Goal: Task Accomplishment & Management: Manage account settings

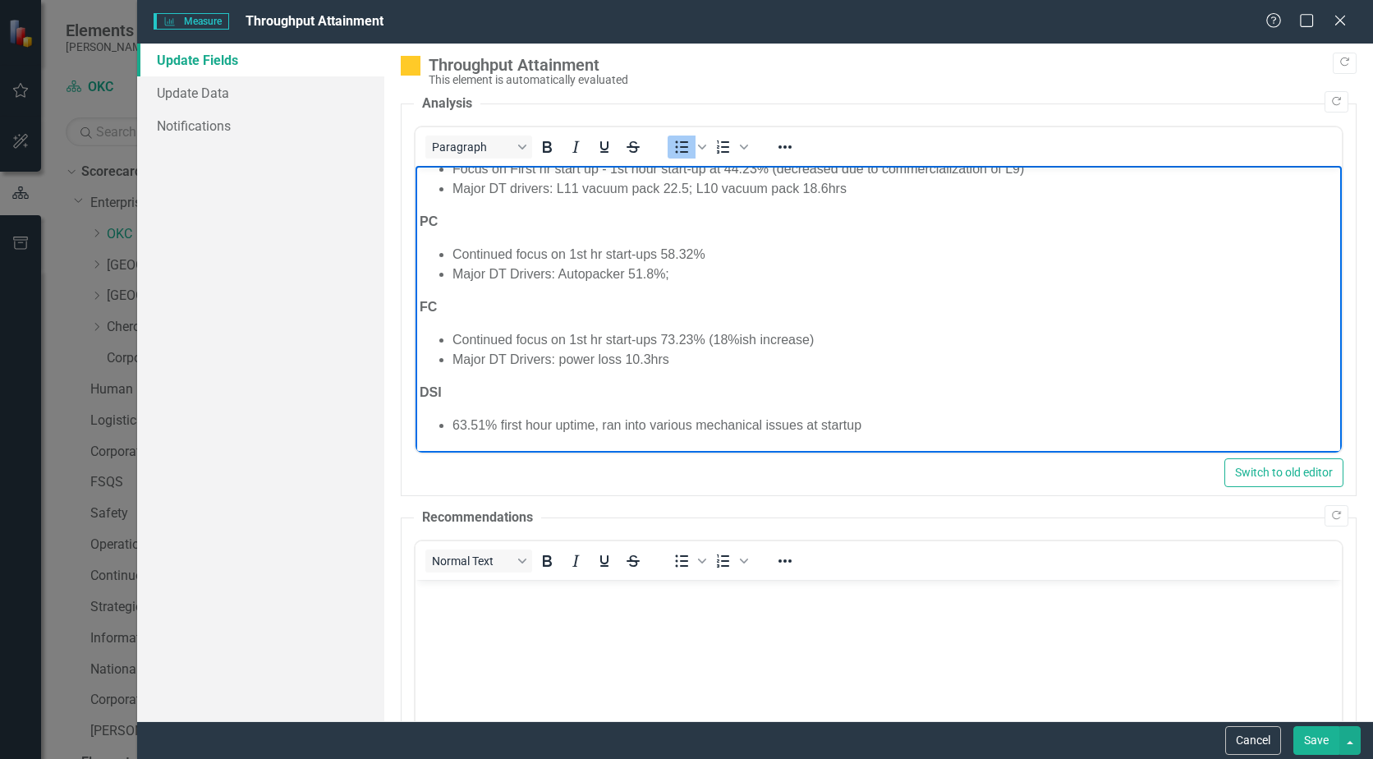
click at [695, 278] on li "Major DT Drivers: Autopacker 51.8%;" at bounding box center [895, 274] width 885 height 20
click at [712, 278] on li "Major DT Drivers: Autopacker 51.8%;" at bounding box center [895, 274] width 885 height 20
drag, startPoint x: 691, startPoint y: 337, endPoint x: 854, endPoint y: 278, distance: 173.8
click at [691, 337] on li "Continued focus on 1st hr start-ups 73.23% (18%ish increase)" at bounding box center [895, 340] width 885 height 20
drag, startPoint x: 823, startPoint y: 338, endPoint x: 710, endPoint y: 342, distance: 113.4
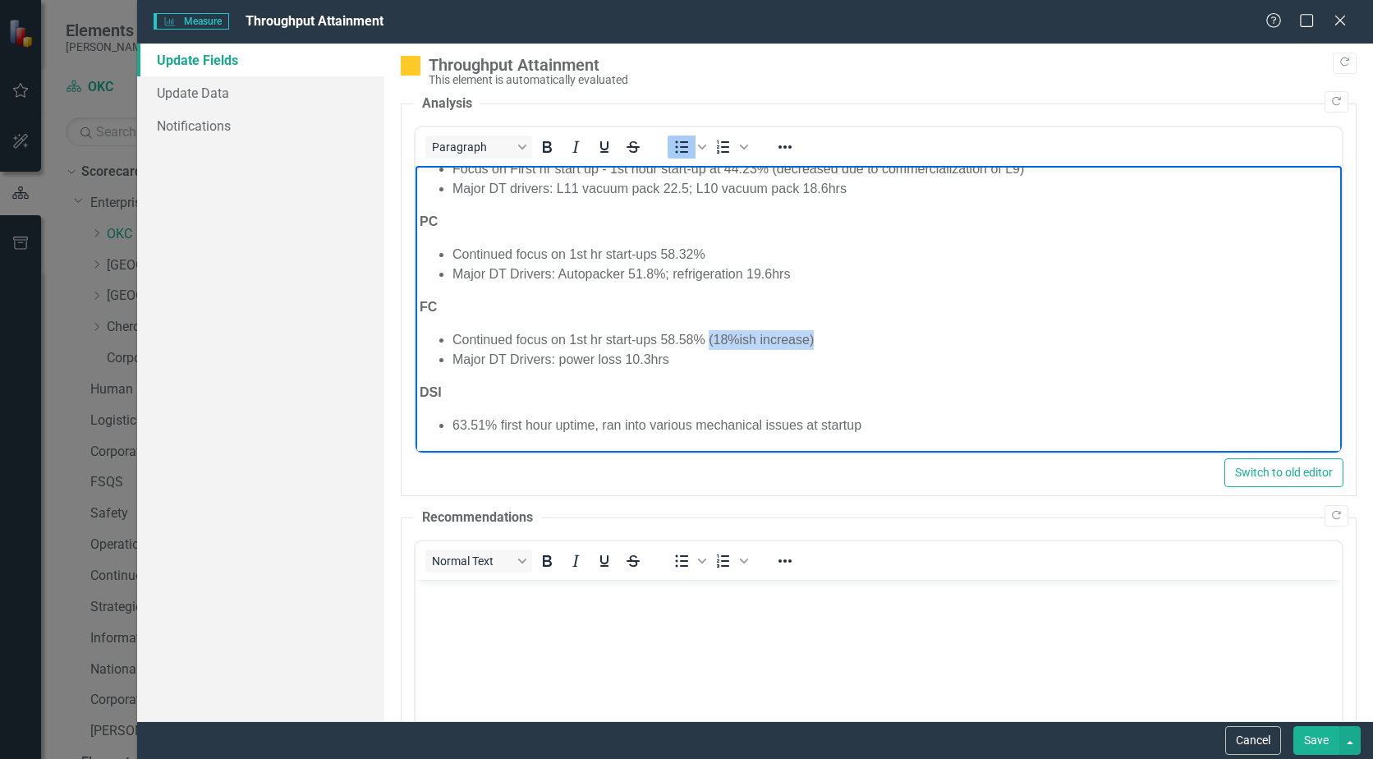
click at [710, 342] on li "Continued focus on 1st hr start-ups 58.58% (18%ish increase)" at bounding box center [895, 340] width 885 height 20
drag, startPoint x: 688, startPoint y: 360, endPoint x: 558, endPoint y: 358, distance: 130.6
click at [558, 358] on li "Major DT Drivers: power loss 10.3hrs" at bounding box center [895, 360] width 885 height 20
drag, startPoint x: 484, startPoint y: 424, endPoint x: 434, endPoint y: 419, distance: 50.3
click at [434, 419] on ul "63.51% first hour uptime, ran into various mechanical issues at startup" at bounding box center [879, 426] width 918 height 20
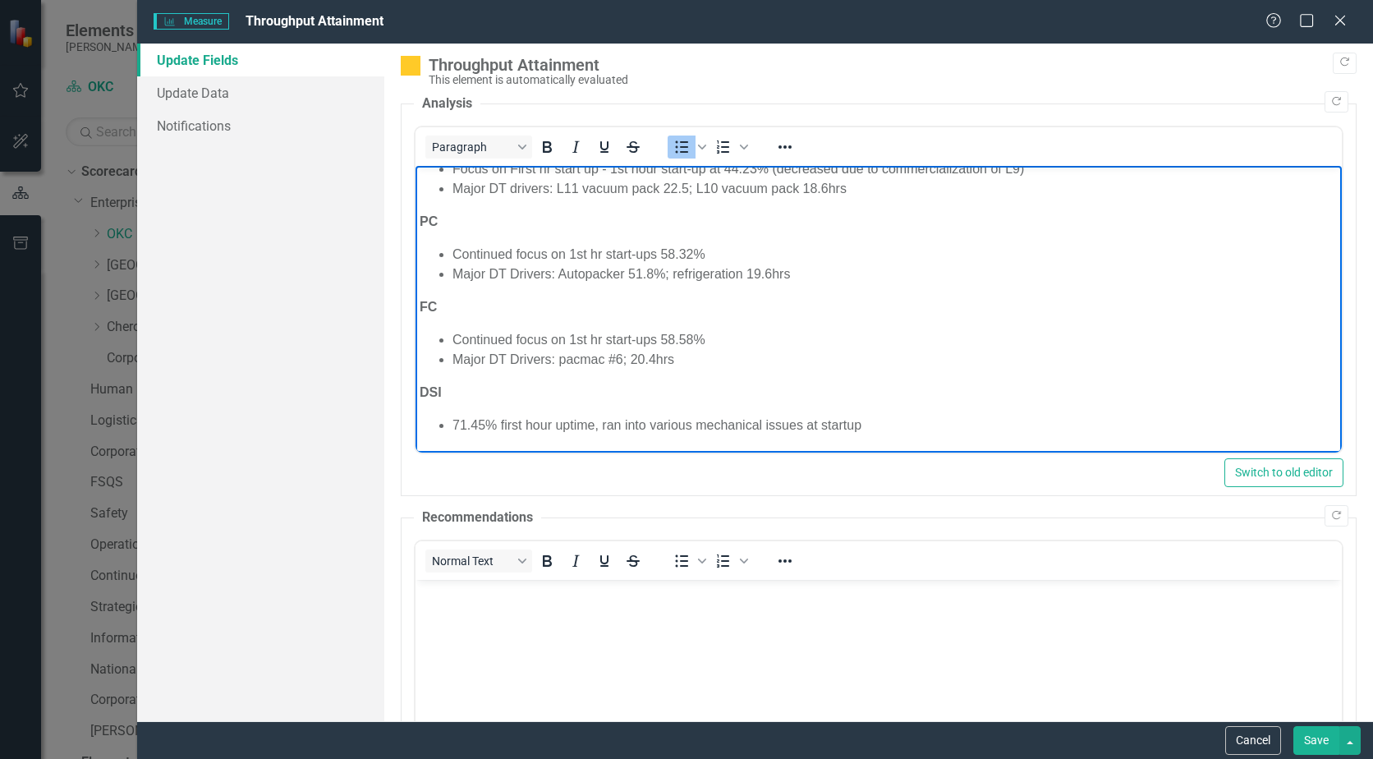
click at [863, 427] on li "71.45% first hour uptime, ran into various mechanical issues at startup" at bounding box center [895, 426] width 885 height 20
click at [1307, 736] on button "Save" at bounding box center [1317, 740] width 46 height 29
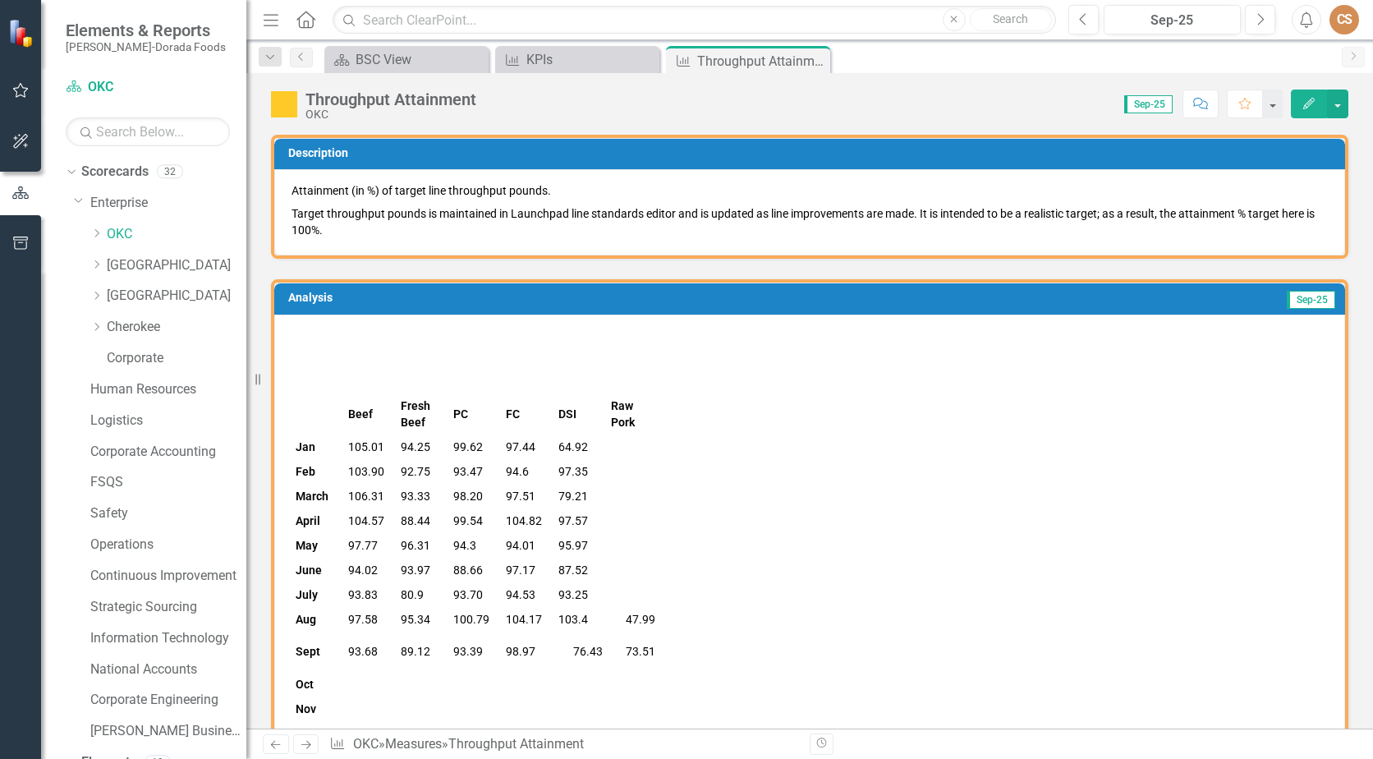
click at [1299, 101] on button "Edit" at bounding box center [1309, 104] width 36 height 29
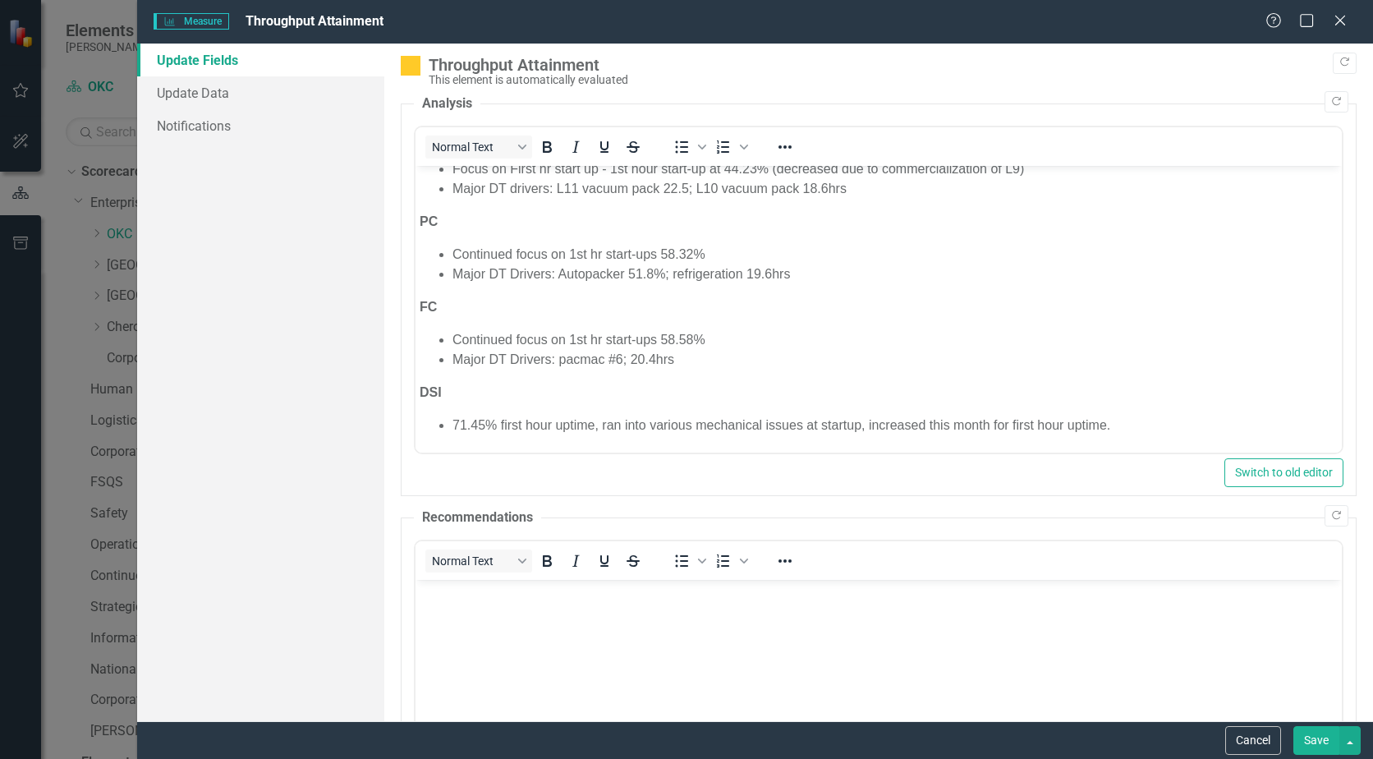
scroll to position [246, 0]
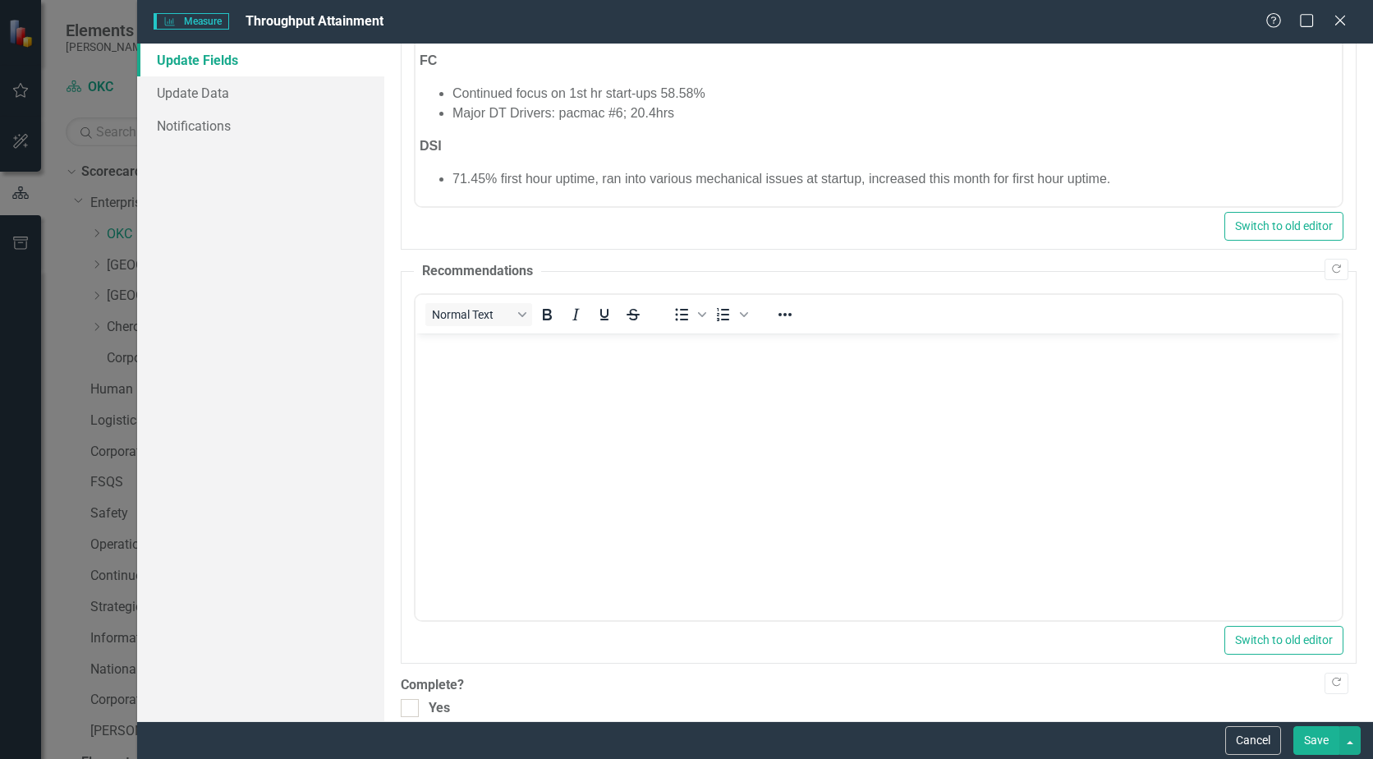
click at [1142, 179] on li "71.45% first hour uptime, ran into various mechanical issues at startup, increa…" at bounding box center [895, 180] width 885 height 20
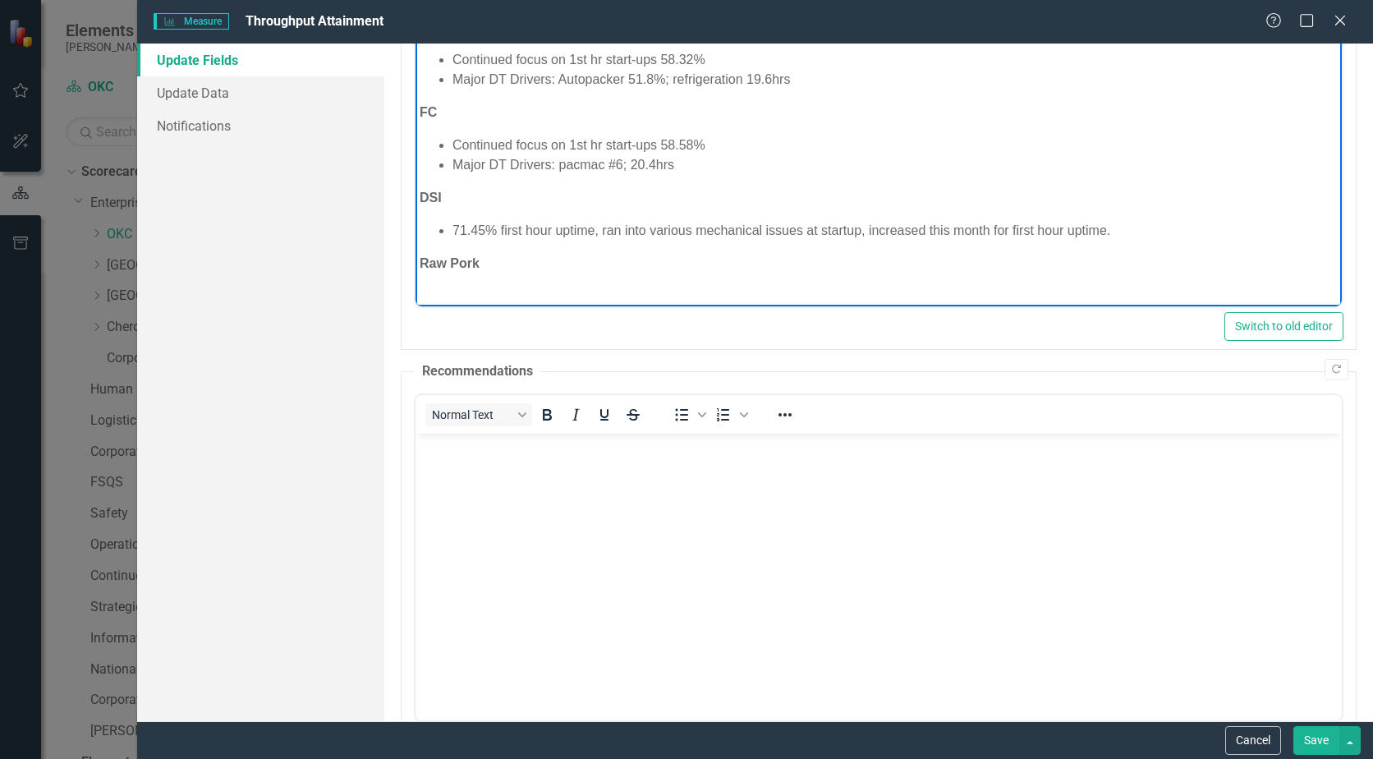
scroll to position [0, 0]
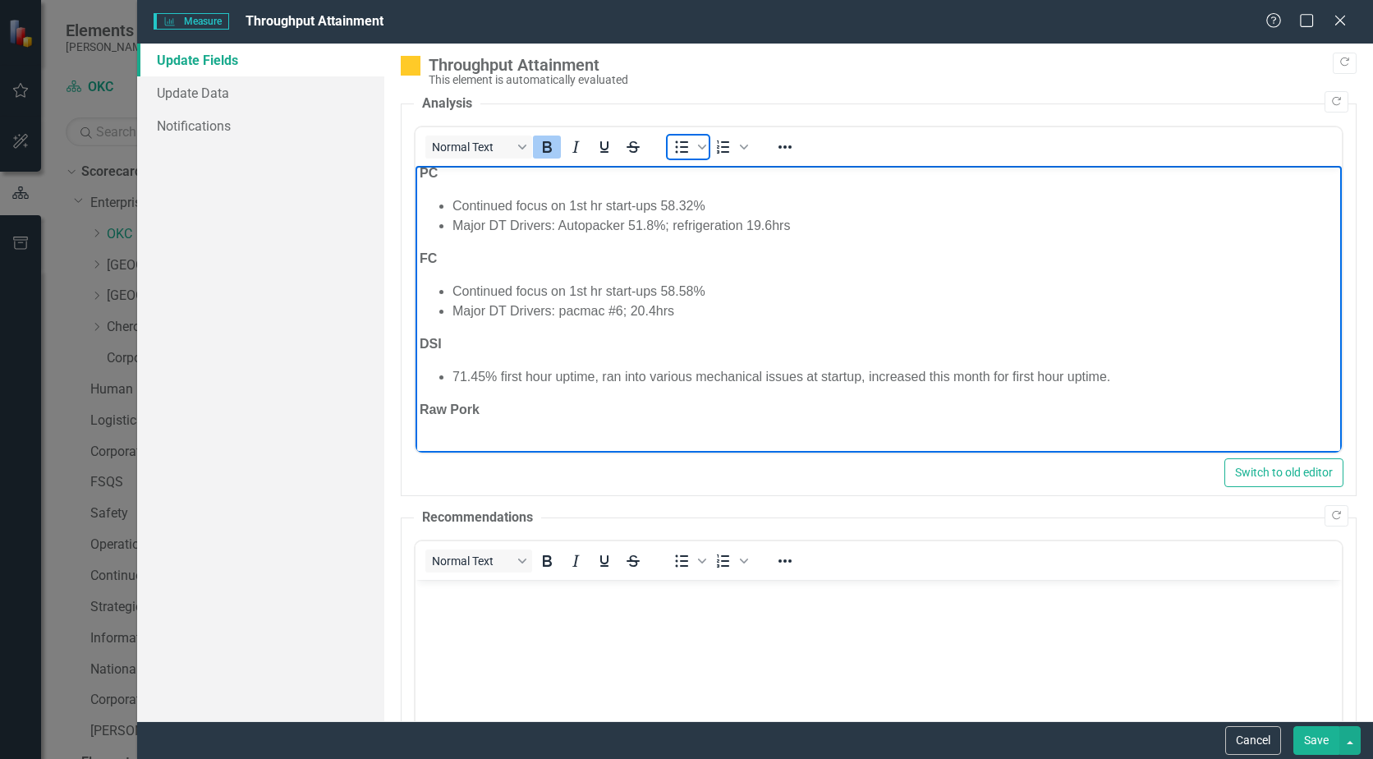
click at [684, 151] on icon "Bullet list" at bounding box center [682, 147] width 13 height 12
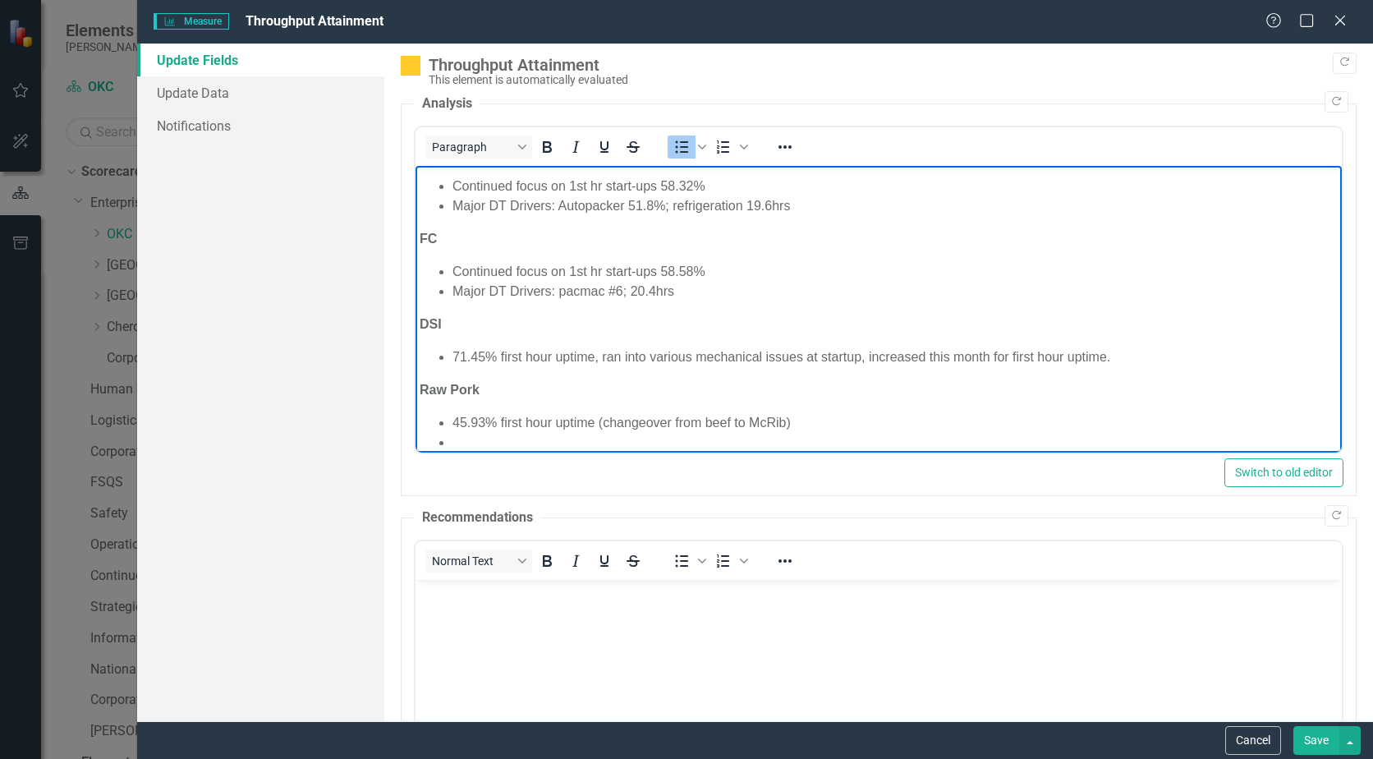
click at [503, 434] on li "Rich Text Area. Press ALT-0 for help." at bounding box center [895, 443] width 885 height 20
click at [1302, 741] on button "Save" at bounding box center [1317, 740] width 46 height 29
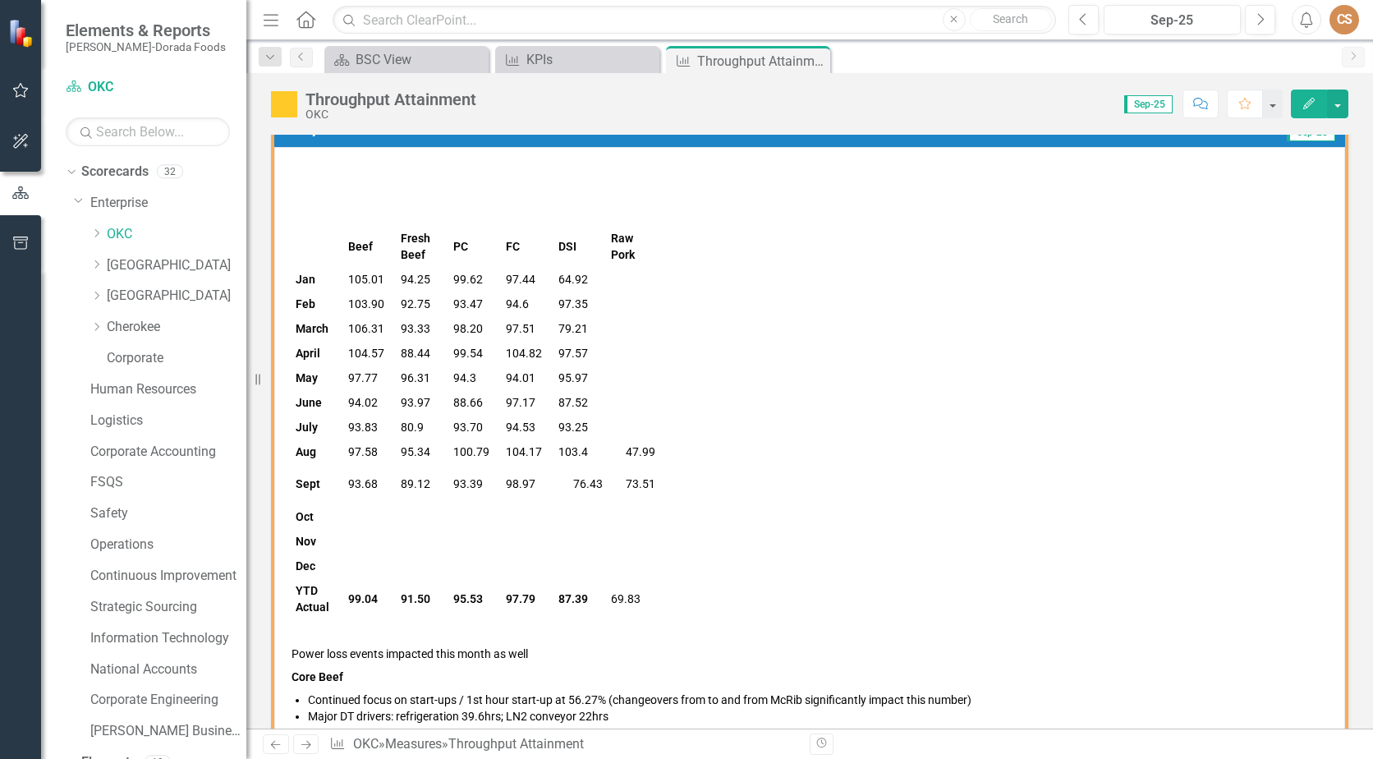
scroll to position [0, 0]
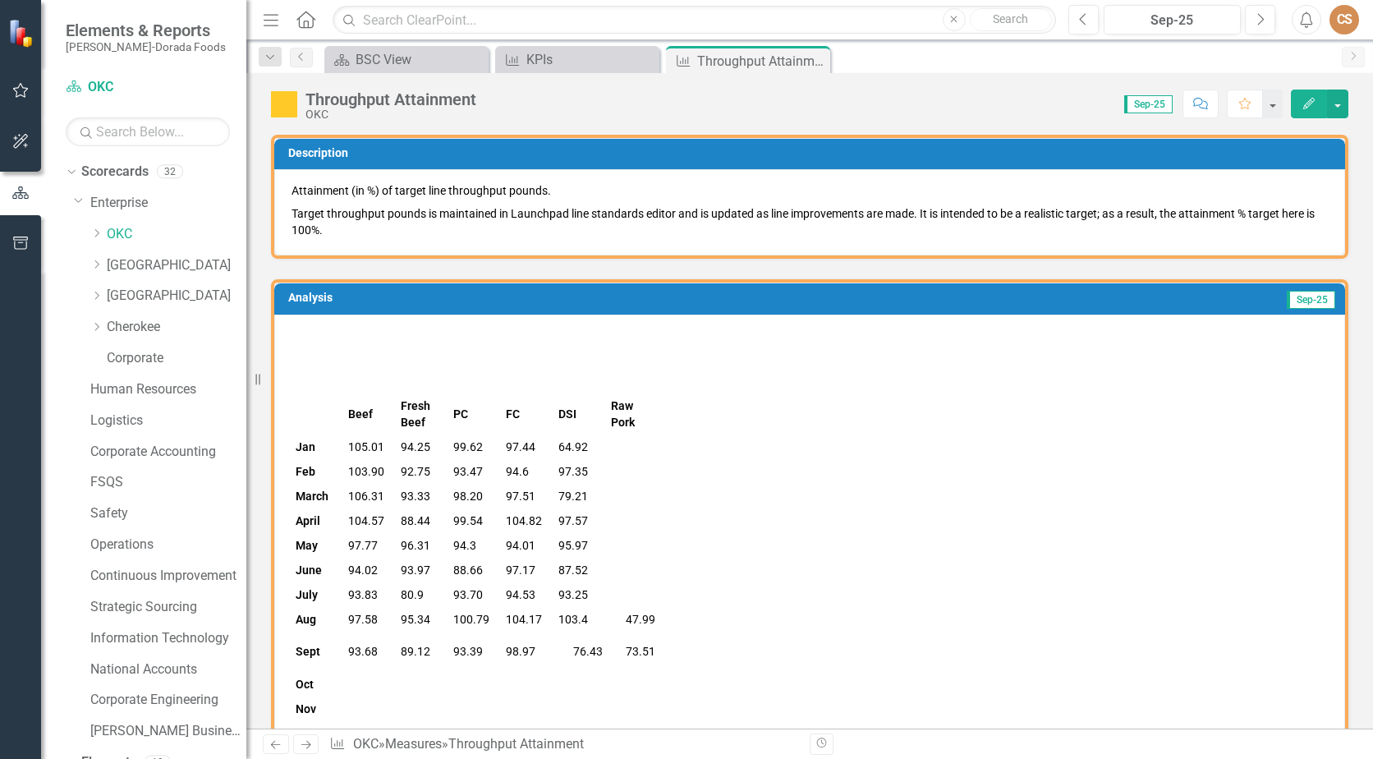
drag, startPoint x: 818, startPoint y: 57, endPoint x: 810, endPoint y: 60, distance: 8.6
click at [0, 0] on icon at bounding box center [0, 0] width 0 height 0
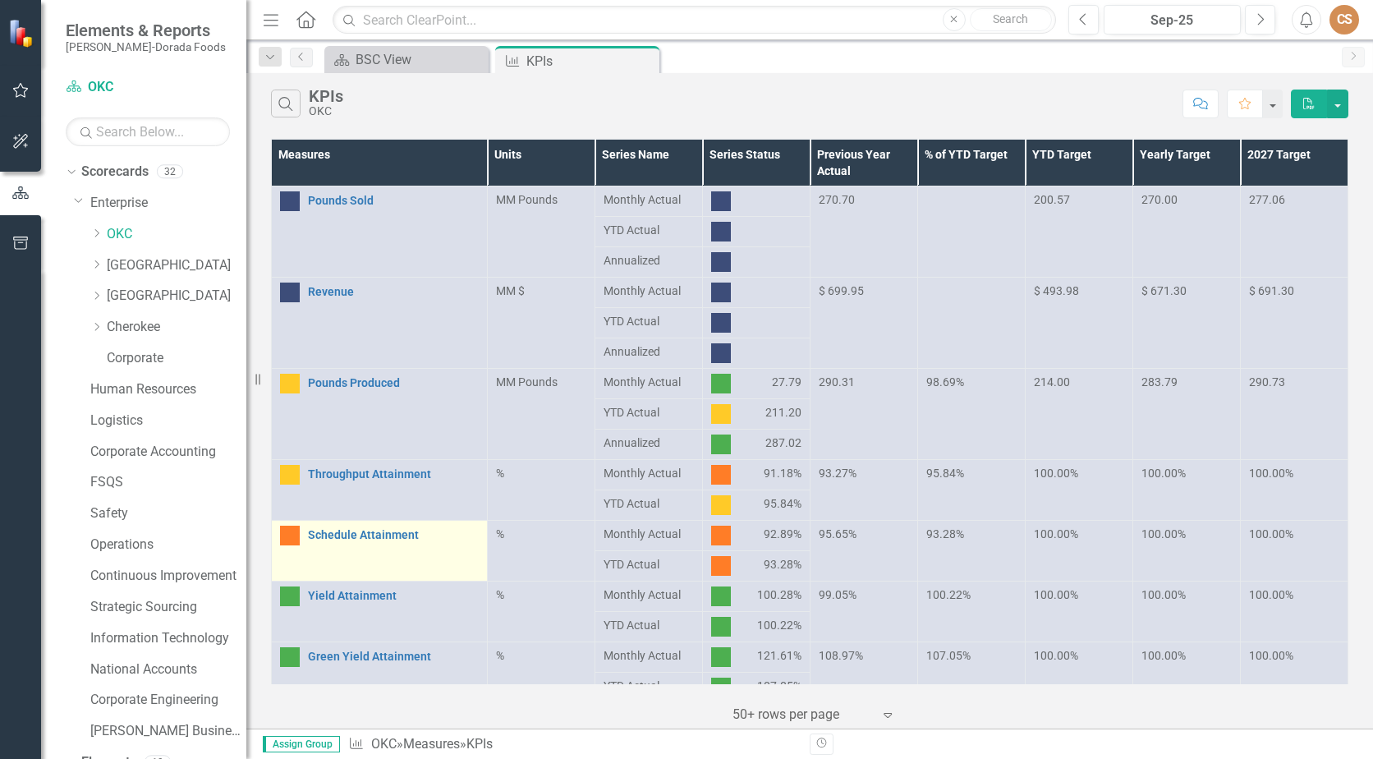
click at [382, 526] on div "Schedule Attainment" at bounding box center [379, 536] width 199 height 20
drag, startPoint x: 382, startPoint y: 526, endPoint x: 392, endPoint y: 534, distance: 12.8
click at [392, 534] on link "Schedule Attainment" at bounding box center [393, 535] width 171 height 12
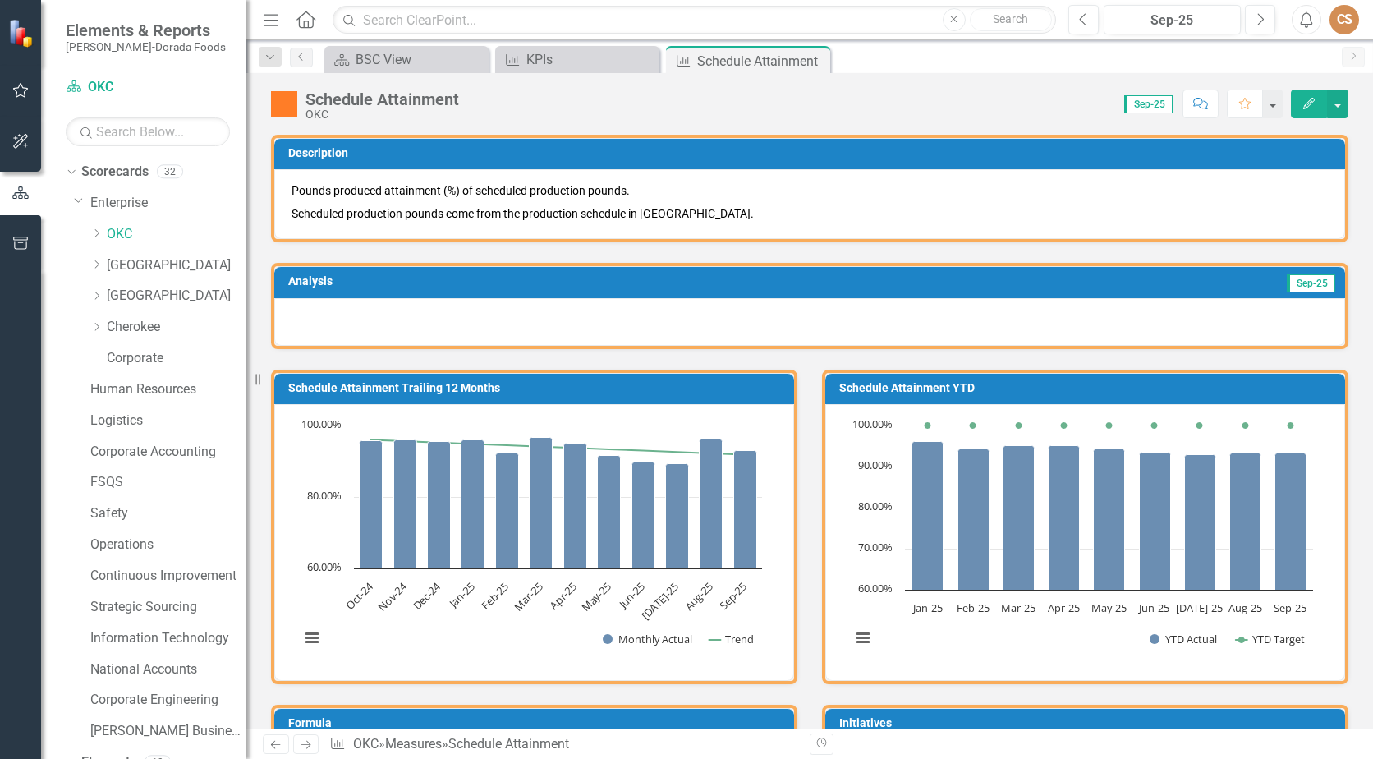
click at [1311, 96] on button "Edit" at bounding box center [1309, 104] width 36 height 29
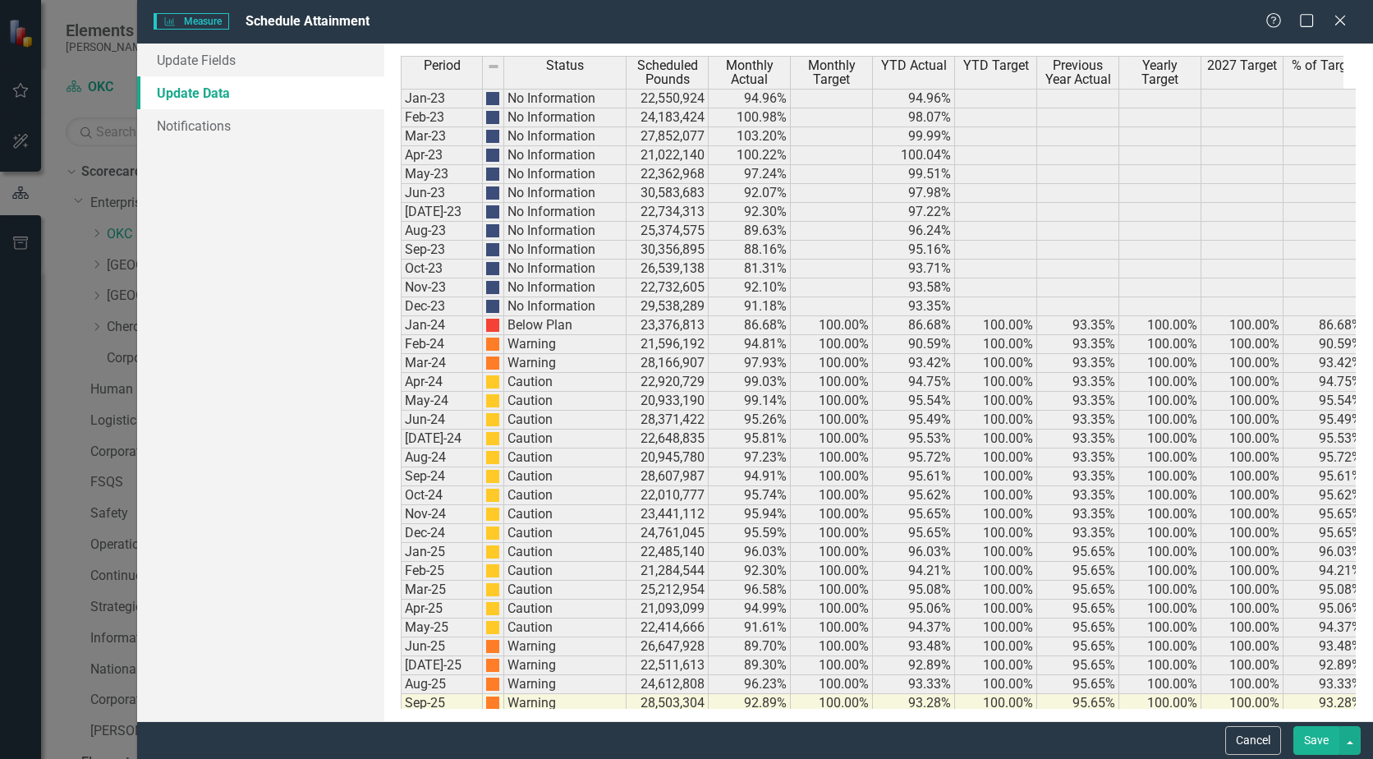
click at [307, 39] on div "Measure Measure Schedule Attainment Help Maximize Close" at bounding box center [755, 22] width 1236 height 44
click at [307, 48] on link "Update Fields" at bounding box center [260, 60] width 247 height 33
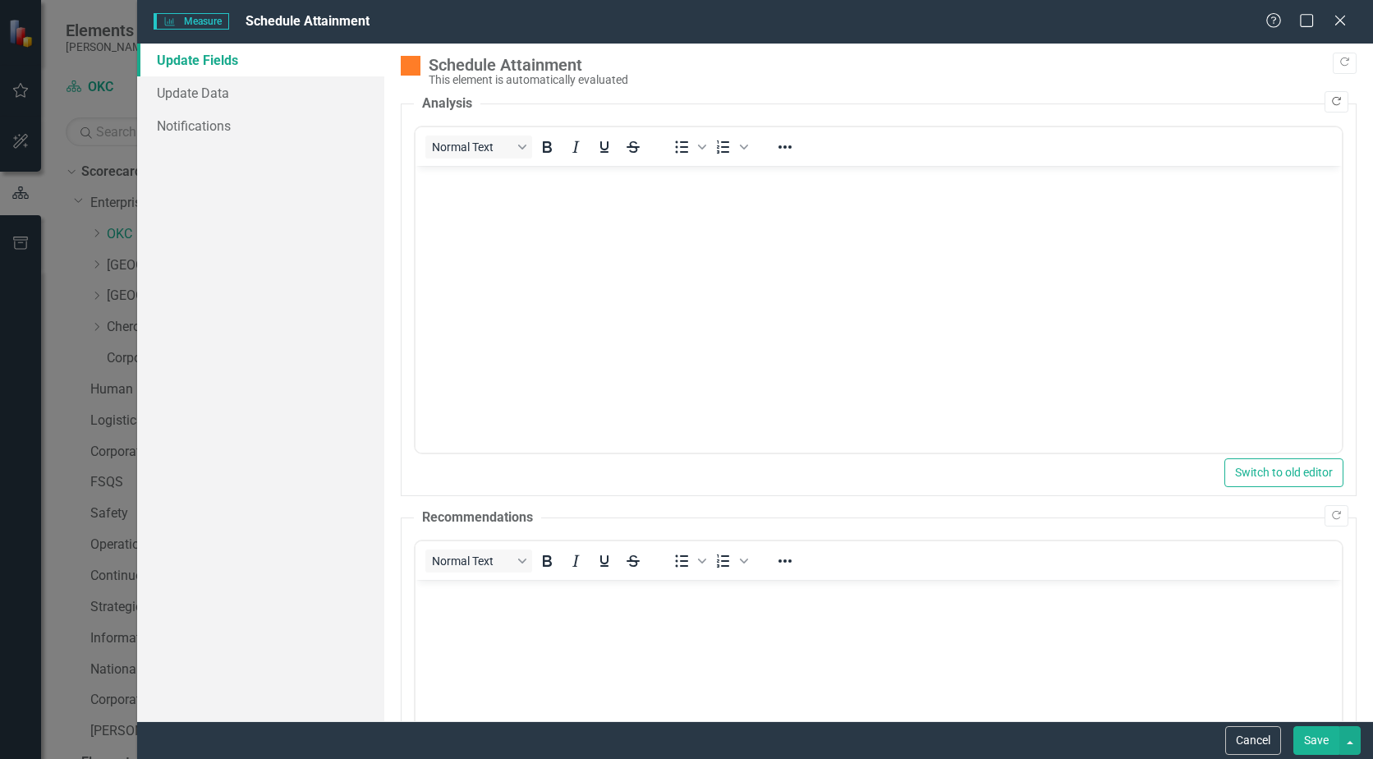
click at [1332, 104] on icon "button" at bounding box center [1336, 101] width 9 height 9
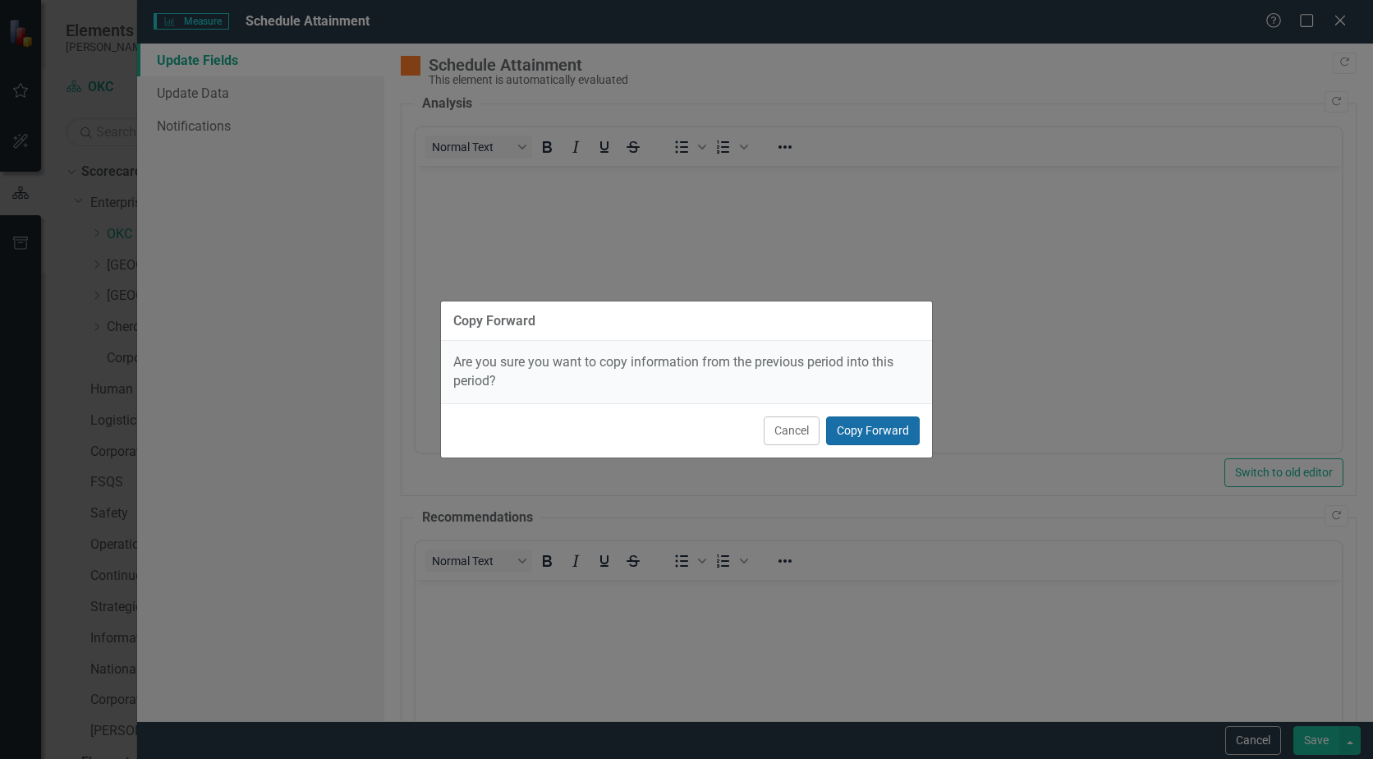
click at [860, 435] on button "Copy Forward" at bounding box center [873, 430] width 94 height 29
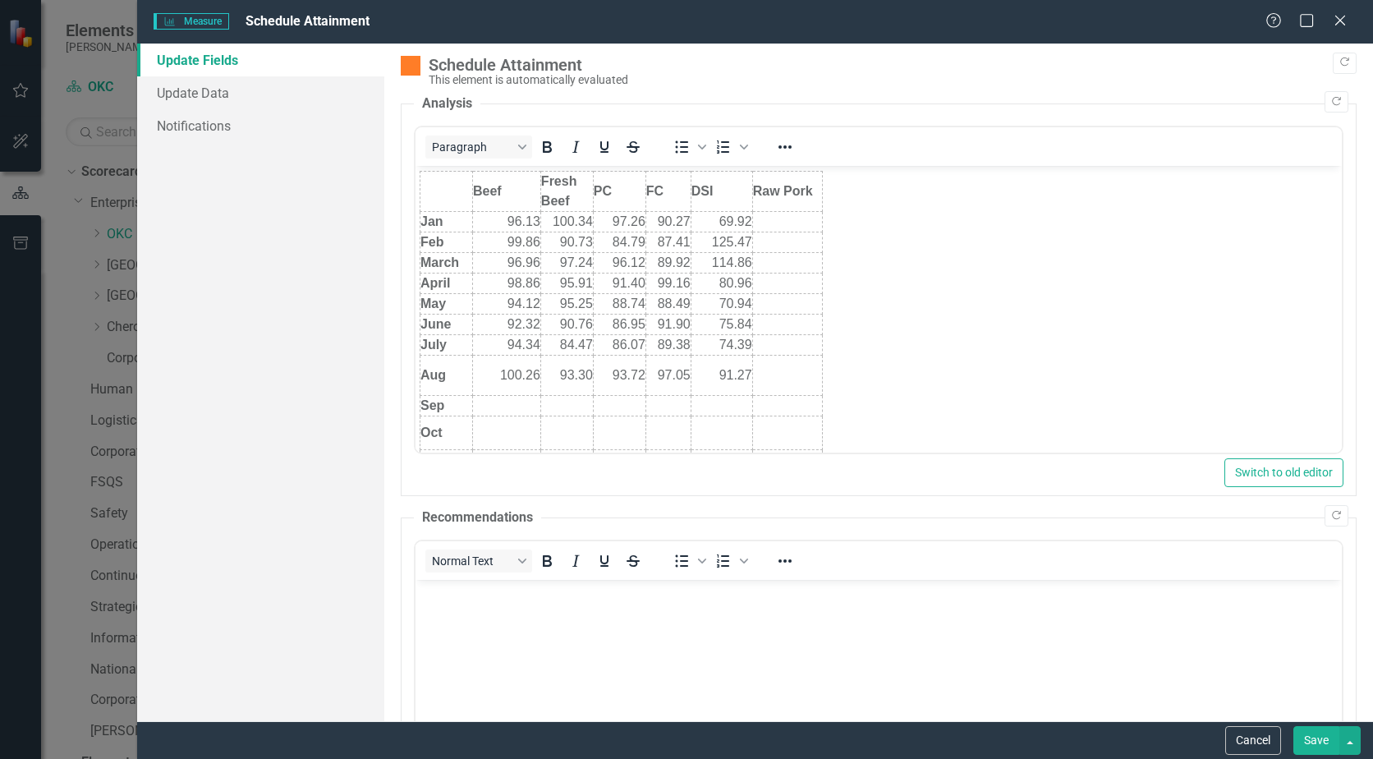
scroll to position [148, 0]
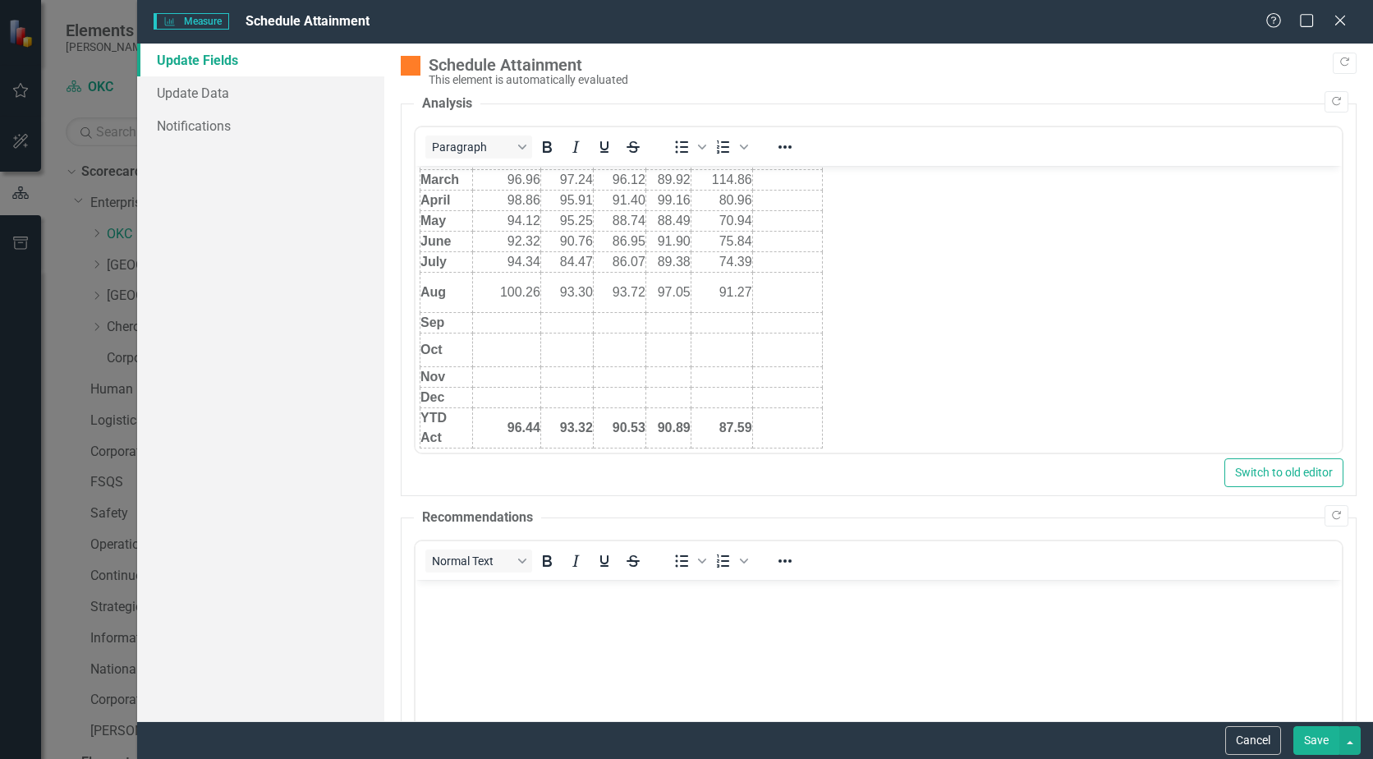
click at [503, 319] on td "Rich Text Area. Press ALT-0 for help." at bounding box center [506, 322] width 68 height 21
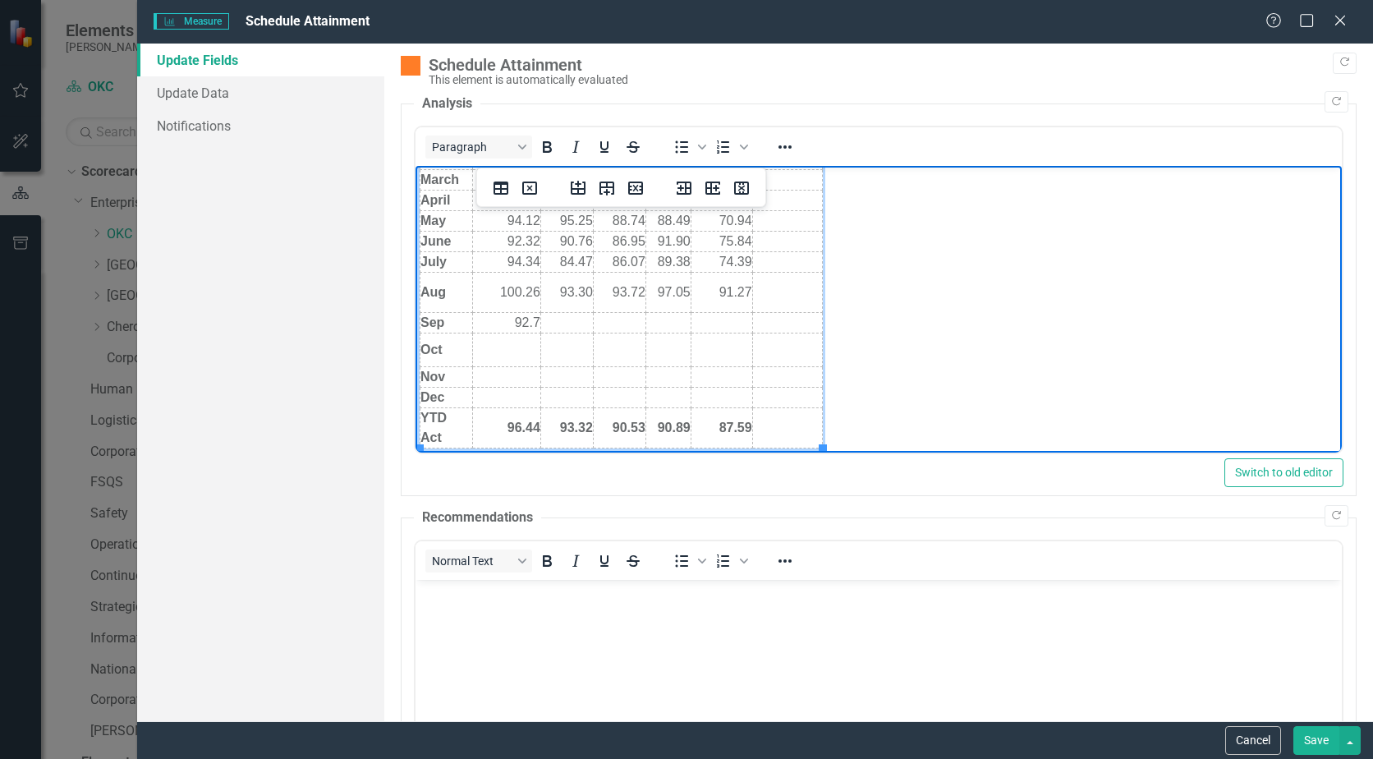
click at [535, 425] on strong "96.44" at bounding box center [524, 427] width 33 height 14
click at [569, 327] on td "Rich Text Area. Press ALT-0 for help." at bounding box center [566, 322] width 53 height 21
click at [570, 319] on td "Rich Text Area. Press ALT-0 for help." at bounding box center [566, 322] width 53 height 21
click at [588, 425] on strong "93.32" at bounding box center [576, 427] width 33 height 14
click at [626, 320] on td "Rich Text Area. Press ALT-0 for help." at bounding box center [619, 322] width 53 height 21
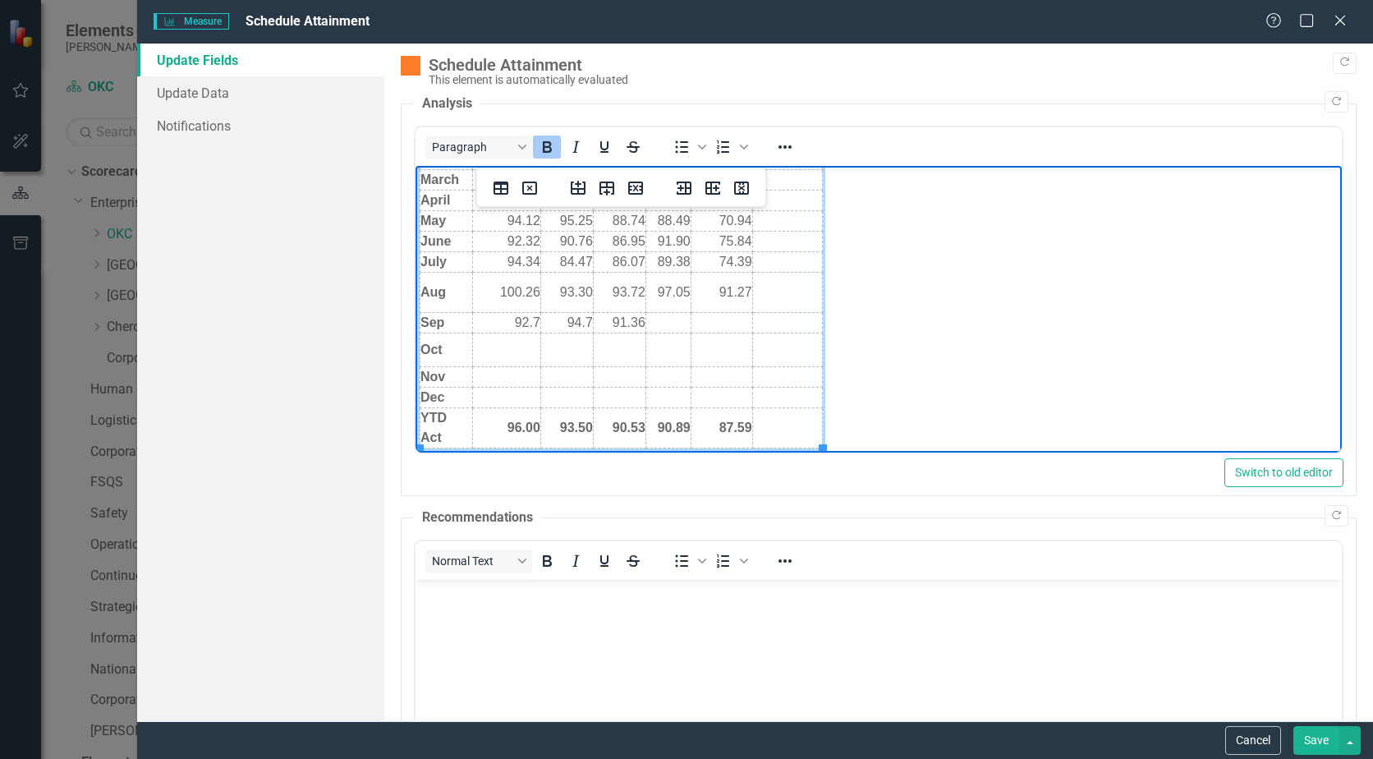
click at [639, 426] on strong "90.53" at bounding box center [629, 427] width 33 height 14
click at [671, 324] on td "Rich Text Area. Press ALT-0 for help." at bounding box center [668, 322] width 45 height 21
click at [684, 424] on strong "90.89" at bounding box center [674, 427] width 33 height 14
click at [720, 319] on td "Rich Text Area. Press ALT-0 for help." at bounding box center [722, 322] width 62 height 21
click at [724, 321] on td "94.91" at bounding box center [722, 322] width 62 height 21
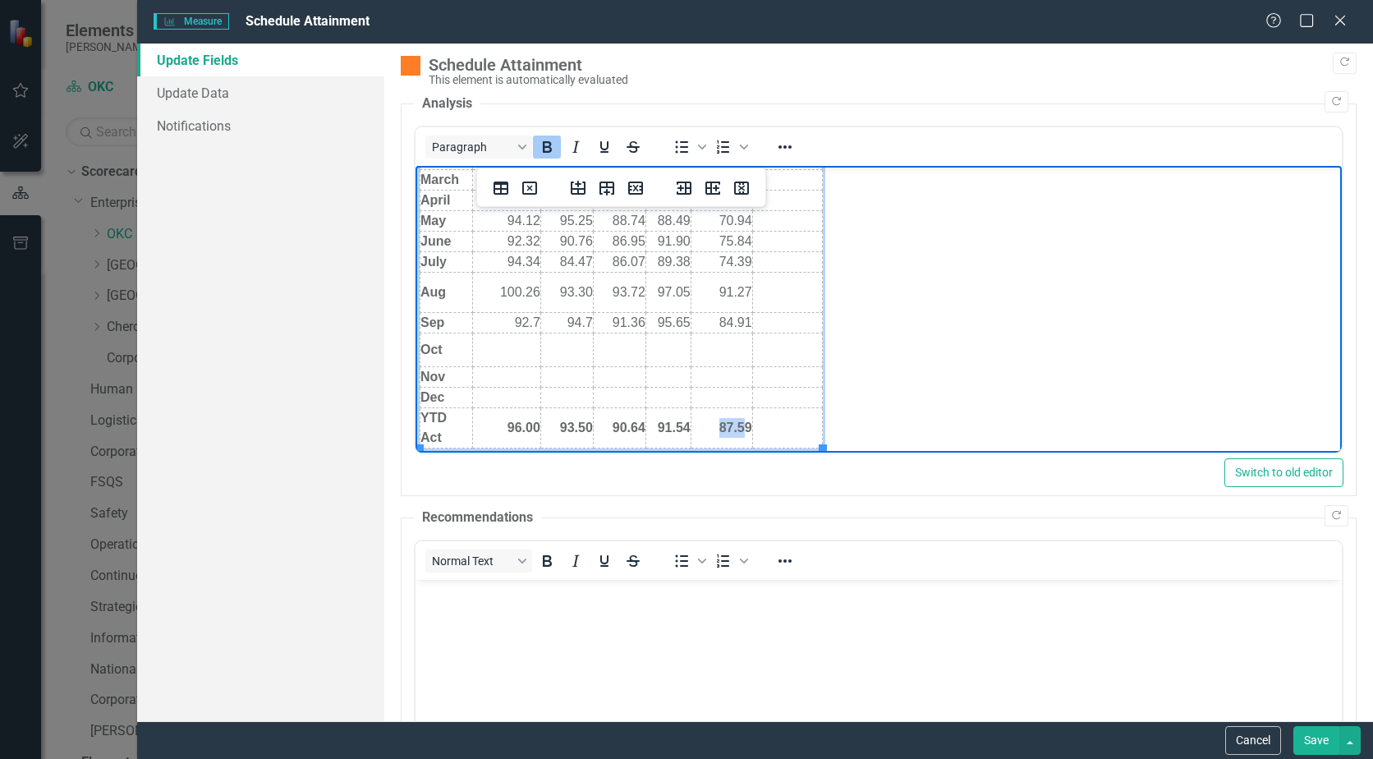
drag, startPoint x: 747, startPoint y: 427, endPoint x: 722, endPoint y: 425, distance: 24.8
click at [722, 425] on strong "87.59" at bounding box center [735, 427] width 33 height 14
click at [776, 287] on td "Rich Text Area. Press ALT-0 for help." at bounding box center [787, 293] width 70 height 40
click at [788, 320] on td "Rich Text Area. Press ALT-0 for help." at bounding box center [787, 322] width 70 height 21
click at [761, 414] on td "Rich Text Area. Press ALT-0 for help." at bounding box center [787, 427] width 70 height 40
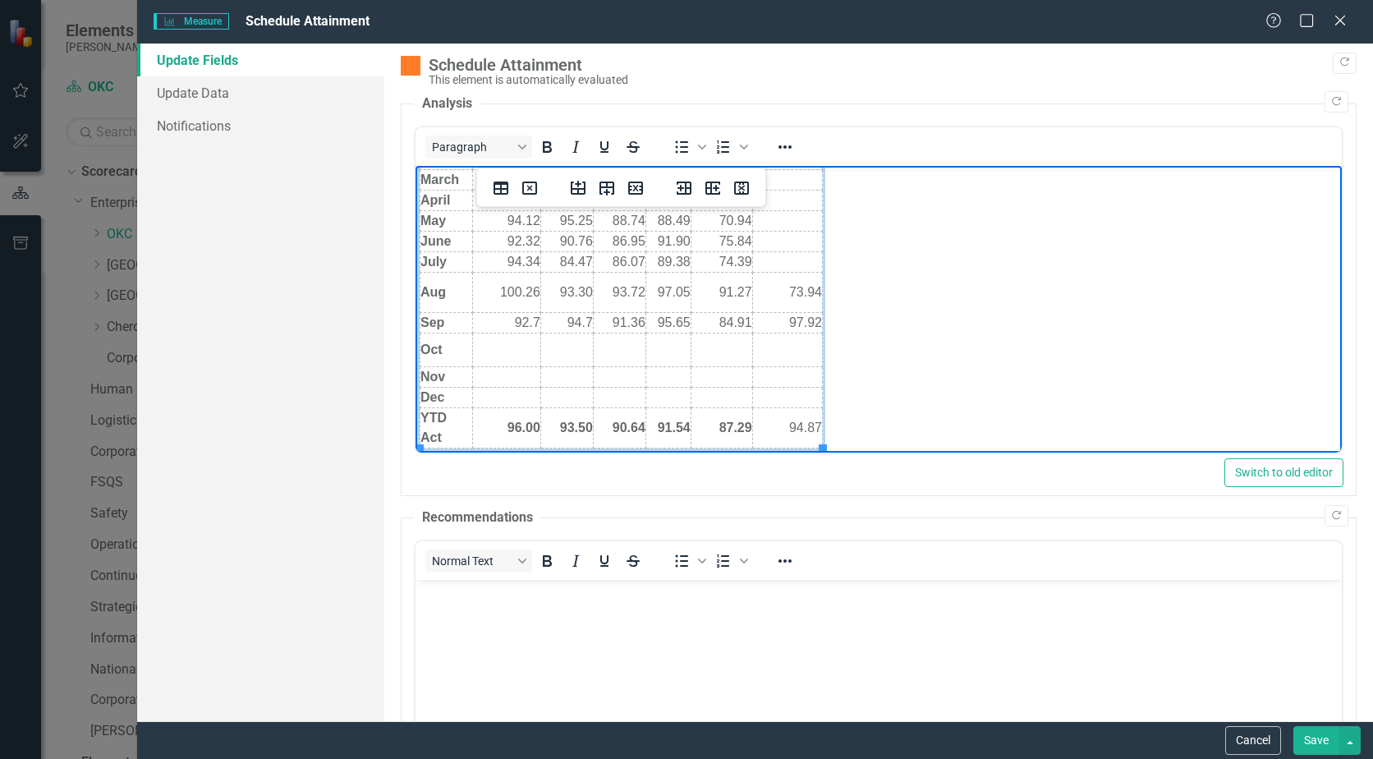
scroll to position [0, 0]
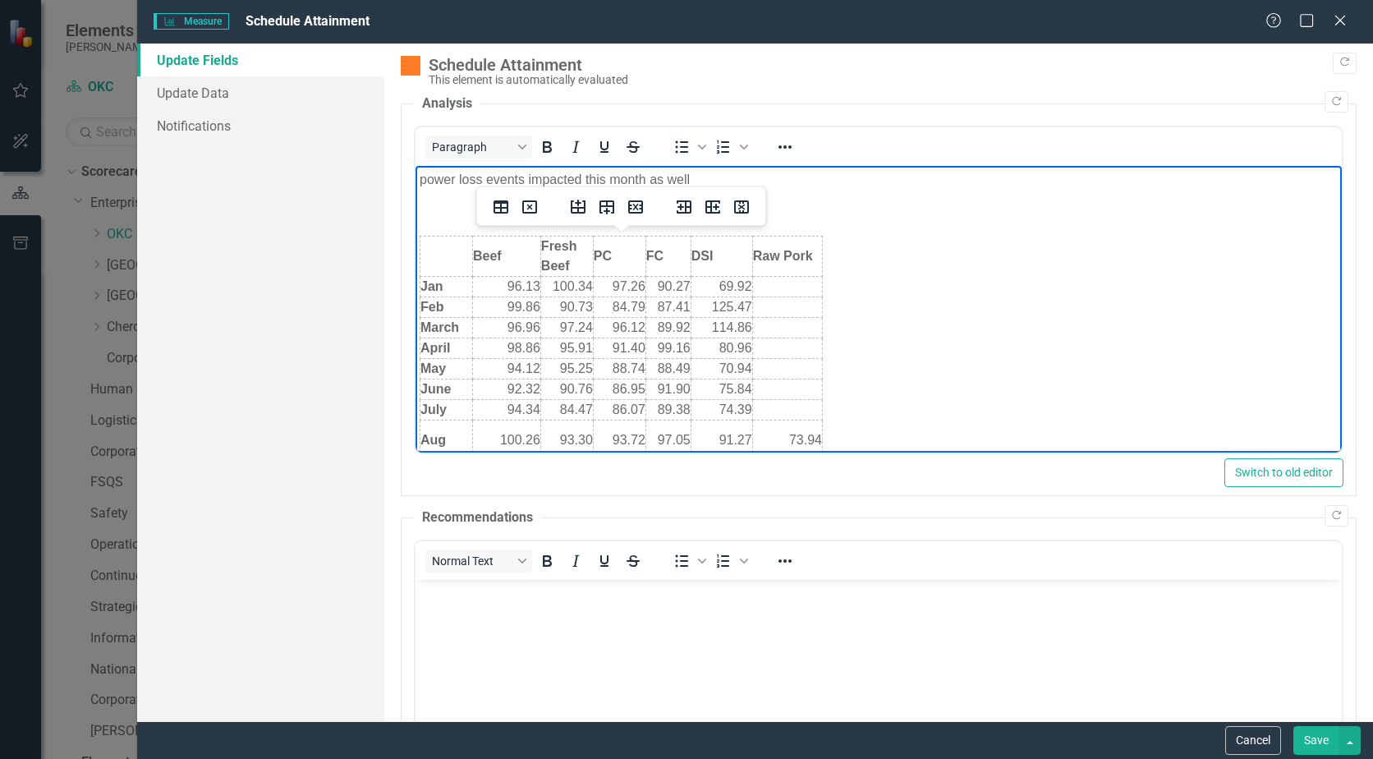
click at [881, 209] on p "Rich Text Area. Press ALT-0 for help." at bounding box center [879, 213] width 918 height 20
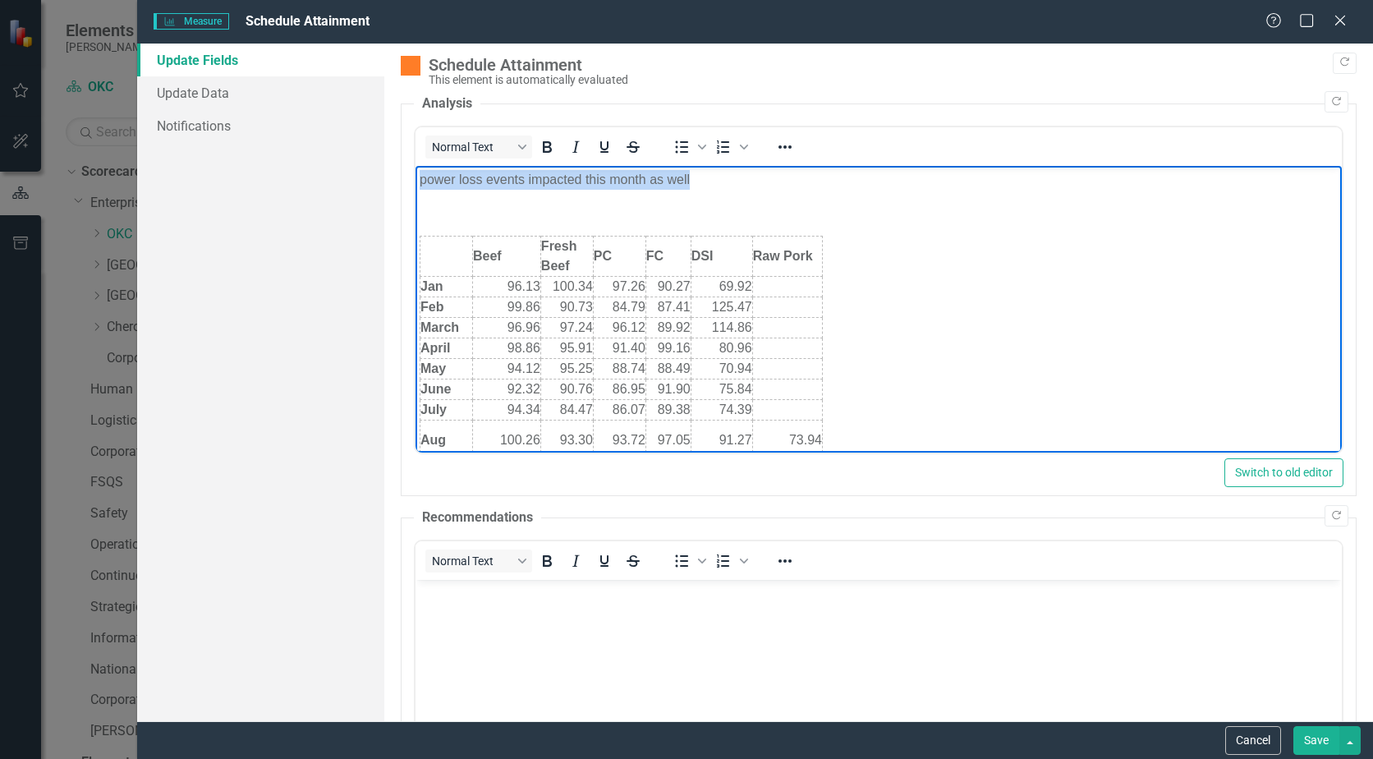
drag, startPoint x: 719, startPoint y: 178, endPoint x: 804, endPoint y: 338, distance: 181.5
click at [416, 172] on html "power loss events impacted this month as well Beef Fresh Beef PC FC DSI Raw Por…" at bounding box center [879, 383] width 926 height 434
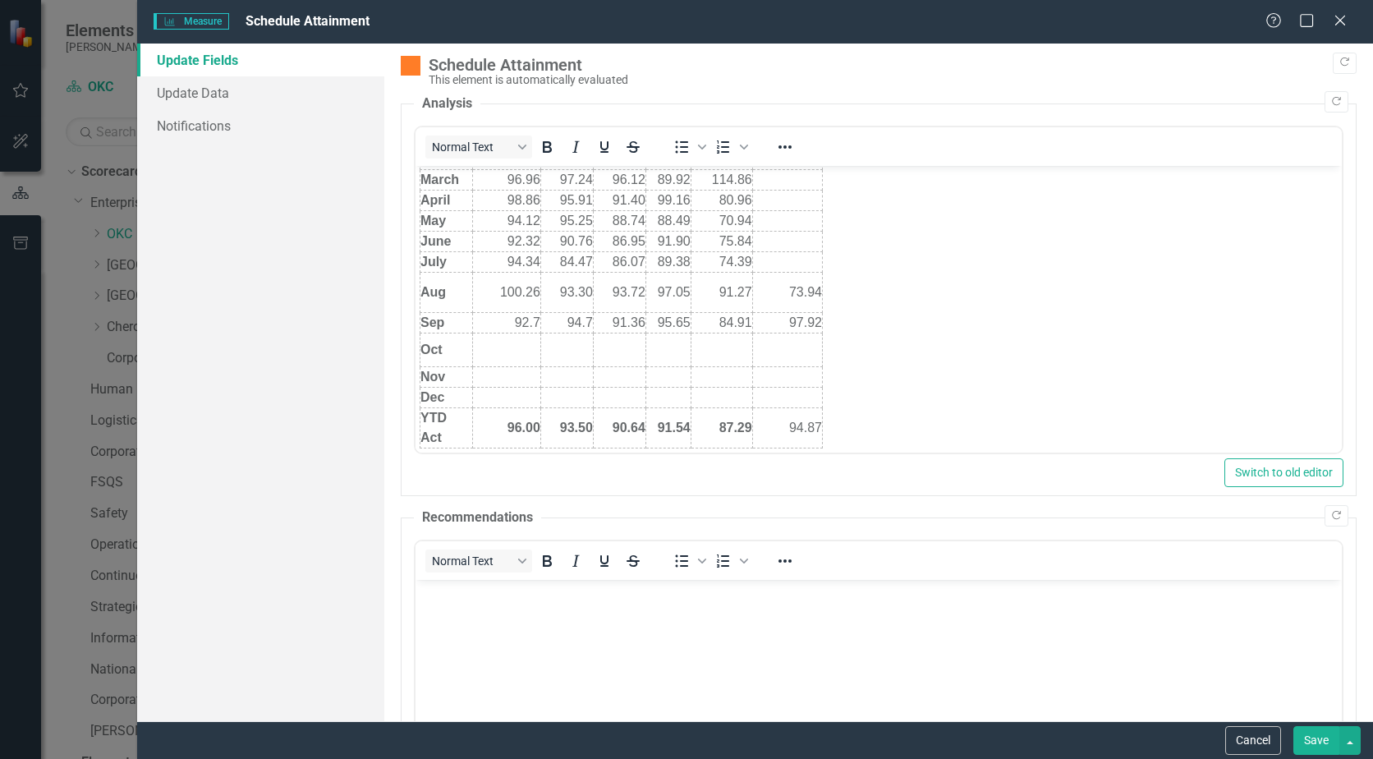
click at [1314, 740] on button "Save" at bounding box center [1317, 740] width 46 height 29
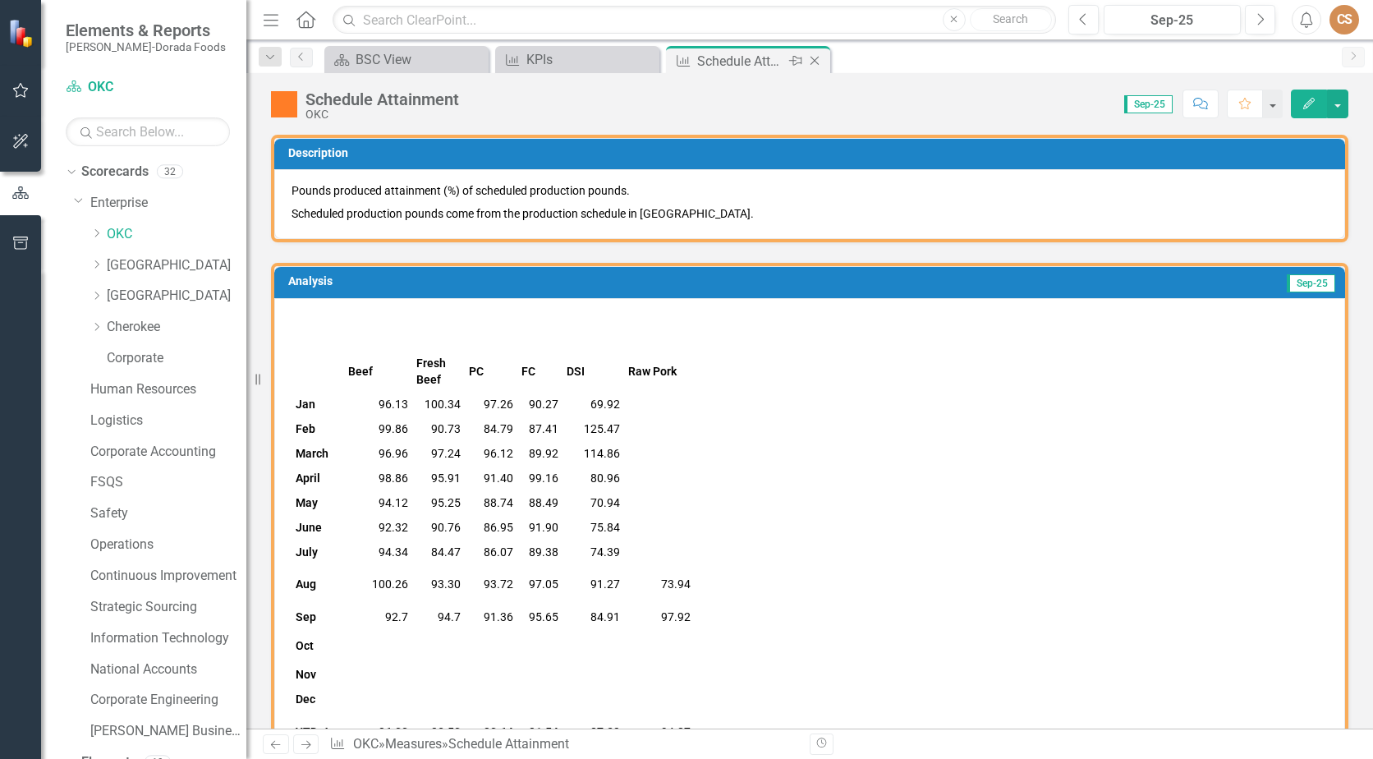
click at [818, 59] on icon "Close" at bounding box center [815, 60] width 16 height 13
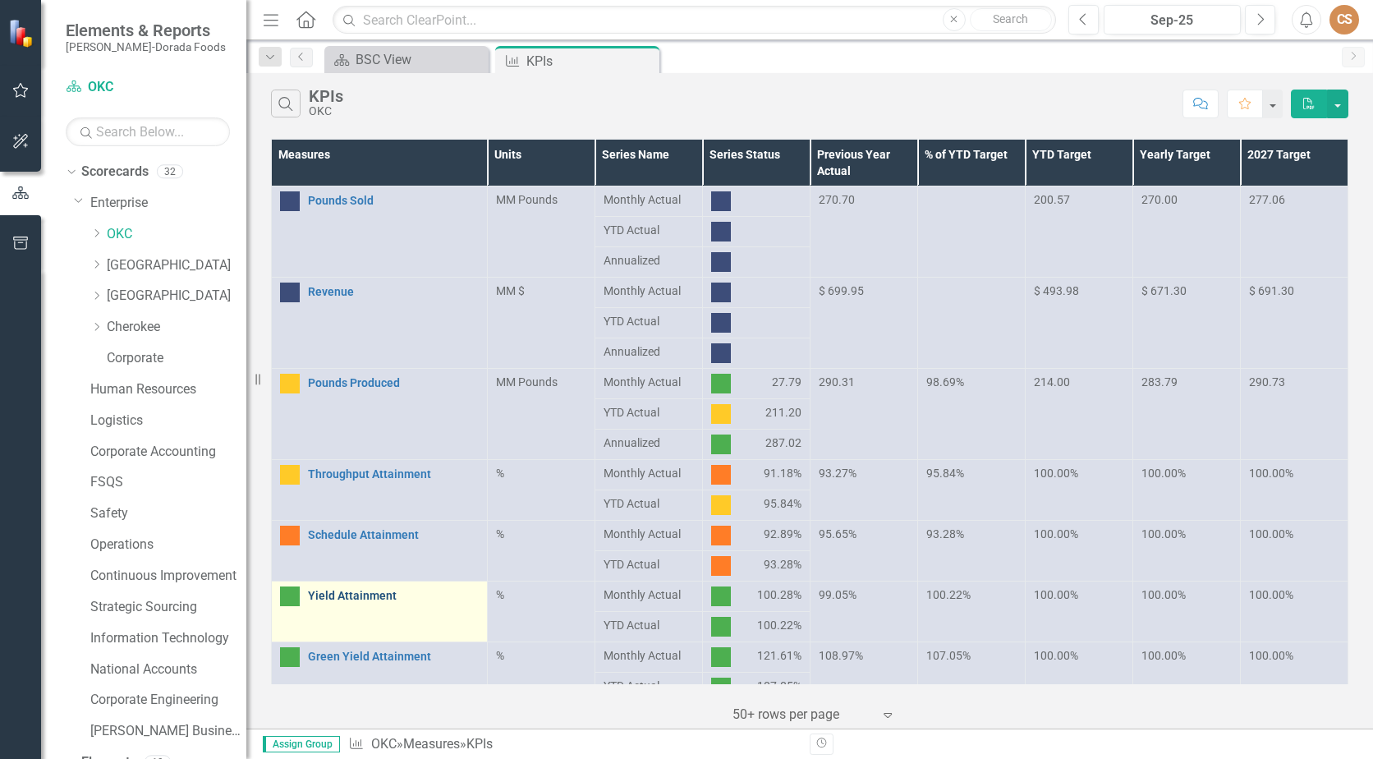
click at [356, 596] on link "Yield Attainment" at bounding box center [393, 596] width 171 height 12
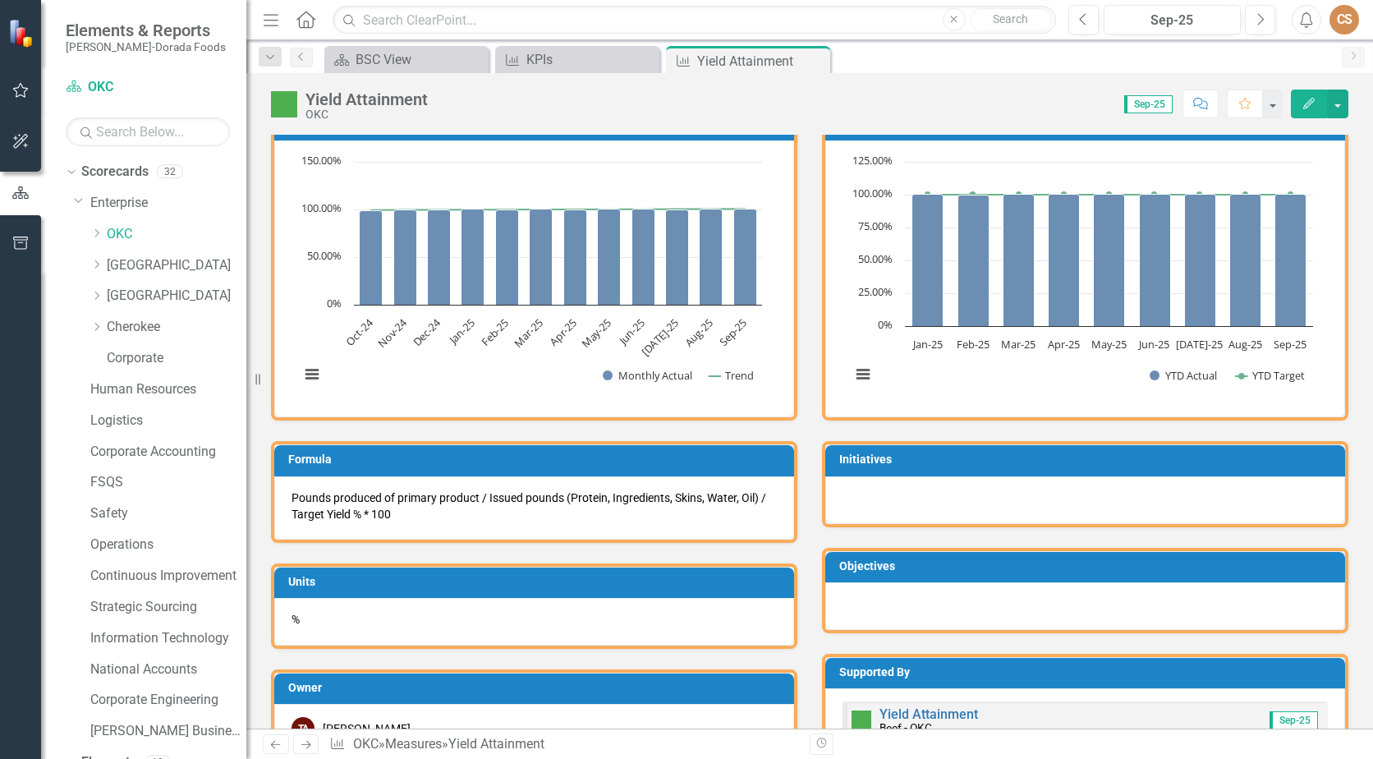
scroll to position [144, 0]
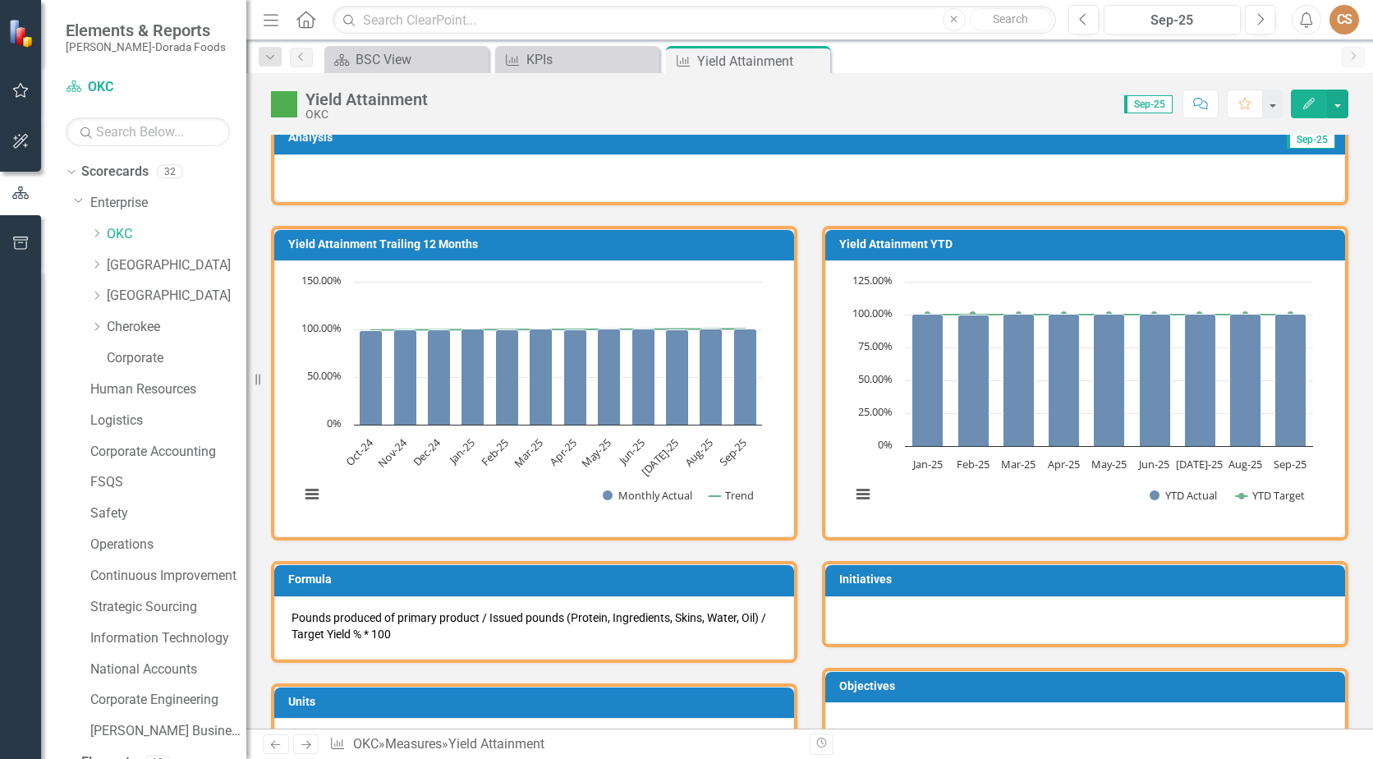
click at [1304, 103] on icon "Edit" at bounding box center [1309, 103] width 15 height 11
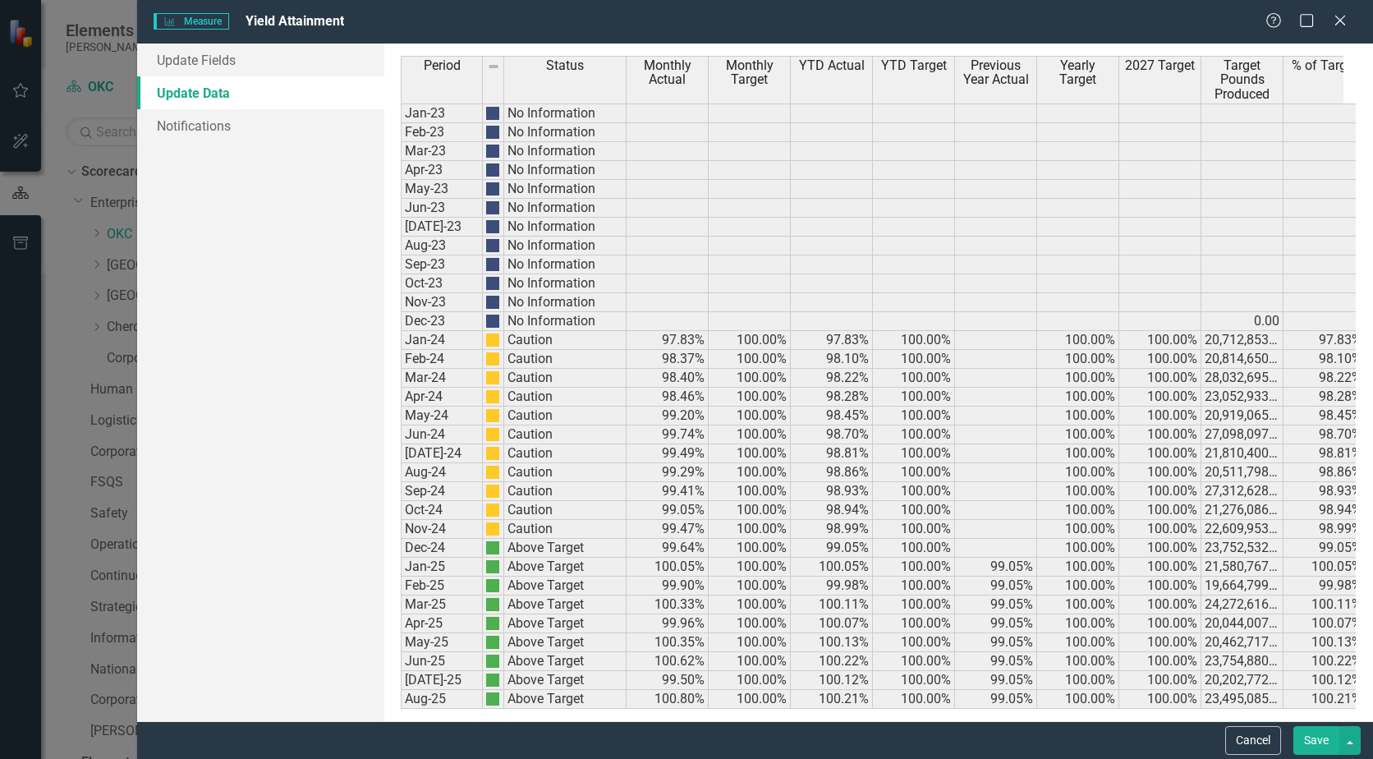
scroll to position [0, 0]
drag, startPoint x: 208, startPoint y: 60, endPoint x: 222, endPoint y: 61, distance: 14.0
click at [208, 60] on link "Update Fields" at bounding box center [260, 60] width 247 height 33
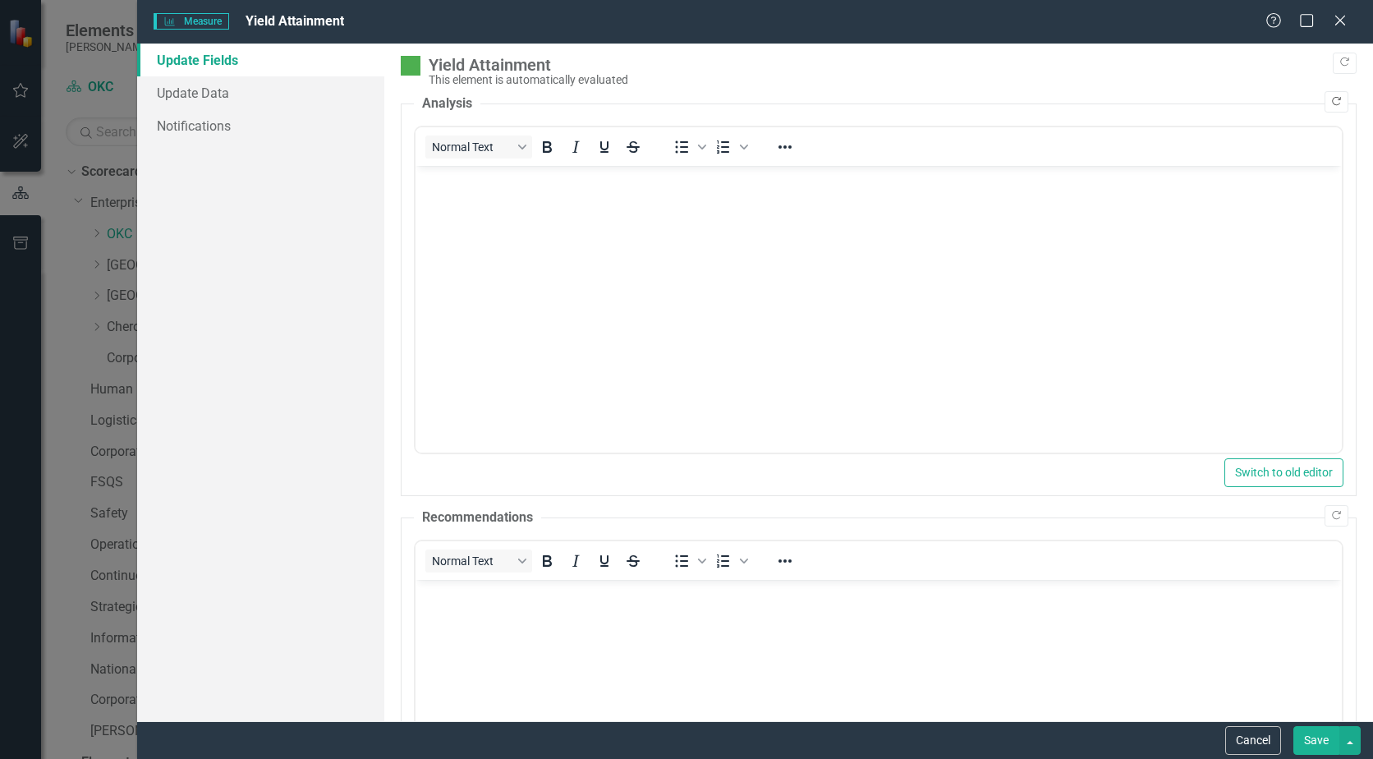
click at [1330, 99] on icon "Copy Forward" at bounding box center [1336, 102] width 12 height 10
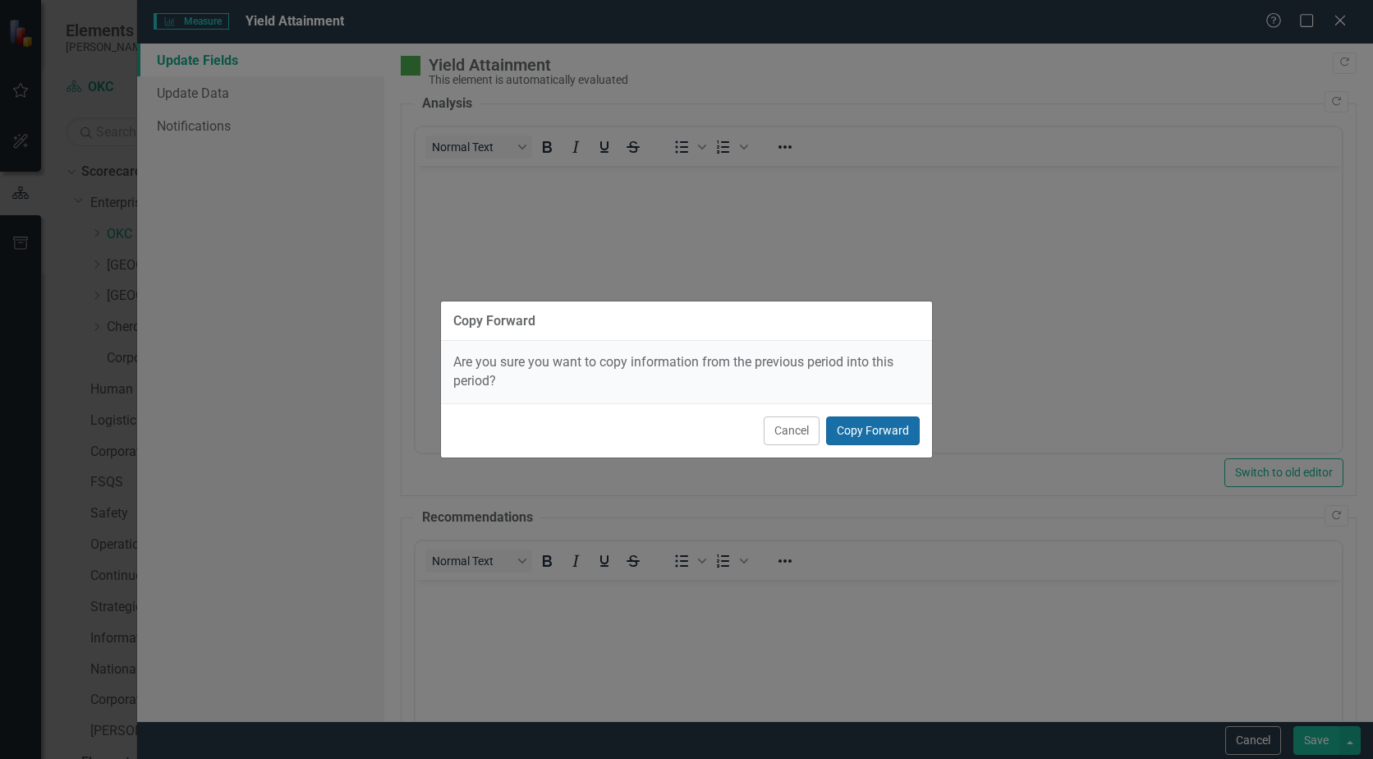
click at [875, 430] on button "Copy Forward" at bounding box center [873, 430] width 94 height 29
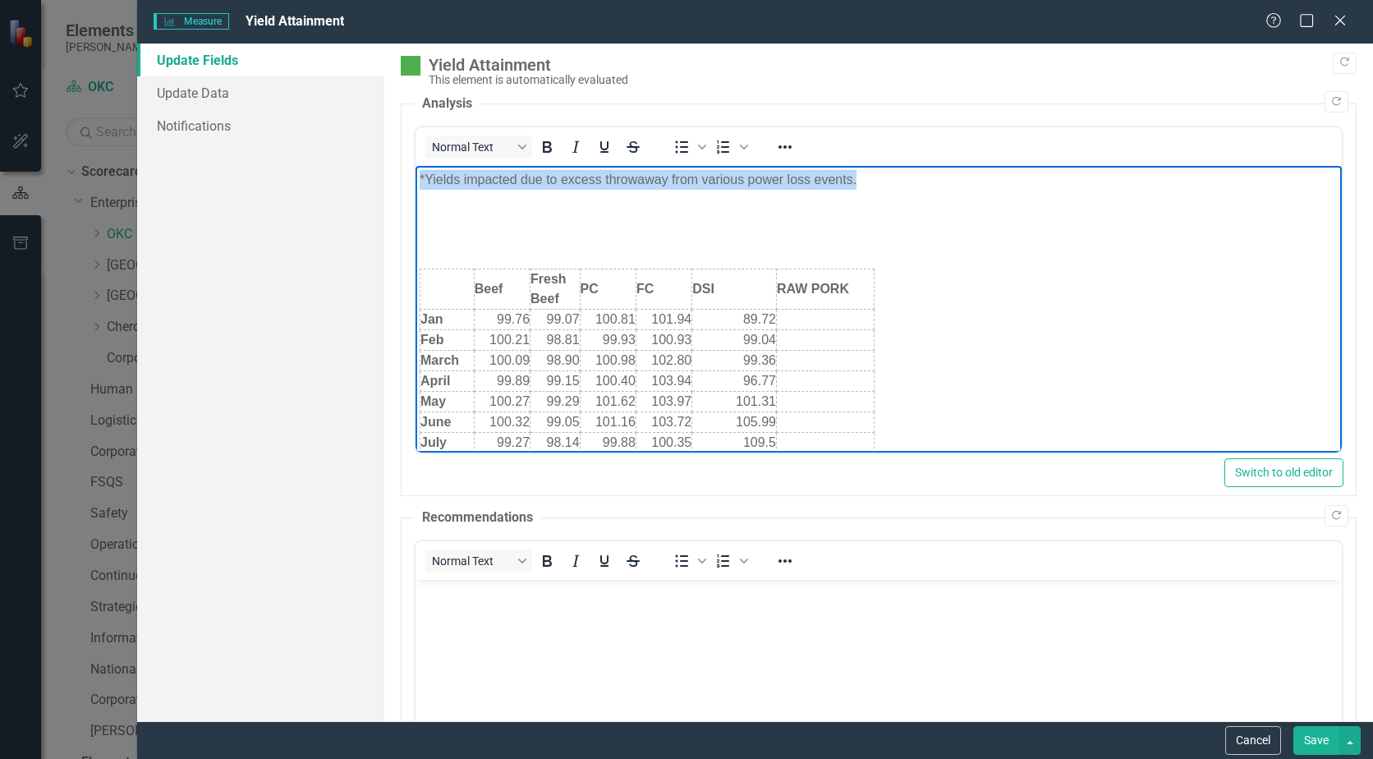
drag, startPoint x: 875, startPoint y: 177, endPoint x: 733, endPoint y: 318, distance: 200.4
click at [416, 166] on html "*Yields impacted due to excess throwaway from various power loss events. Beef F…" at bounding box center [879, 620] width 926 height 908
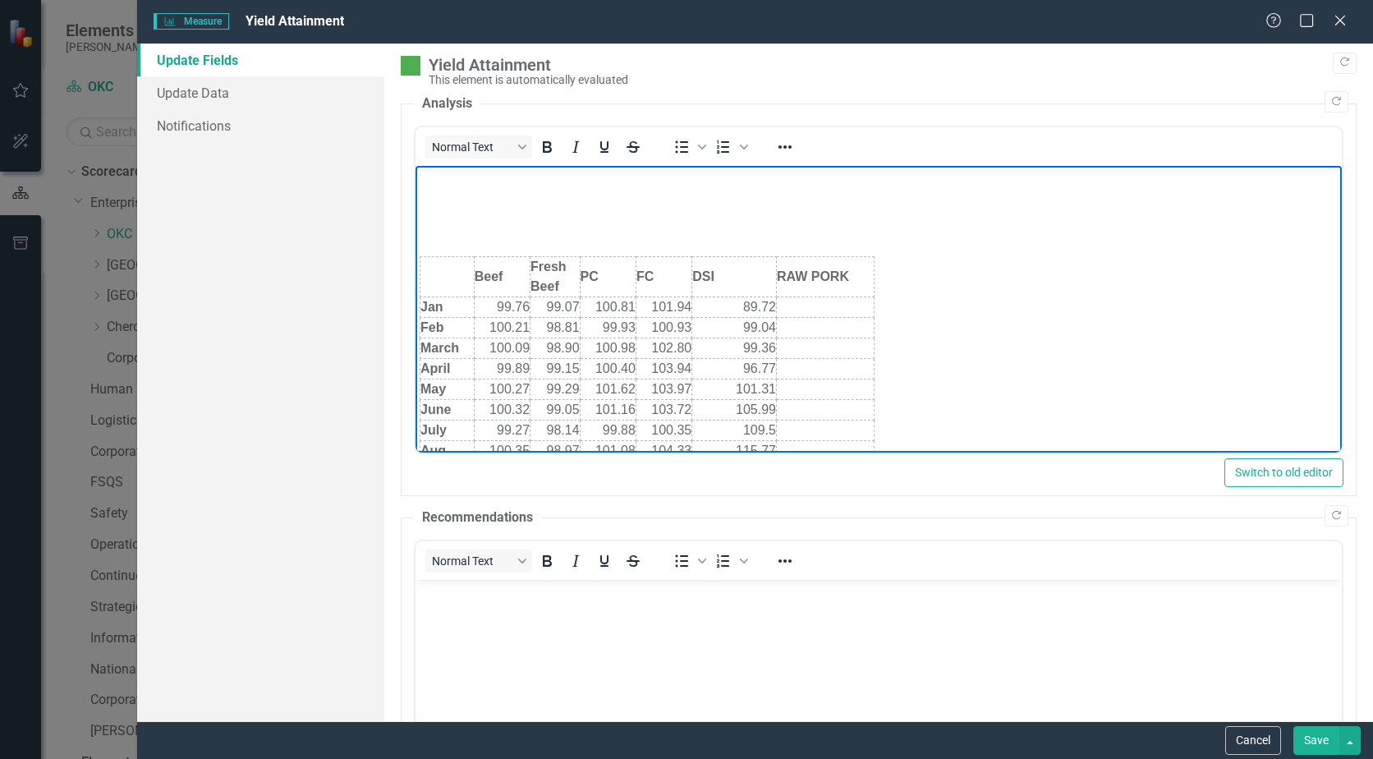
scroll to position [164, 0]
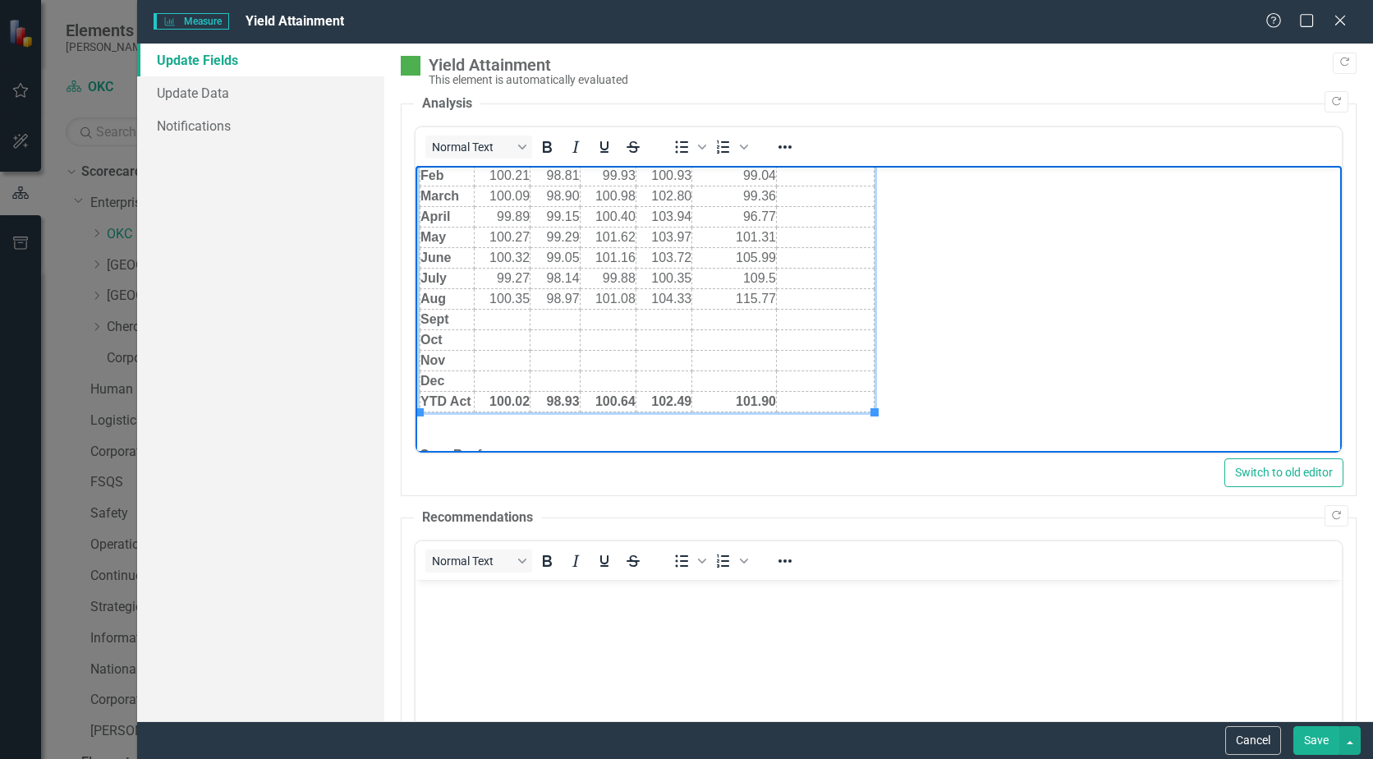
click at [495, 321] on td "Rich Text Area. Press ALT-0 for help." at bounding box center [502, 320] width 56 height 21
click at [552, 322] on td "Rich Text Area. Press ALT-0 for help." at bounding box center [556, 320] width 50 height 21
drag, startPoint x: 574, startPoint y: 399, endPoint x: 602, endPoint y: 395, distance: 28.2
click at [575, 398] on strong "98.93" at bounding box center [562, 401] width 33 height 14
click at [599, 319] on td "Rich Text Area. Press ALT-0 for help." at bounding box center [608, 320] width 56 height 21
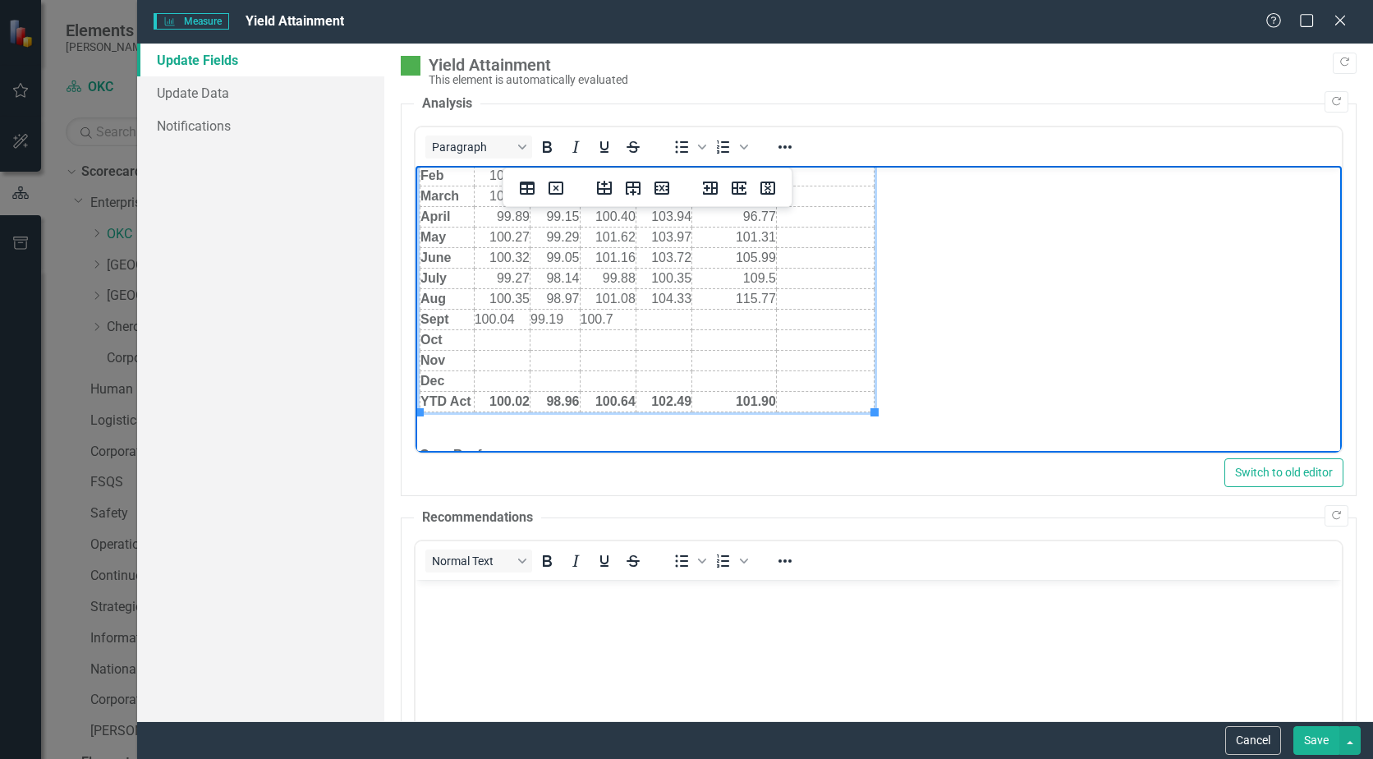
click at [627, 399] on strong "100.64" at bounding box center [615, 401] width 40 height 14
click at [666, 313] on td "Rich Text Area. Press ALT-0 for help." at bounding box center [664, 320] width 56 height 21
click at [687, 401] on strong "102.49" at bounding box center [671, 401] width 40 height 14
click at [757, 312] on td "Rich Text Area. Press ALT-0 for help." at bounding box center [734, 320] width 85 height 21
click at [734, 318] on td "Rich Text Area. Press ALT-0 for help." at bounding box center [734, 320] width 85 height 21
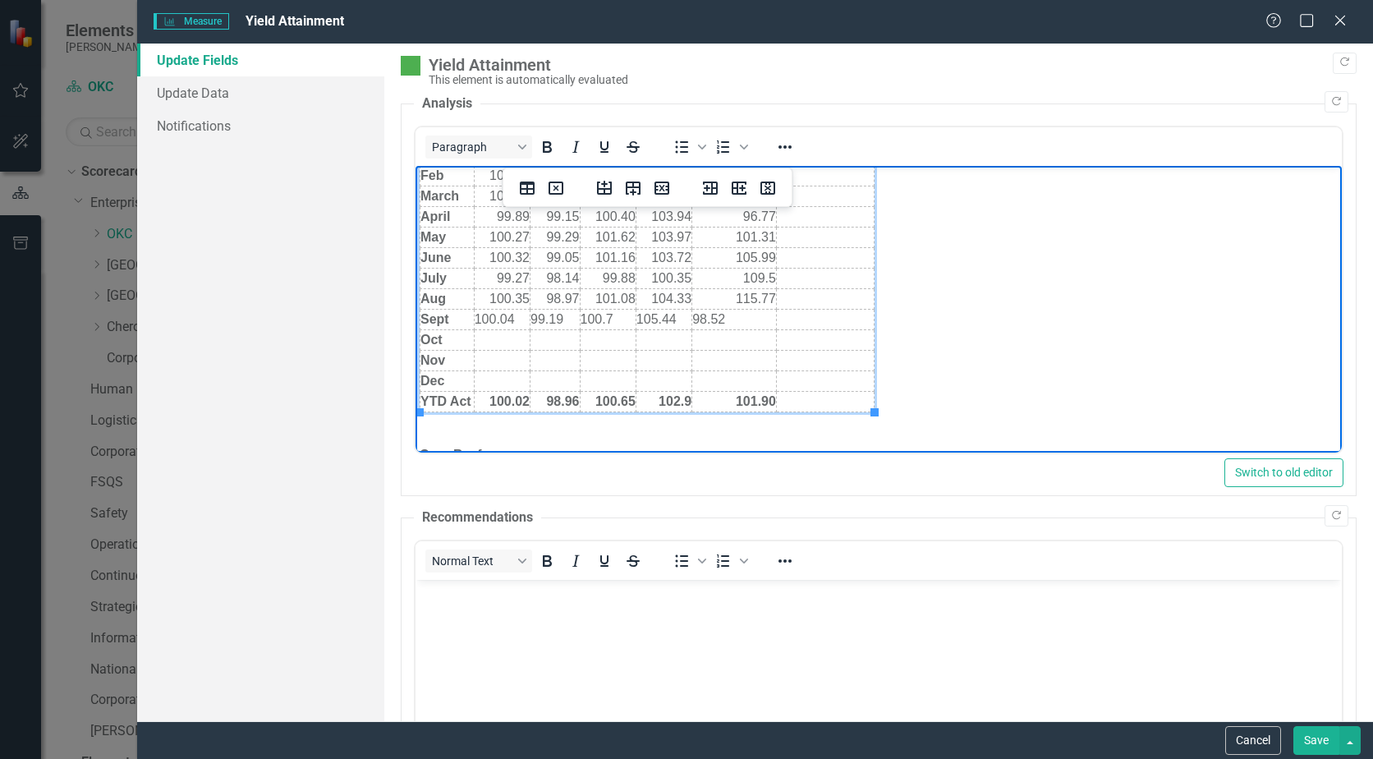
click at [752, 400] on strong "101.90" at bounding box center [756, 401] width 40 height 14
click at [771, 399] on strong "101.90" at bounding box center [756, 401] width 40 height 14
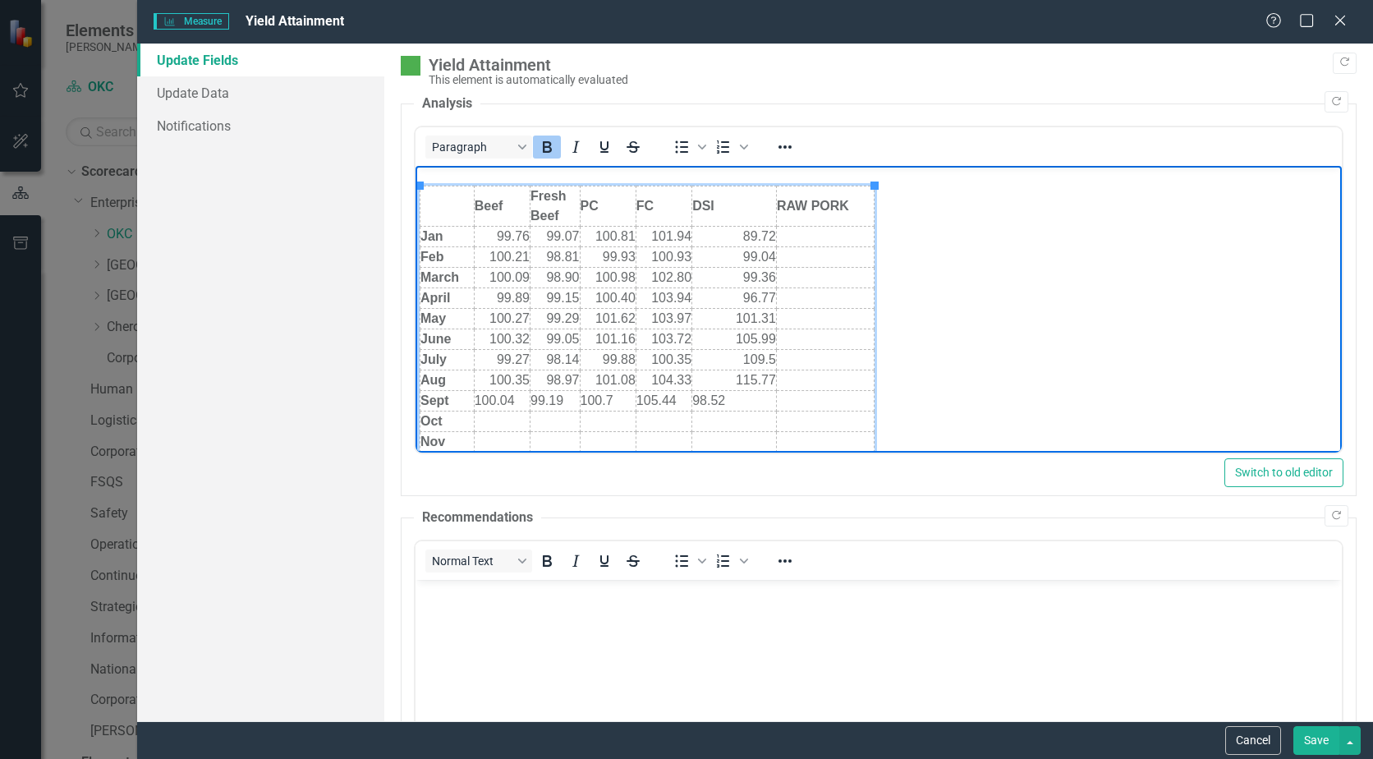
scroll to position [82, 0]
click at [816, 375] on td "Rich Text Area. Press ALT-0 for help." at bounding box center [825, 381] width 98 height 21
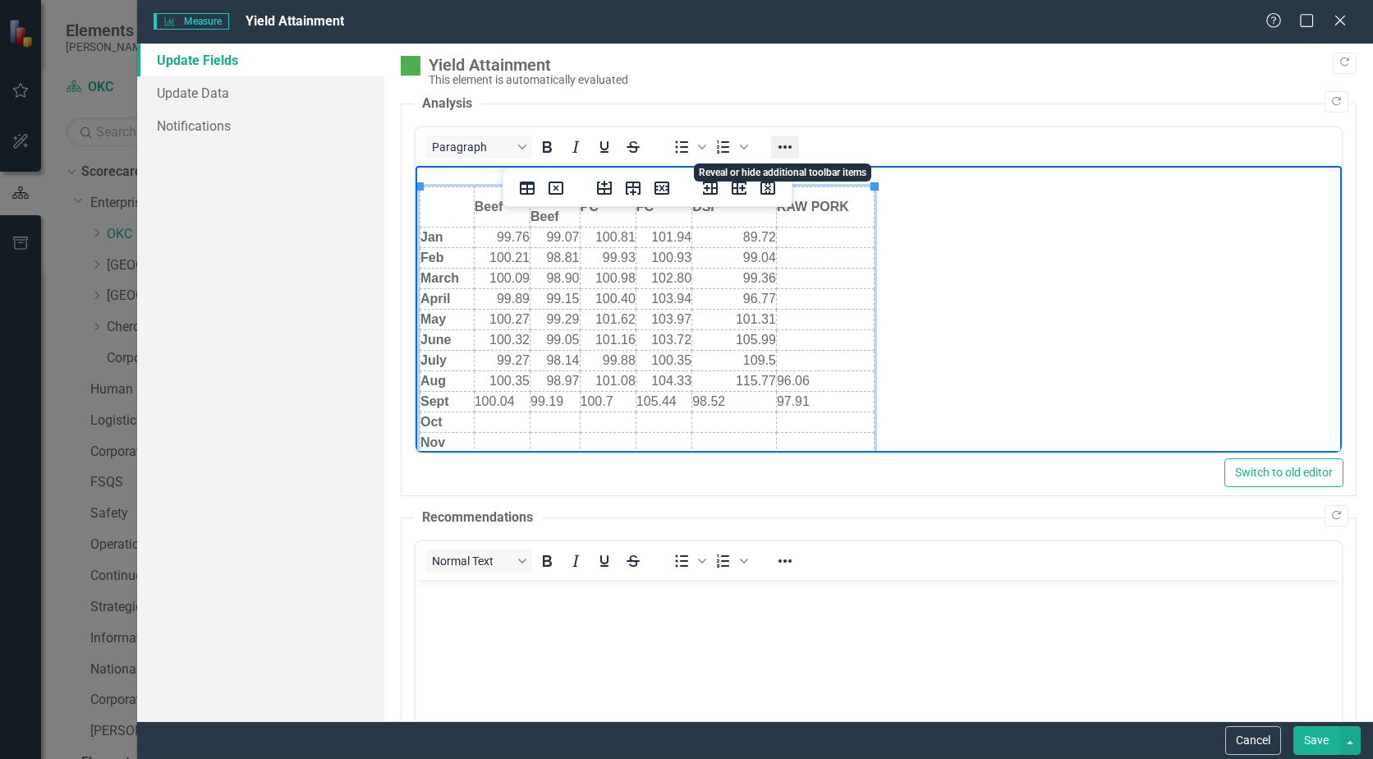
click at [791, 152] on icon "Reveal or hide additional toolbar items" at bounding box center [785, 147] width 20 height 20
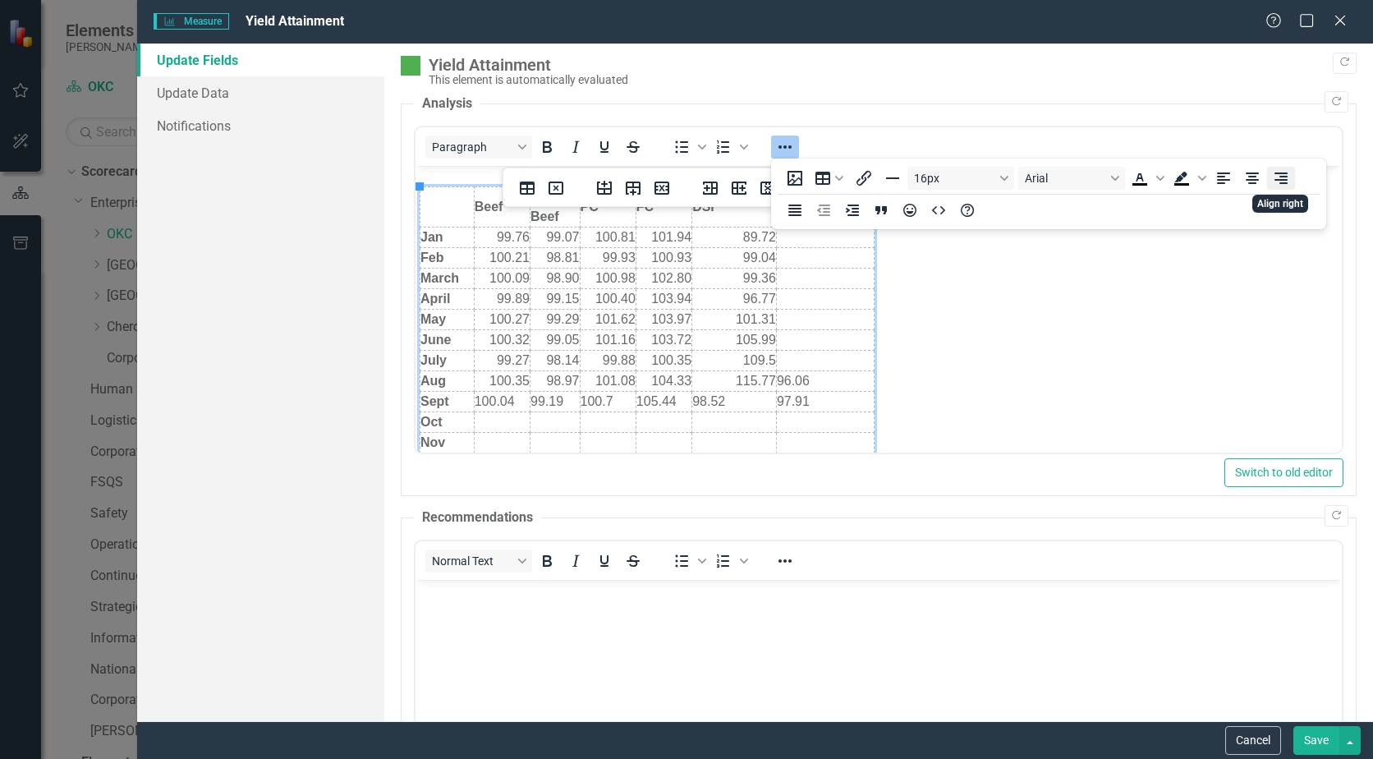
click at [1282, 182] on icon "Align right" at bounding box center [1281, 177] width 13 height 11
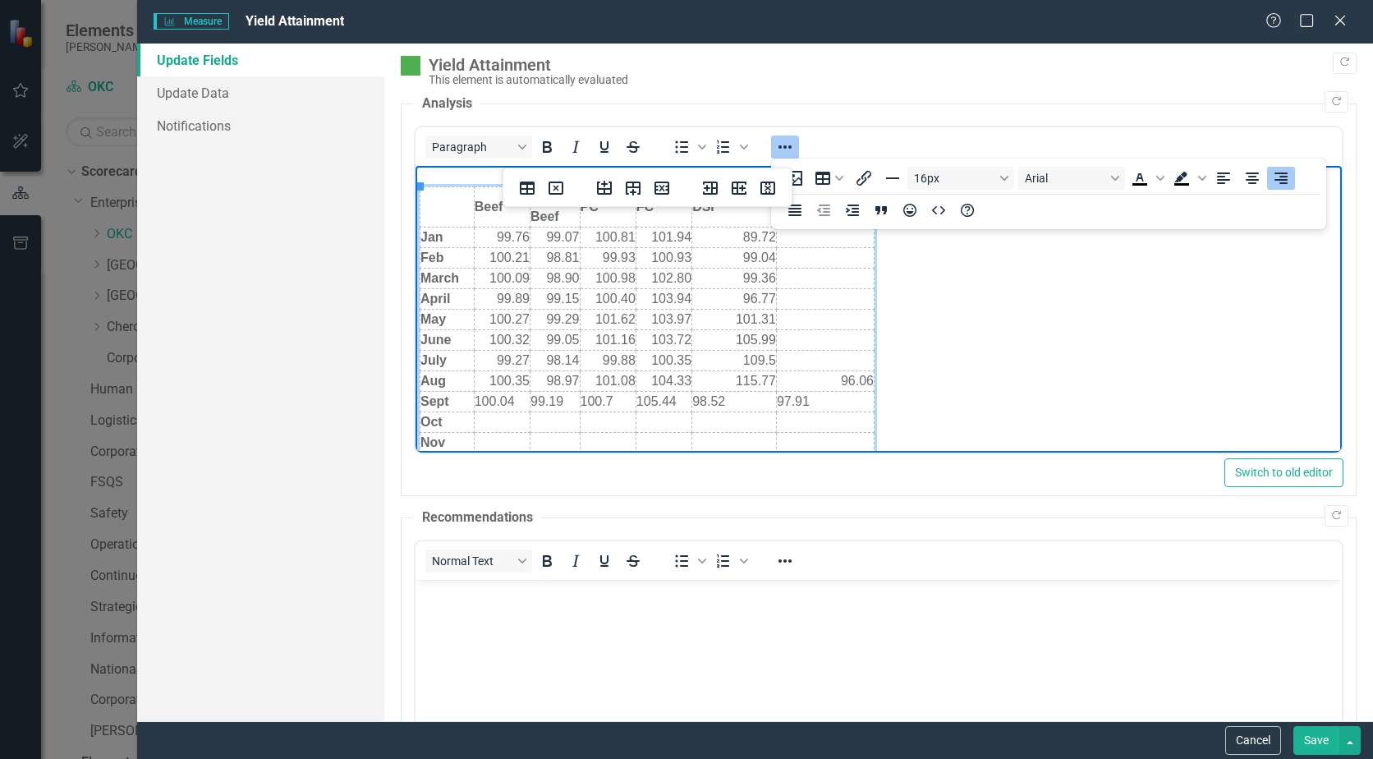
click at [842, 402] on td "97.91" at bounding box center [825, 402] width 98 height 21
click at [1282, 177] on icon "Align right" at bounding box center [1281, 177] width 13 height 11
click at [519, 399] on td "100.04" at bounding box center [502, 402] width 56 height 21
click at [1275, 177] on icon "Align right" at bounding box center [1281, 178] width 20 height 20
click at [574, 395] on td "99.19" at bounding box center [556, 402] width 50 height 21
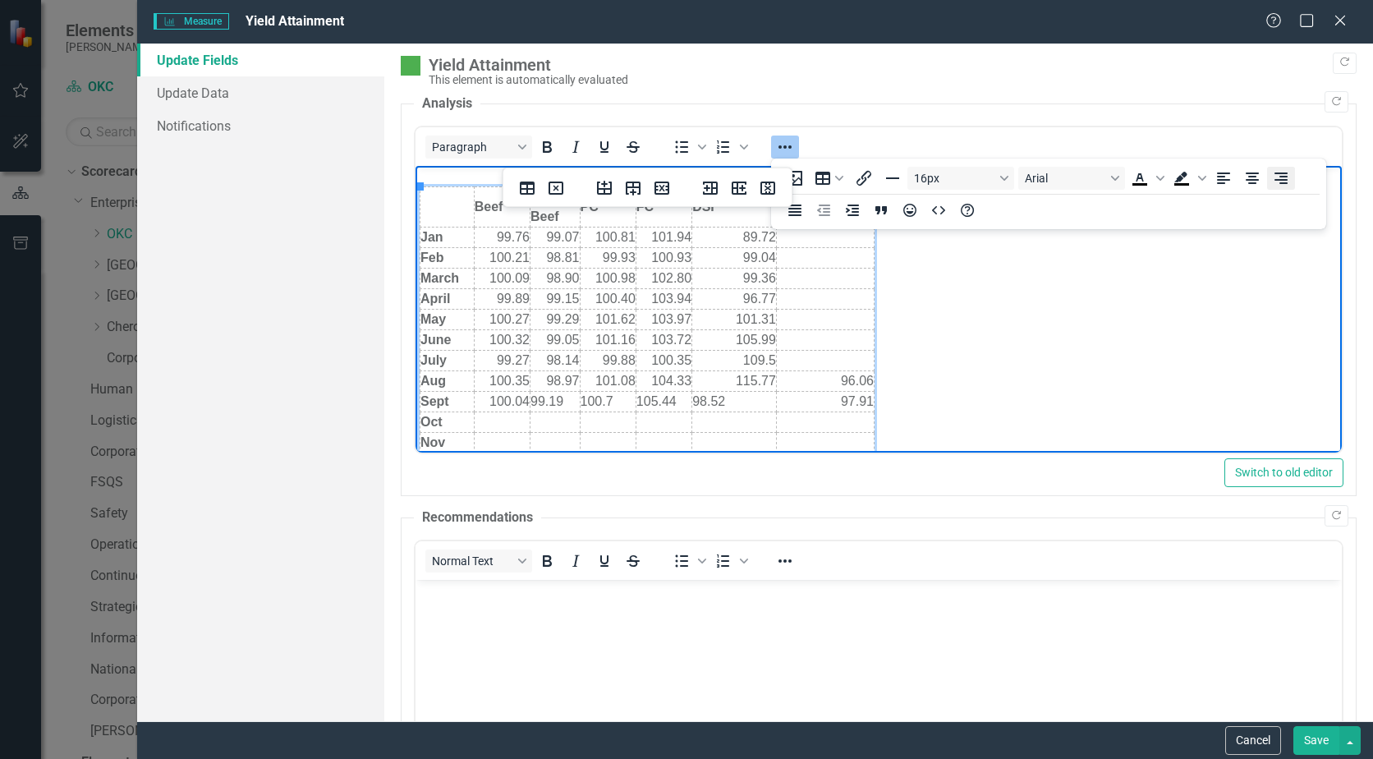
click at [1280, 170] on icon "Align right" at bounding box center [1281, 178] width 20 height 20
click at [623, 396] on td "100.7" at bounding box center [608, 402] width 56 height 21
click at [1288, 182] on icon "Align right" at bounding box center [1281, 178] width 20 height 20
click at [683, 399] on td "105.44" at bounding box center [664, 402] width 56 height 21
click at [1279, 182] on icon "Align right" at bounding box center [1281, 178] width 20 height 20
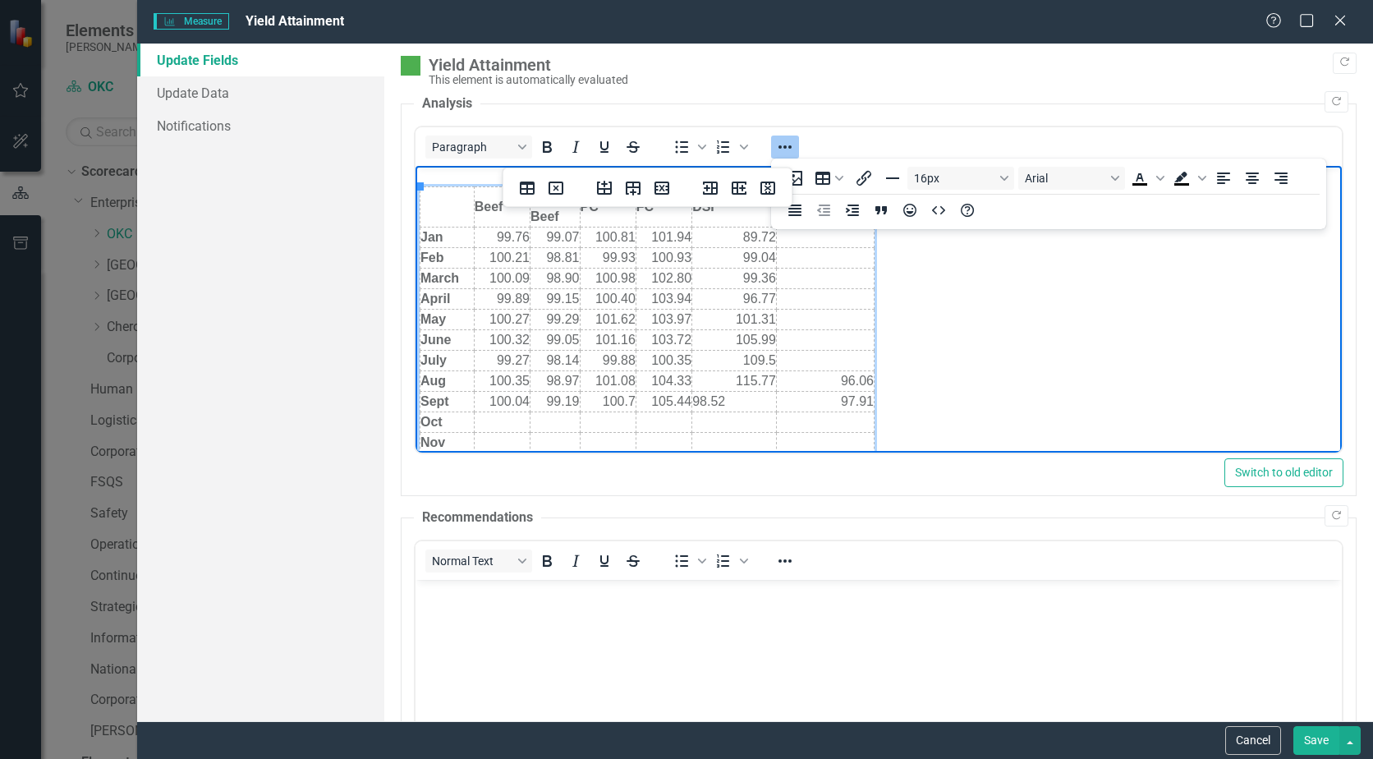
click at [761, 403] on td "98.52" at bounding box center [734, 402] width 85 height 21
click at [1274, 180] on icon "Align right" at bounding box center [1281, 178] width 20 height 20
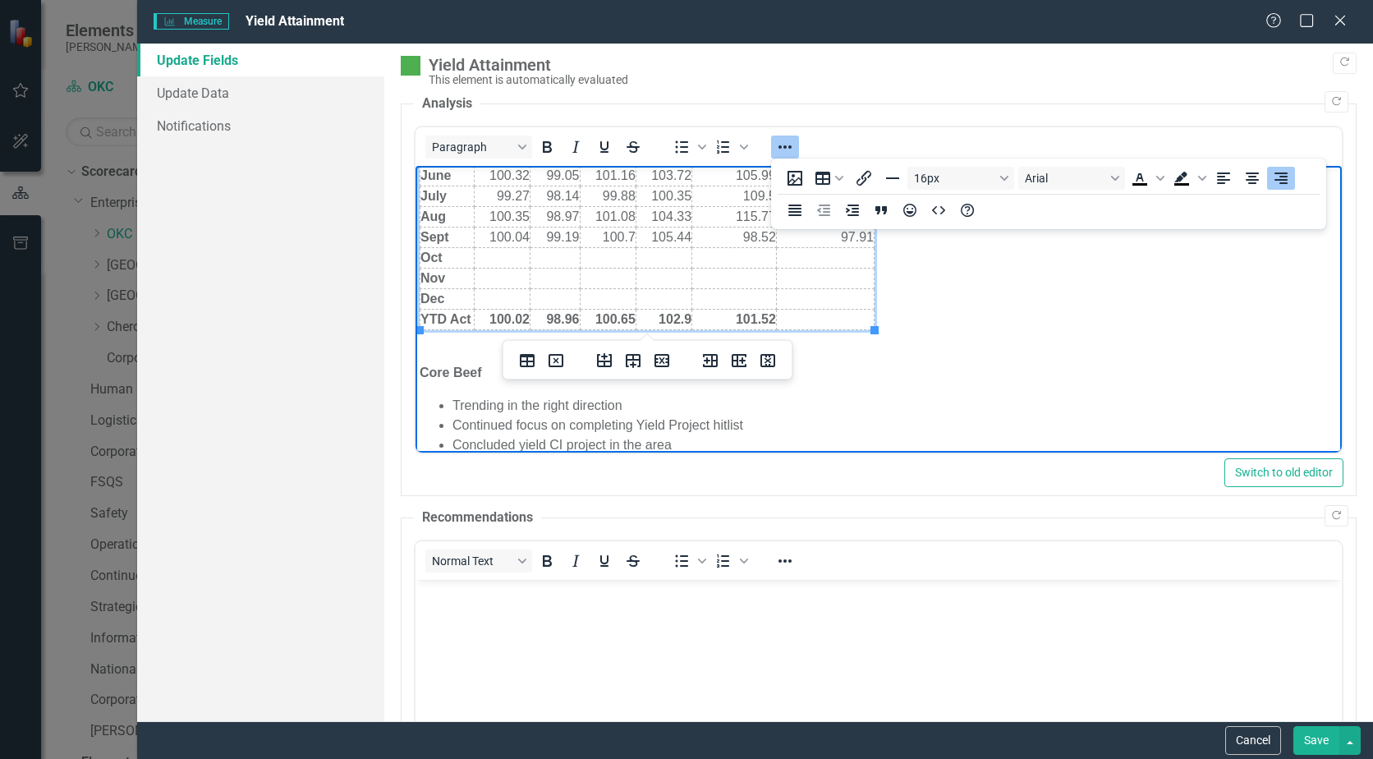
click at [815, 314] on td "Rich Text Area. Press ALT-0 for help." at bounding box center [825, 320] width 98 height 21
click at [832, 315] on td "Rich Text Area. Press ALT-0 for help." at bounding box center [825, 320] width 98 height 21
click at [1287, 185] on icon "Align right" at bounding box center [1281, 178] width 20 height 20
click at [926, 370] on p "Core Beef" at bounding box center [879, 373] width 918 height 20
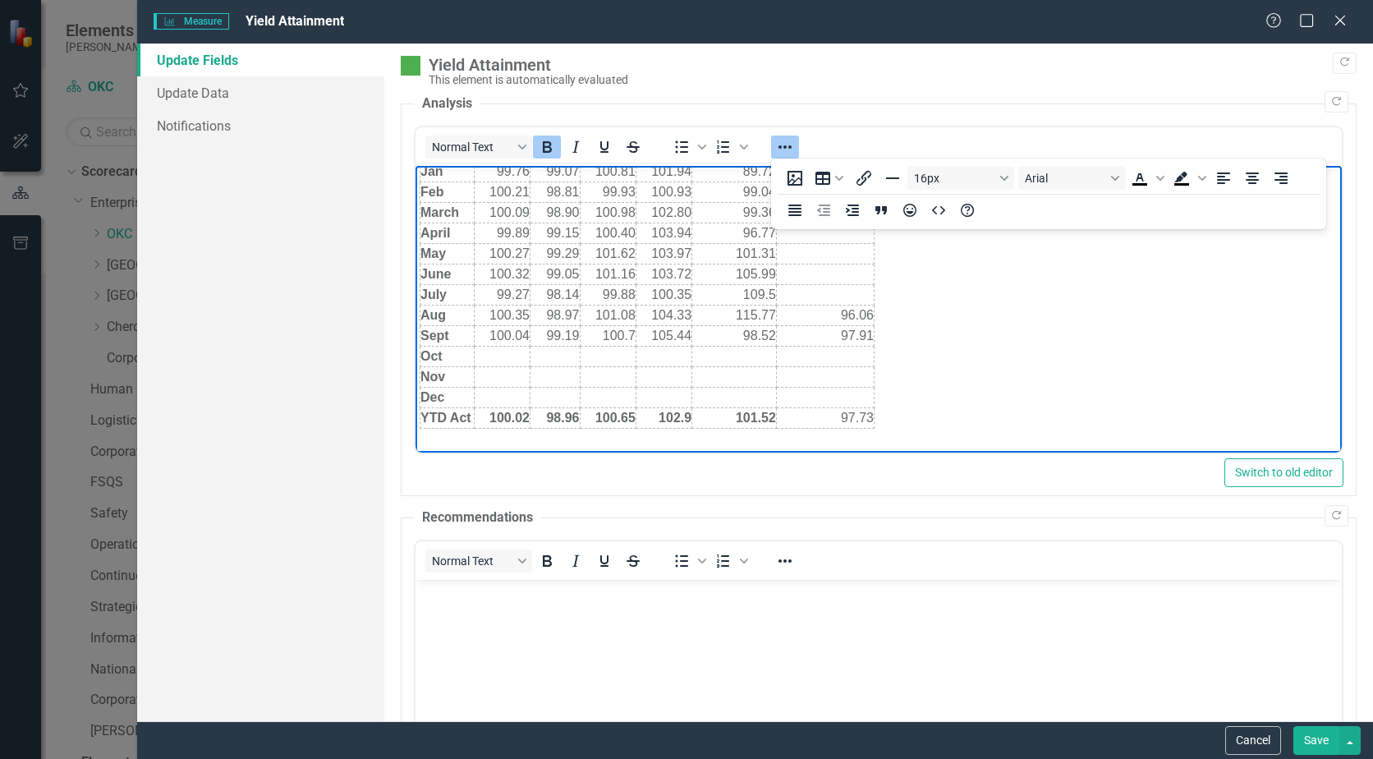
scroll to position [0, 0]
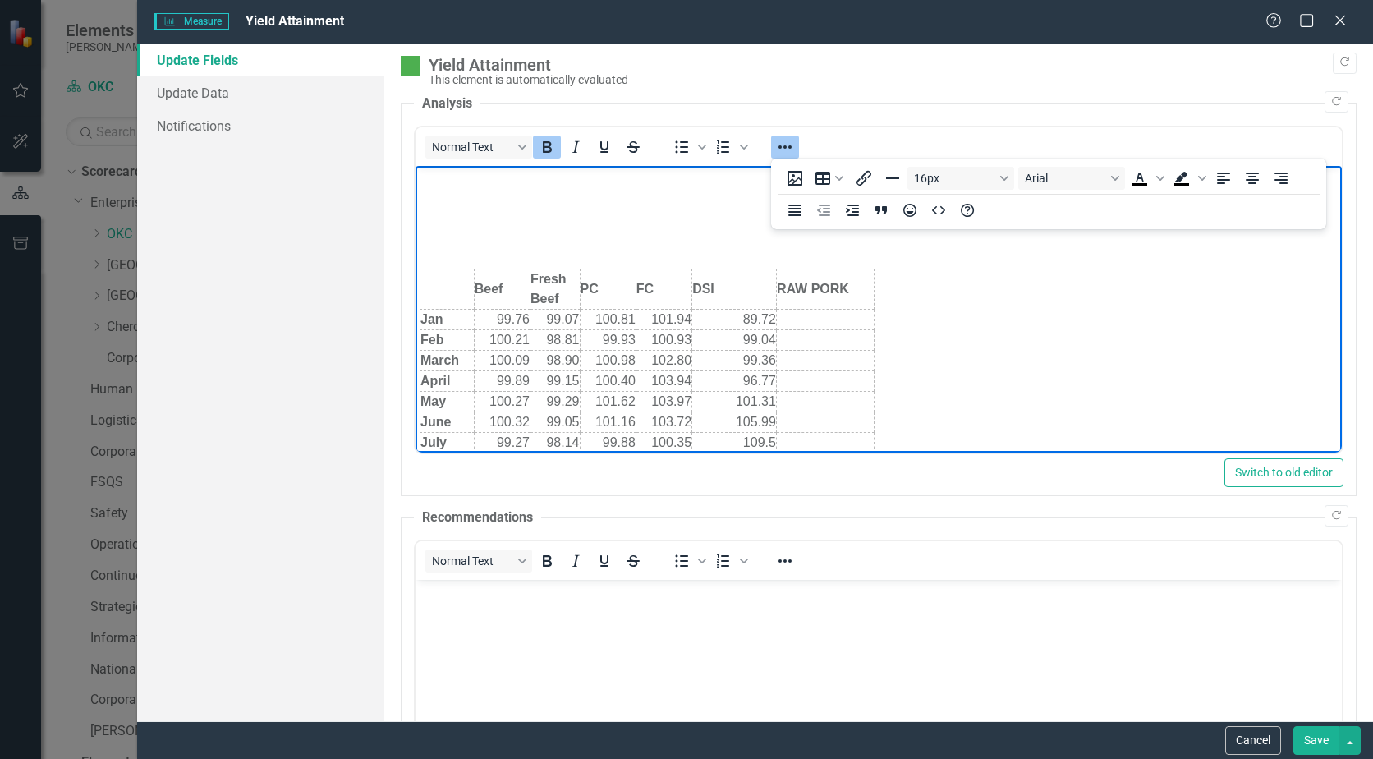
click at [793, 140] on icon "Reveal or hide additional toolbar items" at bounding box center [785, 147] width 20 height 20
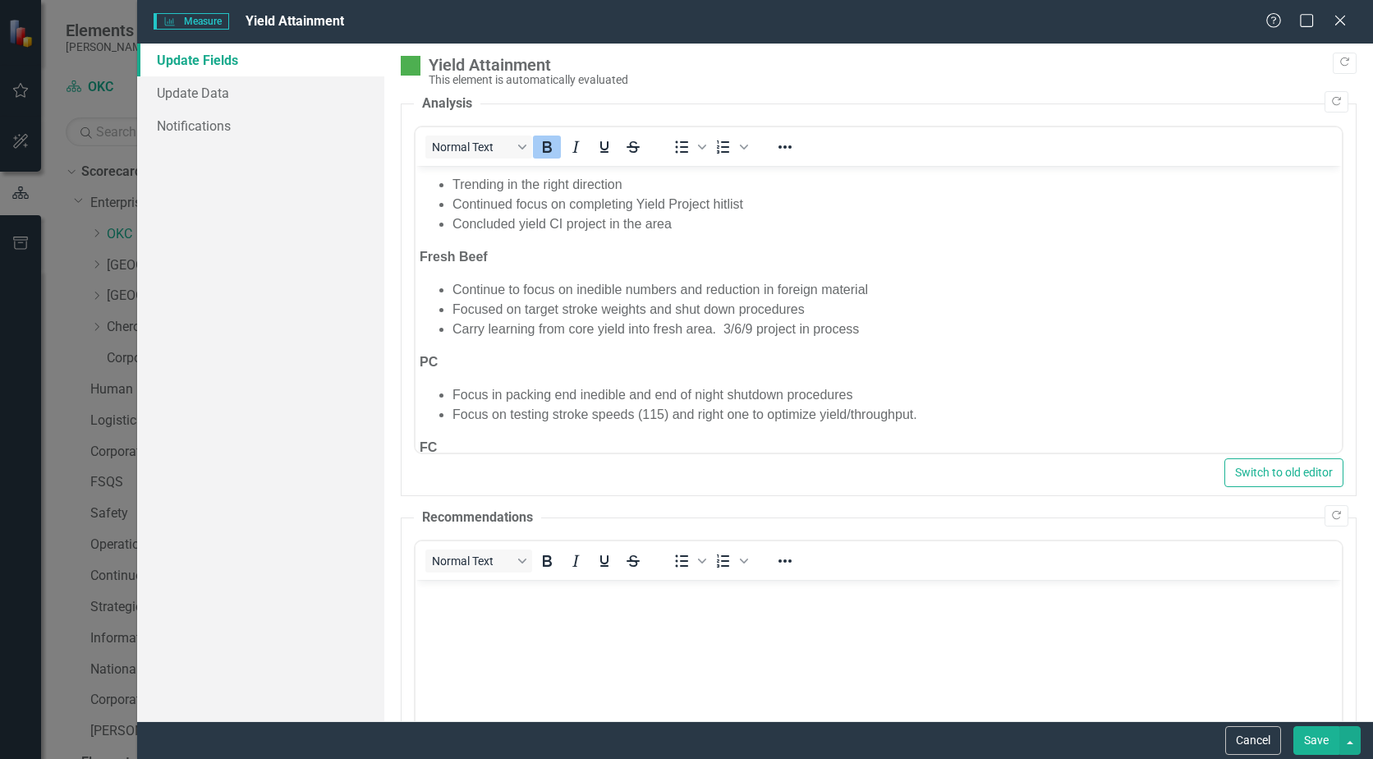
scroll to position [493, 0]
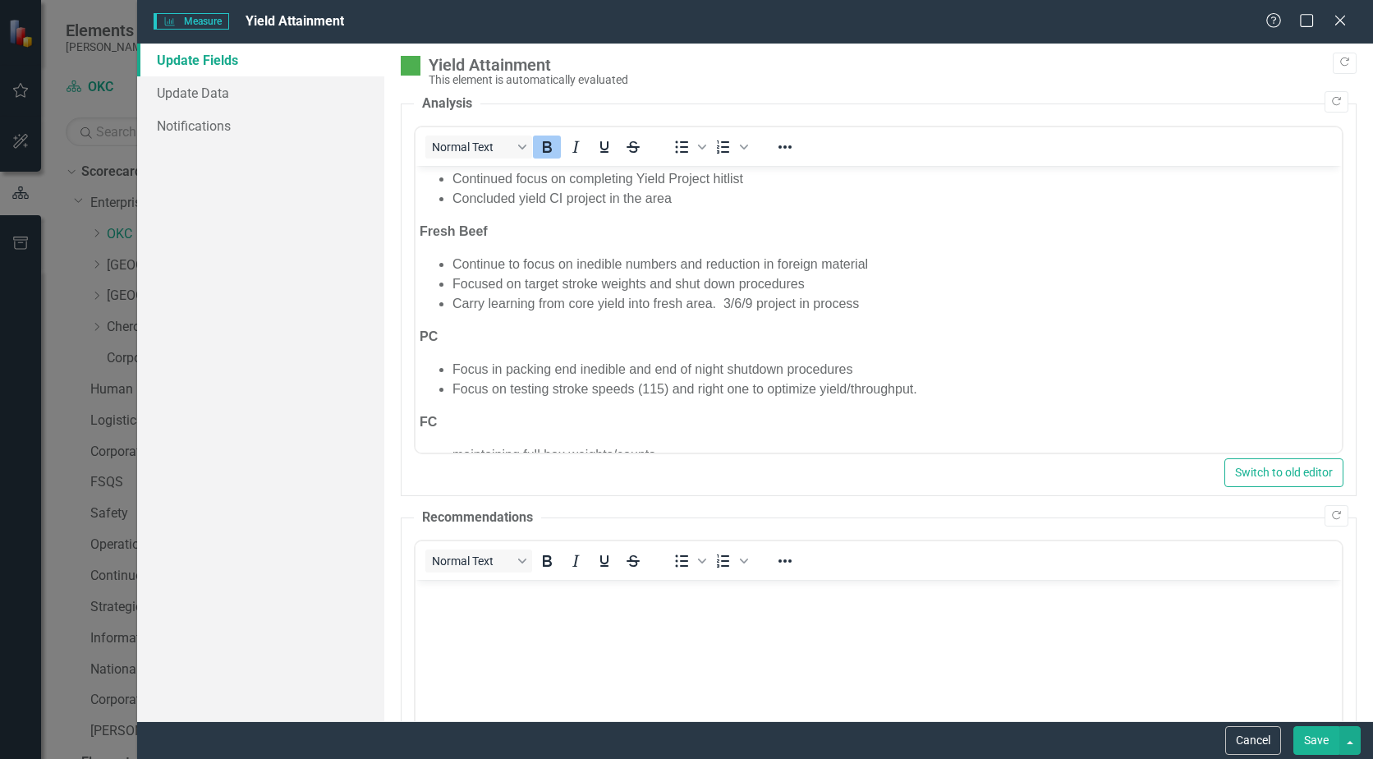
click at [659, 389] on li "Focus on testing stroke speeds (115) and right one to optimize yield/throughput." at bounding box center [895, 389] width 885 height 20
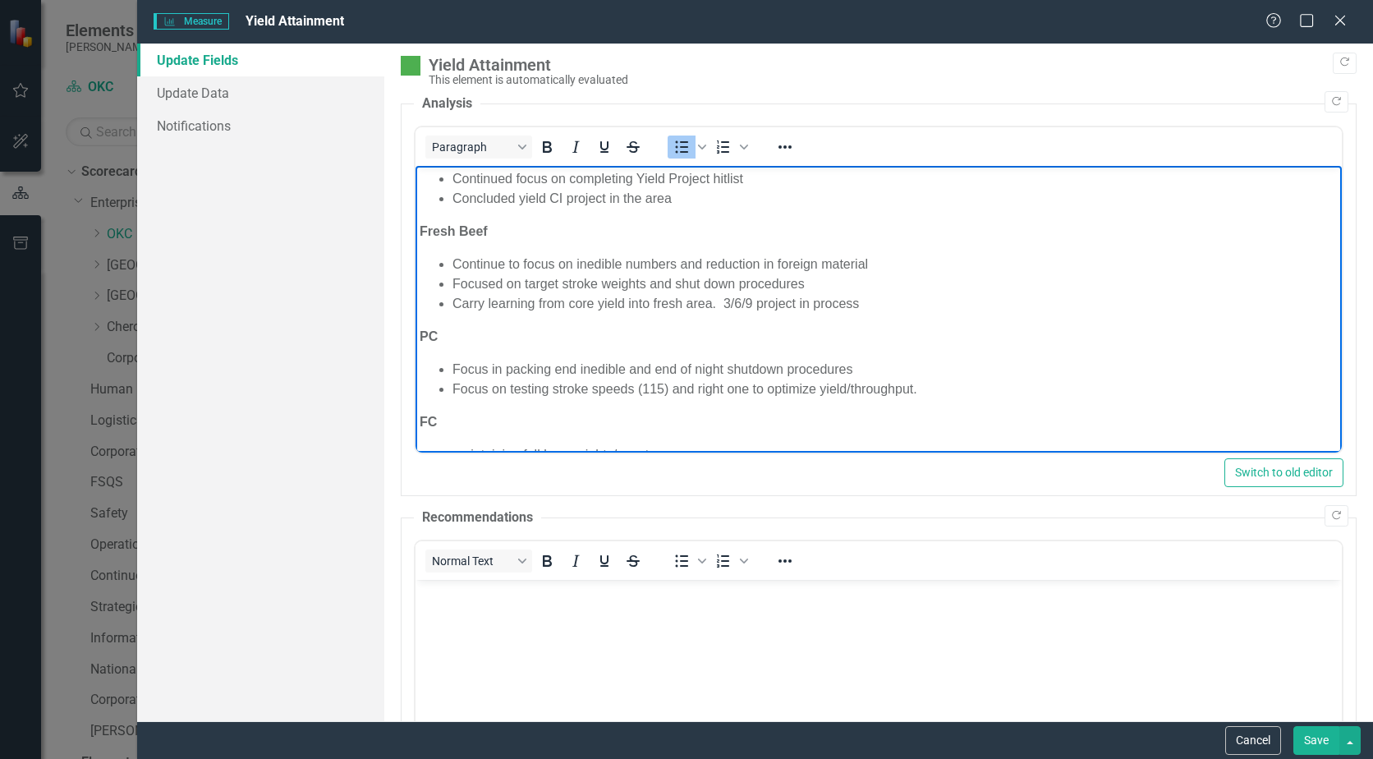
drag, startPoint x: 922, startPoint y: 388, endPoint x: 783, endPoint y: 409, distance: 141.2
click at [783, 409] on body "Beef Fresh Beef PC FC DSI RAW PORK Jan 99.76 99.07 100.81 101.94 89.72 Feb 100.…" at bounding box center [879, 127] width 926 height 908
click at [673, 385] on li "Focus on testing stroke speeds (115) and right one to optimize yield/throughput." at bounding box center [895, 389] width 885 height 20
drag, startPoint x: 669, startPoint y: 387, endPoint x: 449, endPoint y: 385, distance: 220.1
click at [449, 385] on ul "Focus in packing end inedible and end of night shutdown procedures Focus on tes…" at bounding box center [879, 379] width 918 height 39
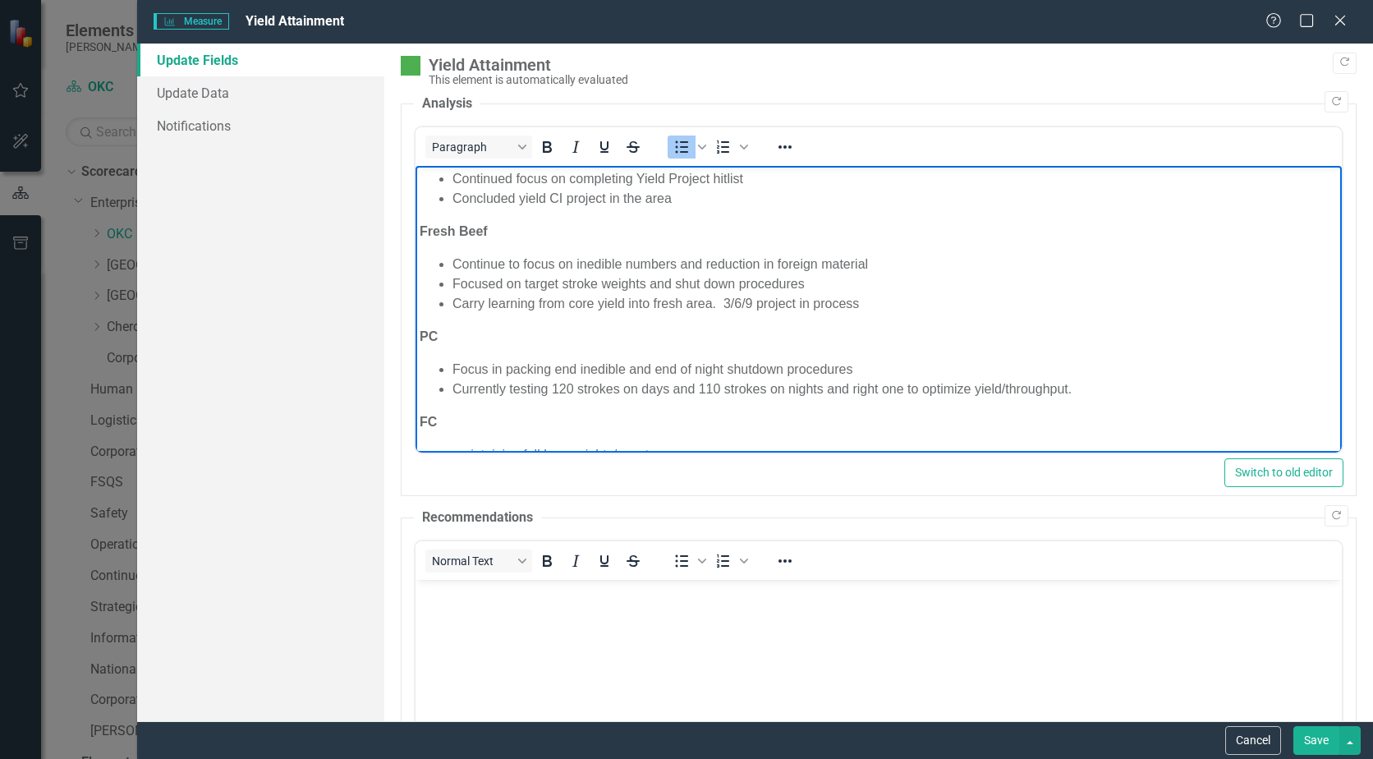
click at [854, 365] on li "Focus in packing end inedible and end of night shutdown procedures" at bounding box center [895, 370] width 885 height 20
click at [1073, 388] on li "Currently testing 120 strokes on days and 110 strokes on nights and right one t…" at bounding box center [895, 389] width 885 height 20
click at [719, 301] on li "Carry learning from core yield into fresh area. 3/6/9 project in process" at bounding box center [895, 304] width 885 height 20
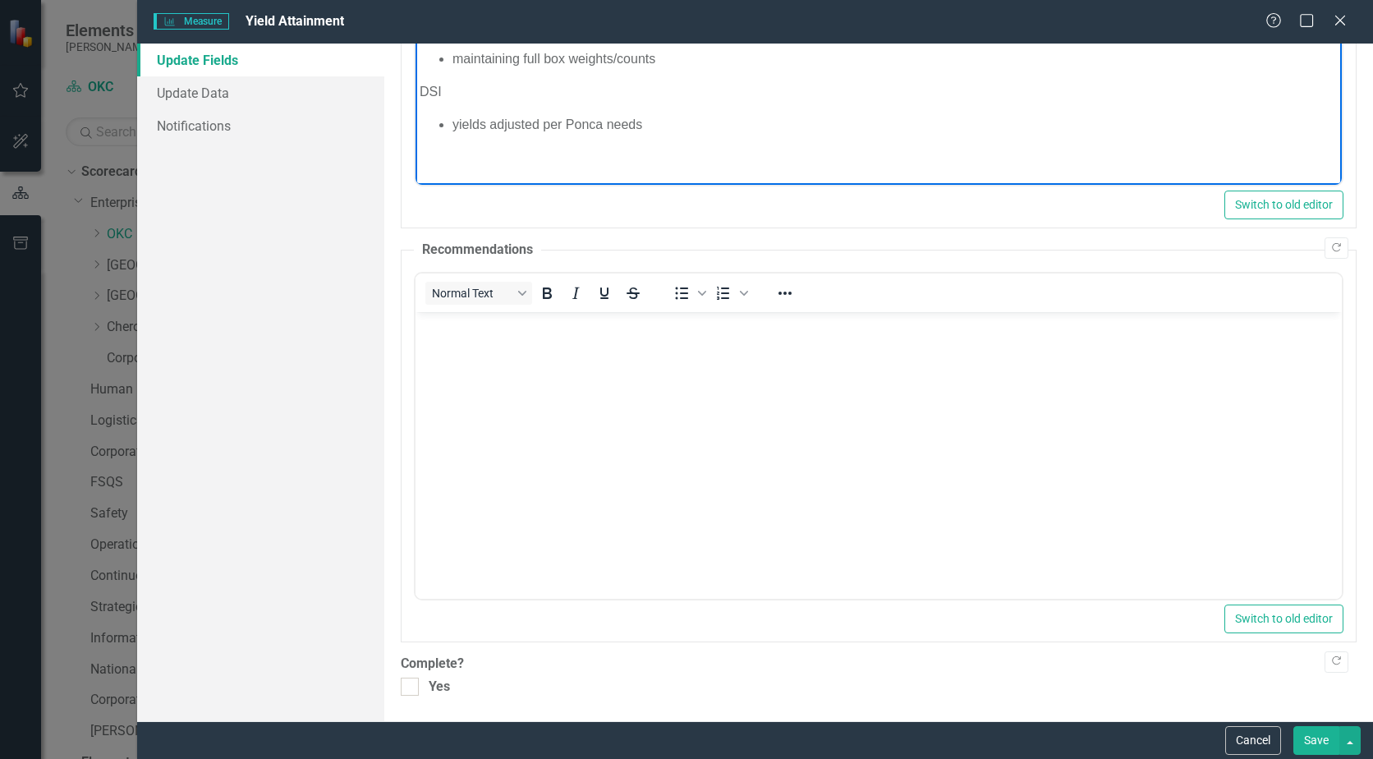
scroll to position [0, 0]
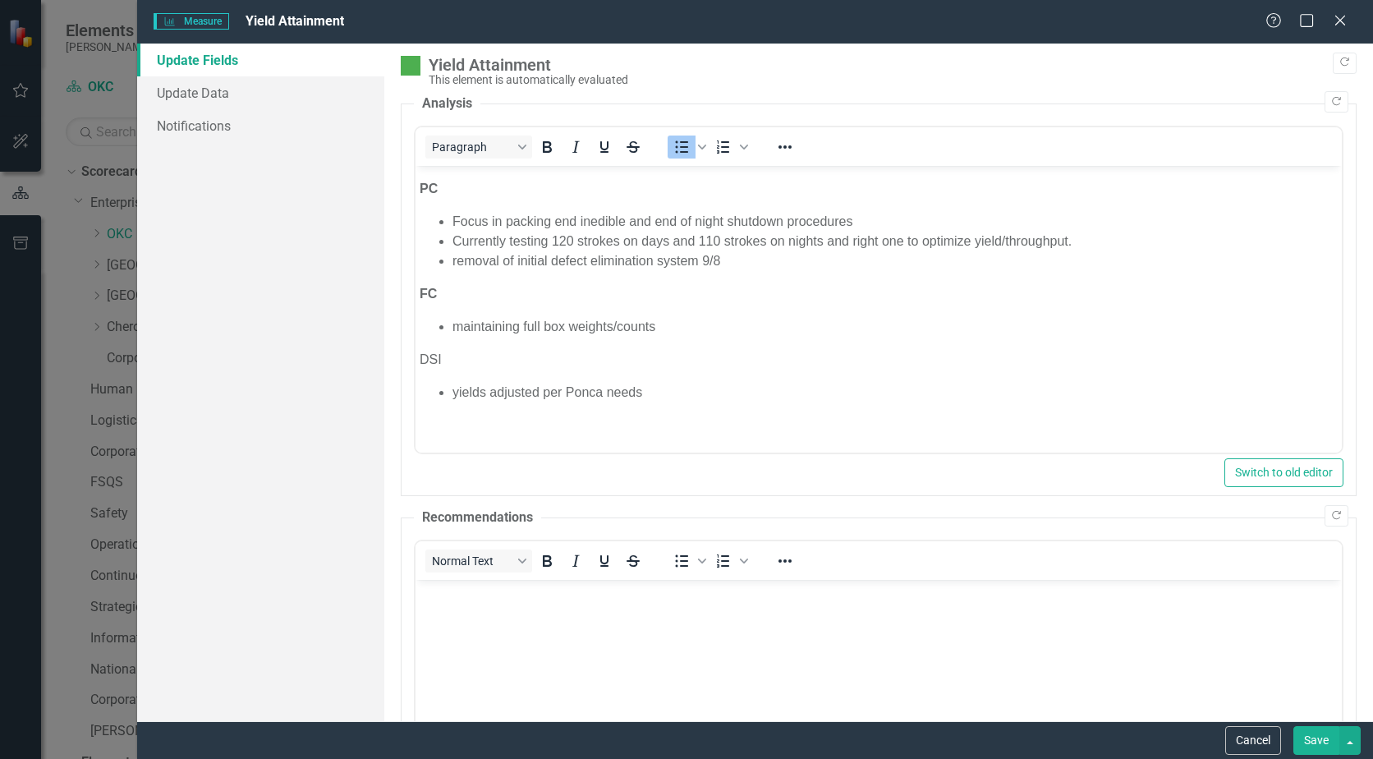
click at [1299, 739] on button "Save" at bounding box center [1317, 740] width 46 height 29
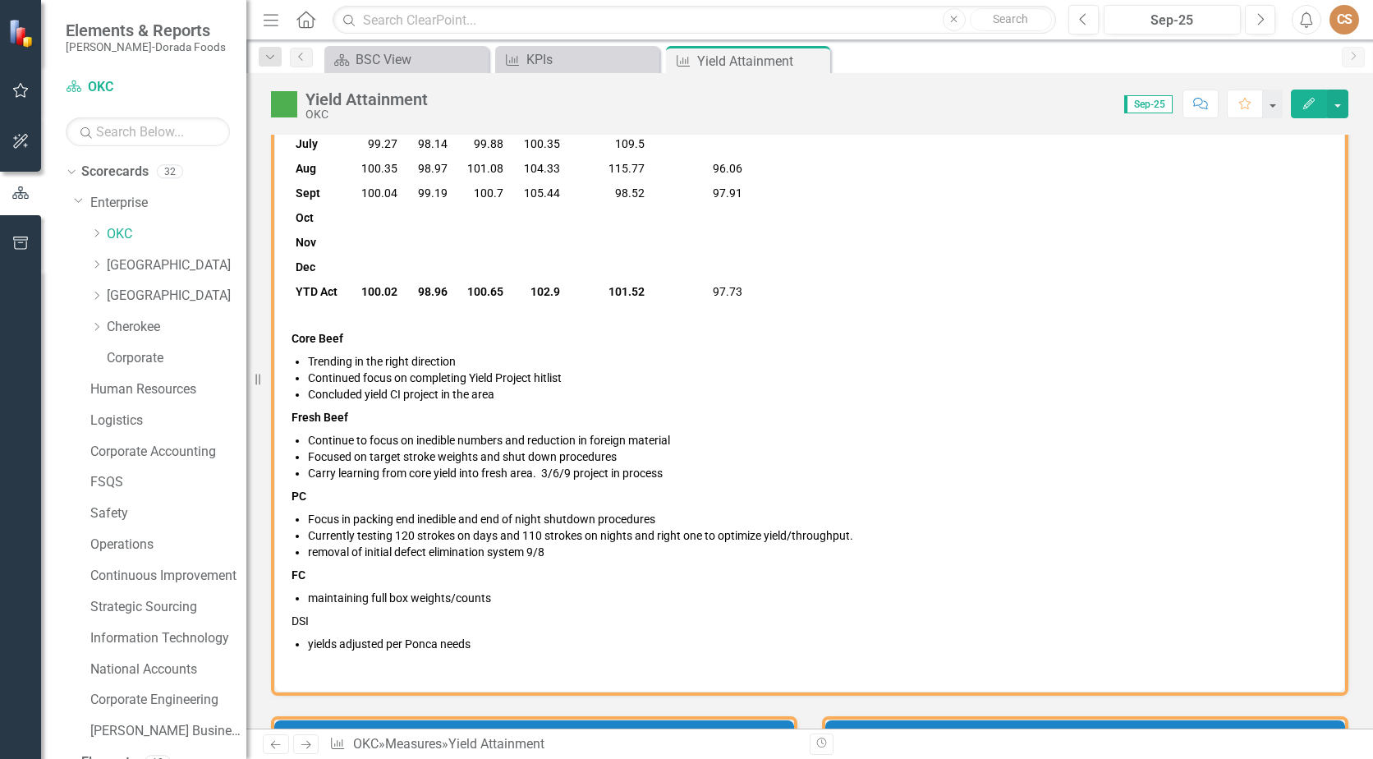
scroll to position [411, 0]
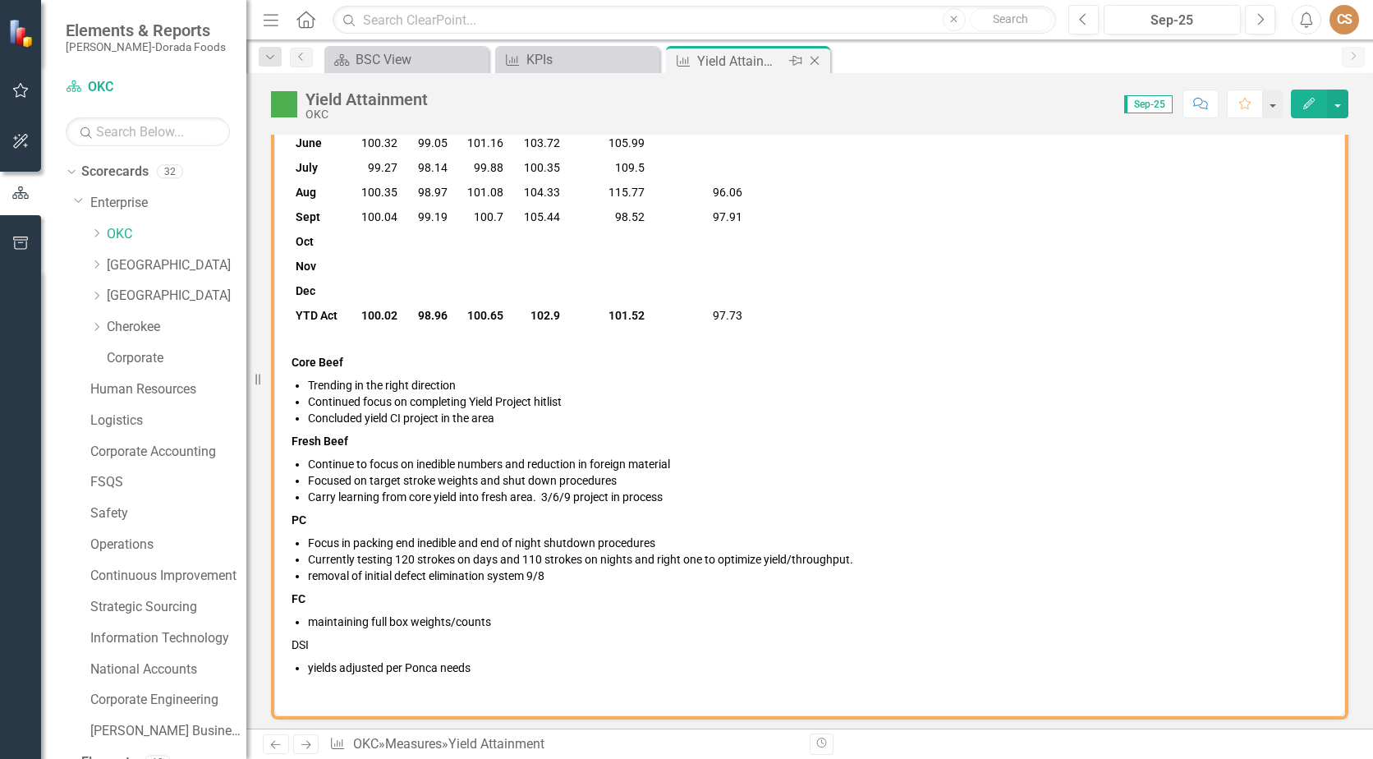
click at [815, 58] on icon "Close" at bounding box center [815, 60] width 16 height 13
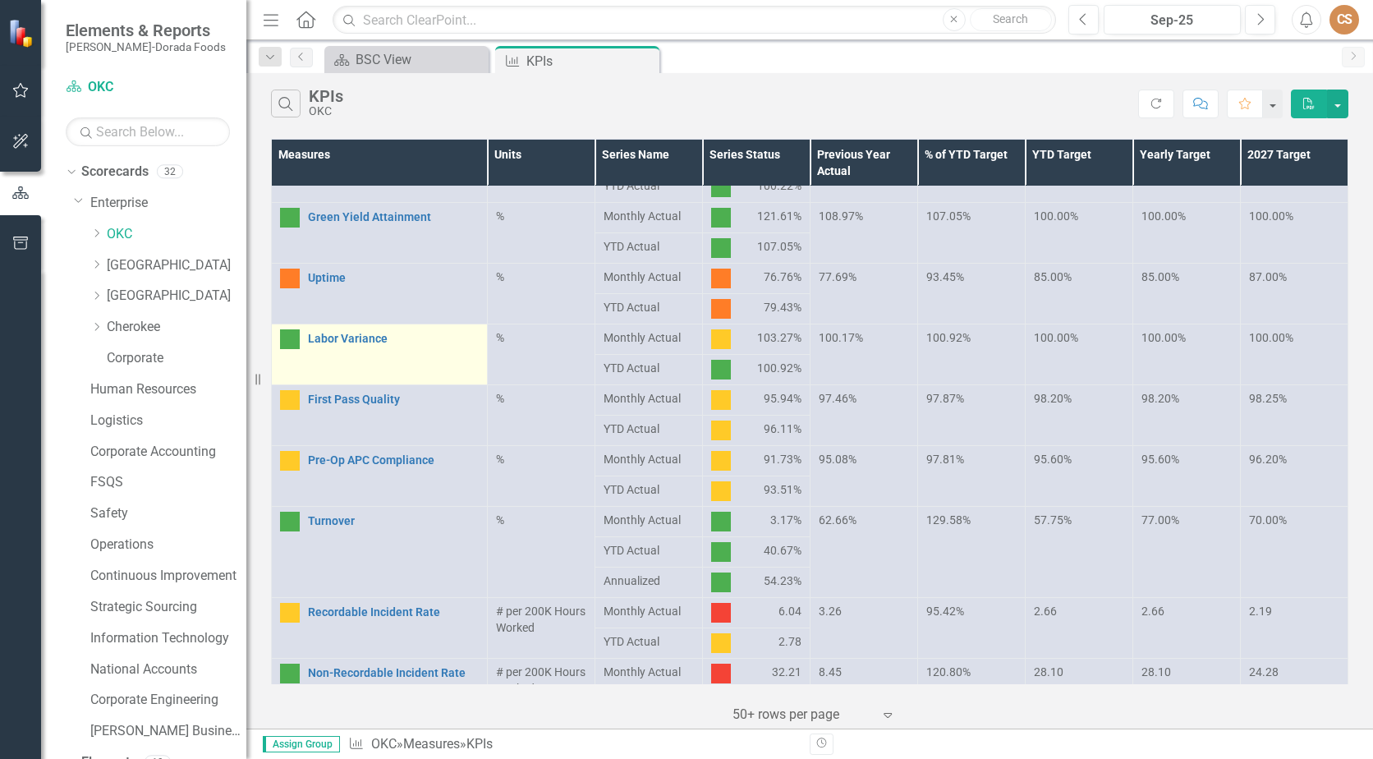
scroll to position [411, 0]
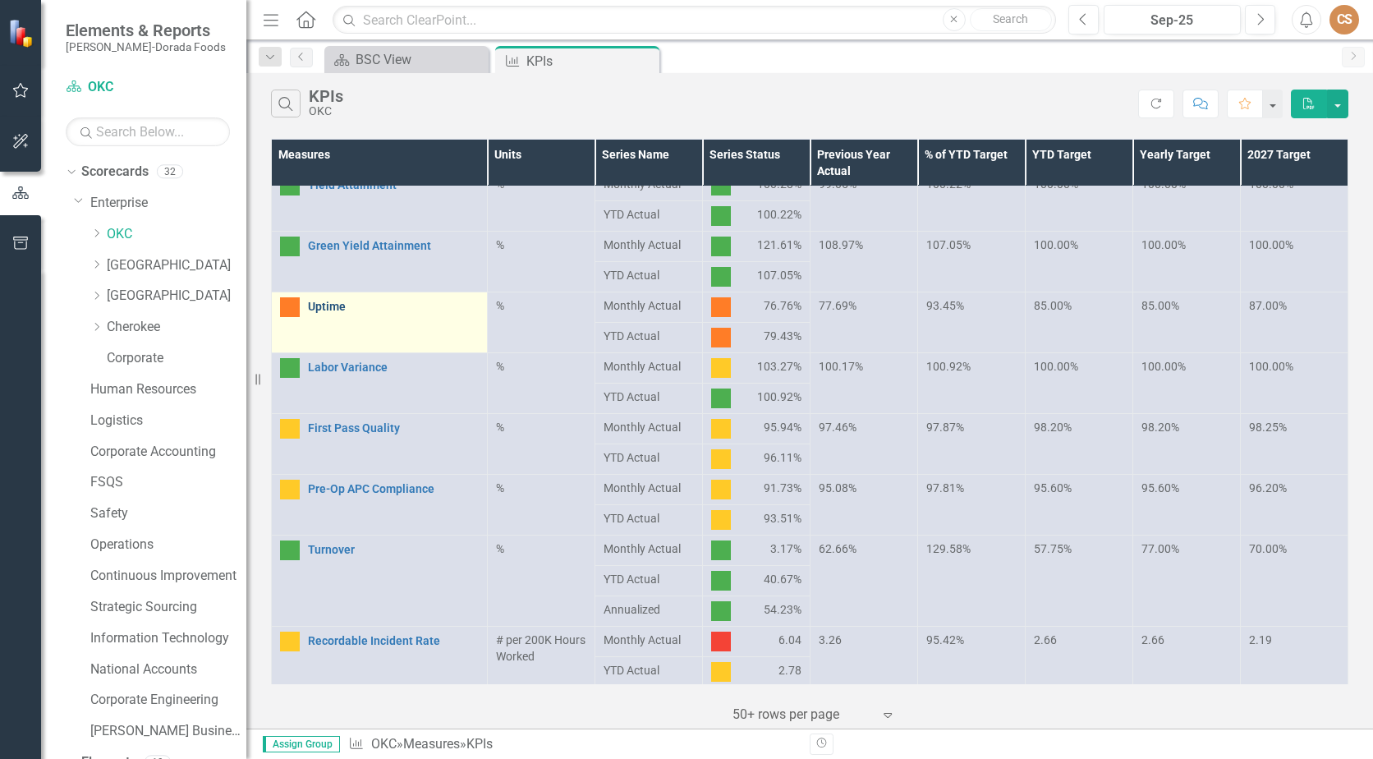
click at [332, 310] on link "Uptime" at bounding box center [393, 307] width 171 height 12
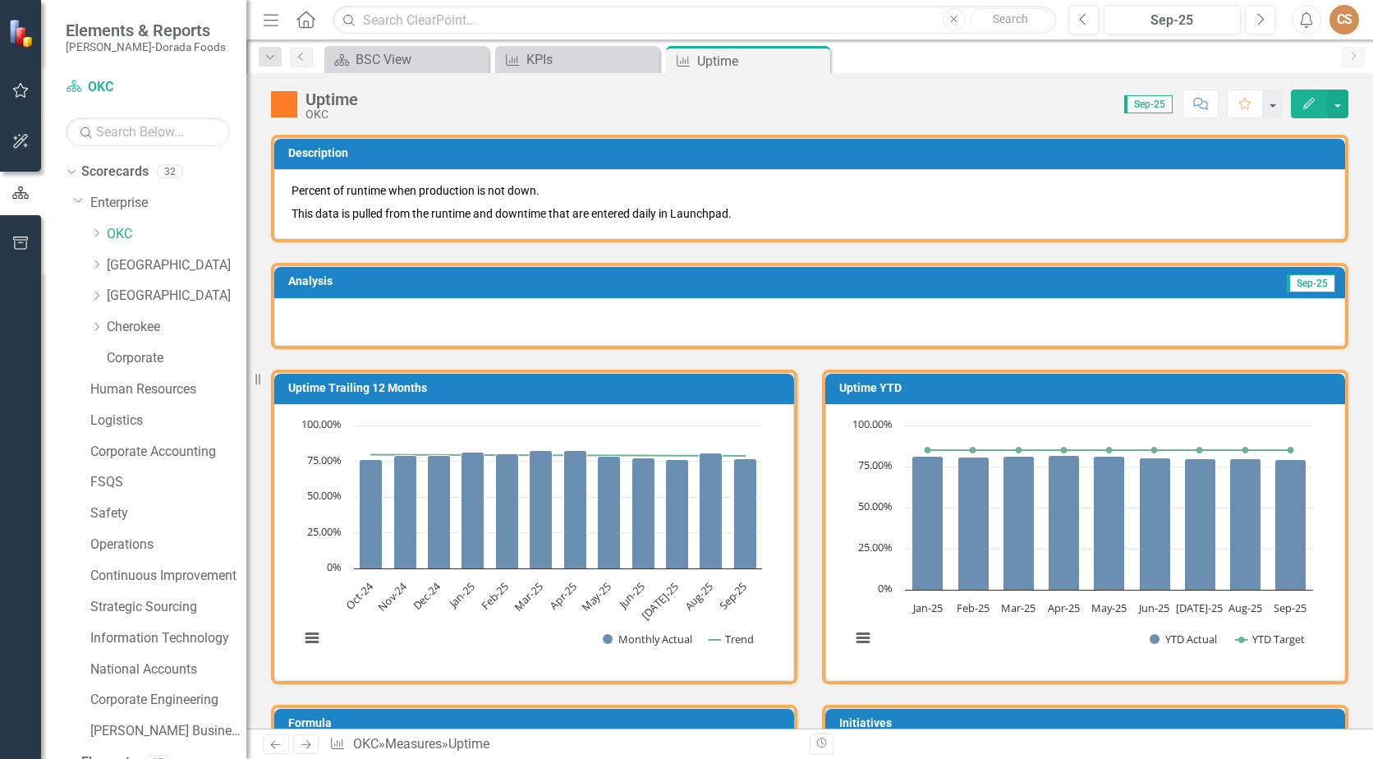
click at [1305, 99] on icon "Edit" at bounding box center [1309, 103] width 15 height 11
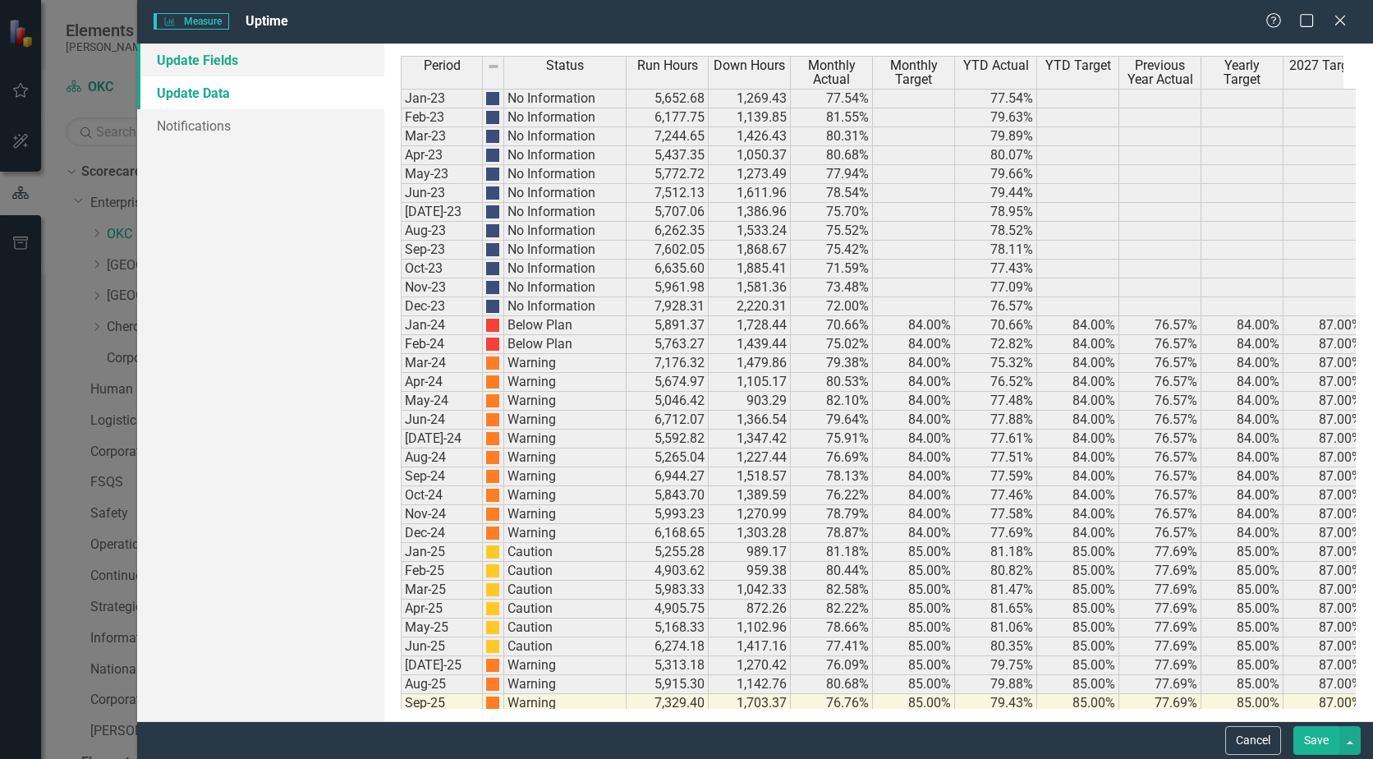
click at [285, 59] on link "Update Fields" at bounding box center [260, 60] width 247 height 33
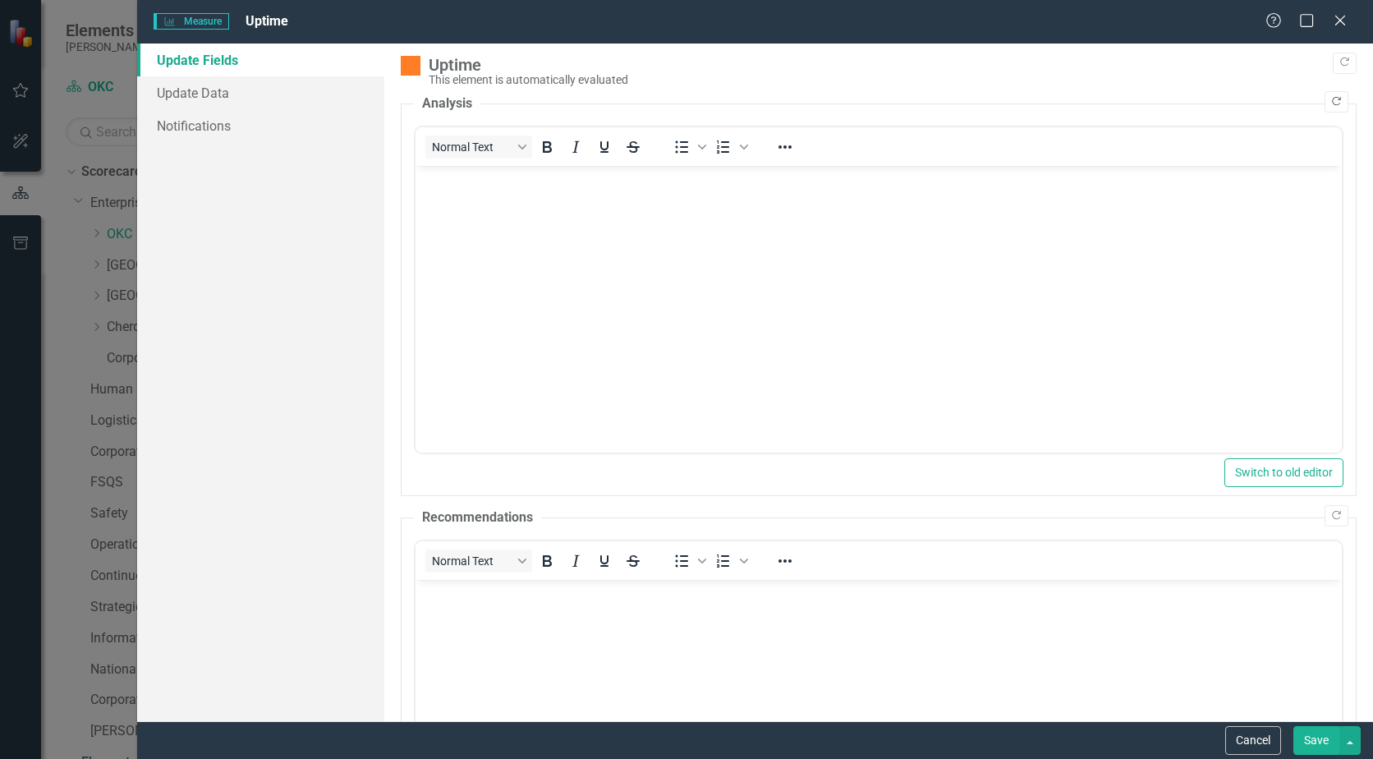
click at [1330, 97] on icon "Copy Forward" at bounding box center [1336, 102] width 12 height 10
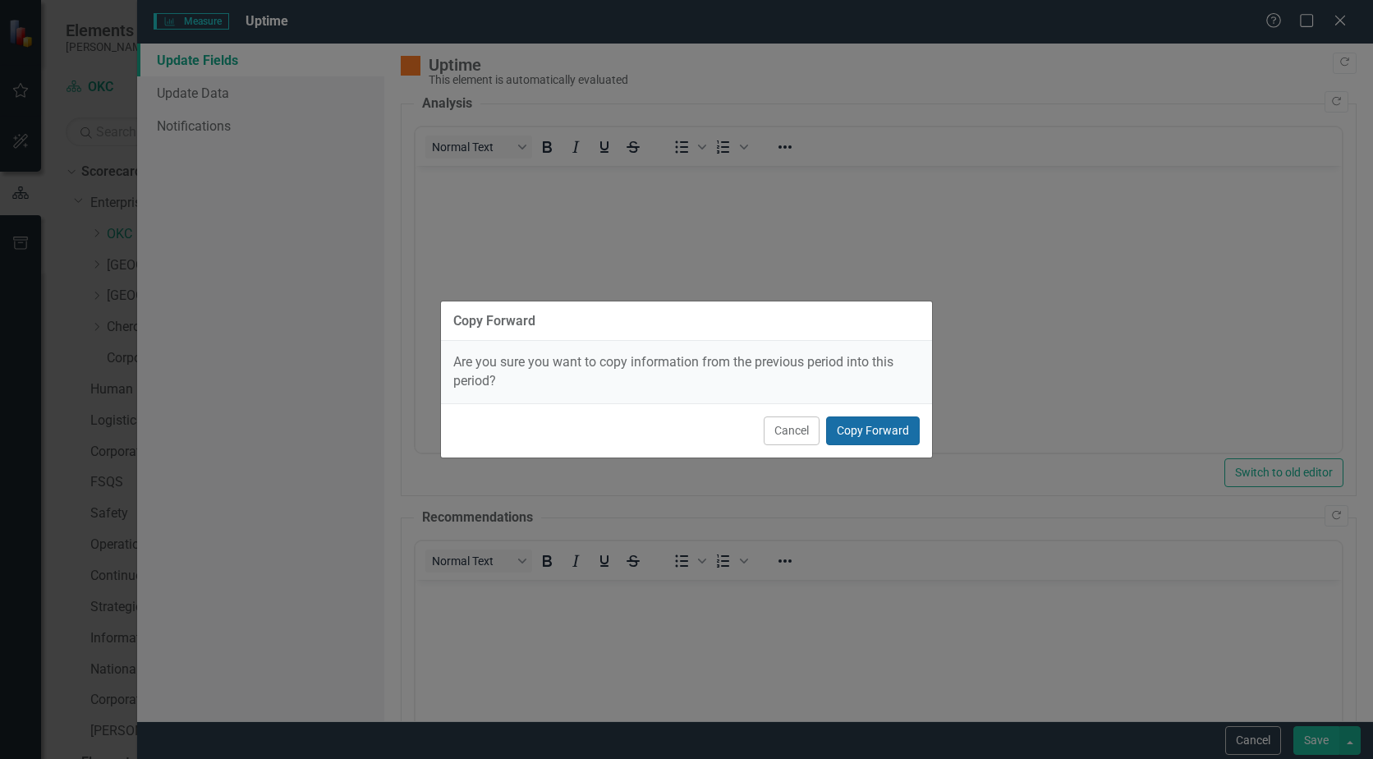
click at [889, 430] on button "Copy Forward" at bounding box center [873, 430] width 94 height 29
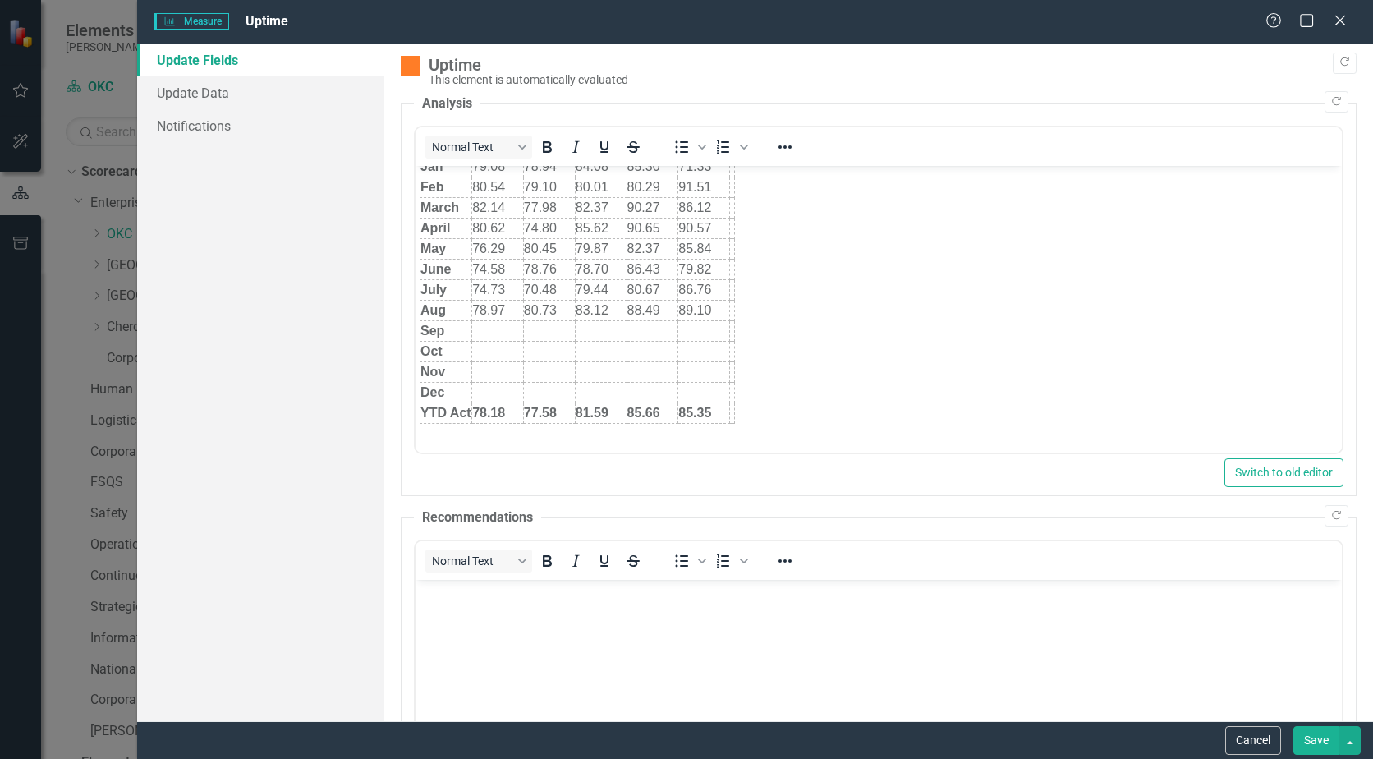
scroll to position [164, 0]
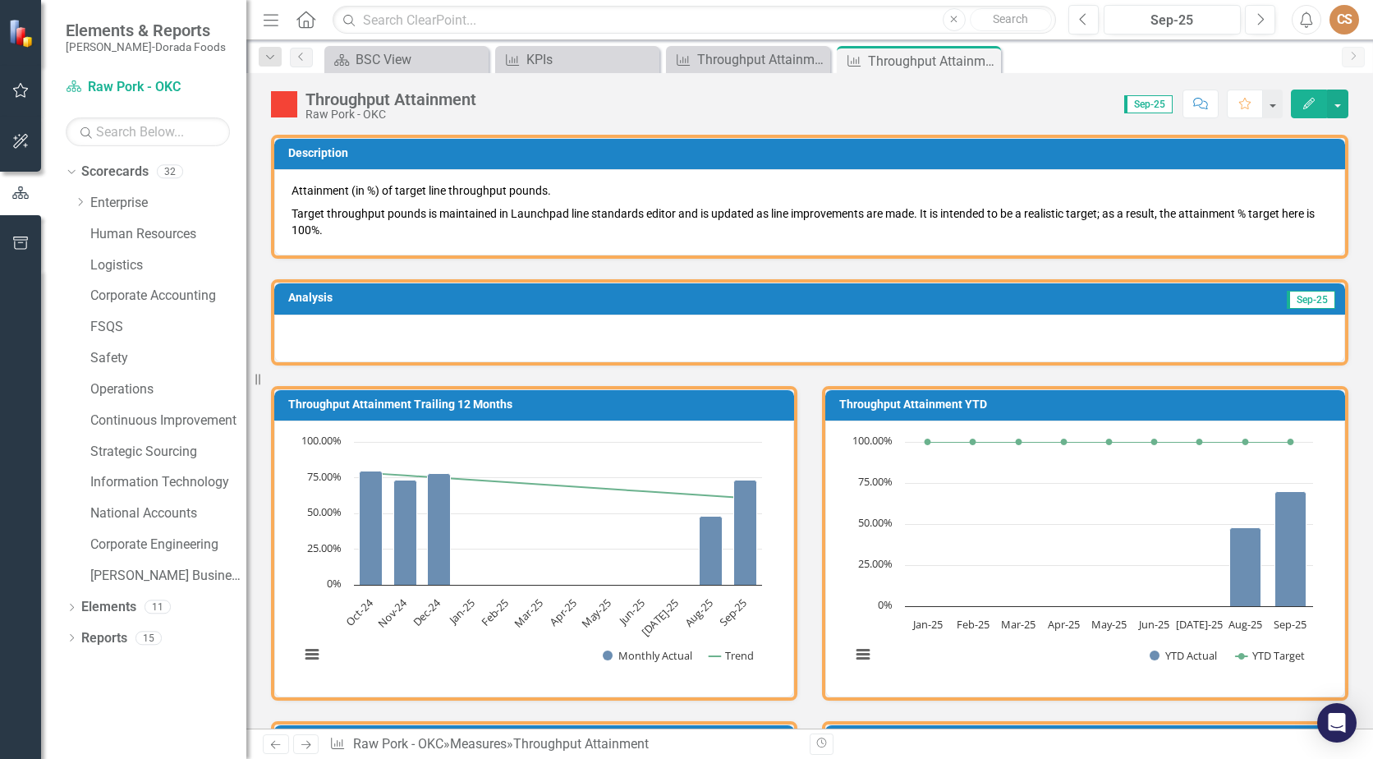
scroll to position [1054, 0]
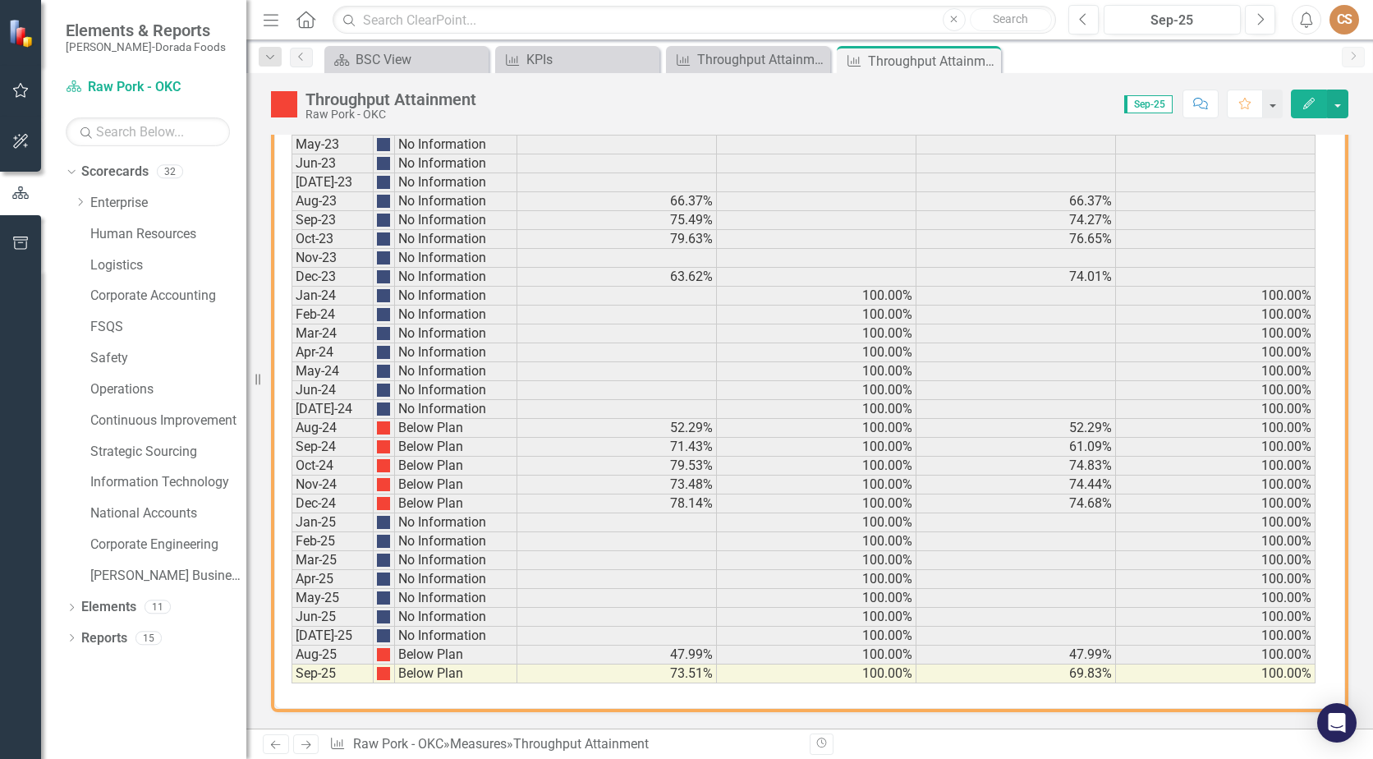
drag, startPoint x: 989, startPoint y: 58, endPoint x: 0, endPoint y: 114, distance: 990.4
click at [0, 0] on icon "Close" at bounding box center [0, 0] width 0 height 0
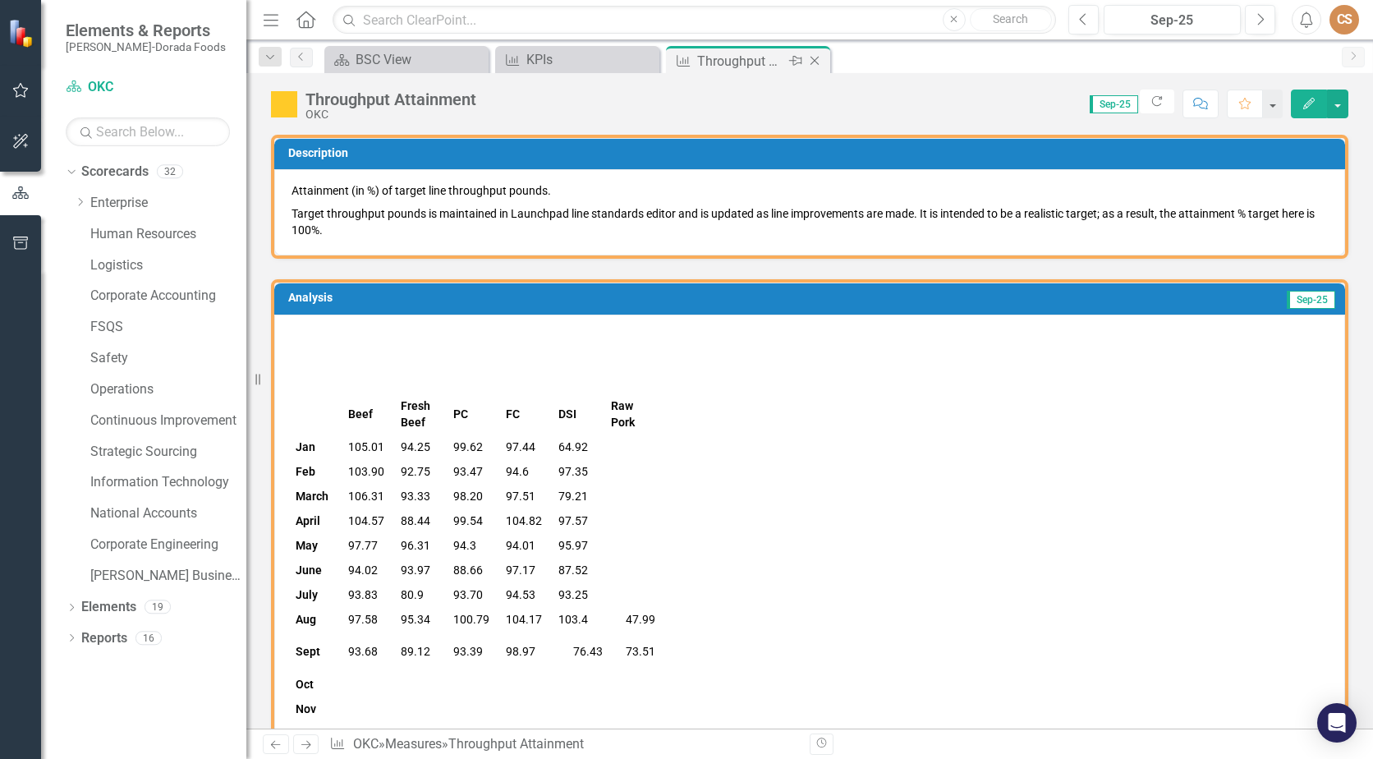
click at [815, 58] on icon "Close" at bounding box center [815, 60] width 16 height 13
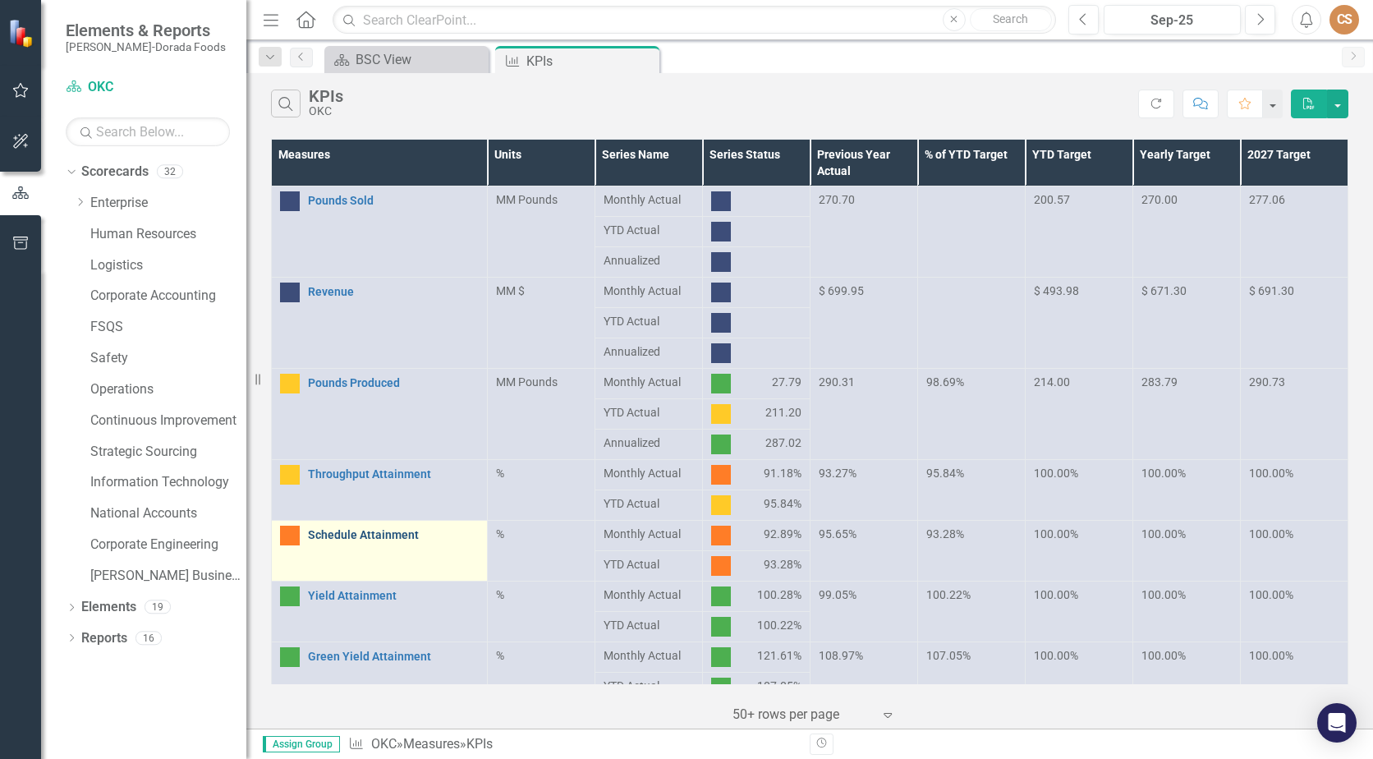
click at [375, 531] on link "Schedule Attainment" at bounding box center [393, 535] width 171 height 12
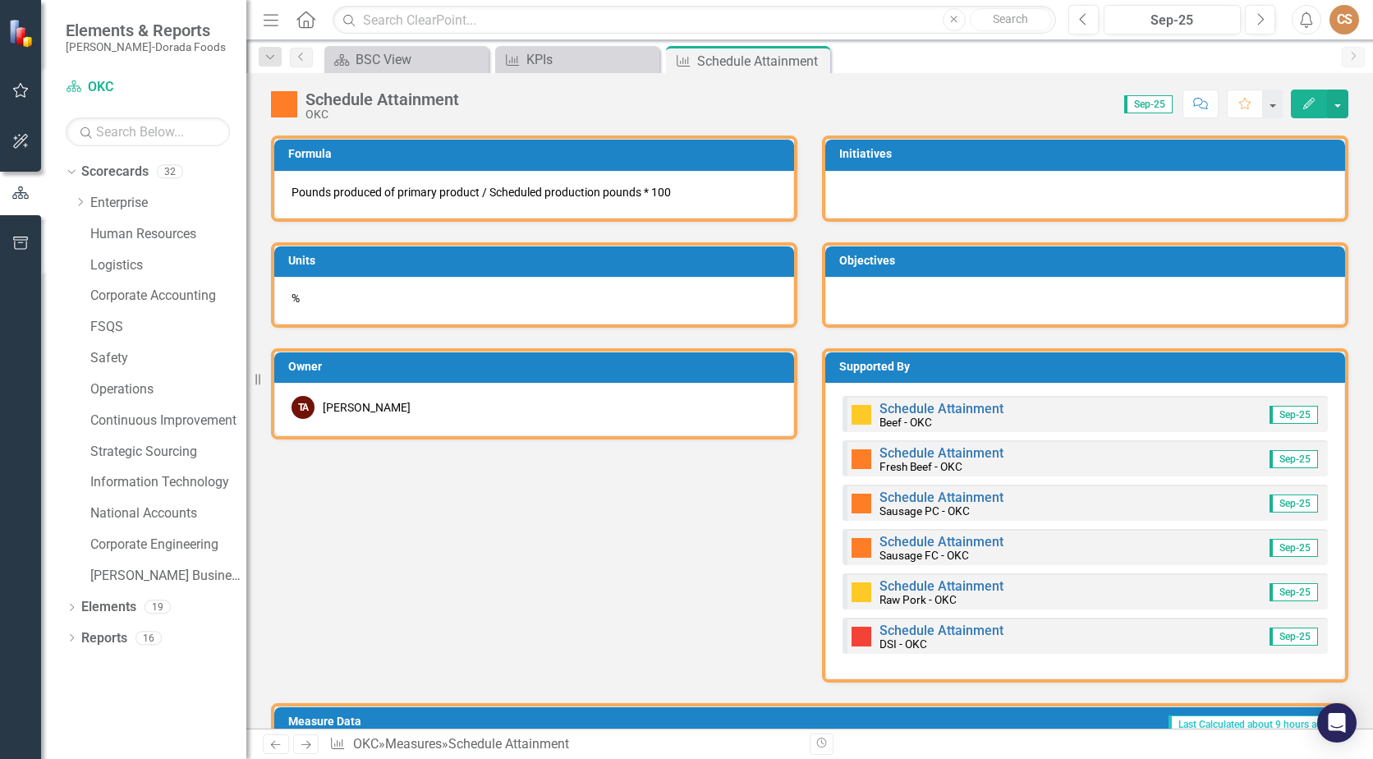
scroll to position [575, 0]
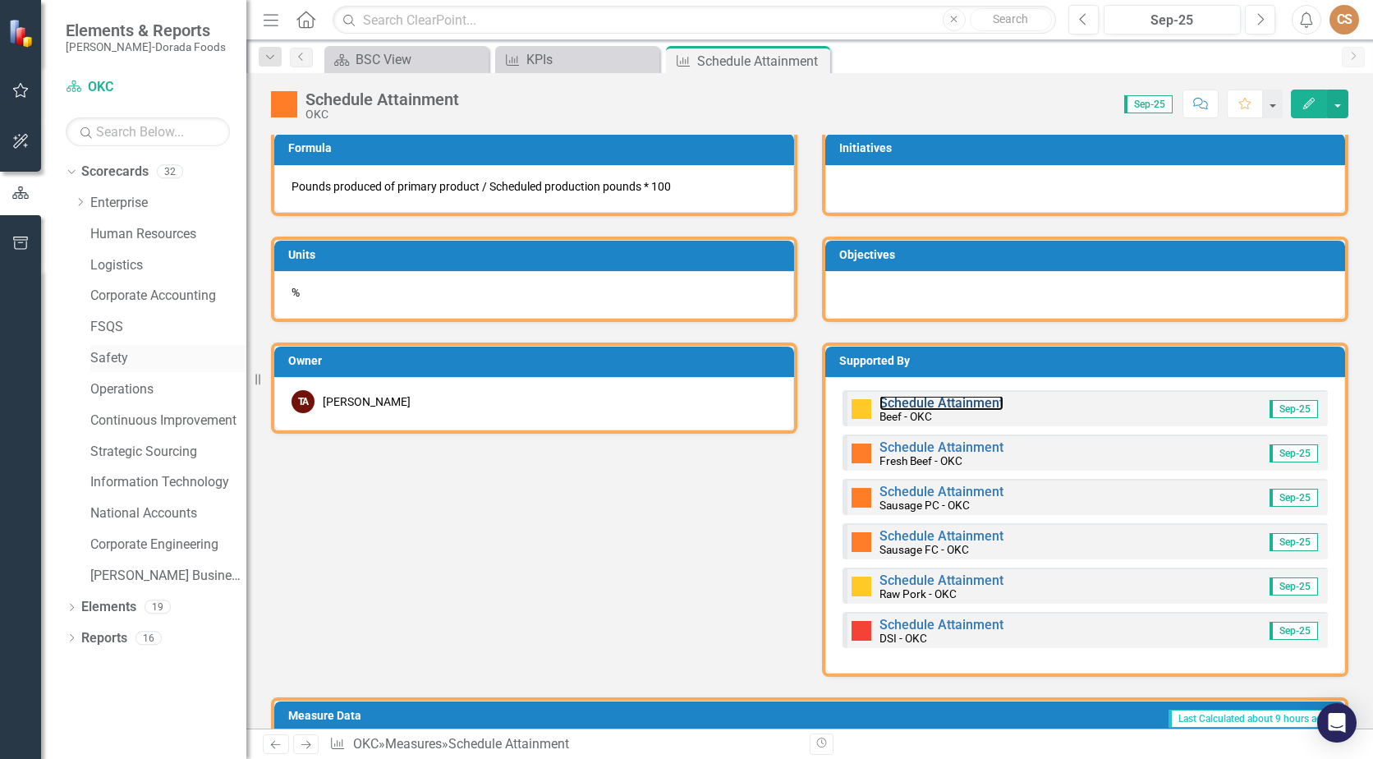
drag, startPoint x: 941, startPoint y: 400, endPoint x: 150, endPoint y: 349, distance: 792.5
click at [941, 400] on link "Schedule Attainment" at bounding box center [942, 403] width 124 height 16
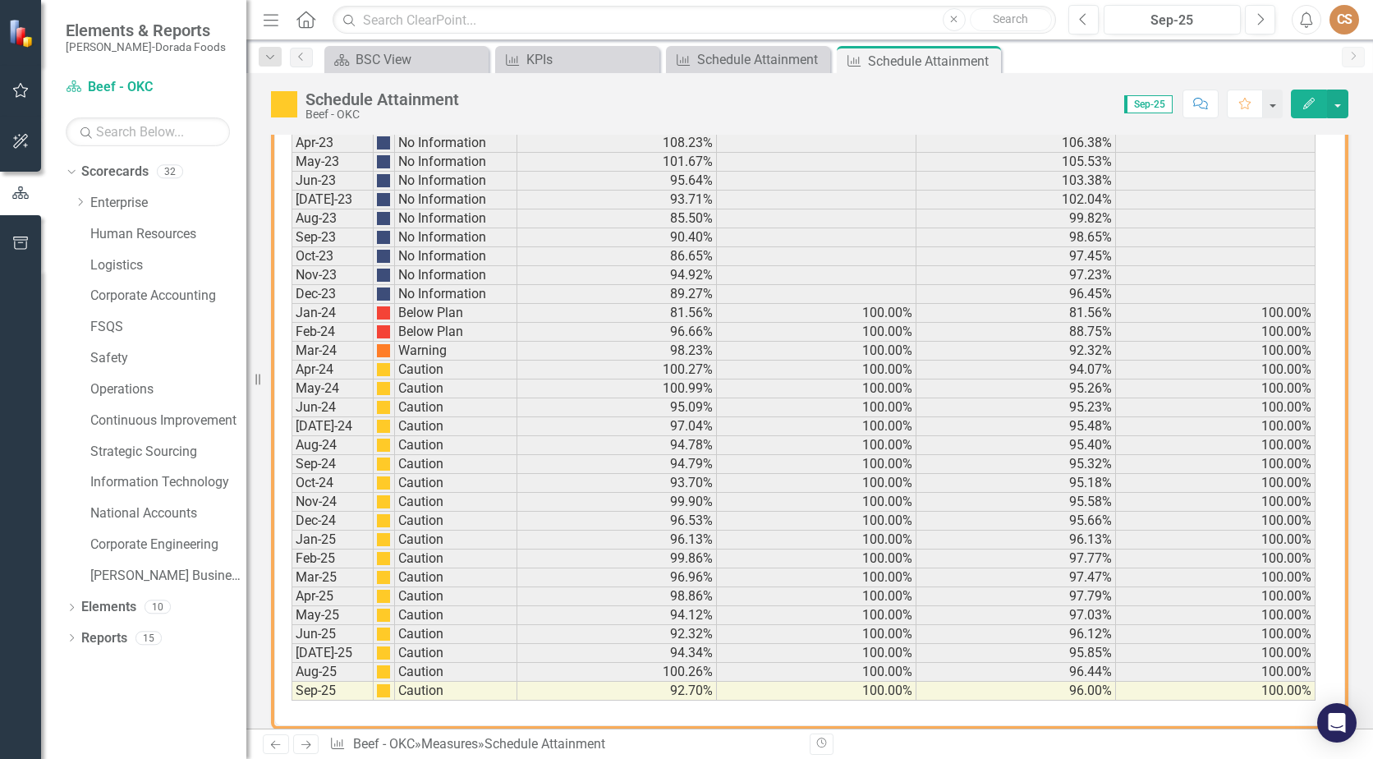
scroll to position [1037, 0]
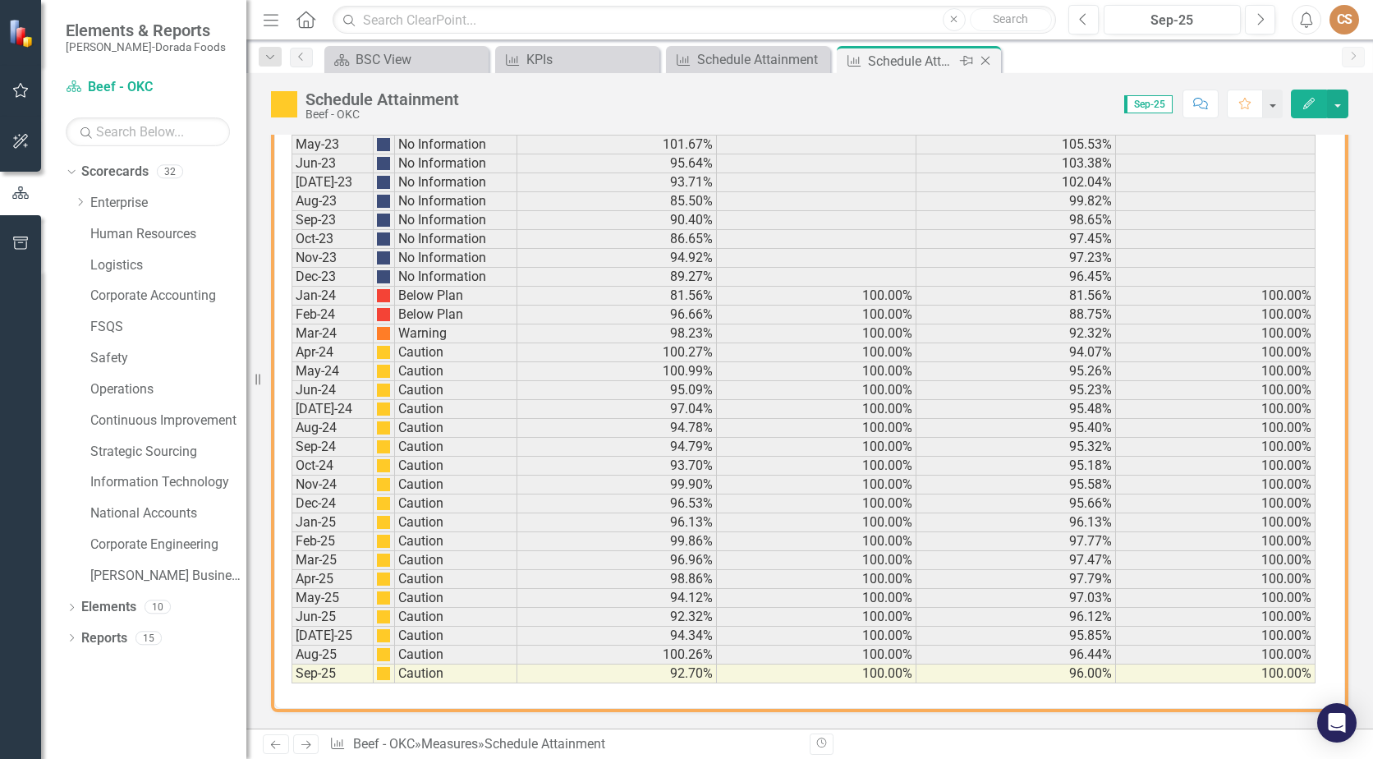
click at [984, 61] on icon "Close" at bounding box center [985, 60] width 16 height 13
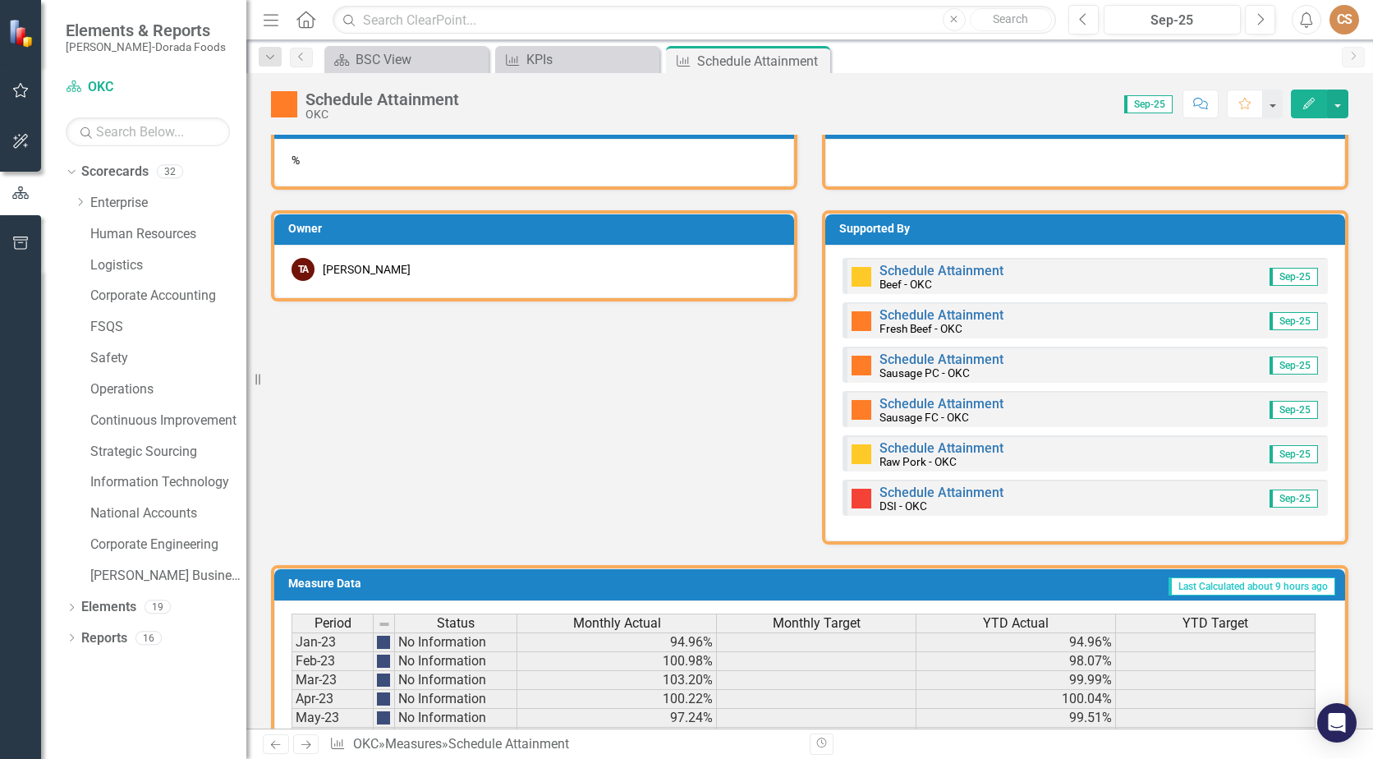
scroll to position [575, 0]
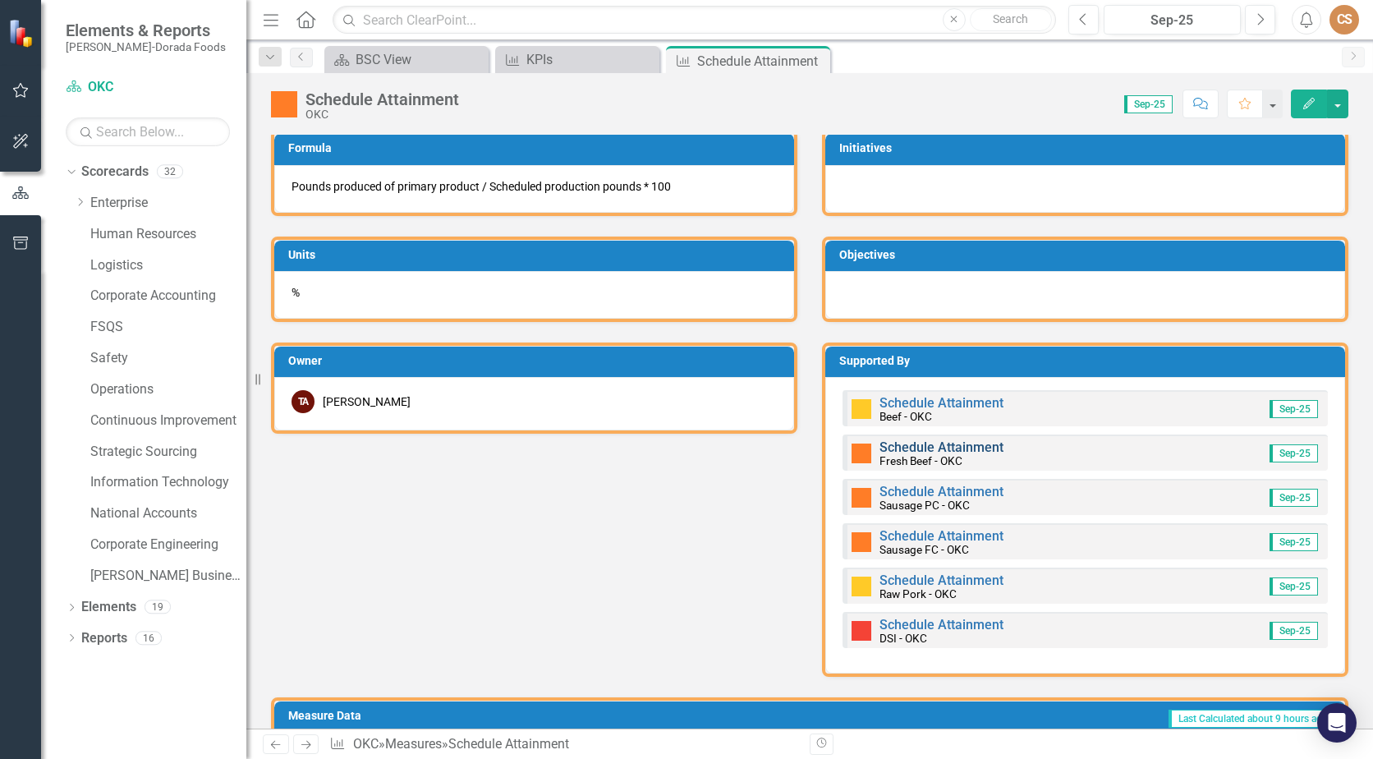
click at [920, 443] on link "Schedule Attainment" at bounding box center [942, 447] width 124 height 16
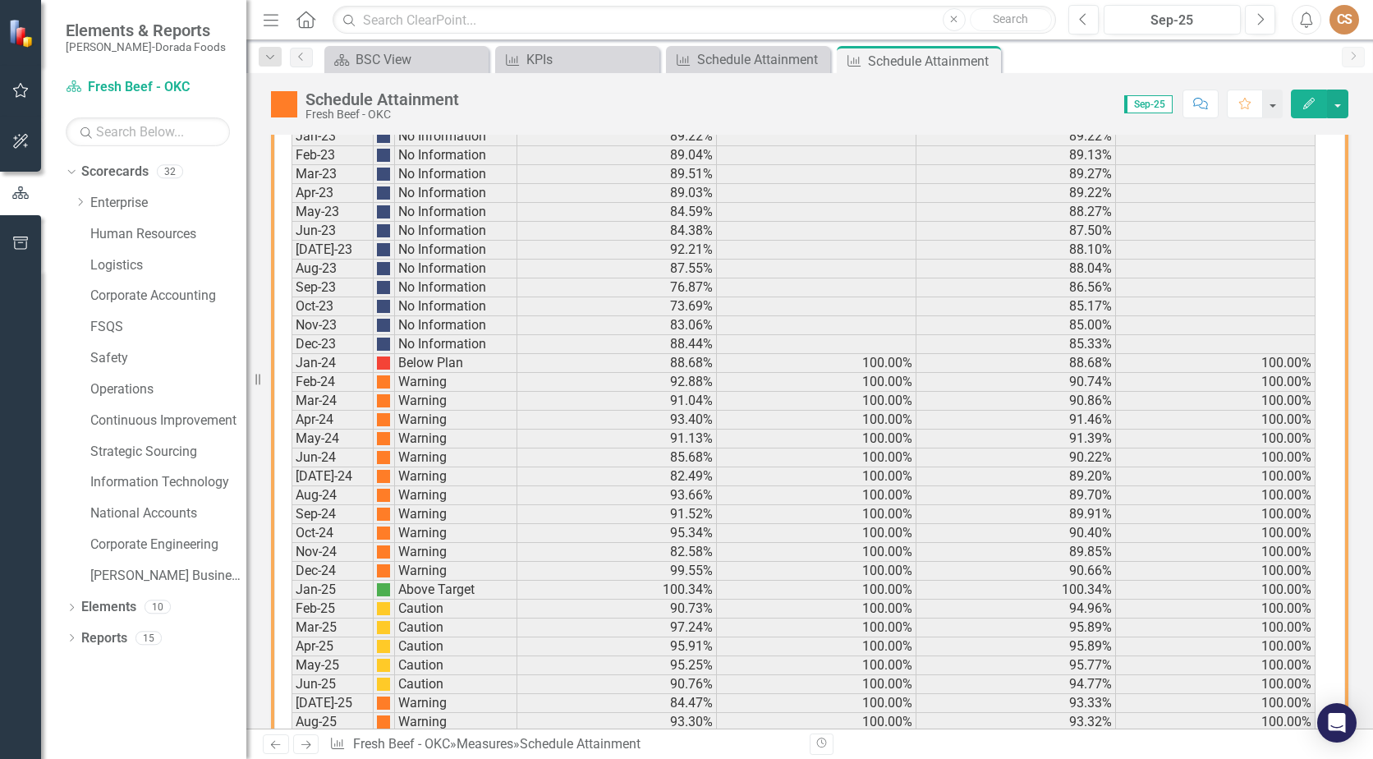
scroll to position [1037, 0]
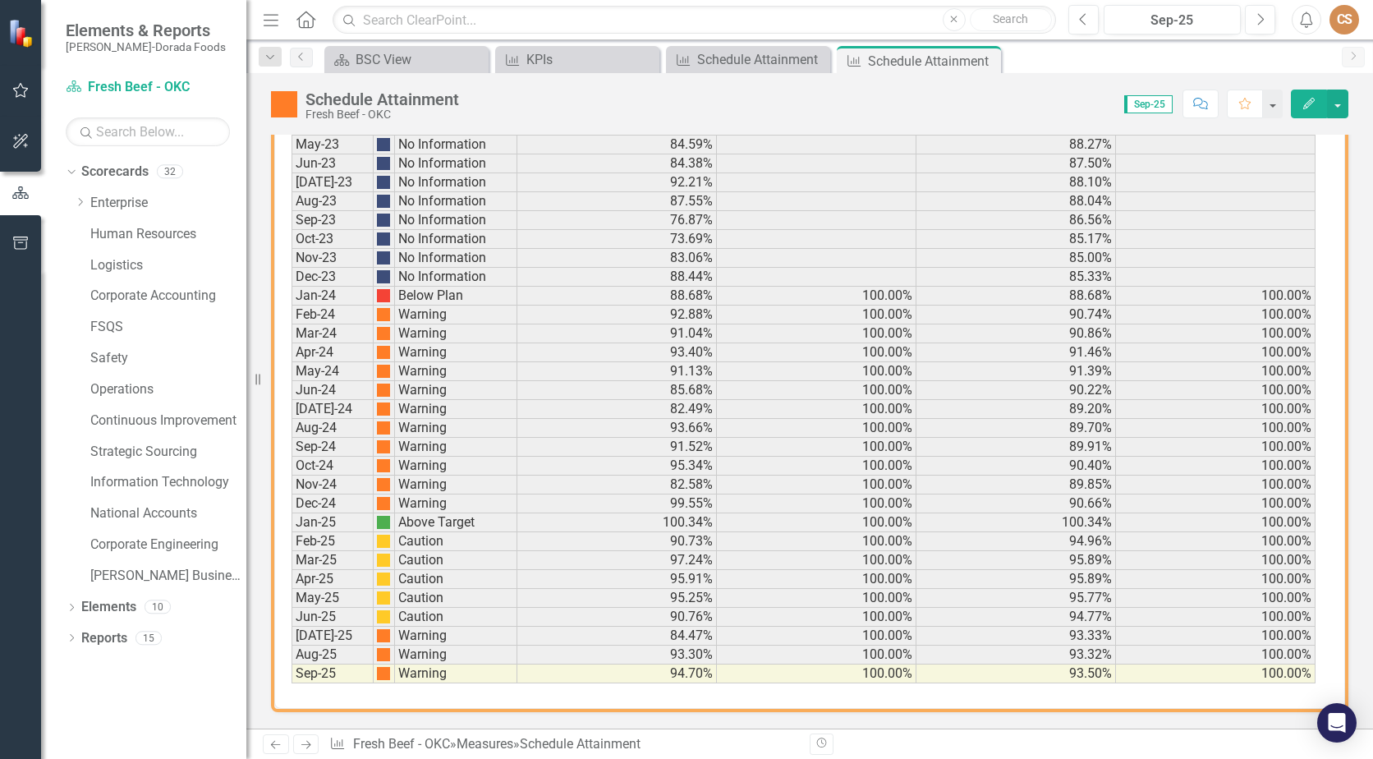
drag, startPoint x: 993, startPoint y: 56, endPoint x: 973, endPoint y: 70, distance: 24.2
click at [0, 0] on icon "Close" at bounding box center [0, 0] width 0 height 0
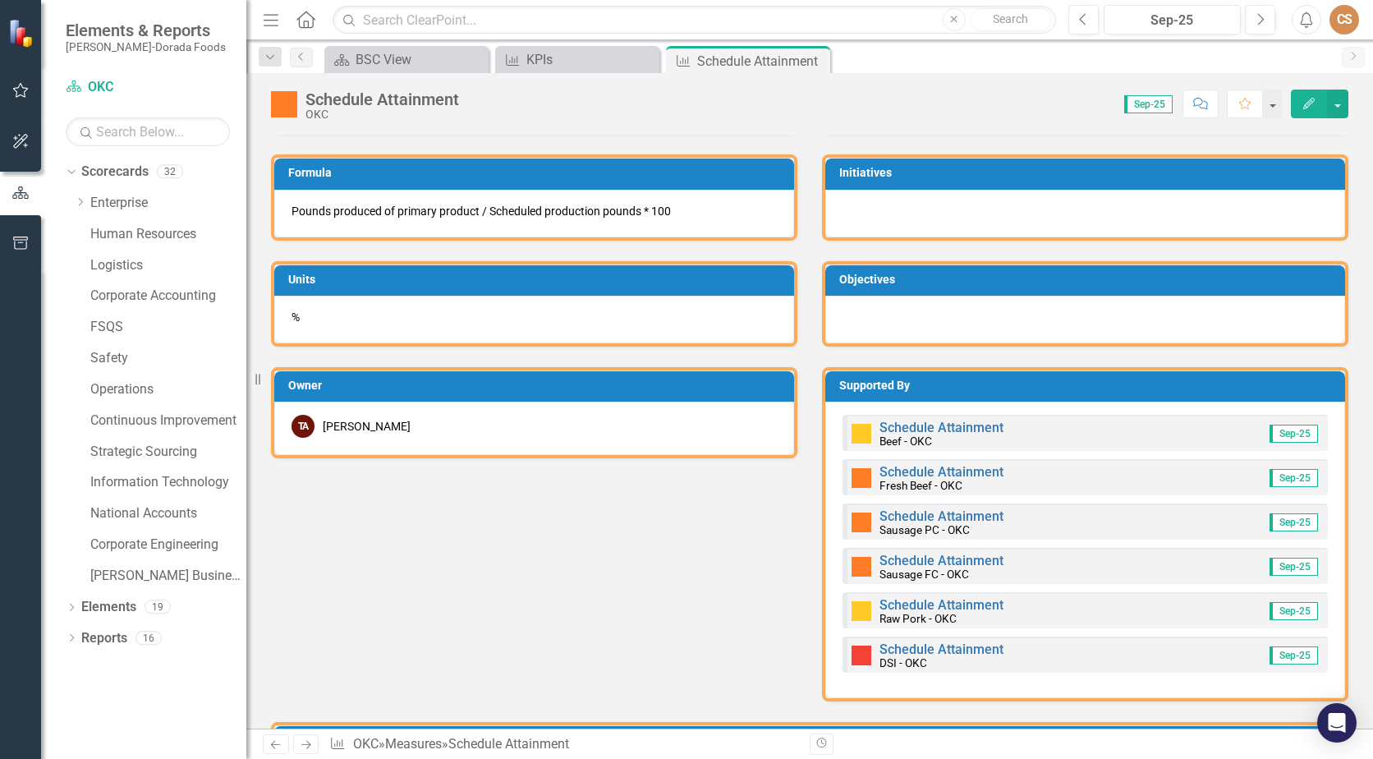
scroll to position [575, 0]
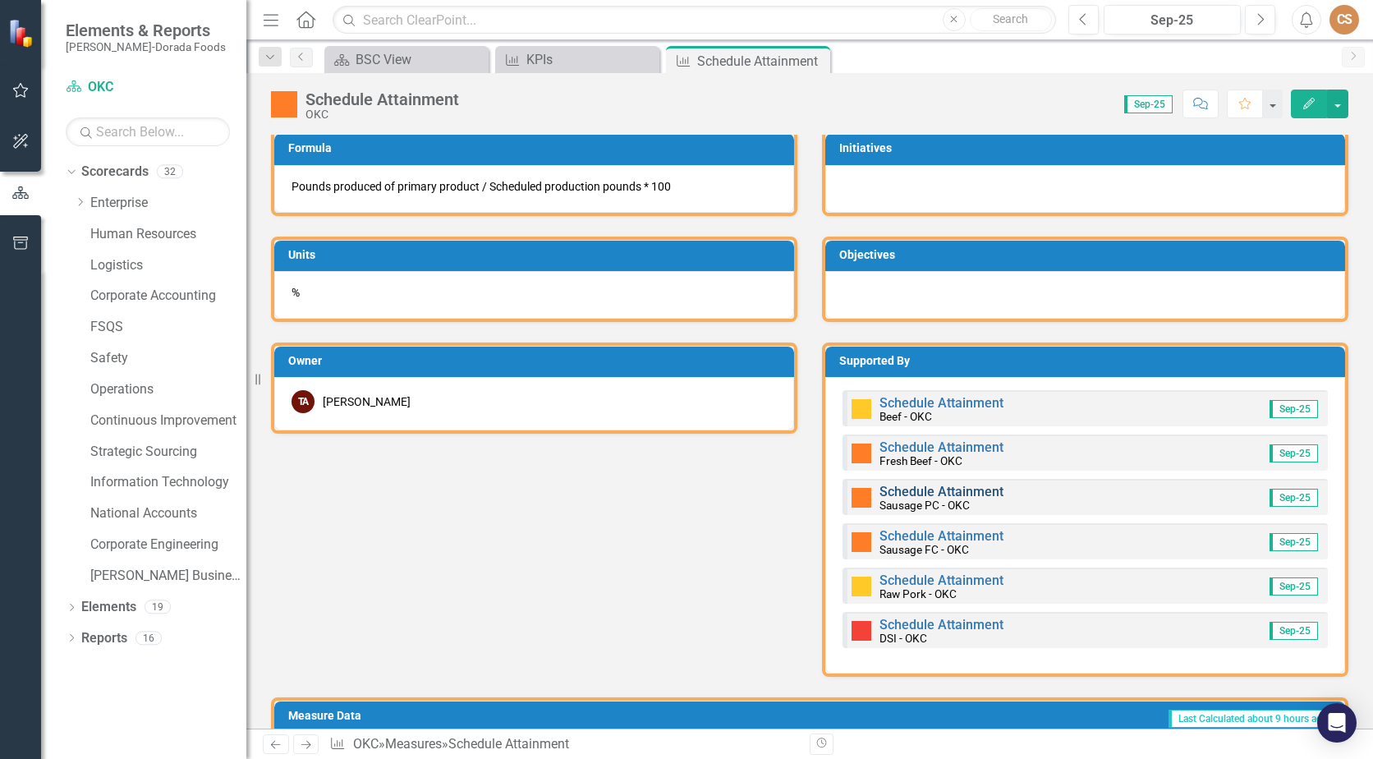
click at [922, 490] on link "Schedule Attainment" at bounding box center [942, 492] width 124 height 16
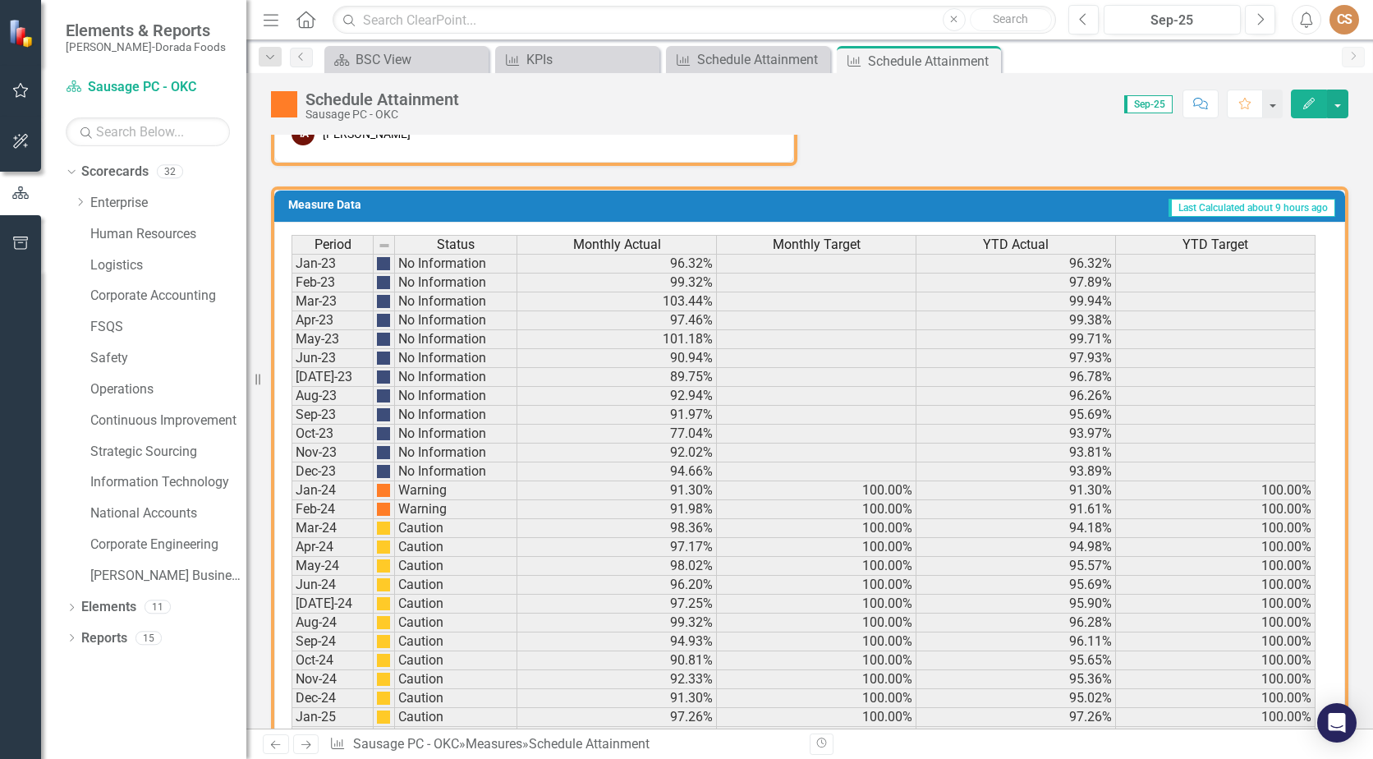
scroll to position [1037, 0]
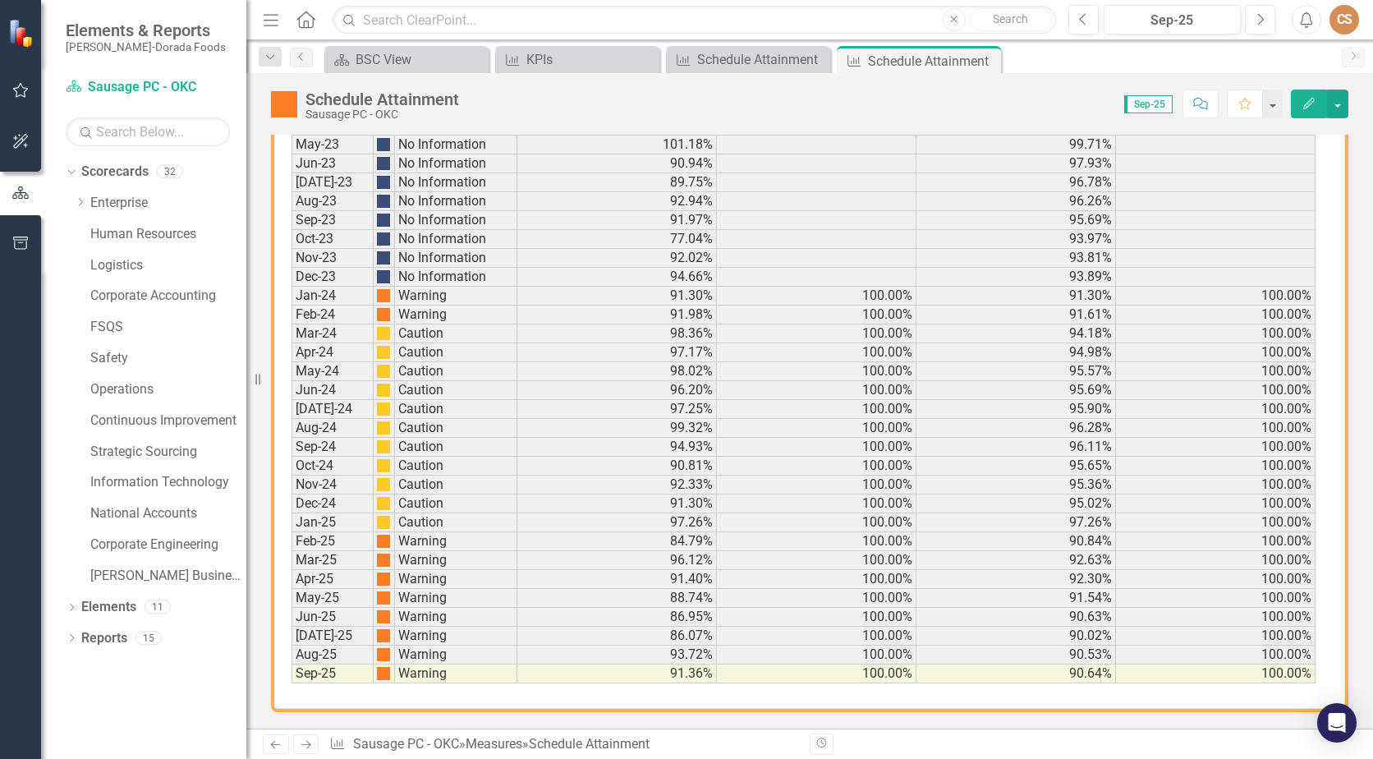
click at [0, 0] on icon "Close" at bounding box center [0, 0] width 0 height 0
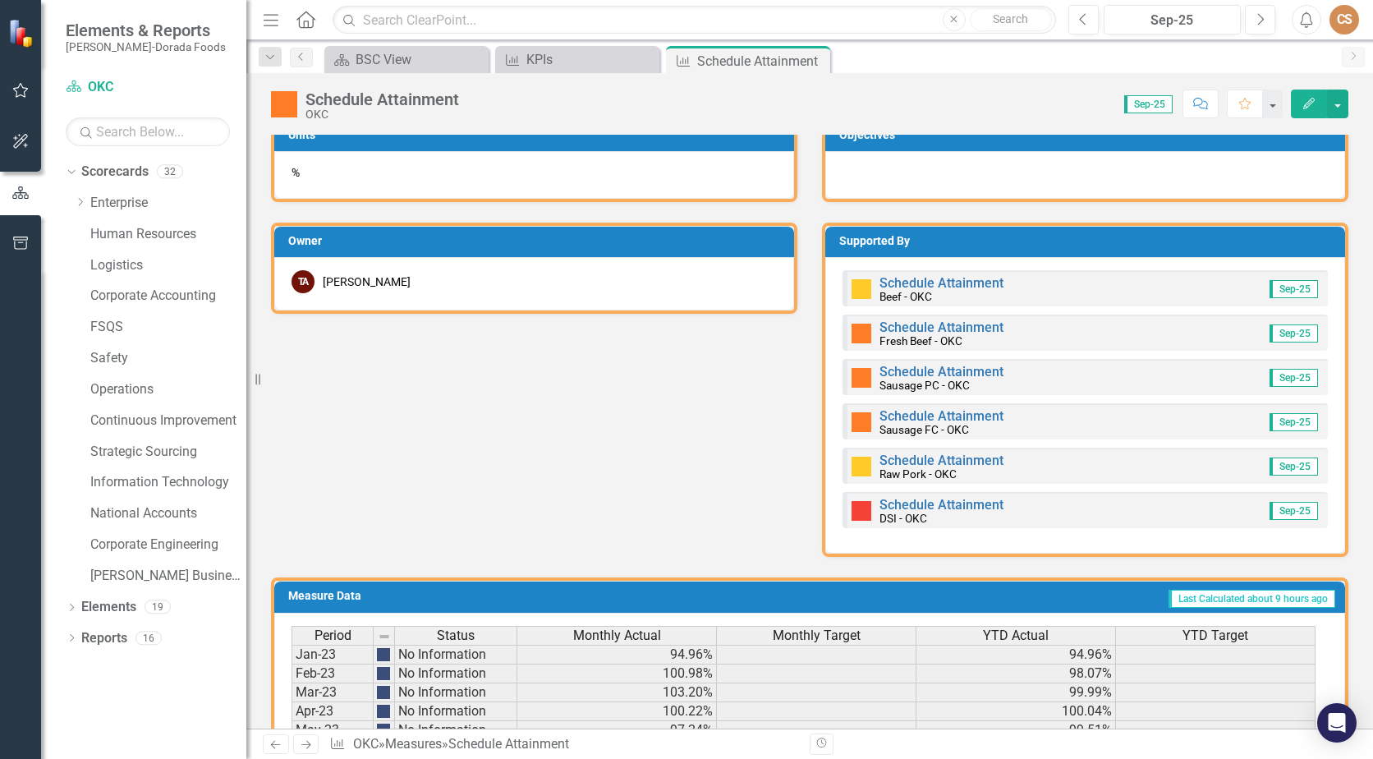
scroll to position [739, 0]
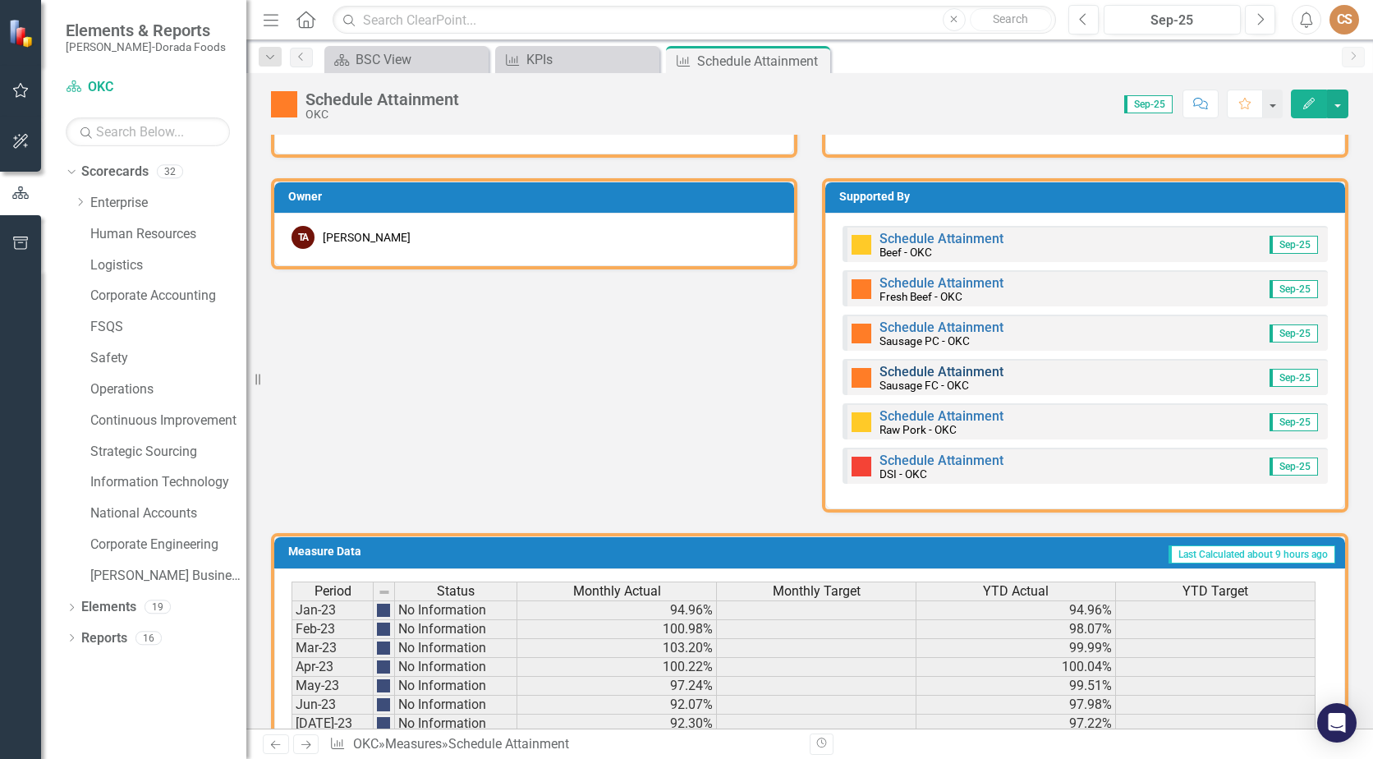
click at [910, 368] on link "Schedule Attainment" at bounding box center [942, 372] width 124 height 16
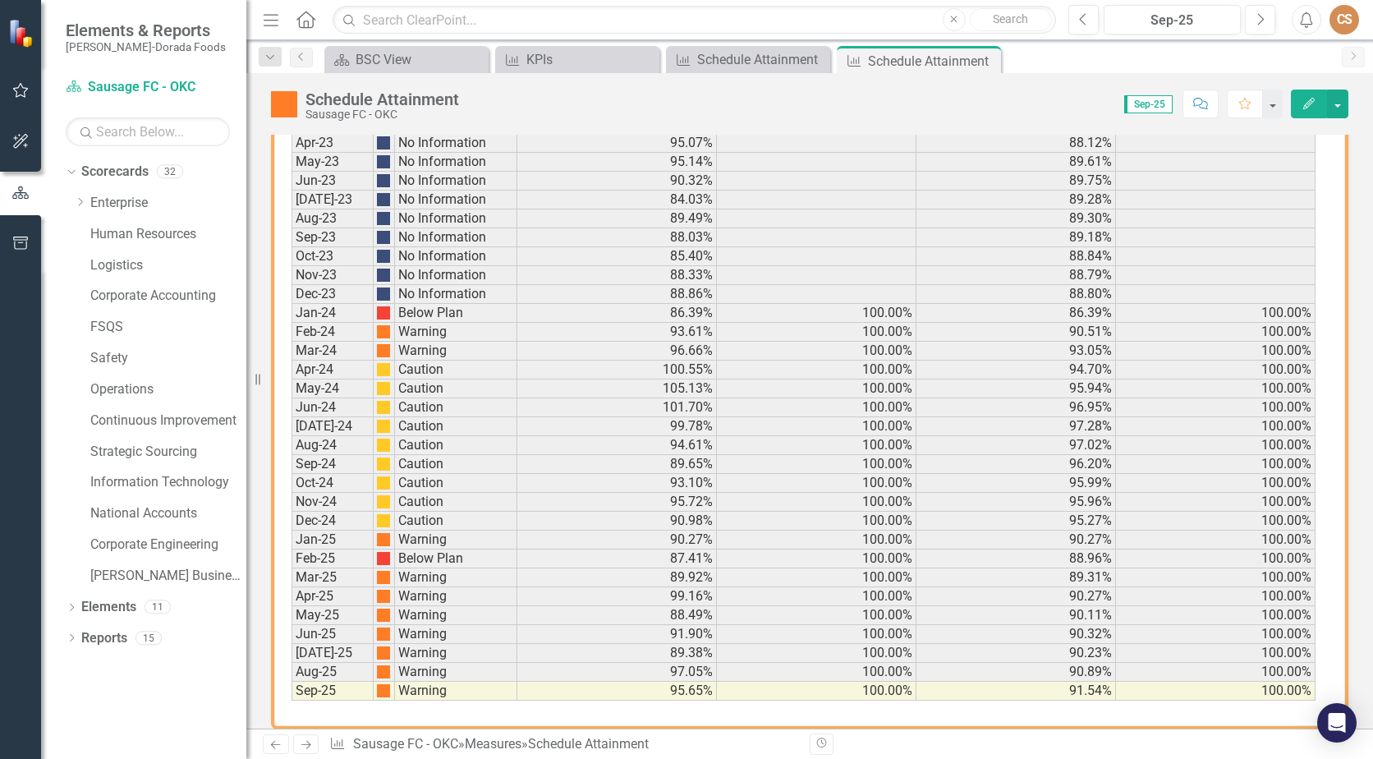
scroll to position [1037, 0]
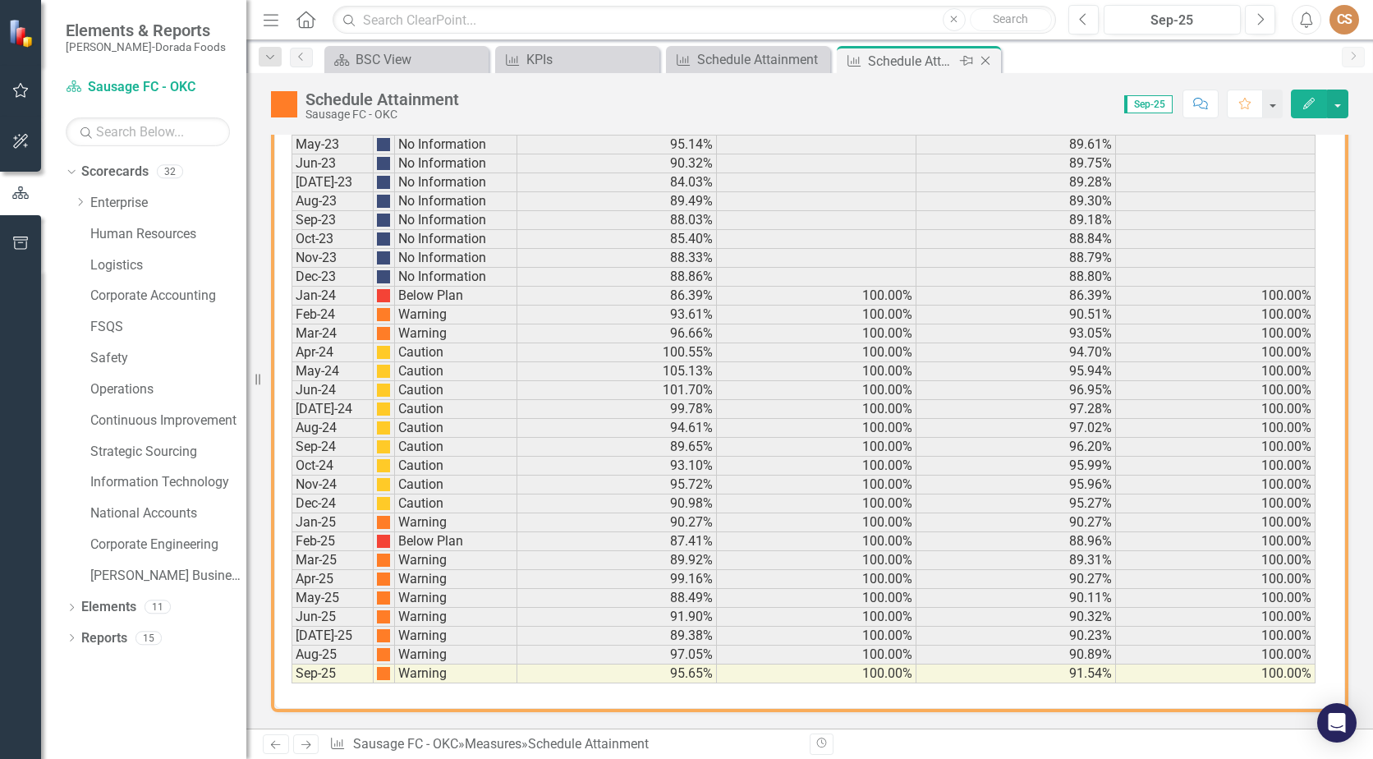
click at [990, 61] on icon "Close" at bounding box center [985, 60] width 16 height 13
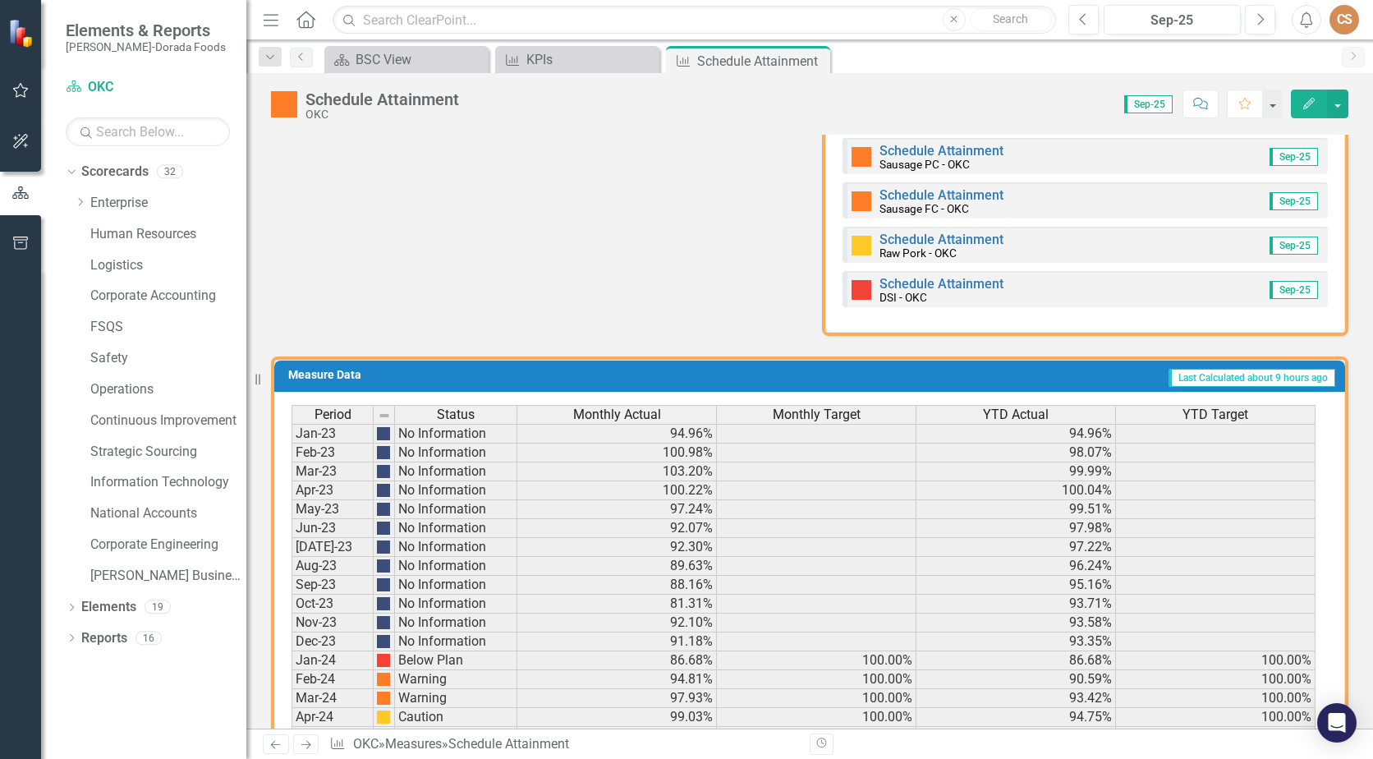
scroll to position [739, 0]
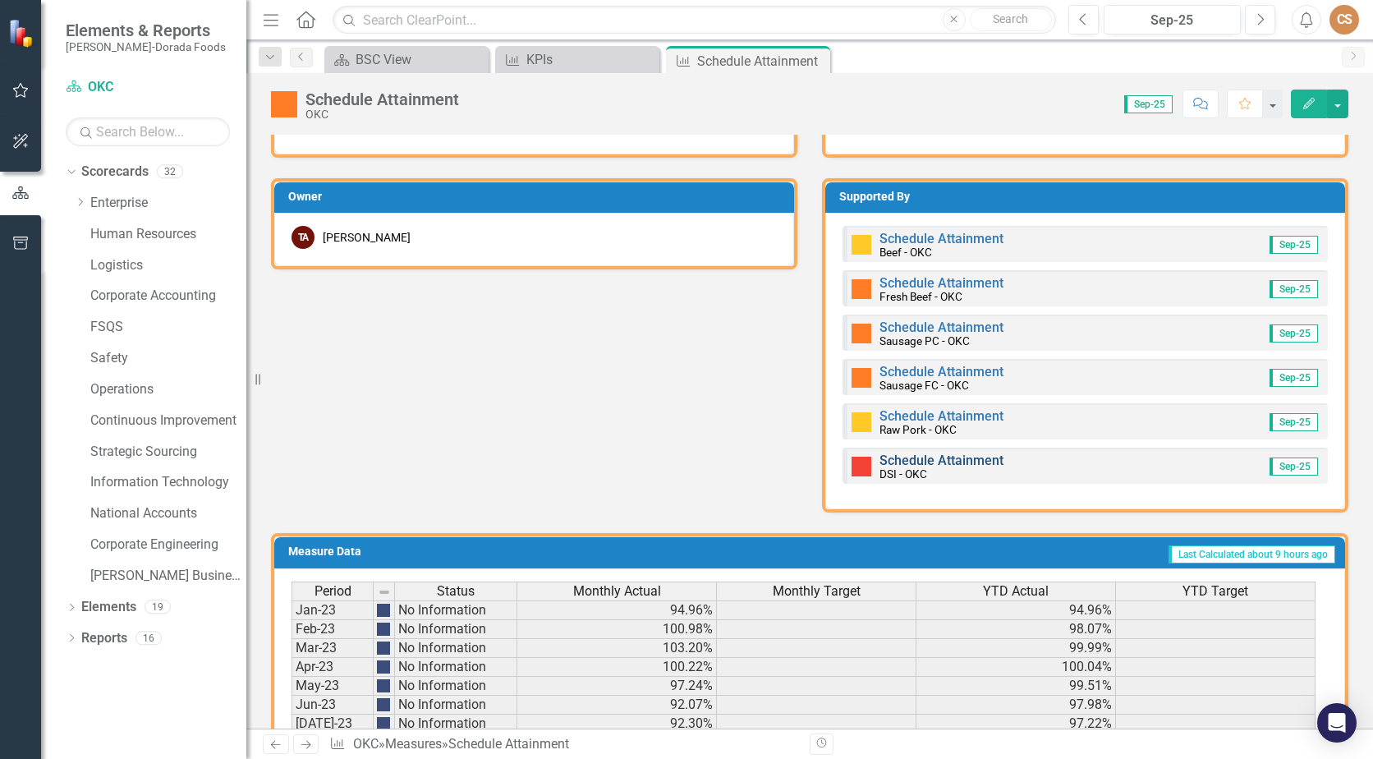
click at [914, 455] on link "Schedule Attainment" at bounding box center [942, 461] width 124 height 16
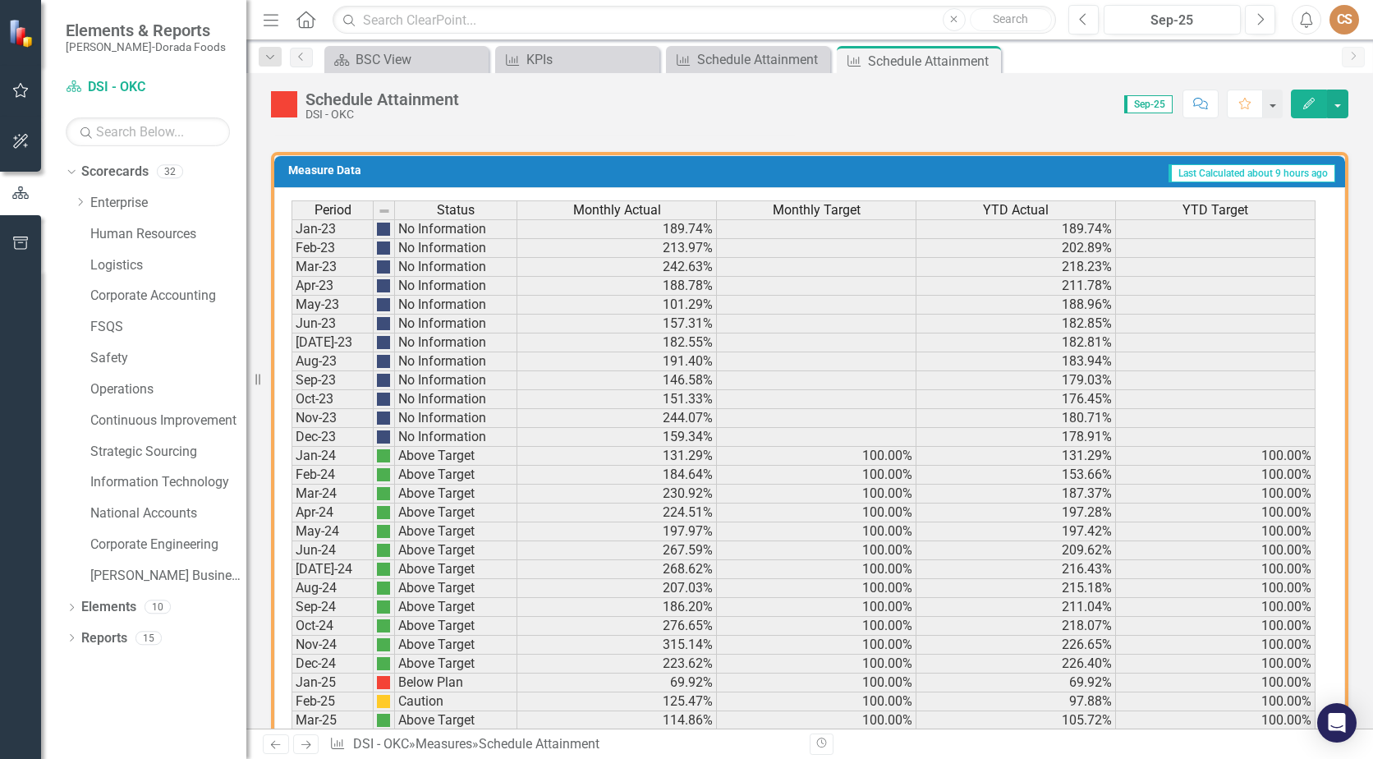
scroll to position [1037, 0]
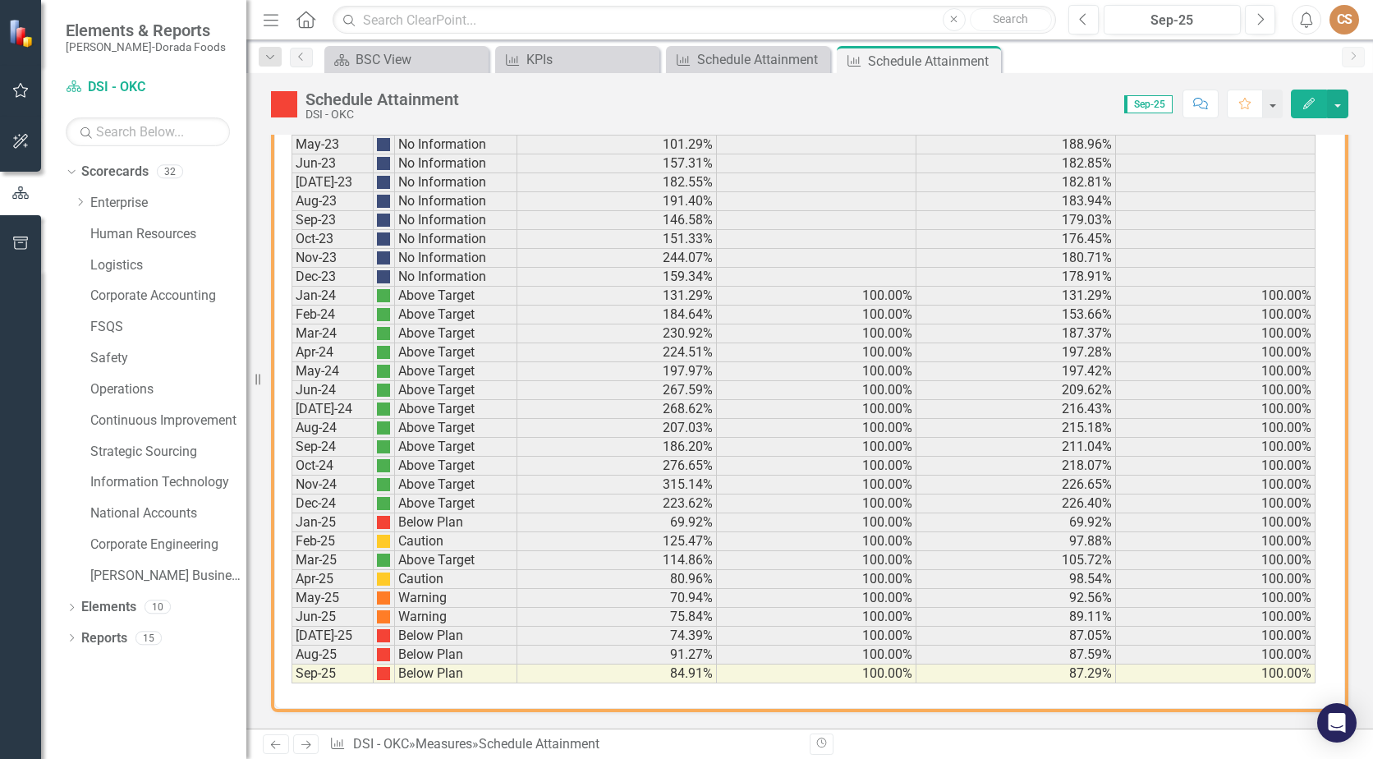
drag, startPoint x: 987, startPoint y: 62, endPoint x: 844, endPoint y: 153, distance: 169.1
click at [0, 0] on icon at bounding box center [0, 0] width 0 height 0
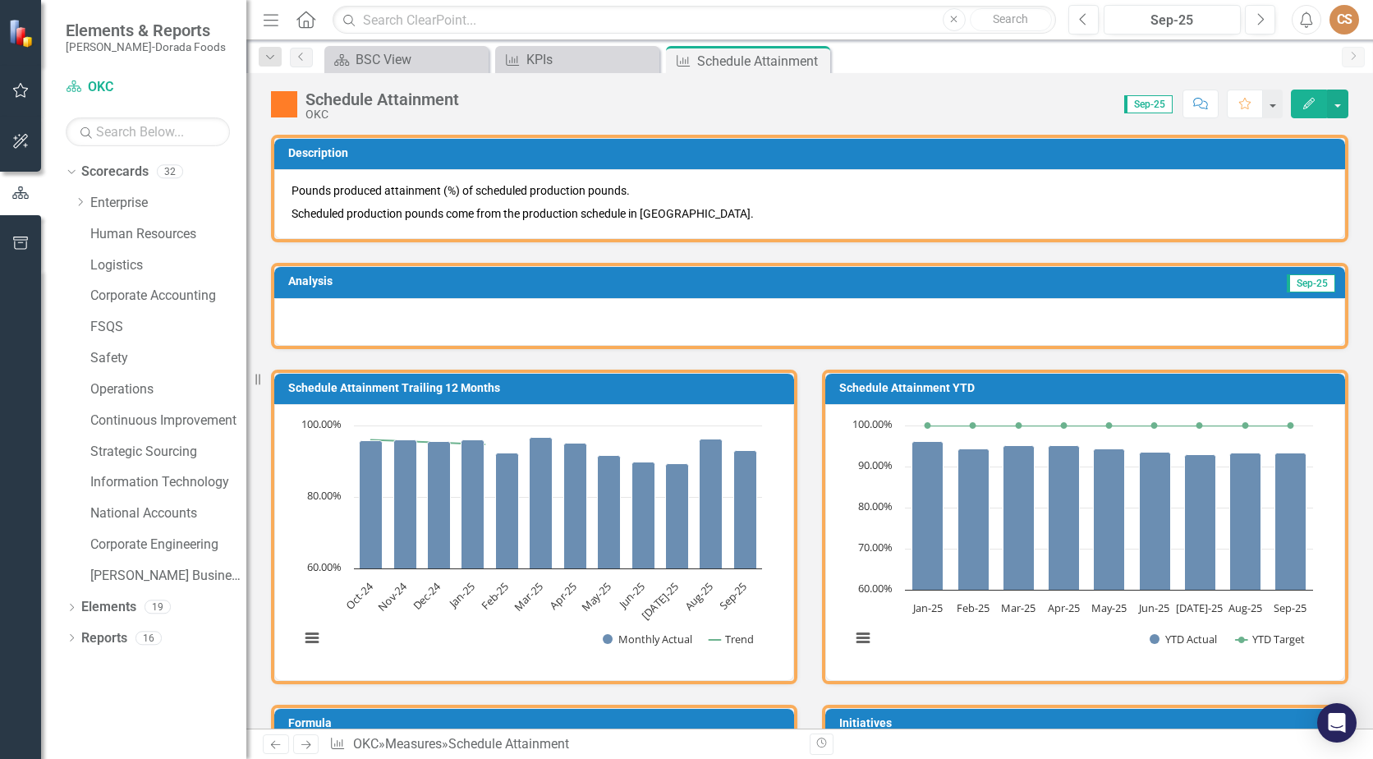
scroll to position [575, 0]
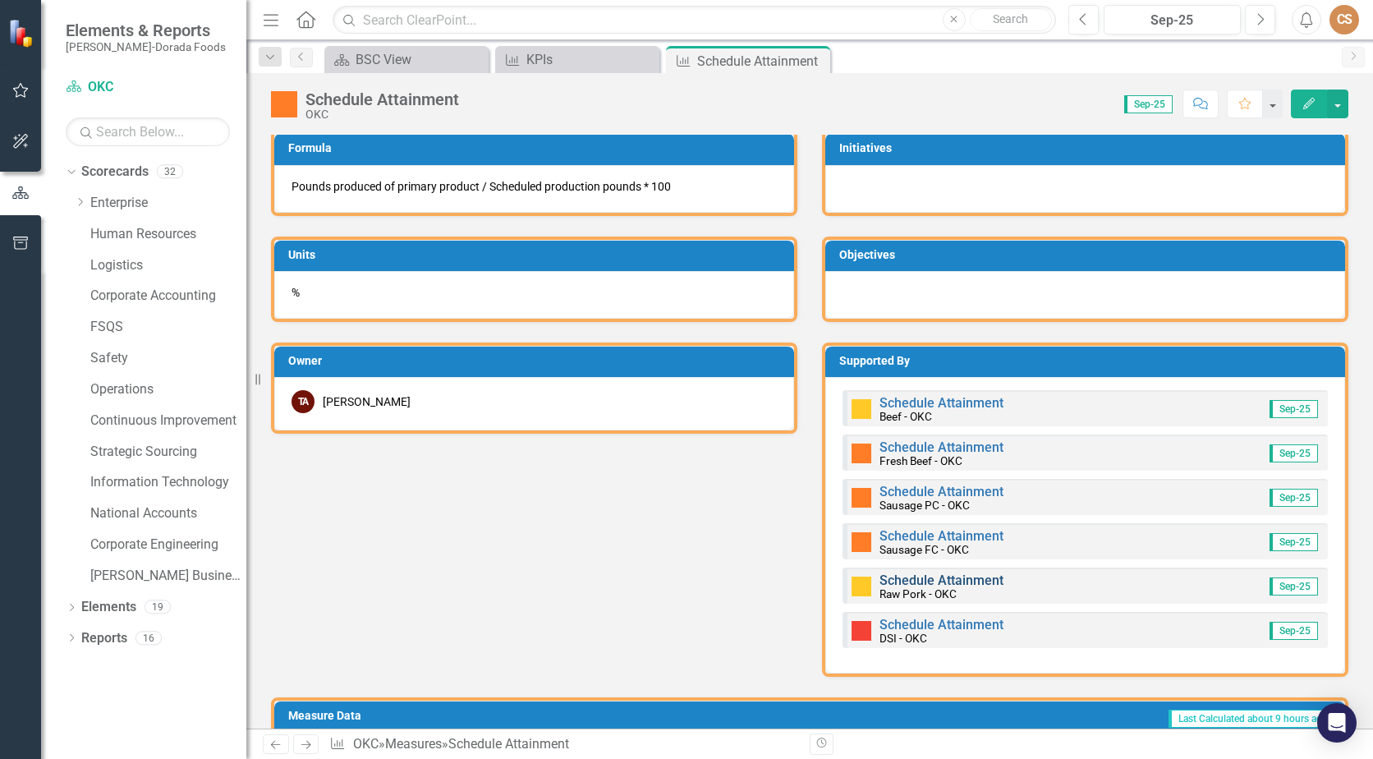
click at [937, 579] on link "Schedule Attainment" at bounding box center [942, 580] width 124 height 16
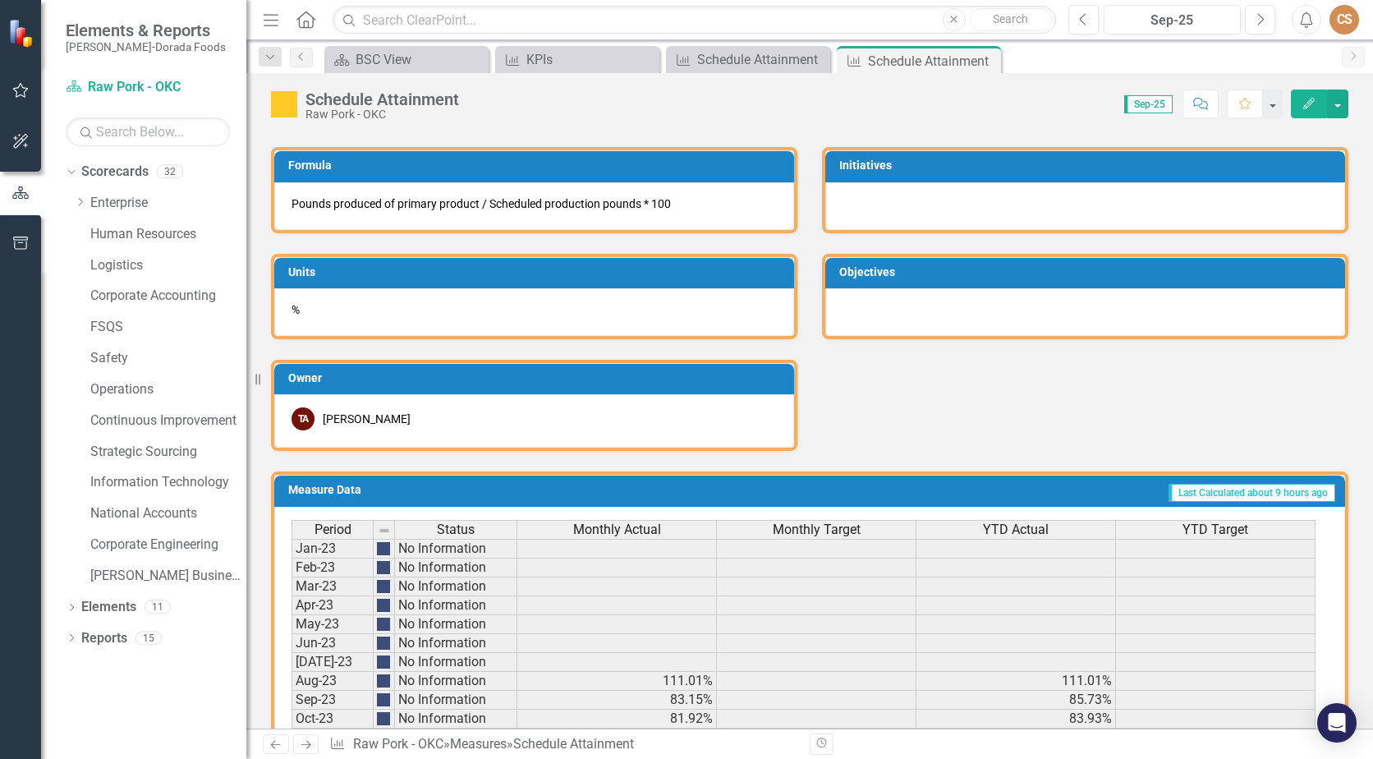
scroll to position [1037, 0]
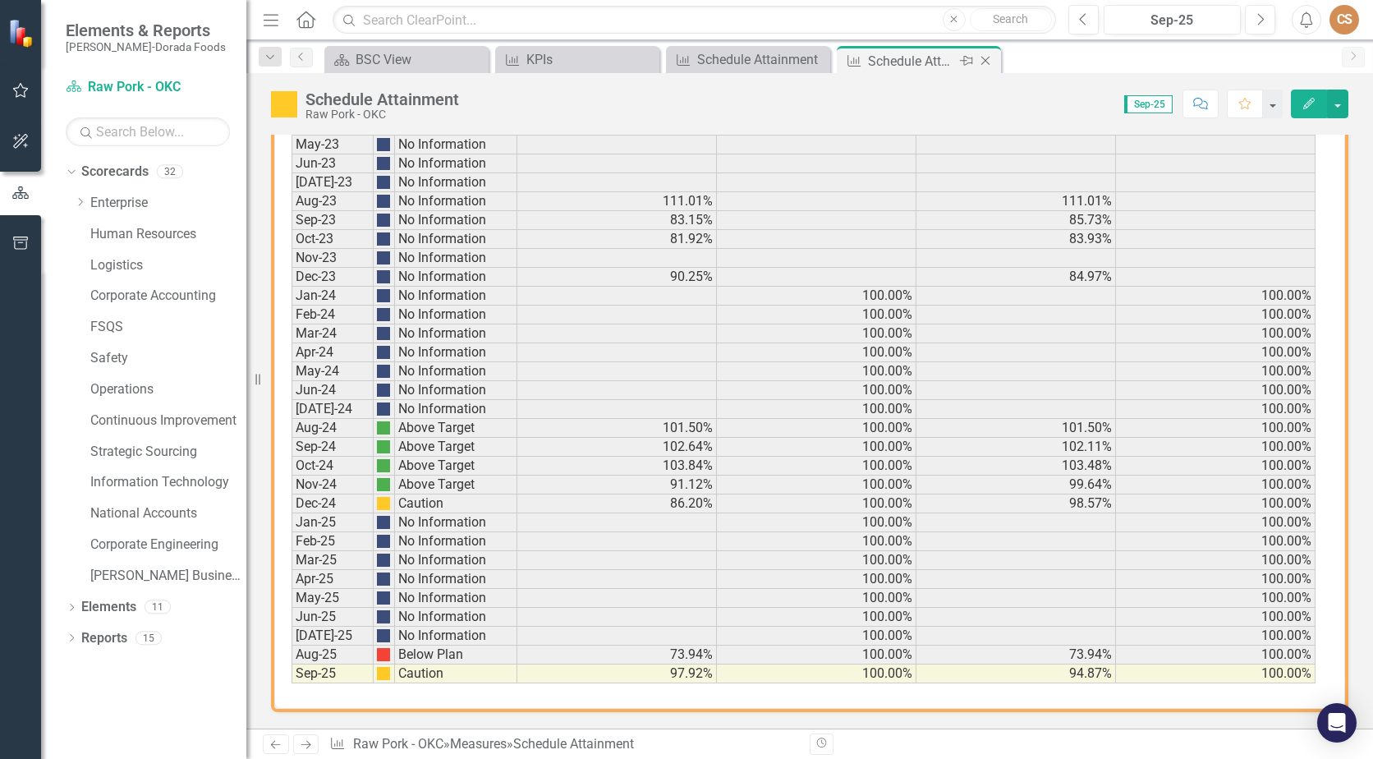
click at [987, 57] on icon "Close" at bounding box center [985, 60] width 16 height 13
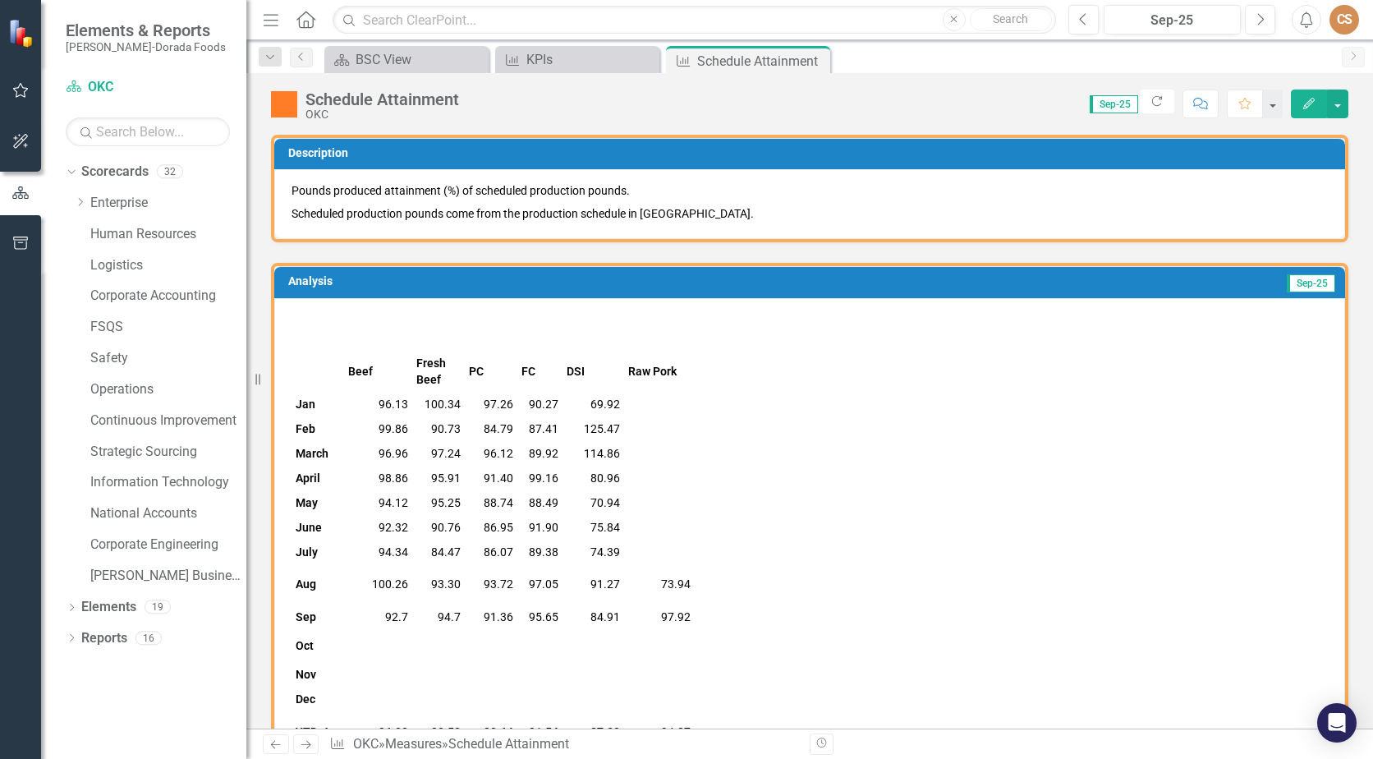
drag, startPoint x: 812, startPoint y: 60, endPoint x: 560, endPoint y: 44, distance: 252.6
click at [0, 0] on icon "Close" at bounding box center [0, 0] width 0 height 0
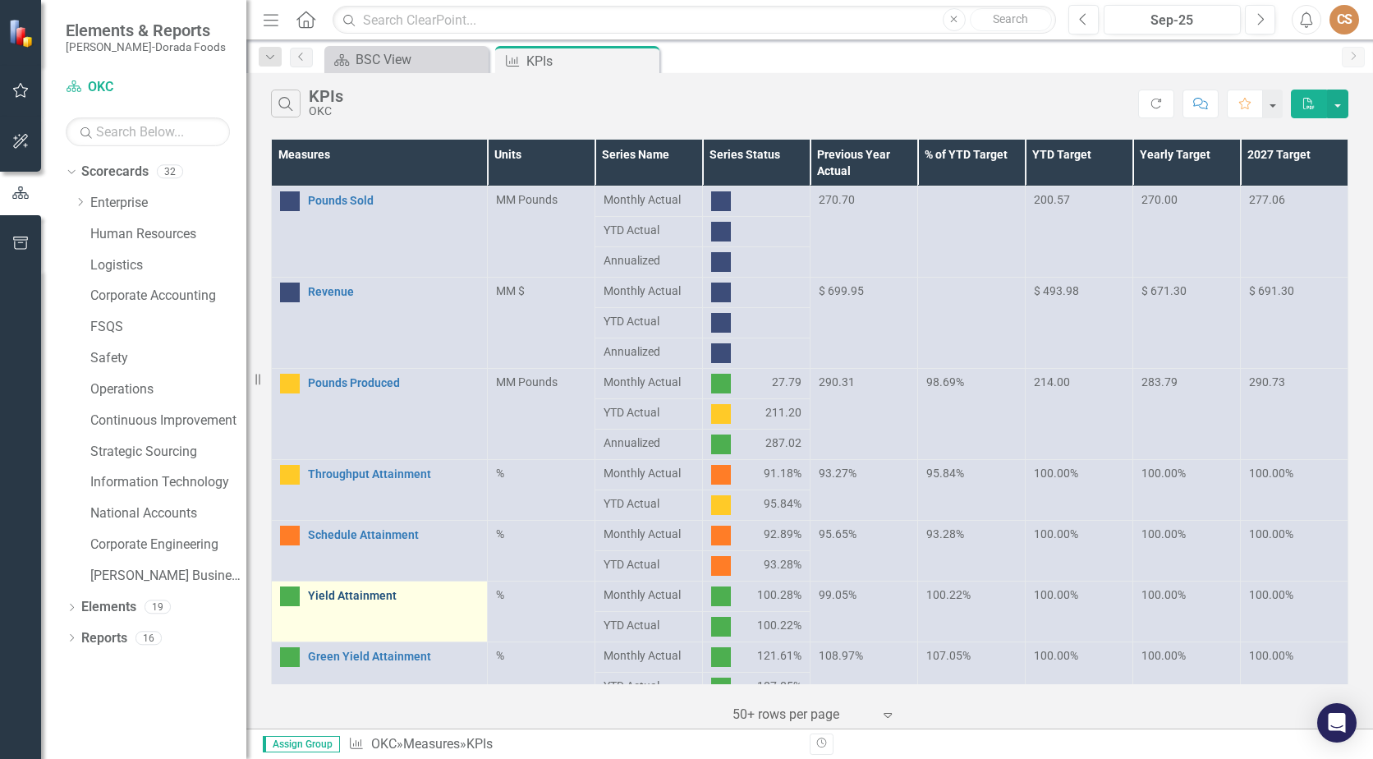
click at [350, 597] on link "Yield Attainment" at bounding box center [393, 596] width 171 height 12
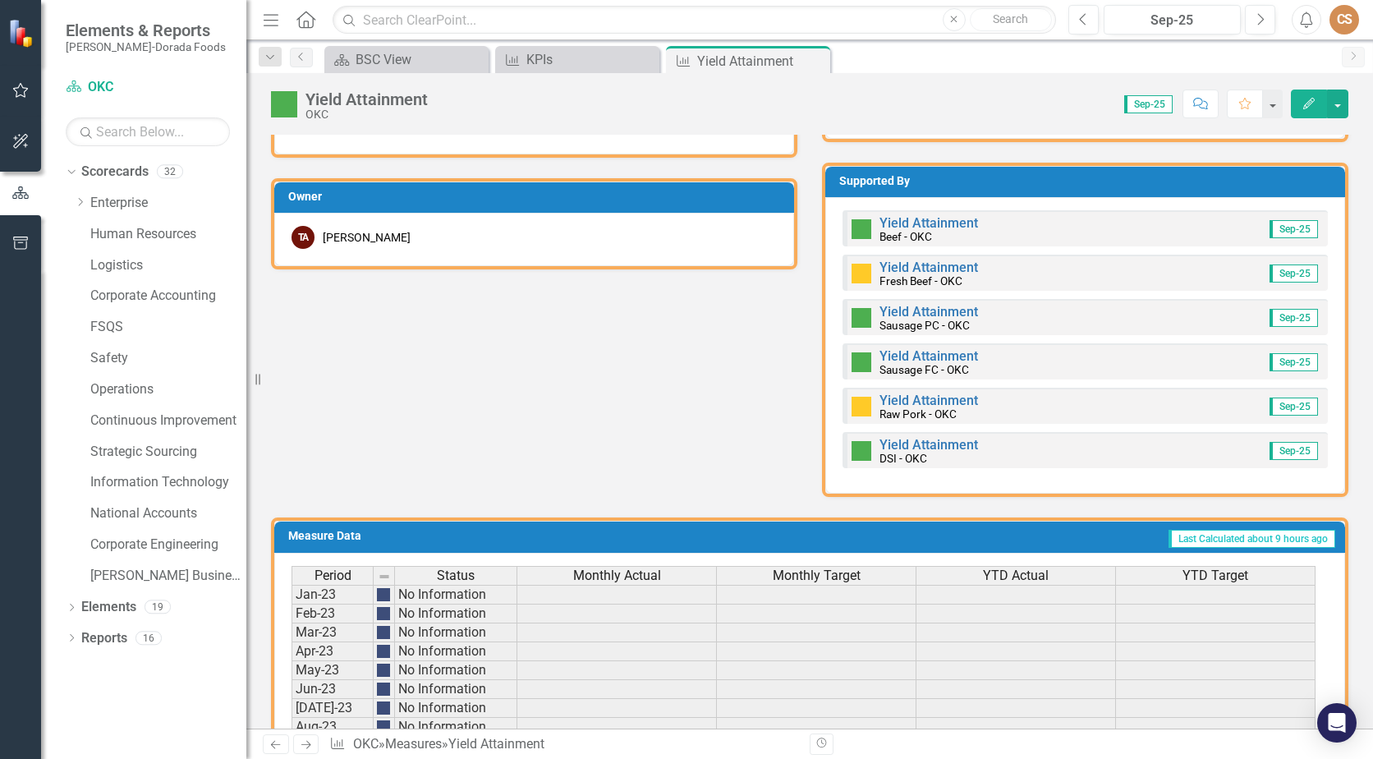
scroll to position [657, 0]
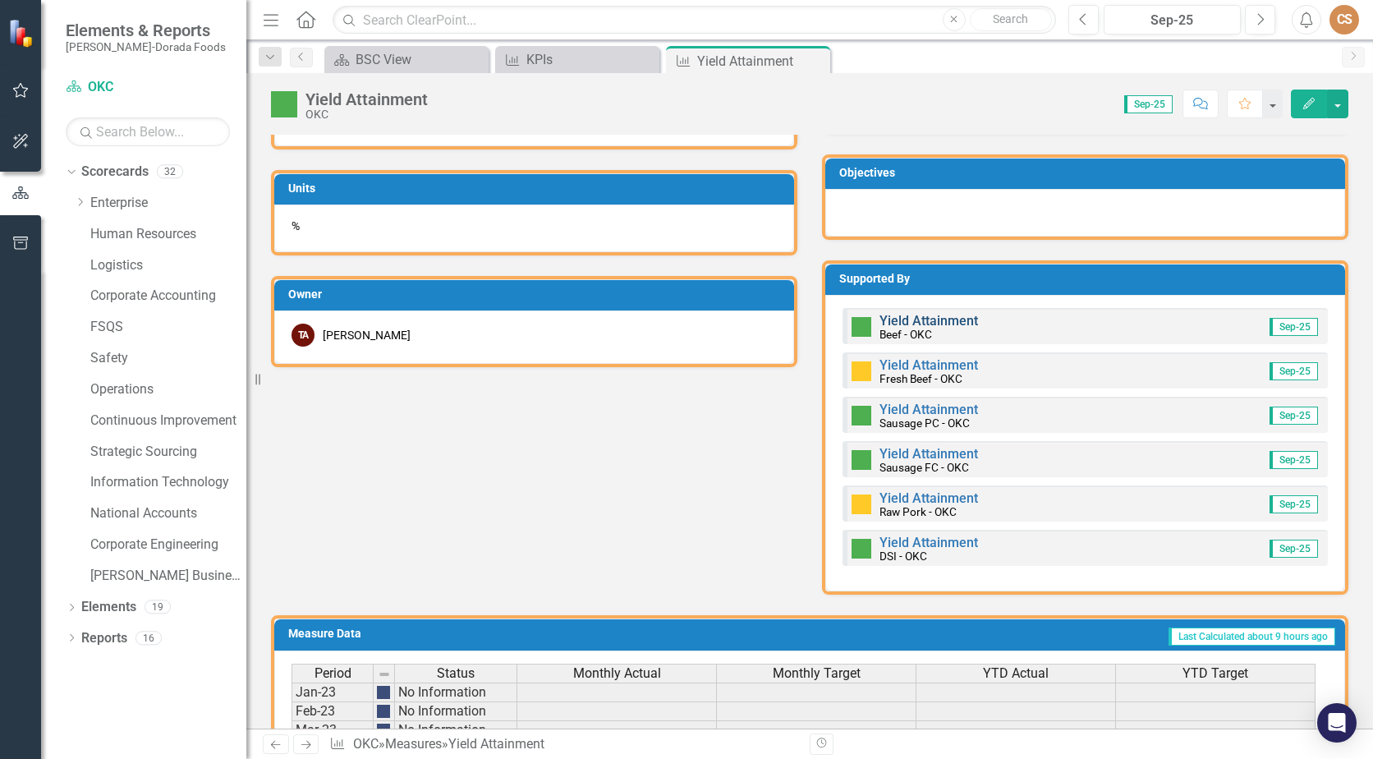
click at [908, 321] on link "Yield Attainment" at bounding box center [929, 321] width 99 height 16
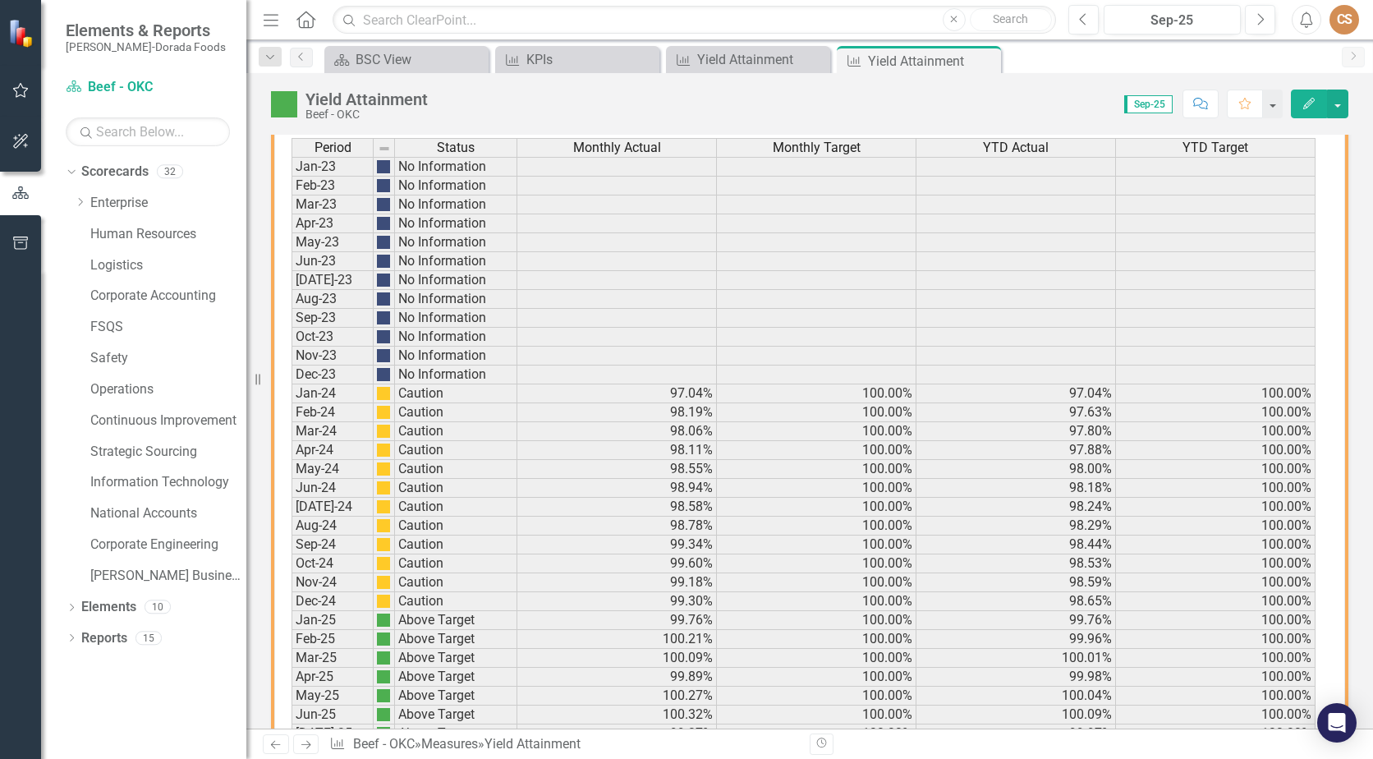
scroll to position [1053, 0]
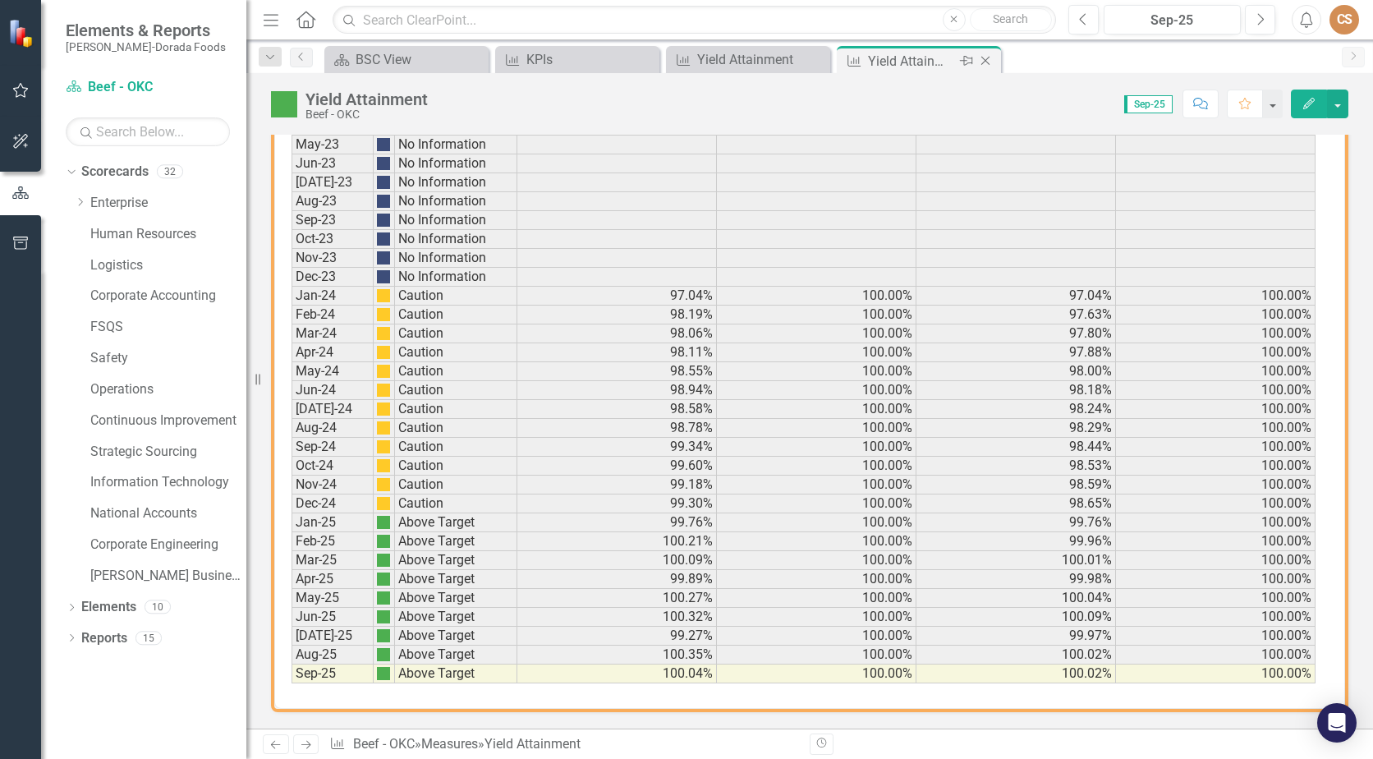
click at [986, 60] on icon at bounding box center [985, 61] width 9 height 9
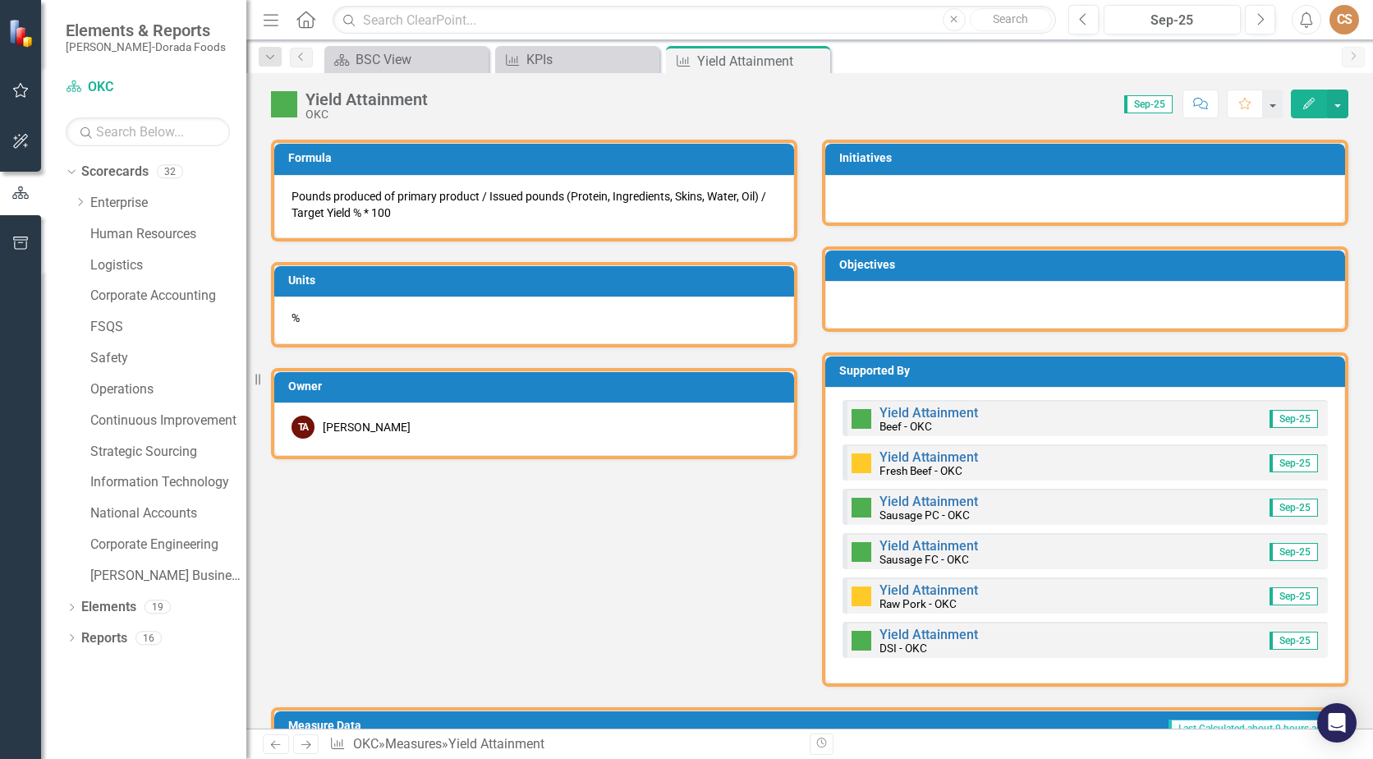
scroll to position [575, 0]
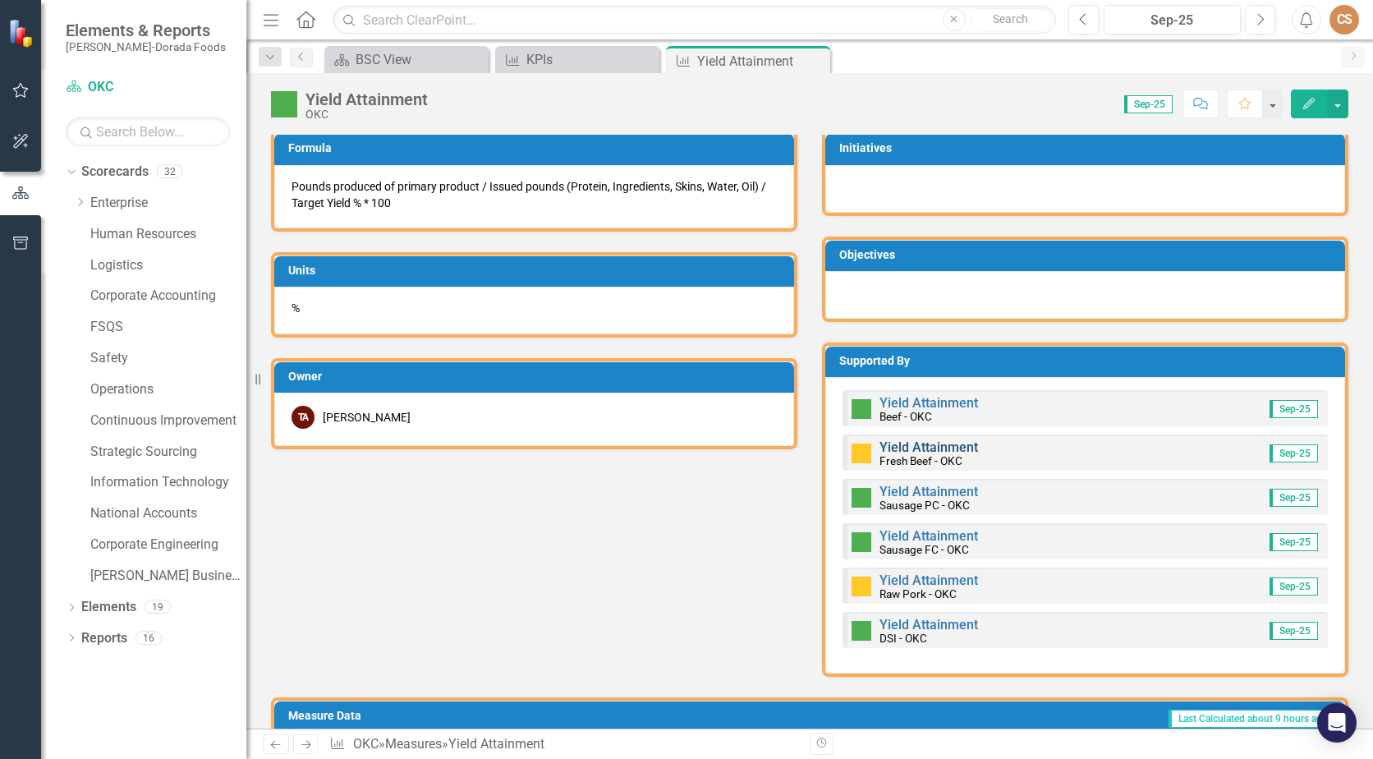
click at [920, 446] on link "Yield Attainment" at bounding box center [929, 447] width 99 height 16
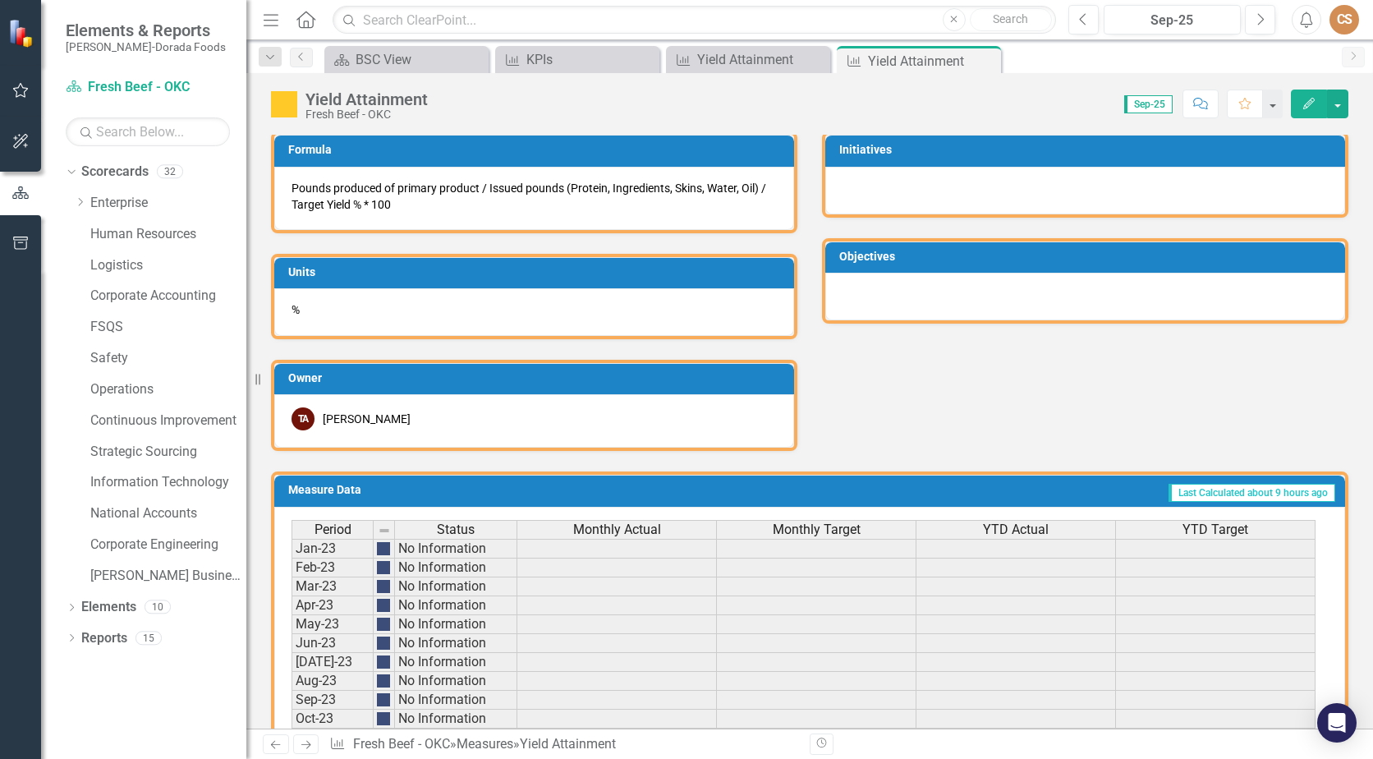
scroll to position [1053, 0]
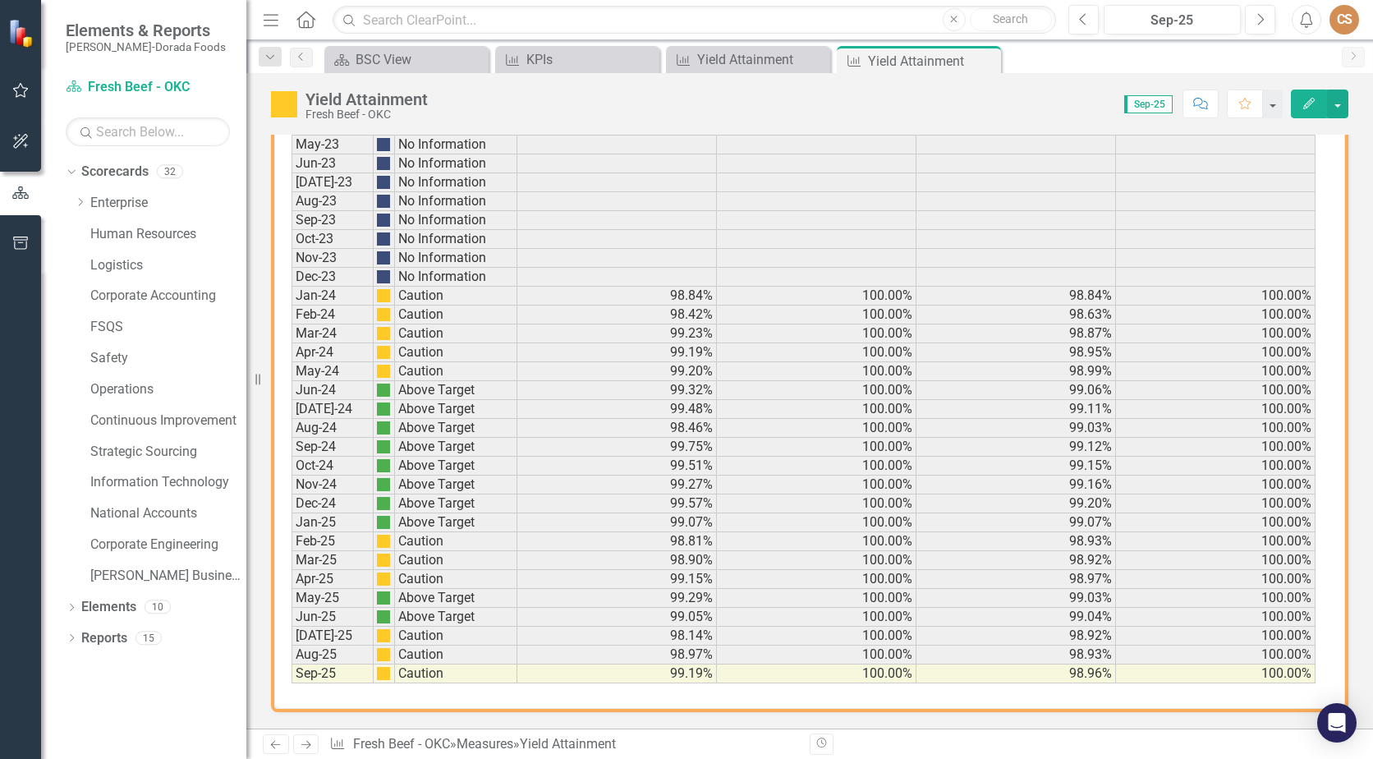
drag, startPoint x: 984, startPoint y: 62, endPoint x: 964, endPoint y: 69, distance: 20.8
click at [0, 0] on icon at bounding box center [0, 0] width 0 height 0
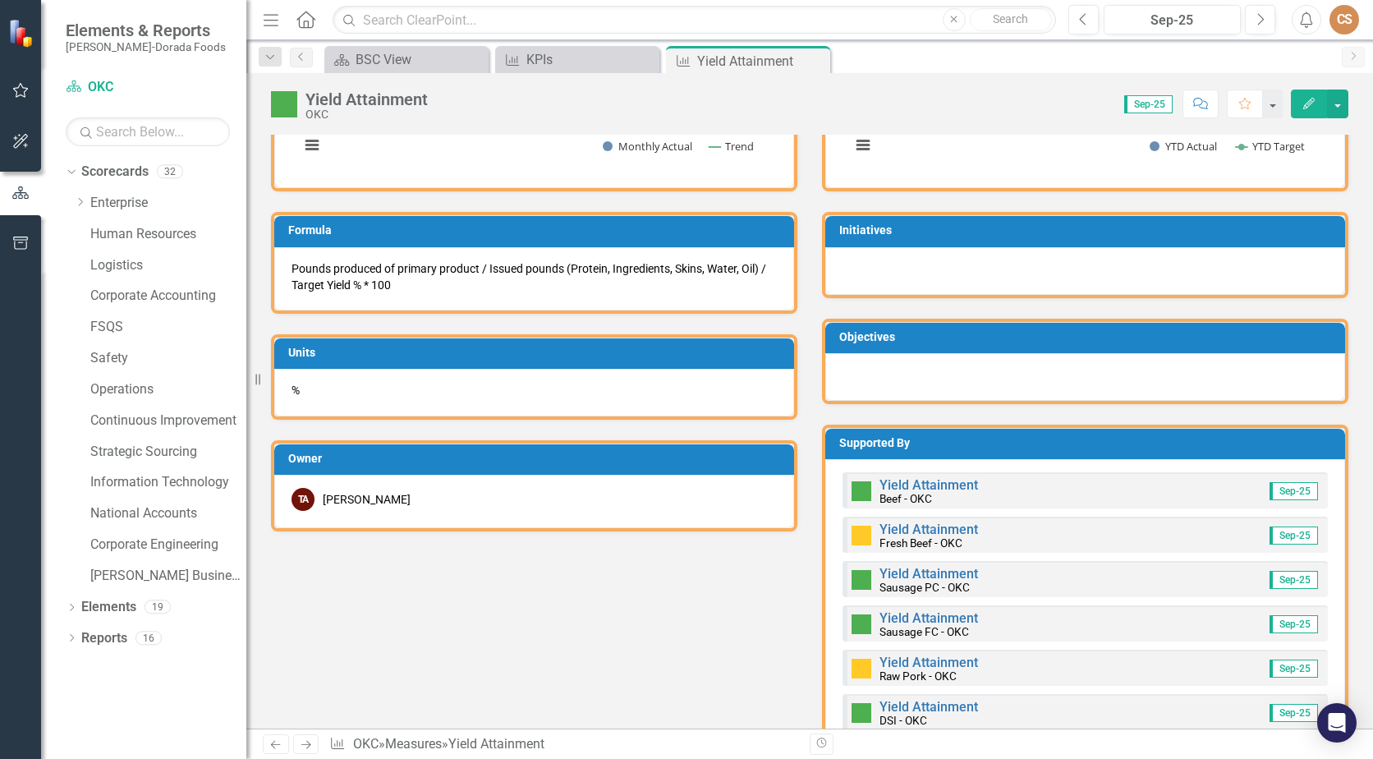
scroll to position [739, 0]
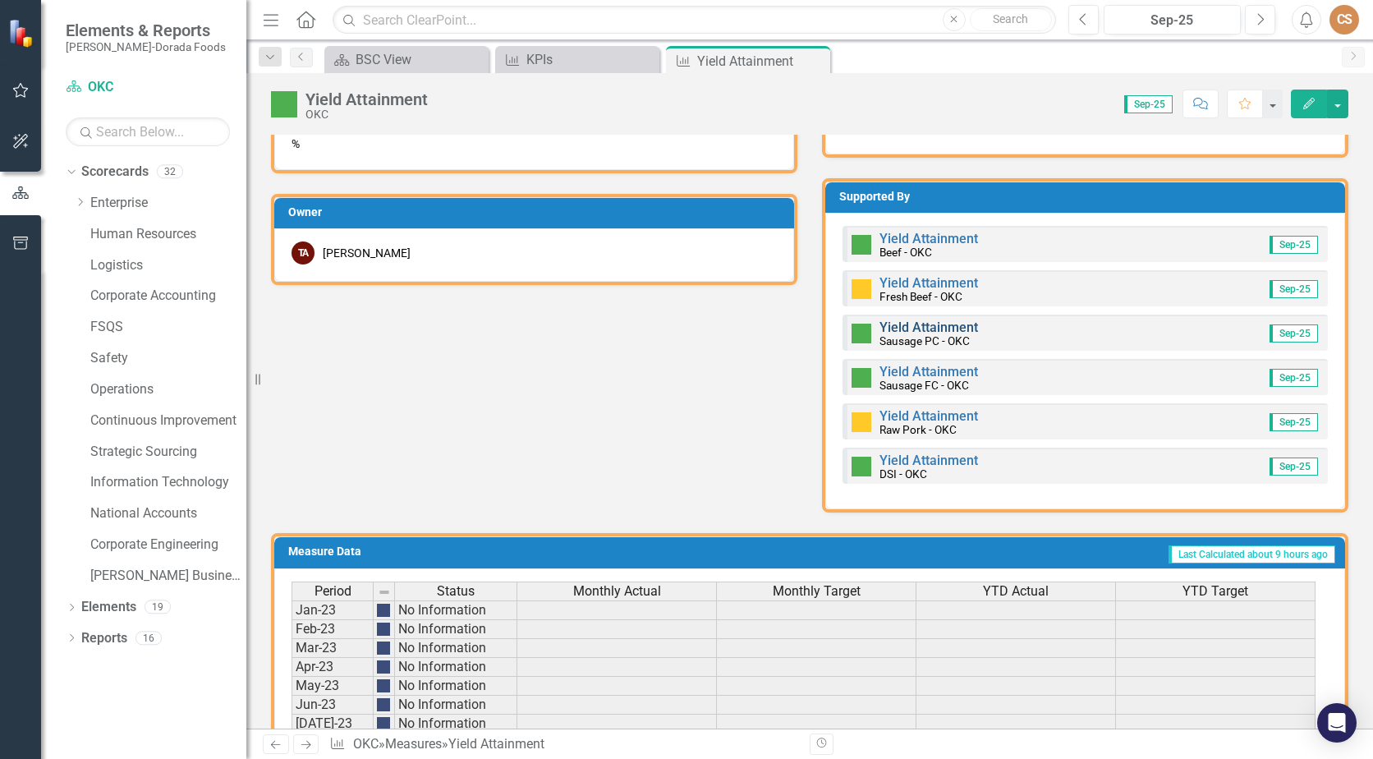
click at [902, 326] on link "Yield Attainment" at bounding box center [929, 327] width 99 height 16
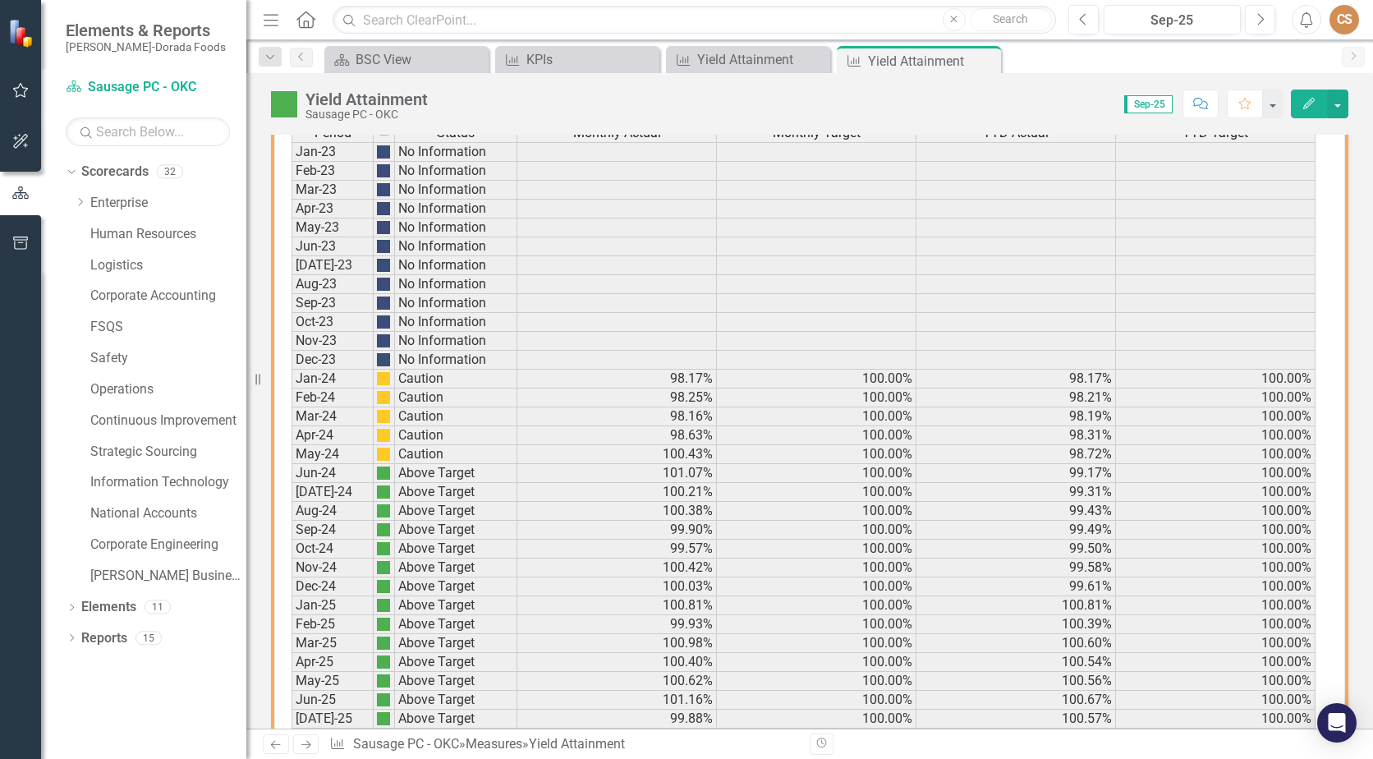
scroll to position [1053, 0]
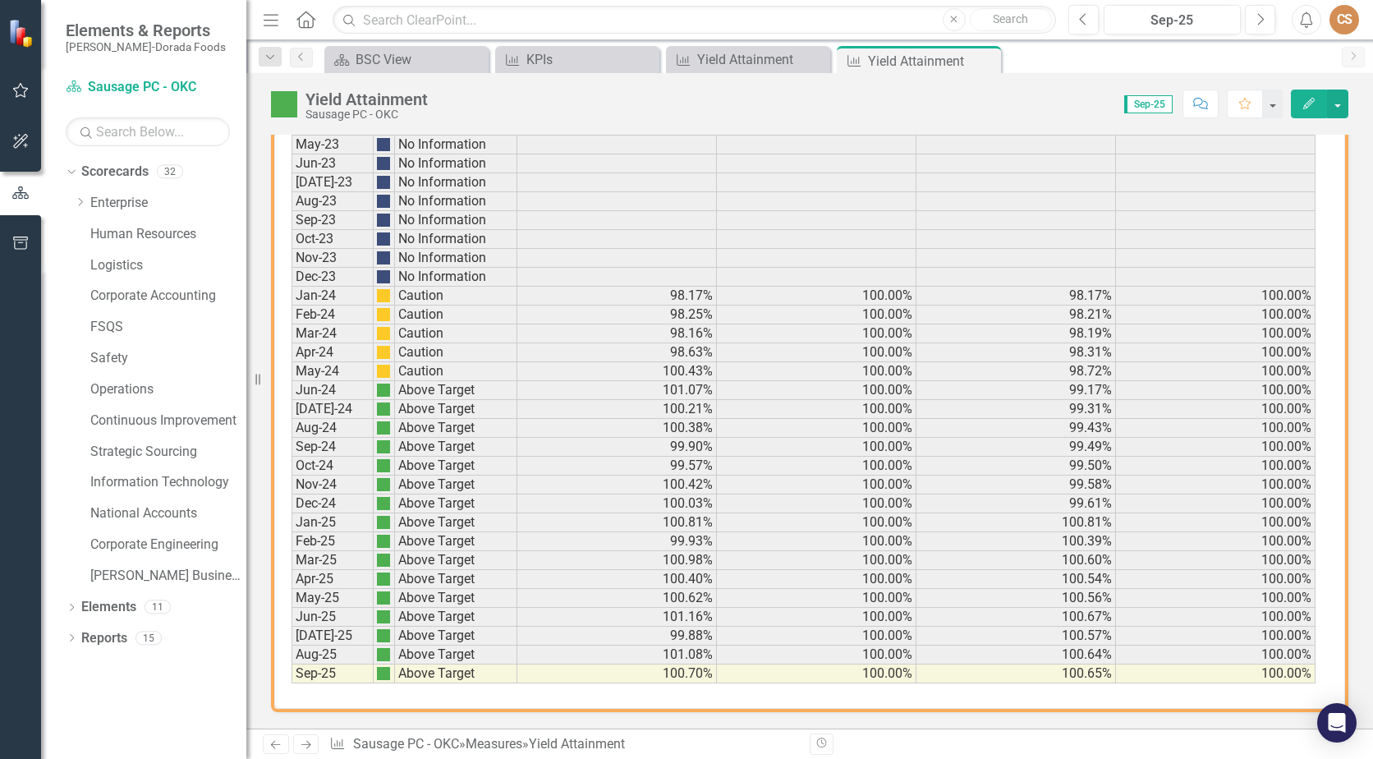
drag, startPoint x: 989, startPoint y: 59, endPoint x: 965, endPoint y: 73, distance: 27.6
click at [0, 0] on icon "Close" at bounding box center [0, 0] width 0 height 0
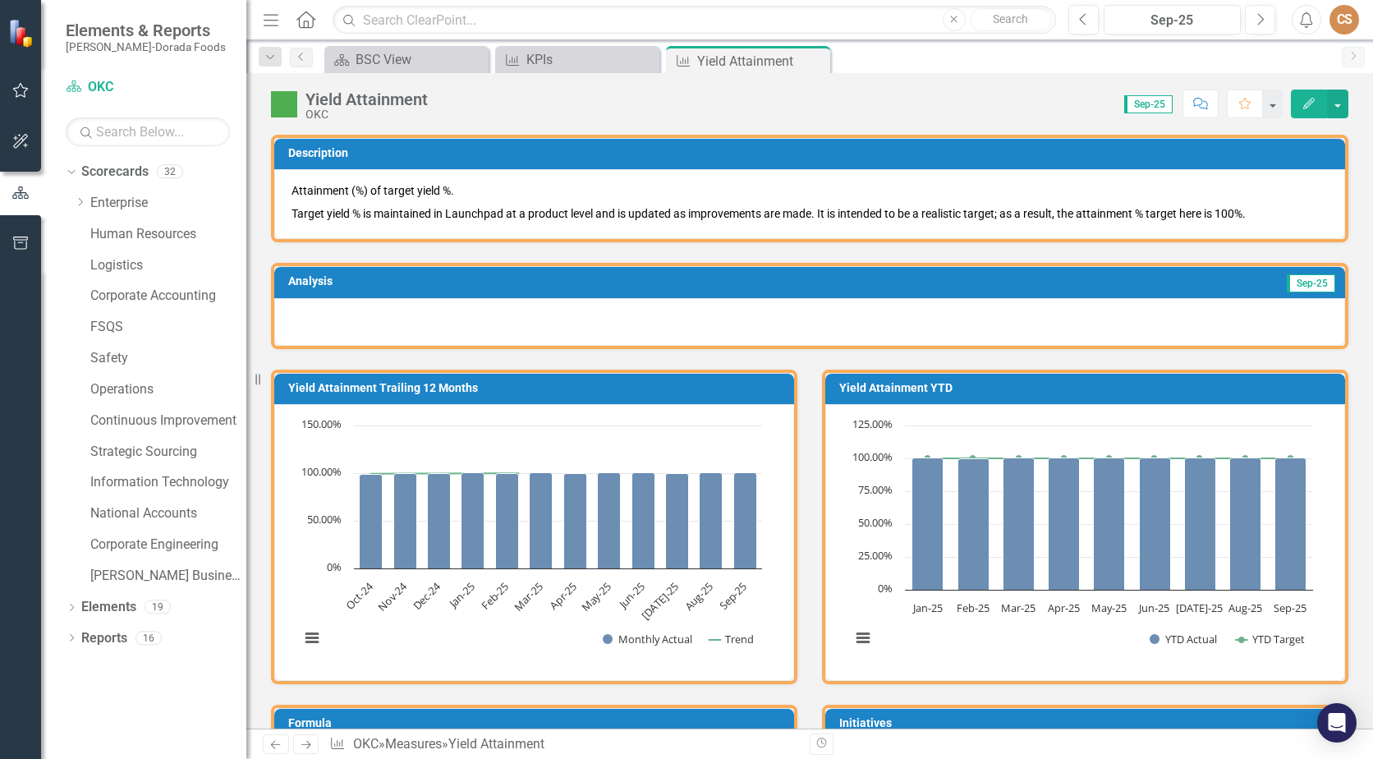
scroll to position [575, 0]
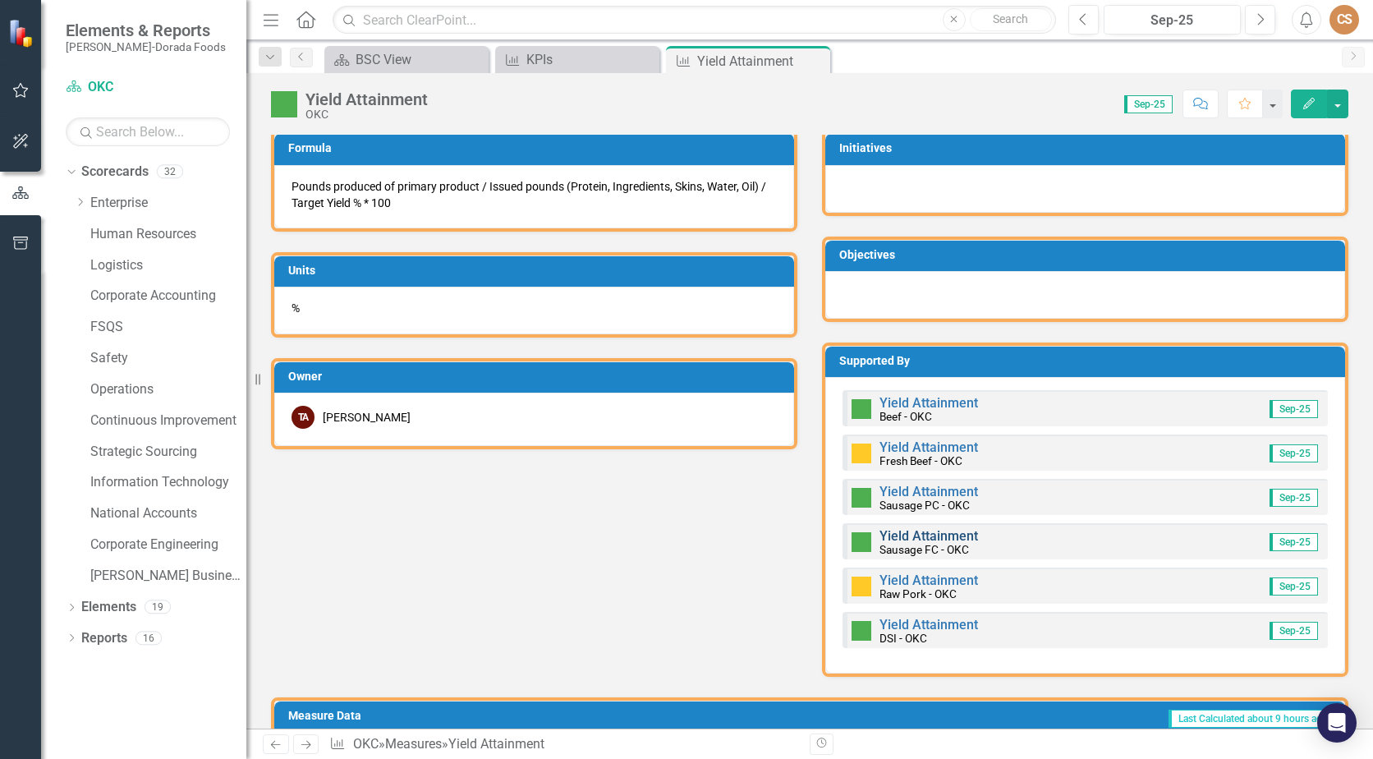
click at [903, 536] on link "Yield Attainment" at bounding box center [929, 536] width 99 height 16
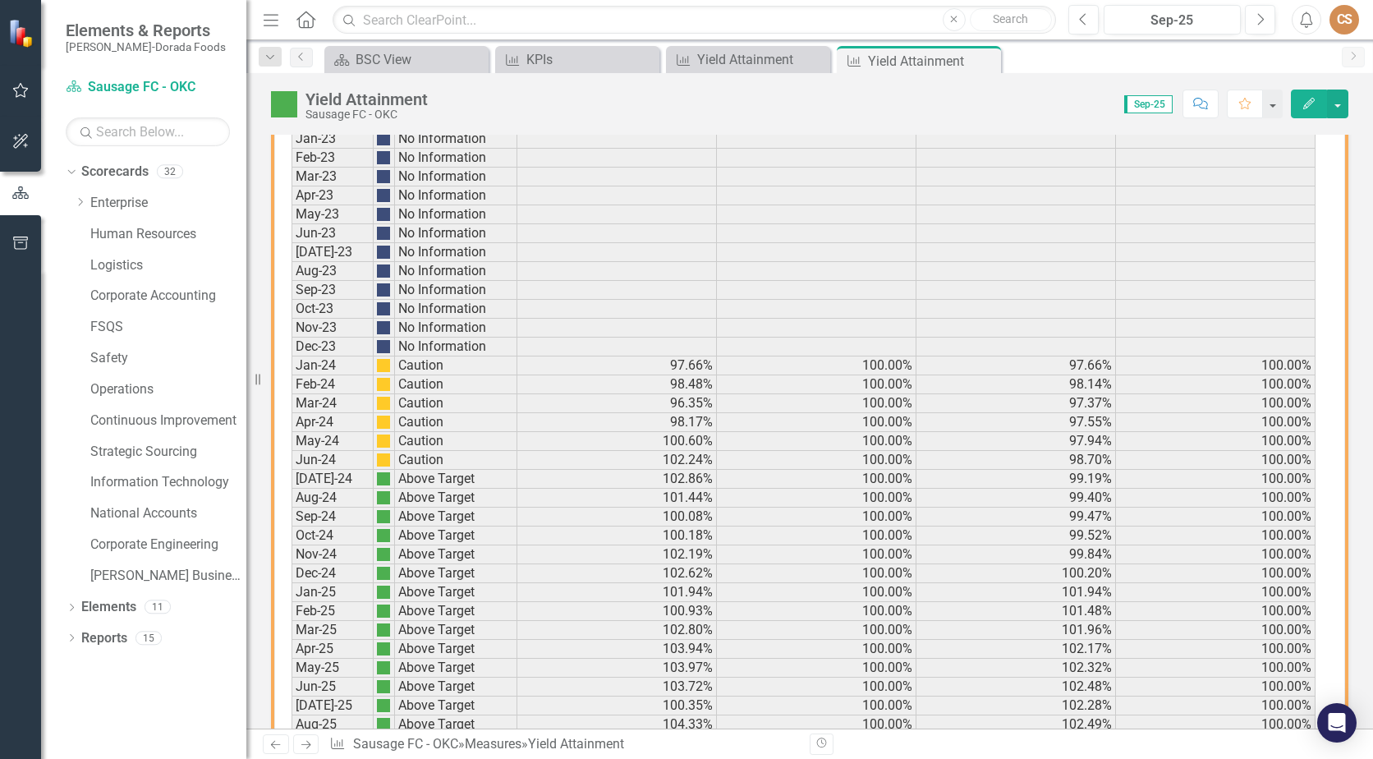
scroll to position [1053, 0]
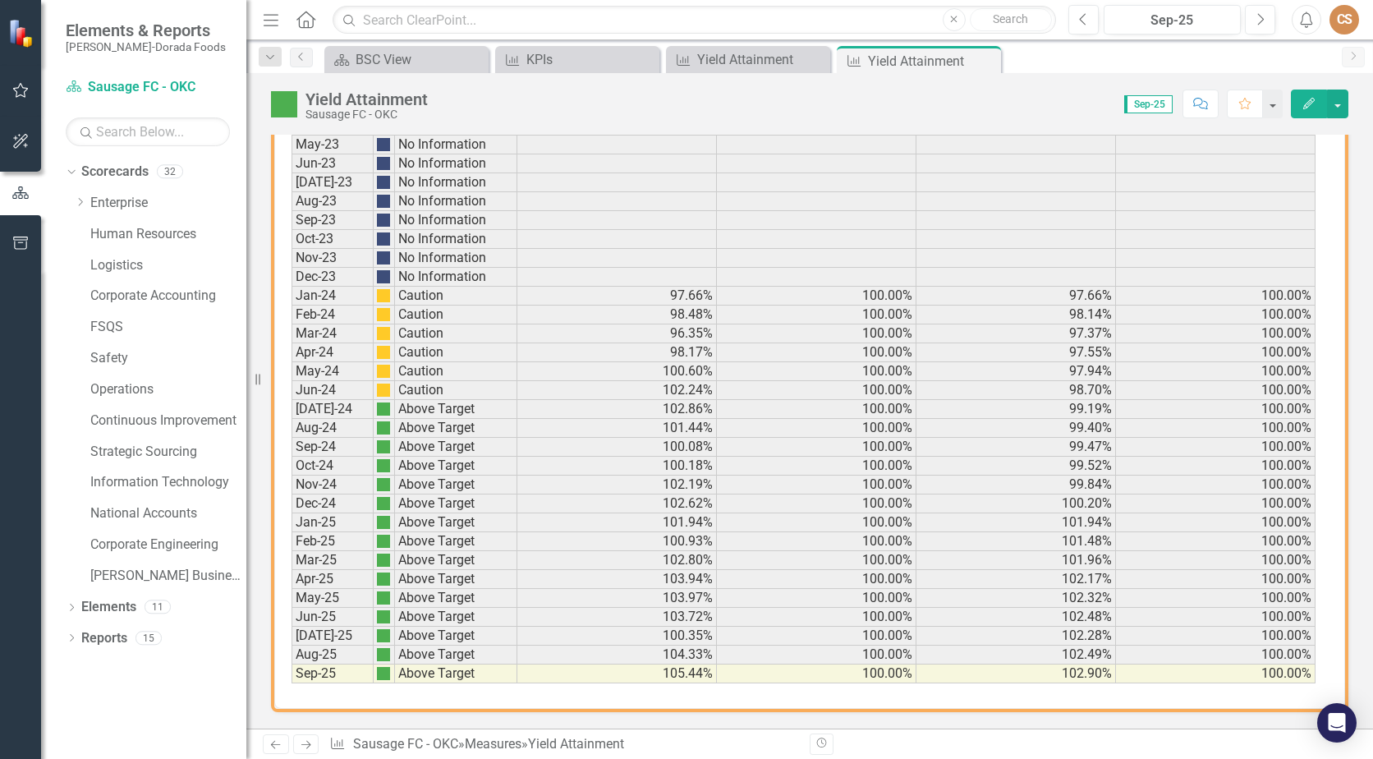
drag, startPoint x: 984, startPoint y: 57, endPoint x: 690, endPoint y: 241, distance: 346.8
click at [0, 0] on icon "Close" at bounding box center [0, 0] width 0 height 0
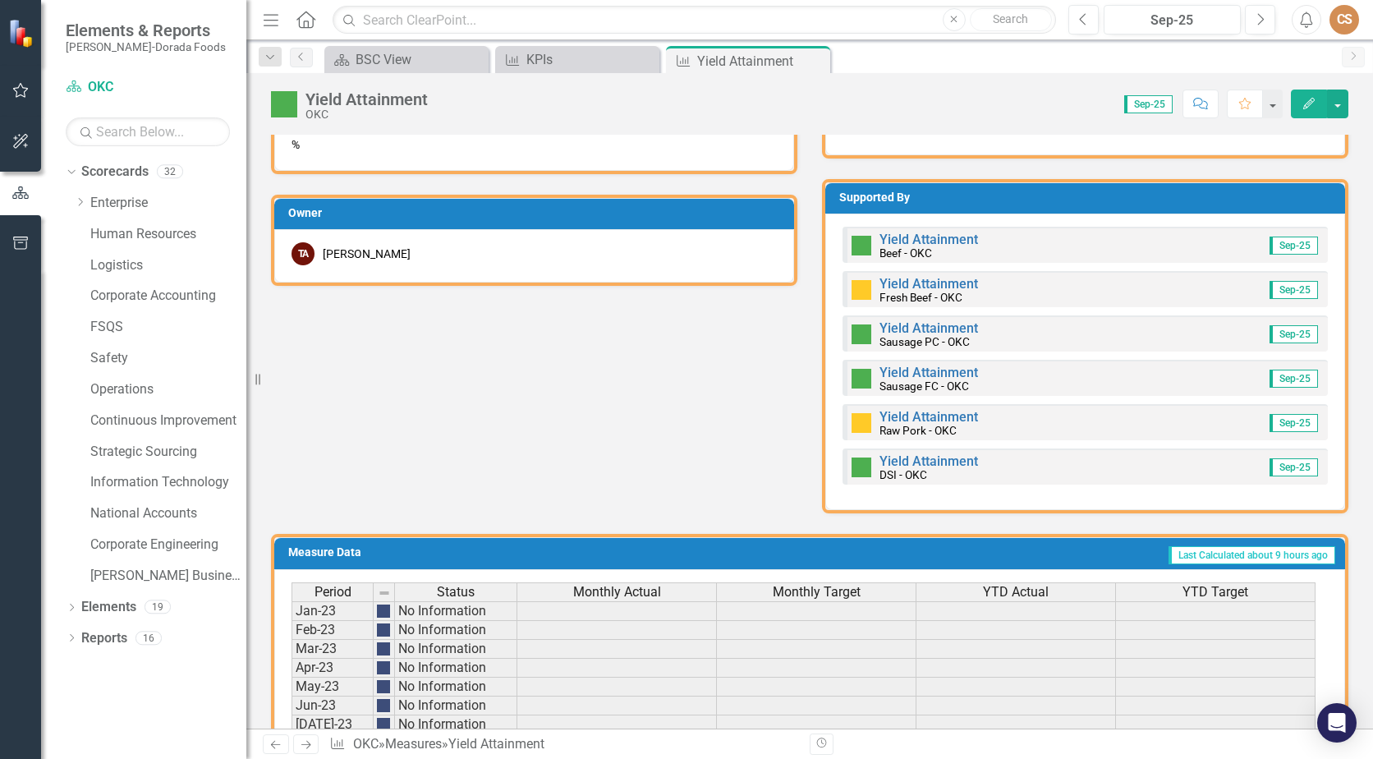
scroll to position [739, 0]
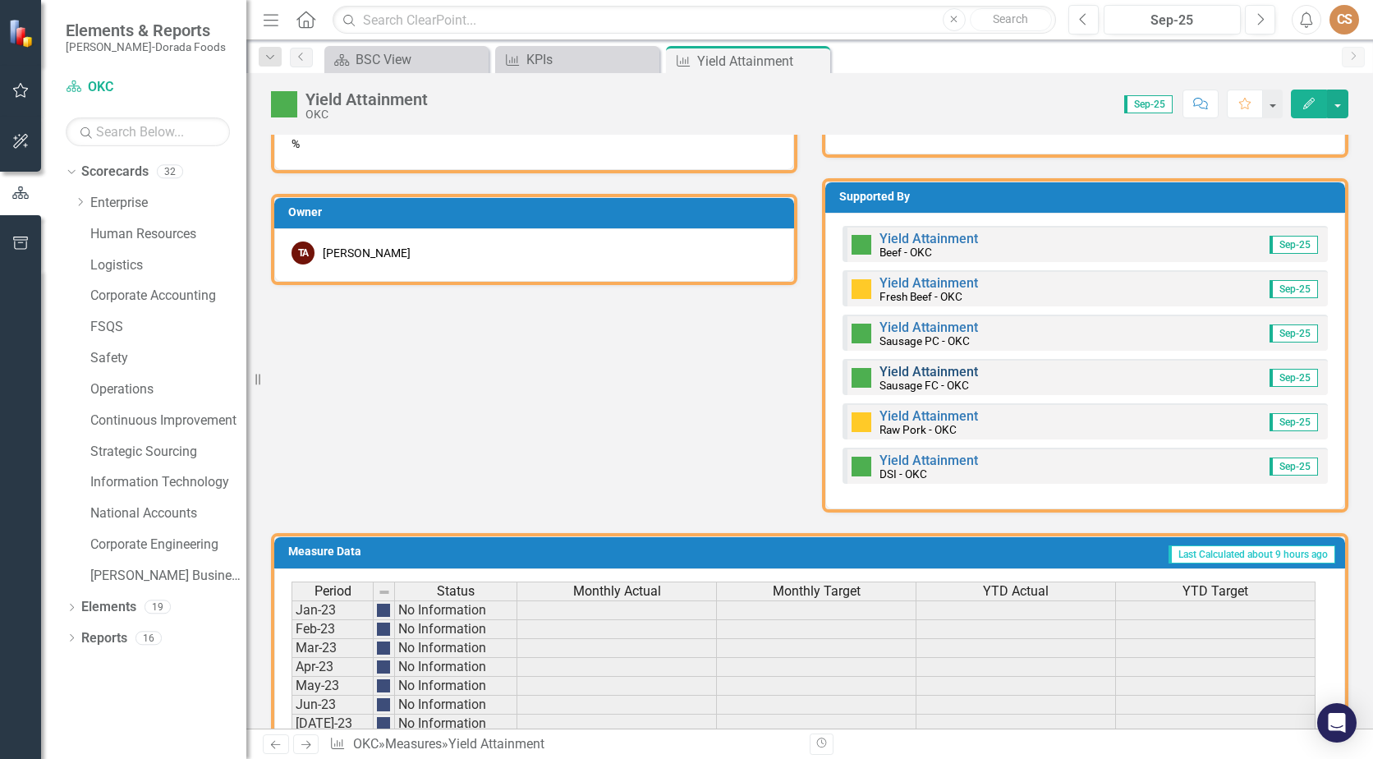
click at [921, 372] on link "Yield Attainment" at bounding box center [929, 372] width 99 height 16
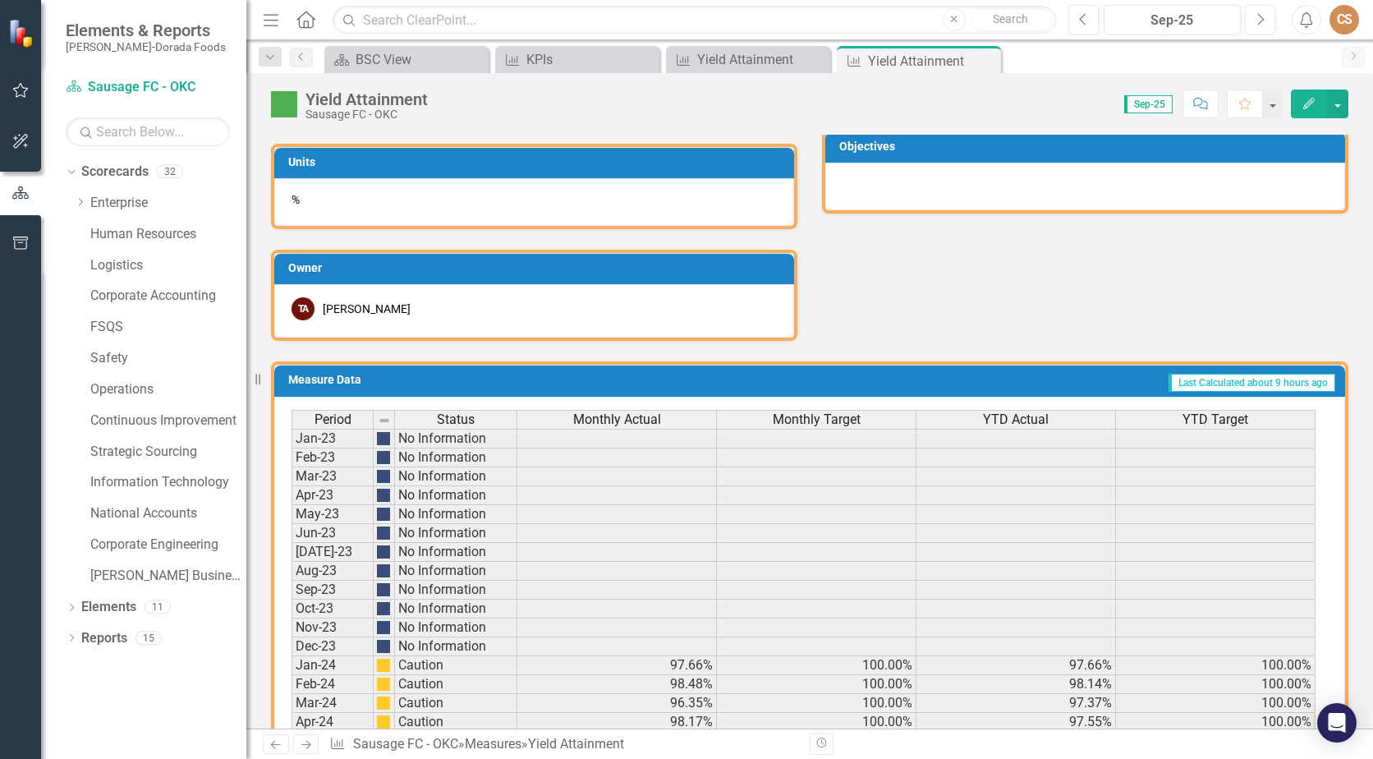
scroll to position [1053, 0]
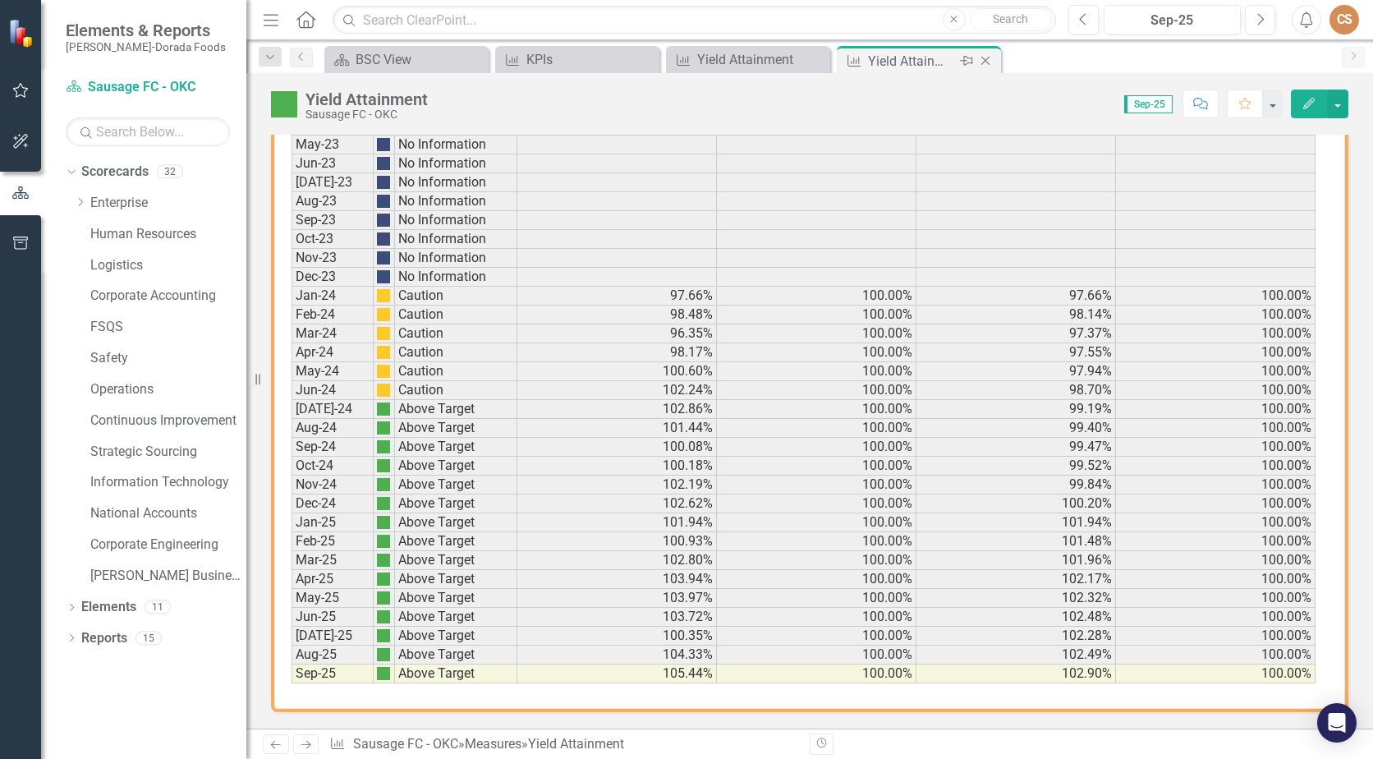
click at [983, 53] on div "Close" at bounding box center [987, 61] width 21 height 21
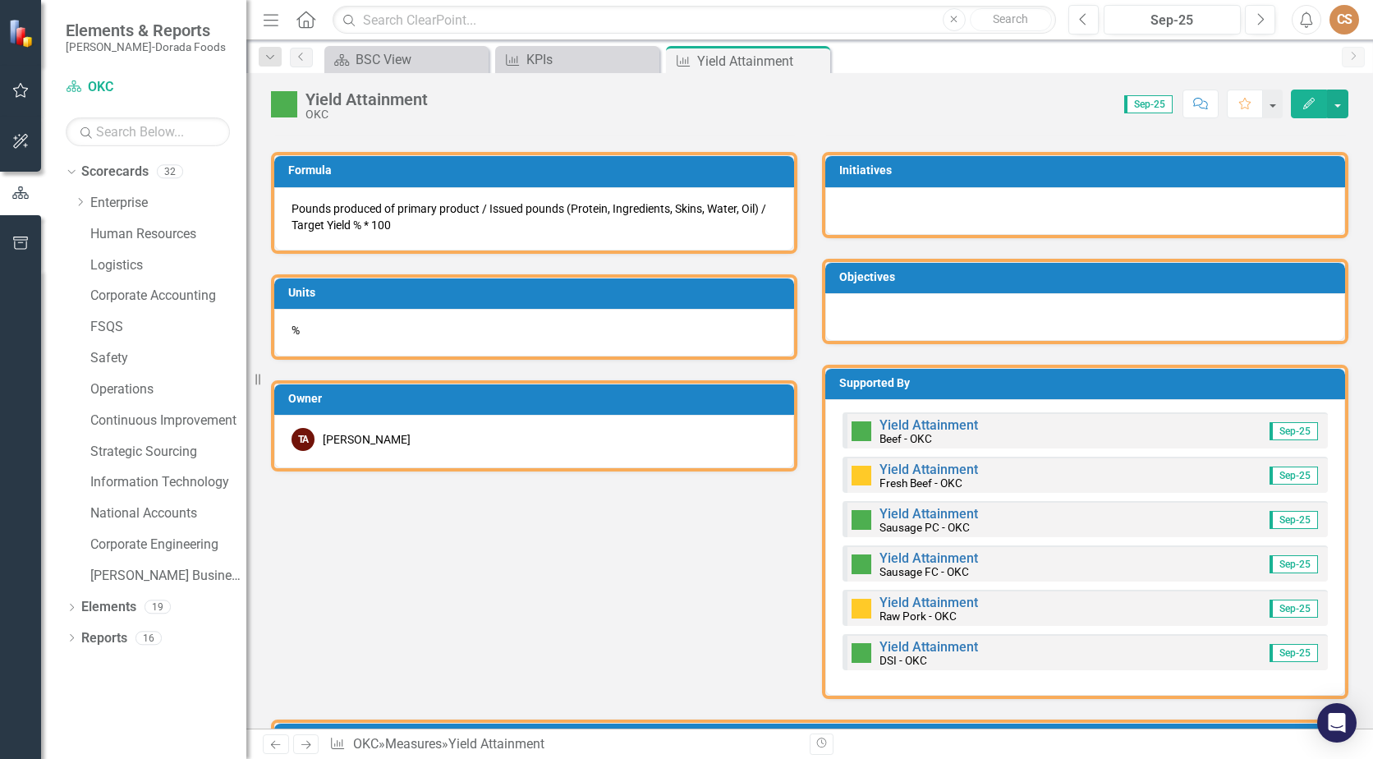
scroll to position [575, 0]
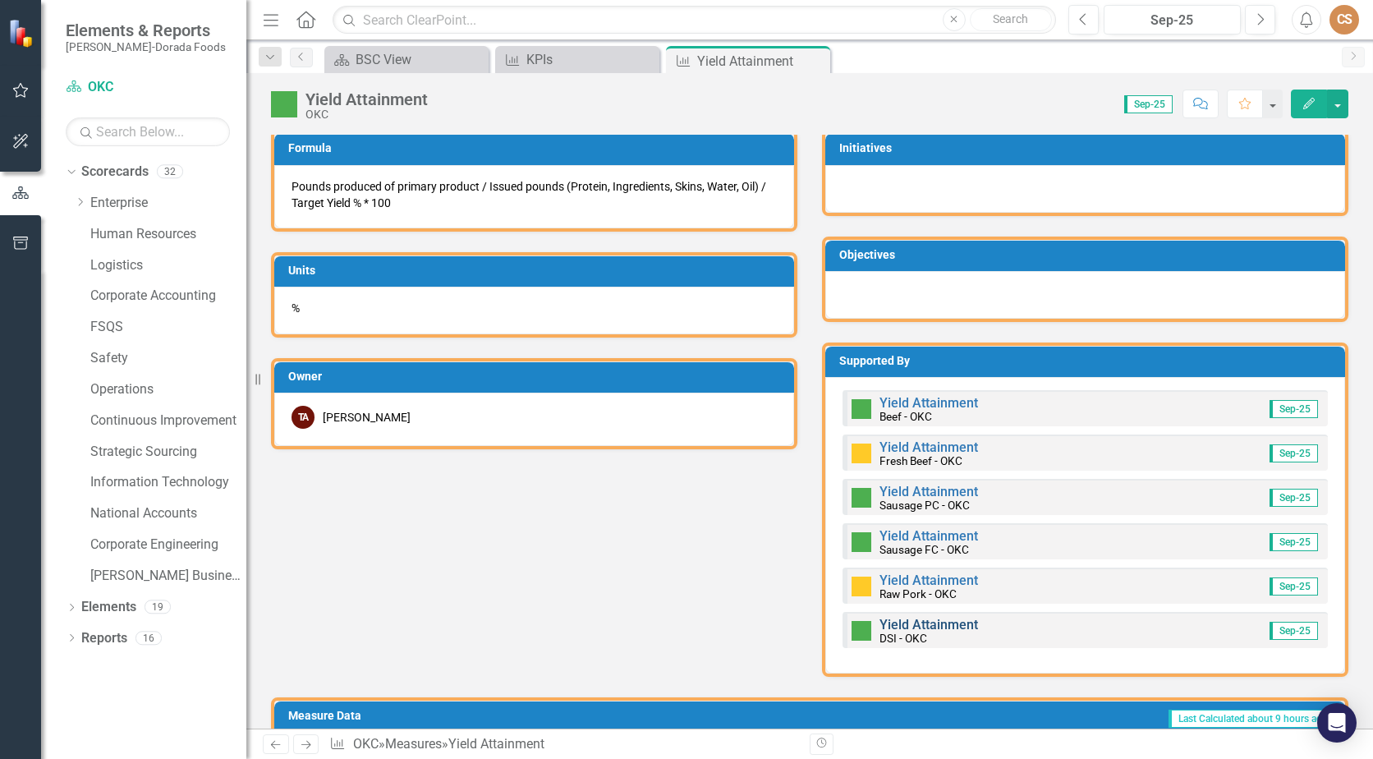
click at [900, 625] on link "Yield Attainment" at bounding box center [929, 625] width 99 height 16
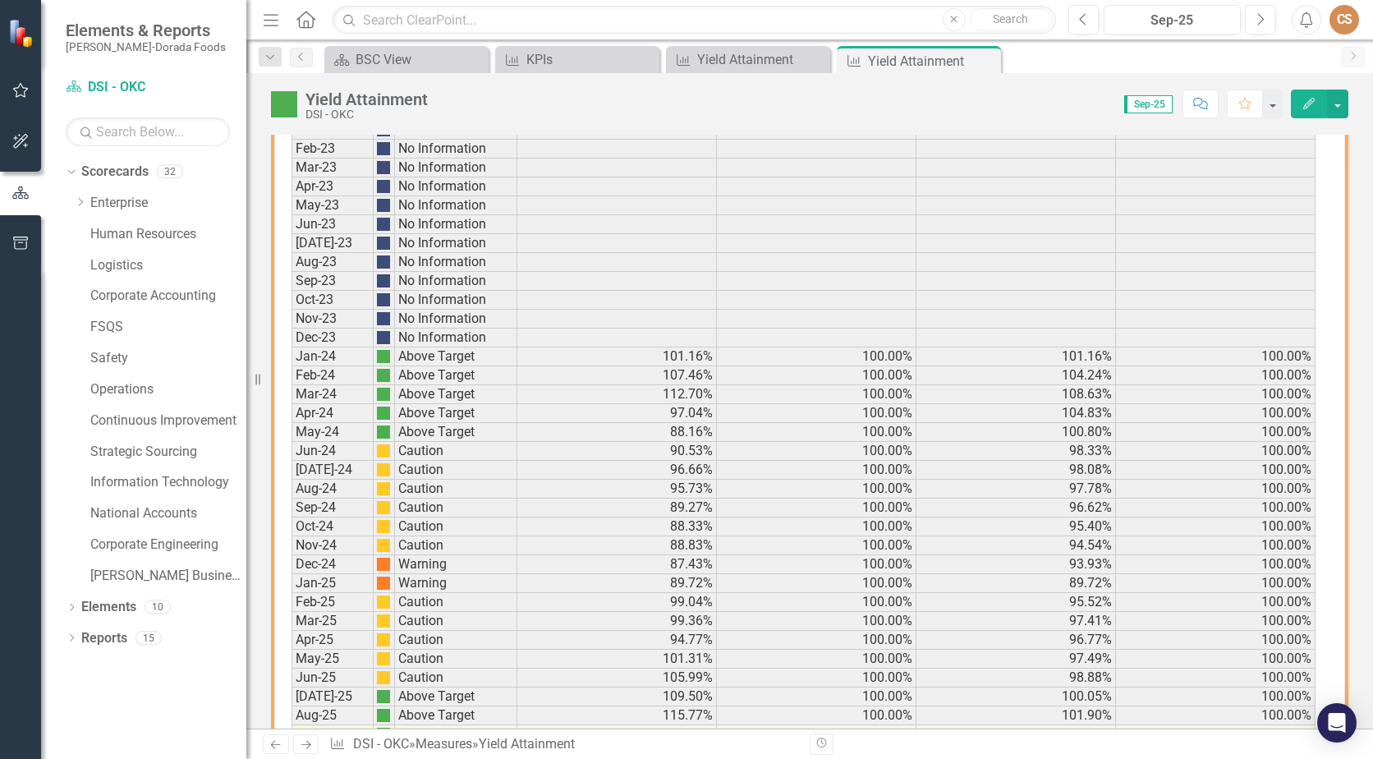
scroll to position [1053, 0]
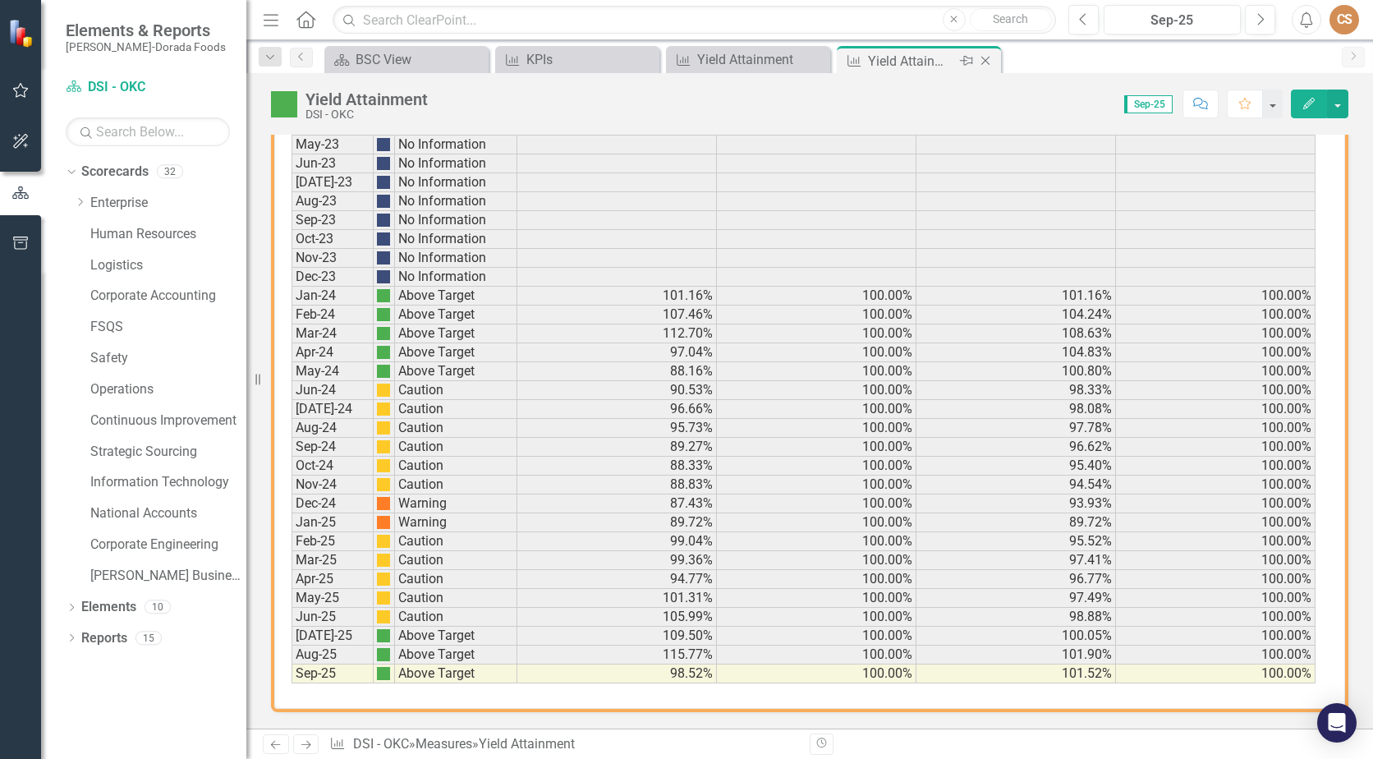
click at [987, 56] on icon "Close" at bounding box center [985, 60] width 16 height 13
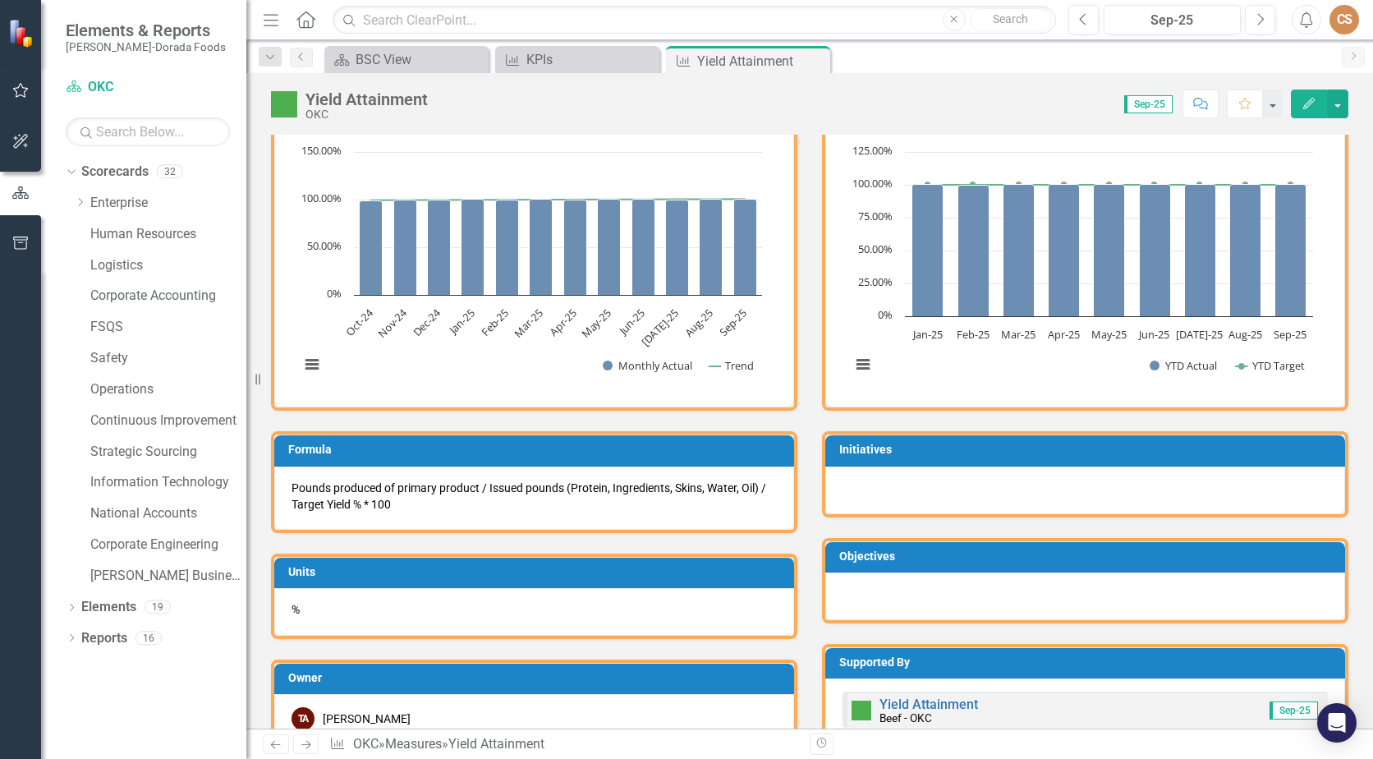
scroll to position [575, 0]
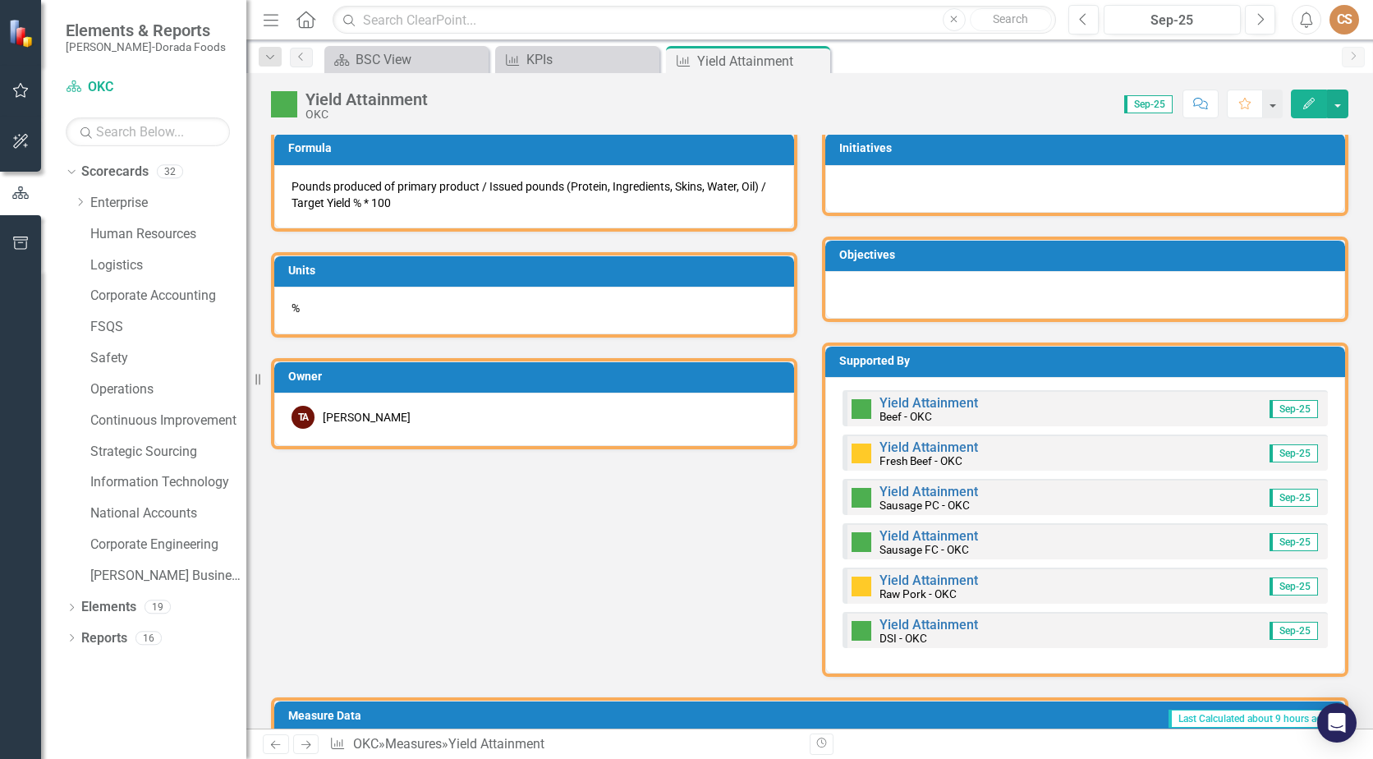
click at [949, 572] on div "Yield Attainment Raw Pork - OKC" at bounding box center [915, 586] width 126 height 28
click at [959, 582] on link "Yield Attainment" at bounding box center [929, 580] width 99 height 16
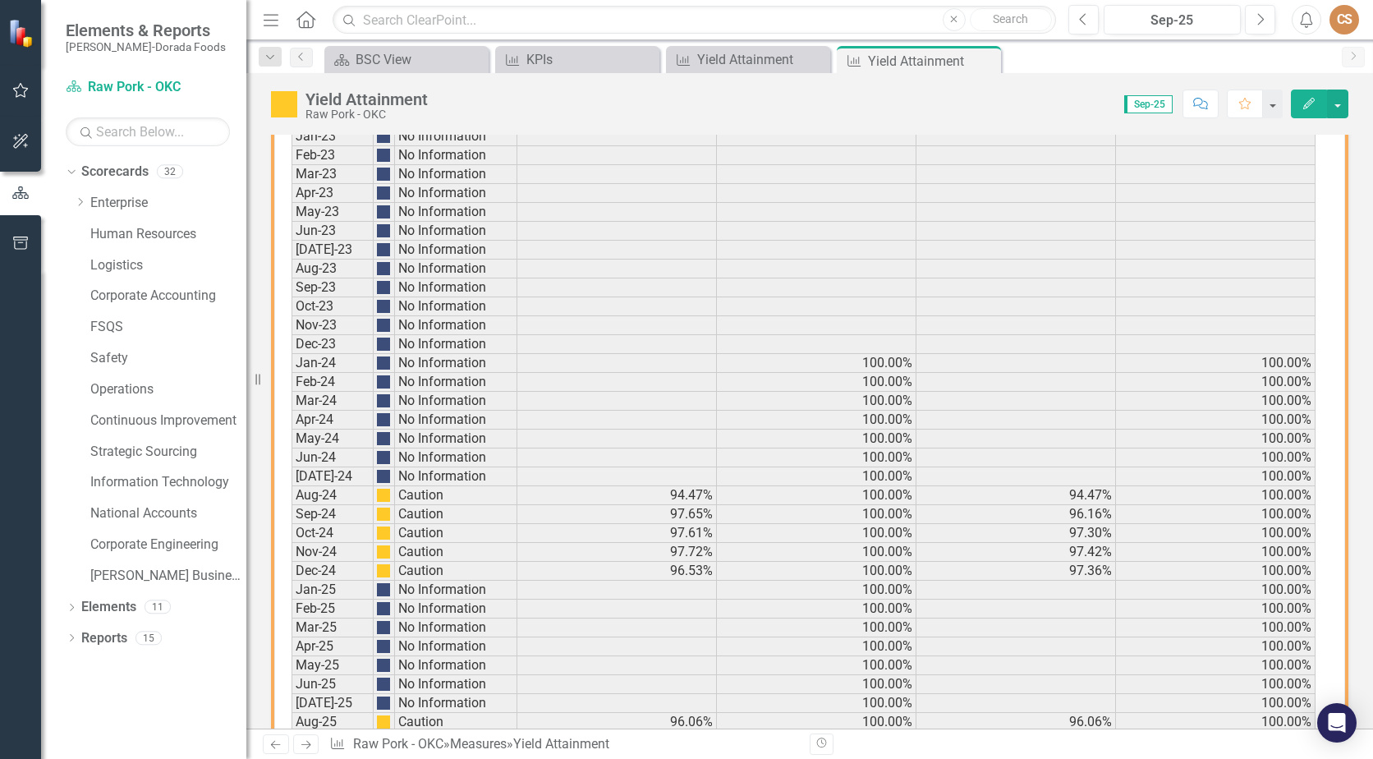
scroll to position [1053, 0]
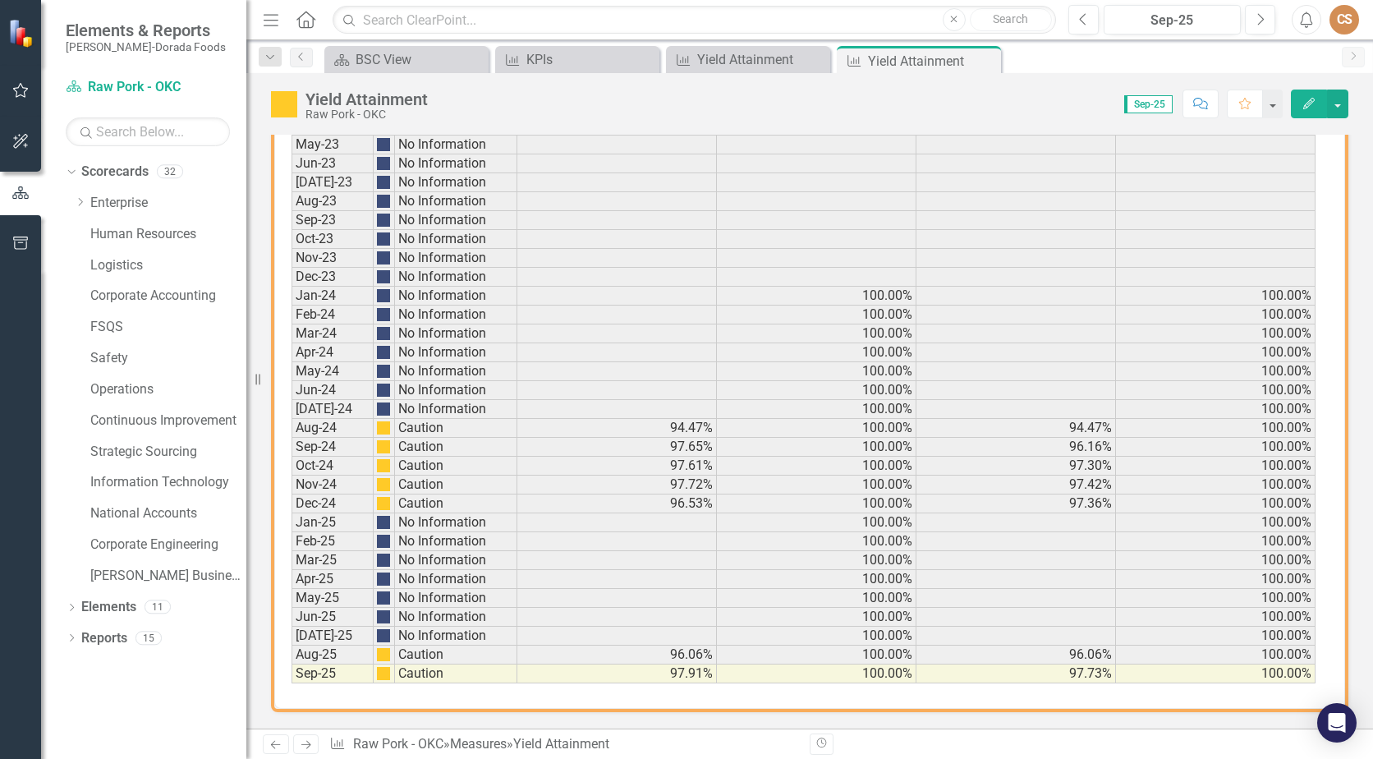
drag, startPoint x: 988, startPoint y: 58, endPoint x: 1014, endPoint y: 176, distance: 120.3
click at [0, 0] on icon at bounding box center [0, 0] width 0 height 0
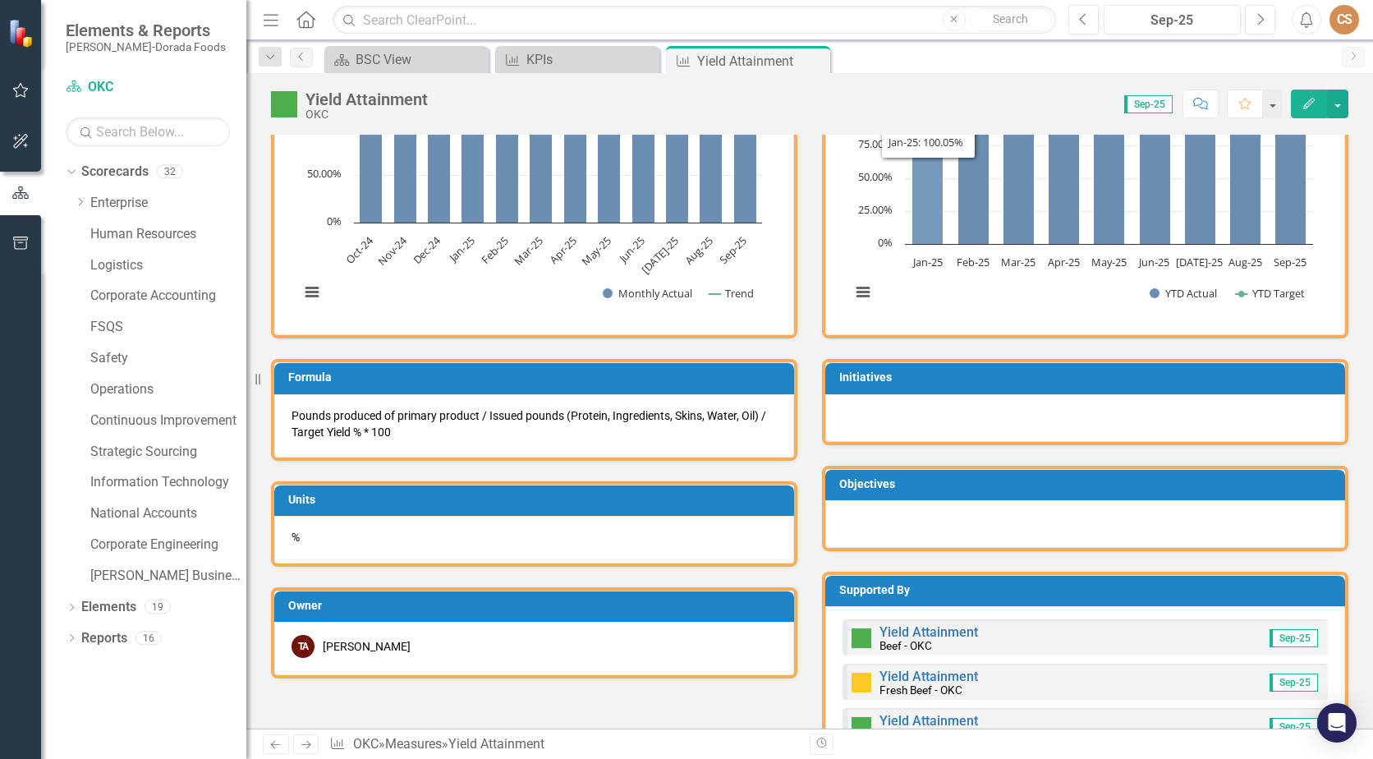
scroll to position [493, 0]
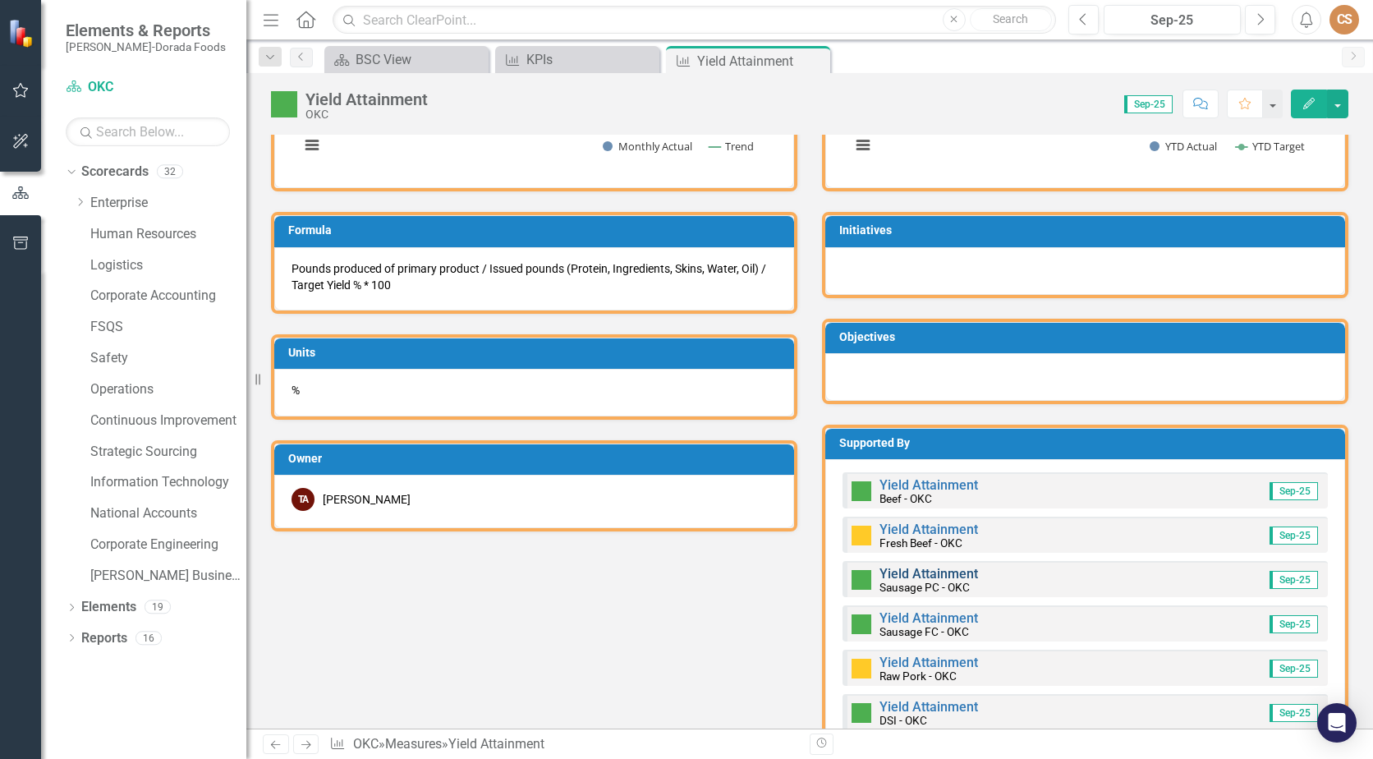
click at [918, 572] on link "Yield Attainment" at bounding box center [929, 574] width 99 height 16
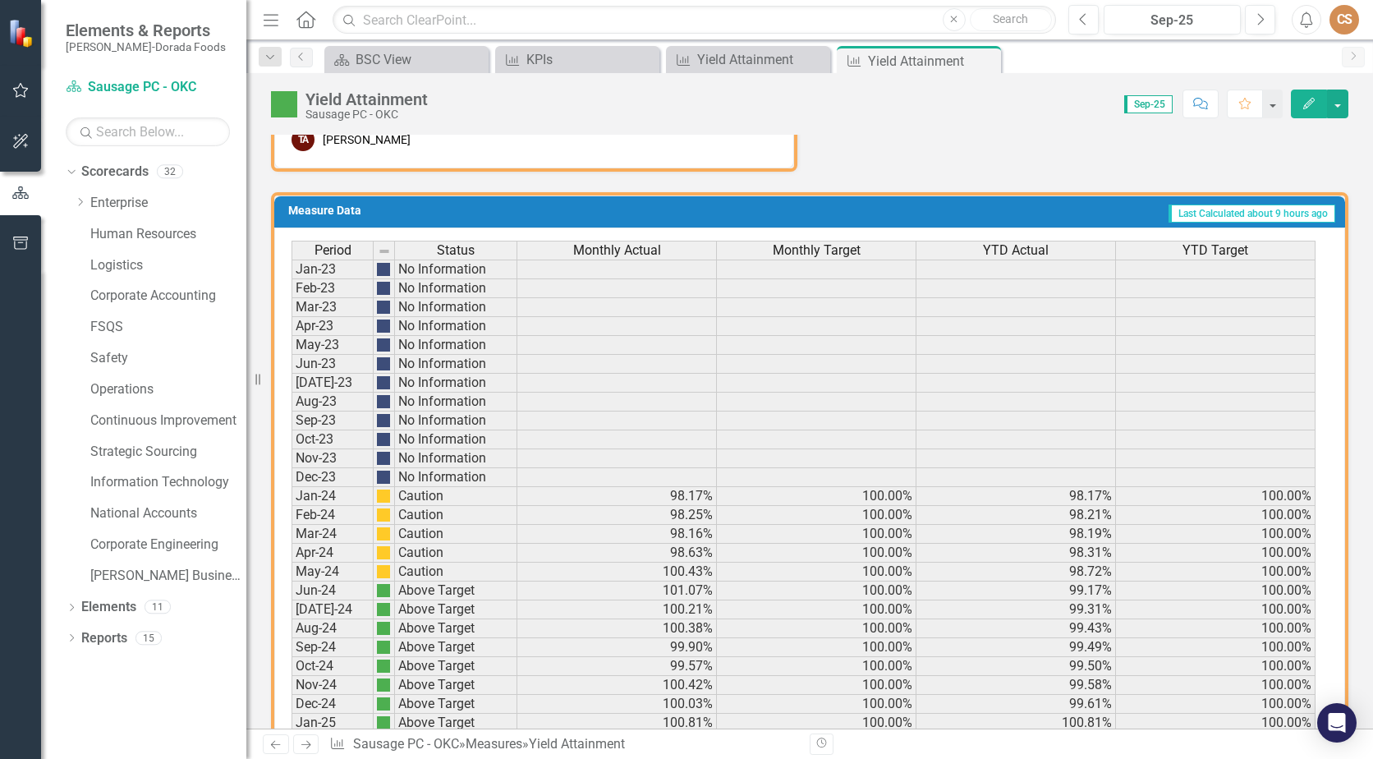
scroll to position [1053, 0]
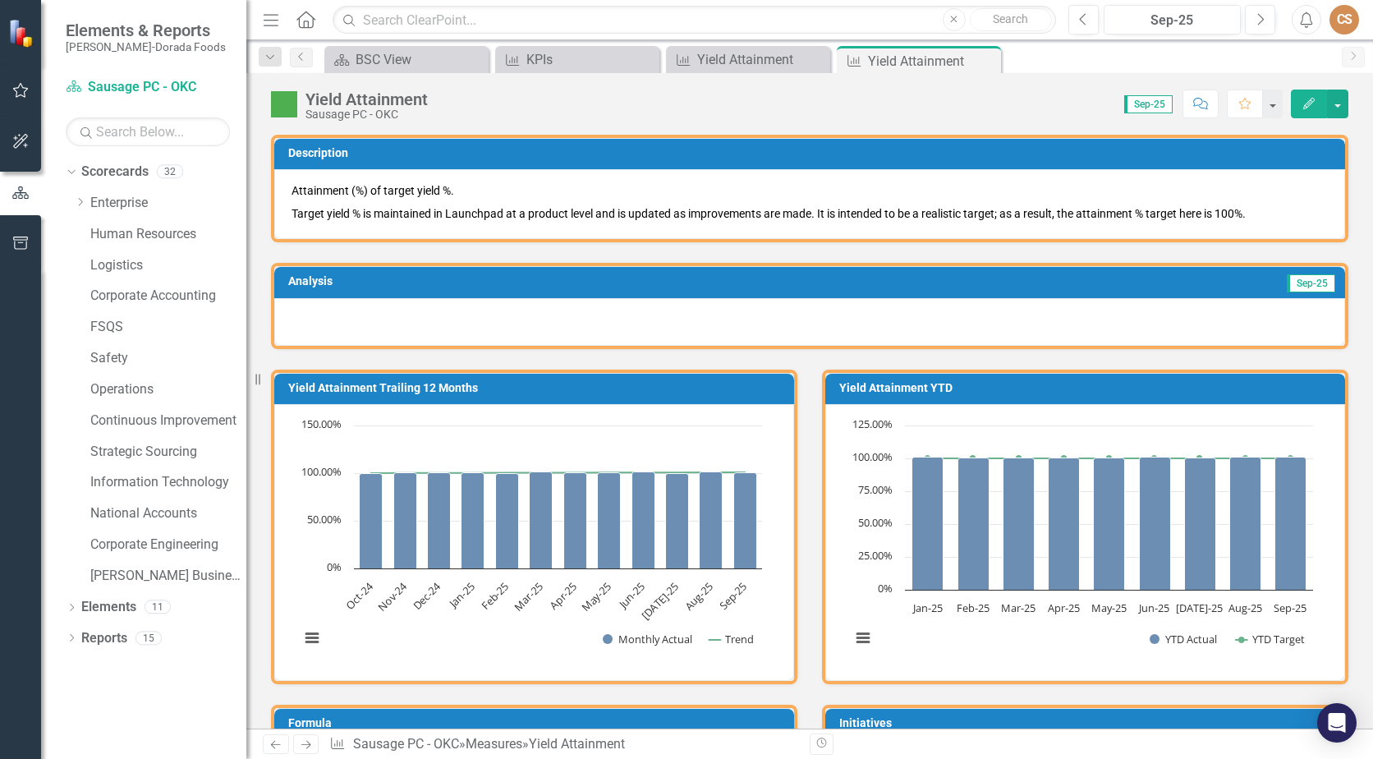
scroll to position [1053, 0]
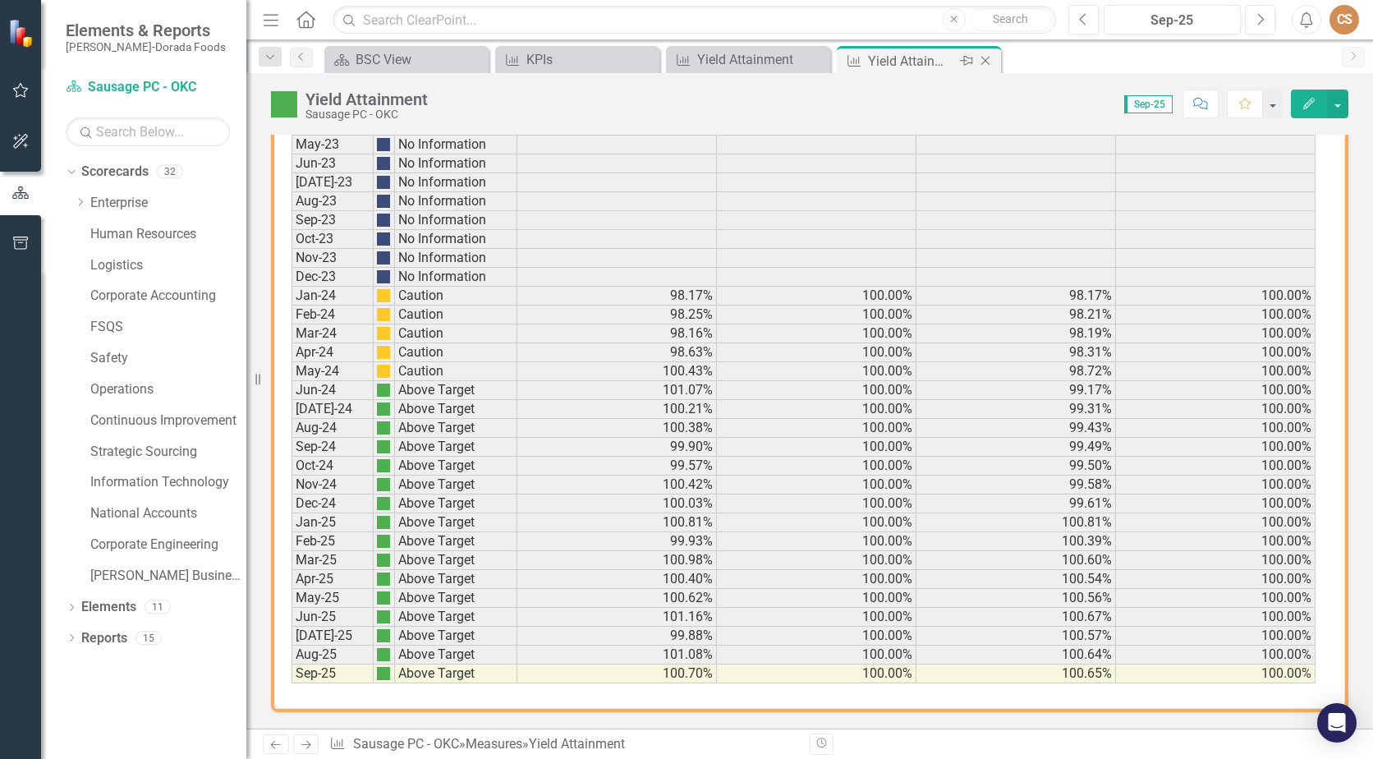
click at [997, 59] on div "Measure Yield Attainment Pin Close" at bounding box center [919, 59] width 164 height 27
click at [992, 59] on icon "Close" at bounding box center [985, 60] width 16 height 13
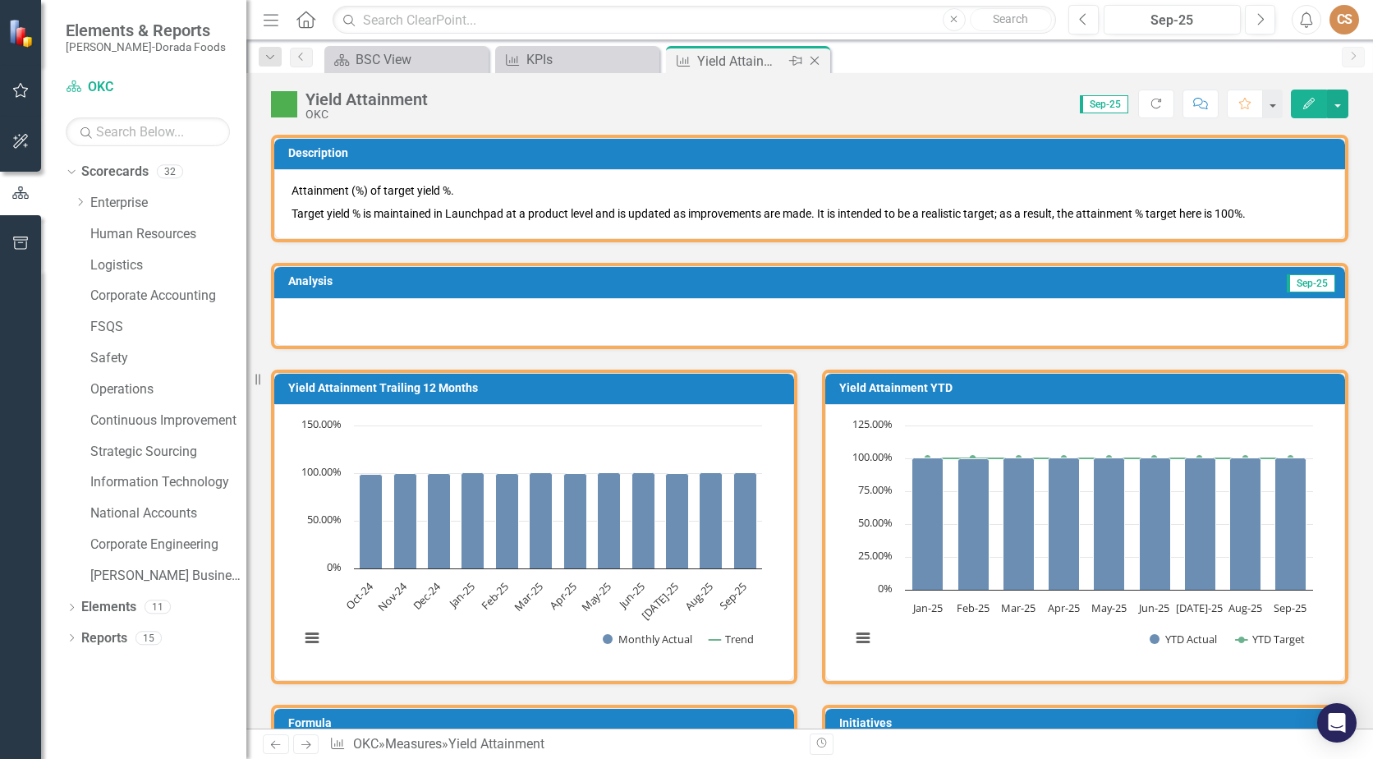
click at [814, 59] on icon "Close" at bounding box center [815, 60] width 16 height 13
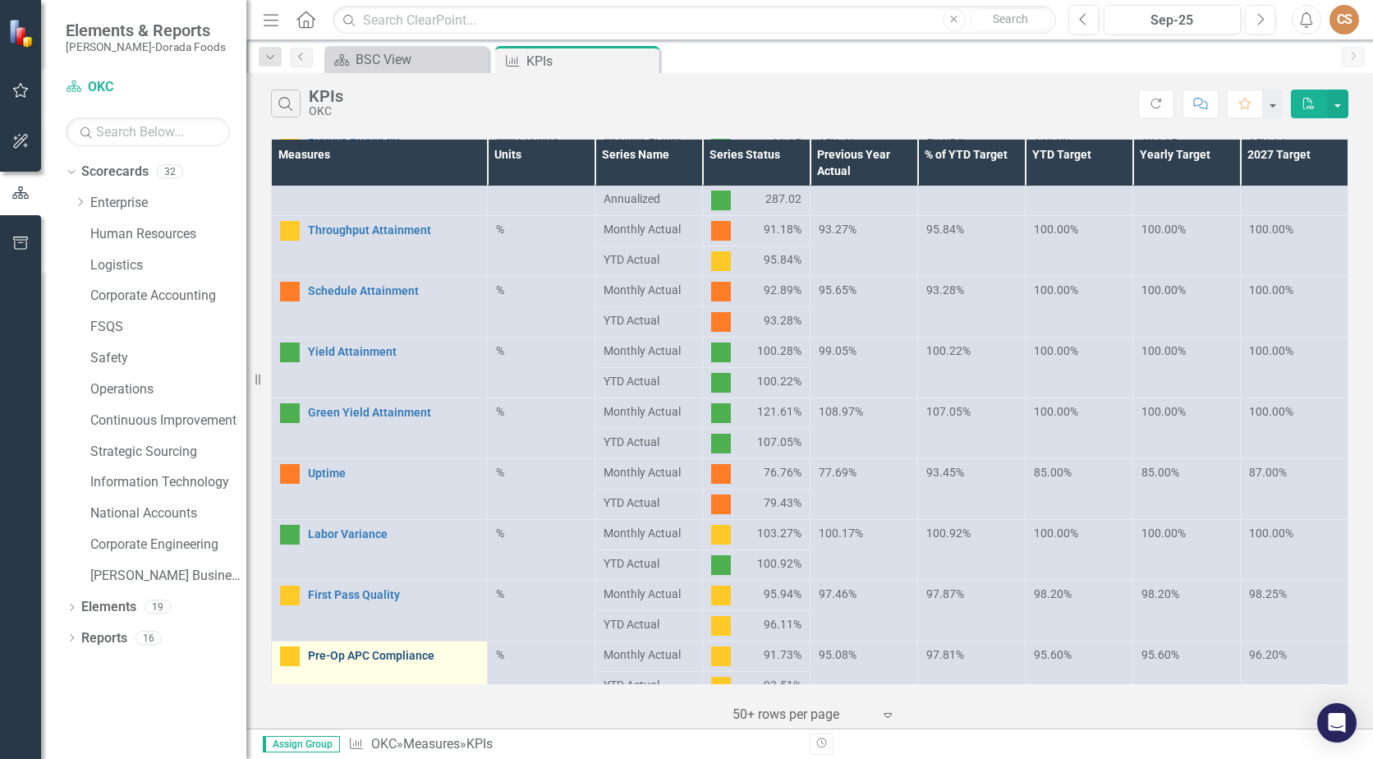
scroll to position [411, 0]
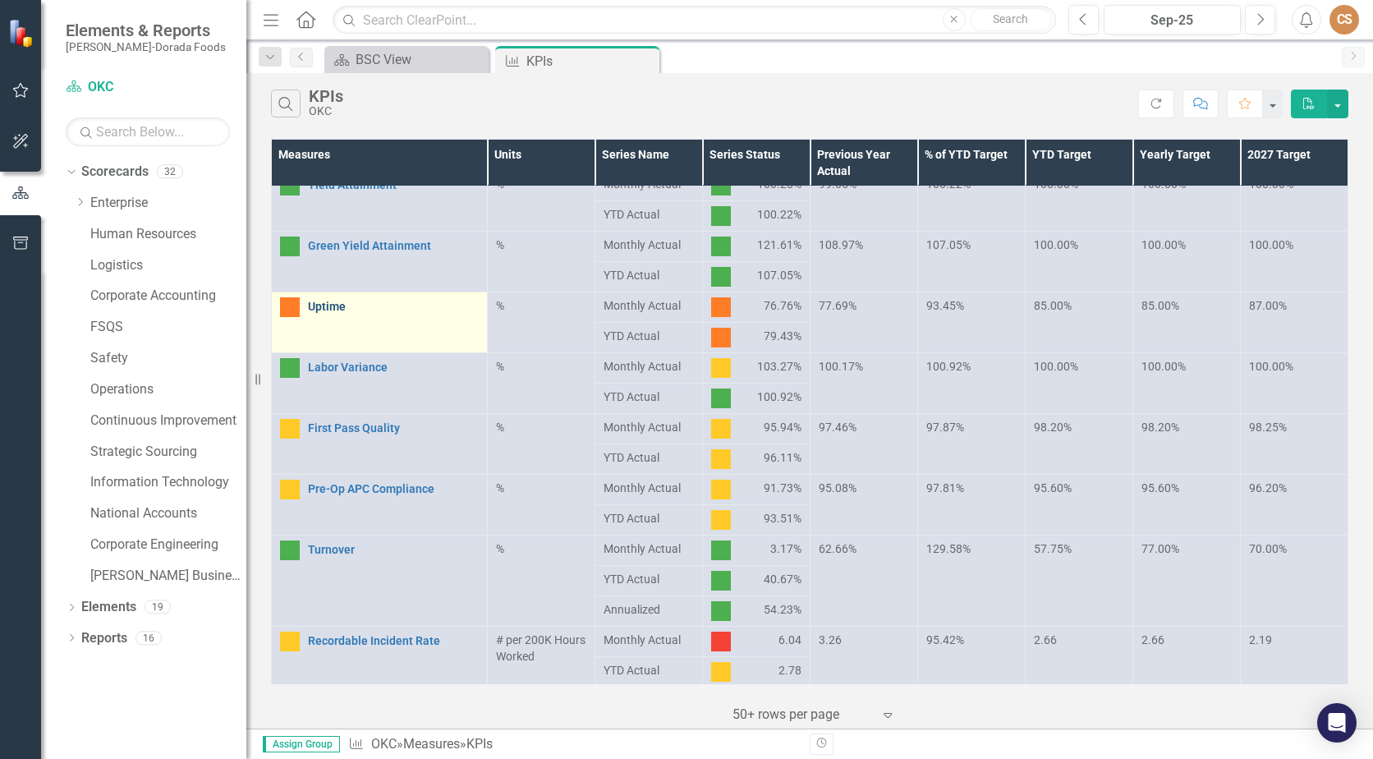
click at [325, 306] on link "Uptime" at bounding box center [393, 307] width 171 height 12
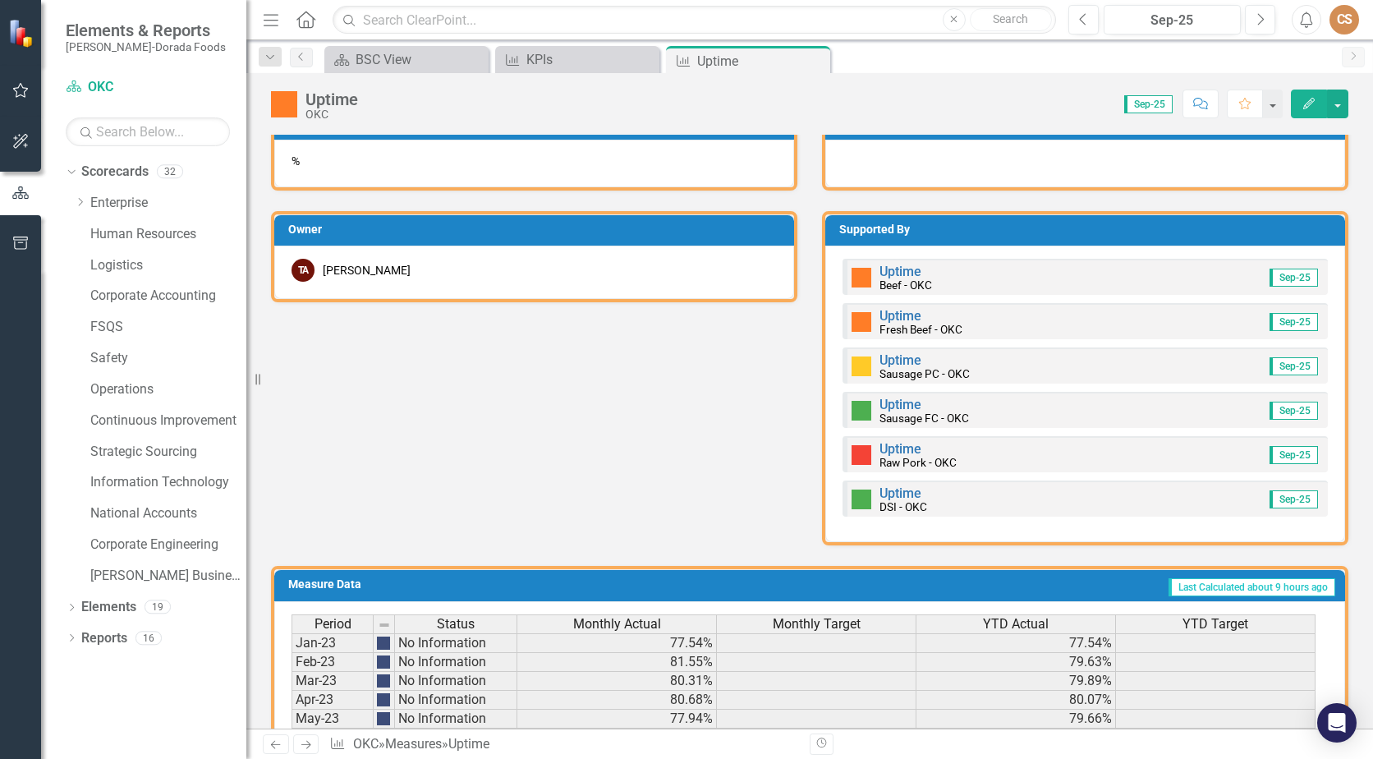
scroll to position [554, 0]
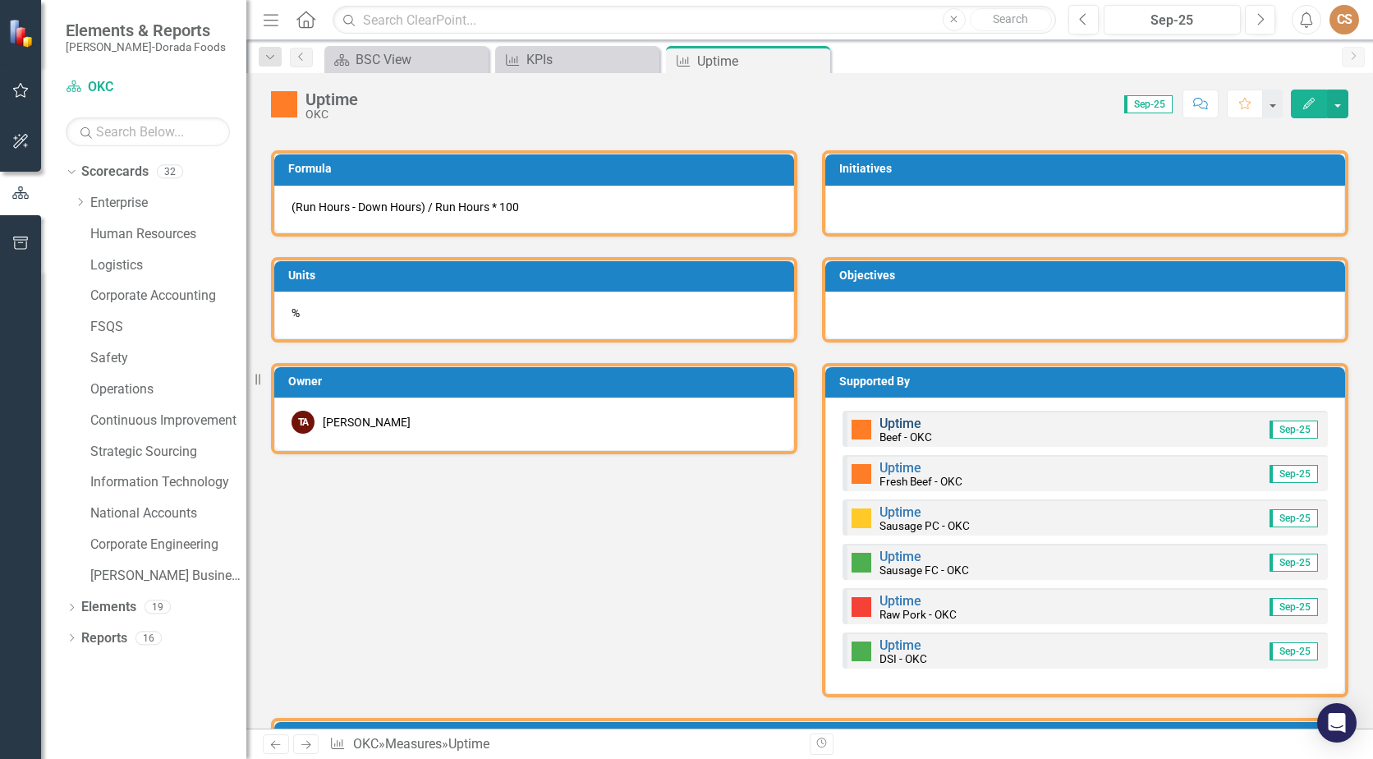
click at [893, 422] on link "Uptime" at bounding box center [901, 424] width 42 height 16
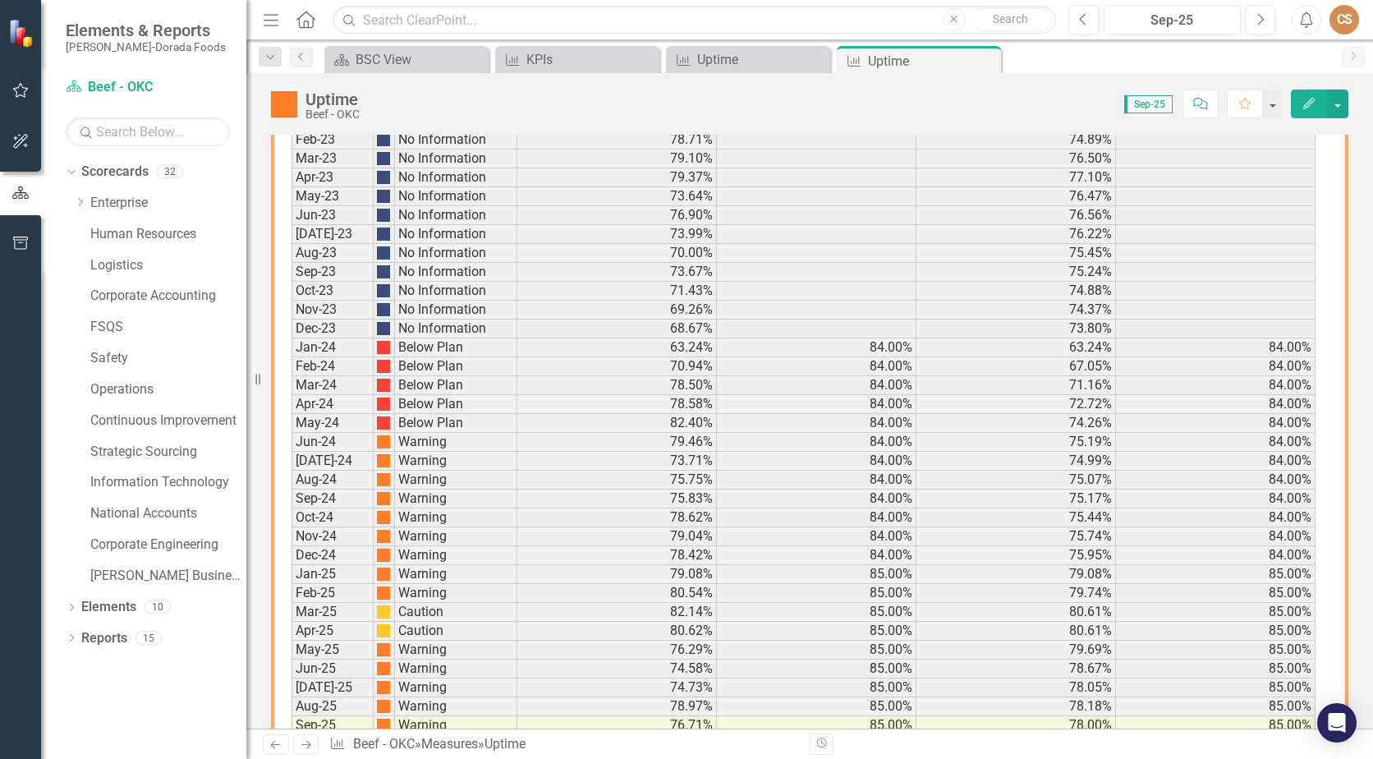
scroll to position [1037, 0]
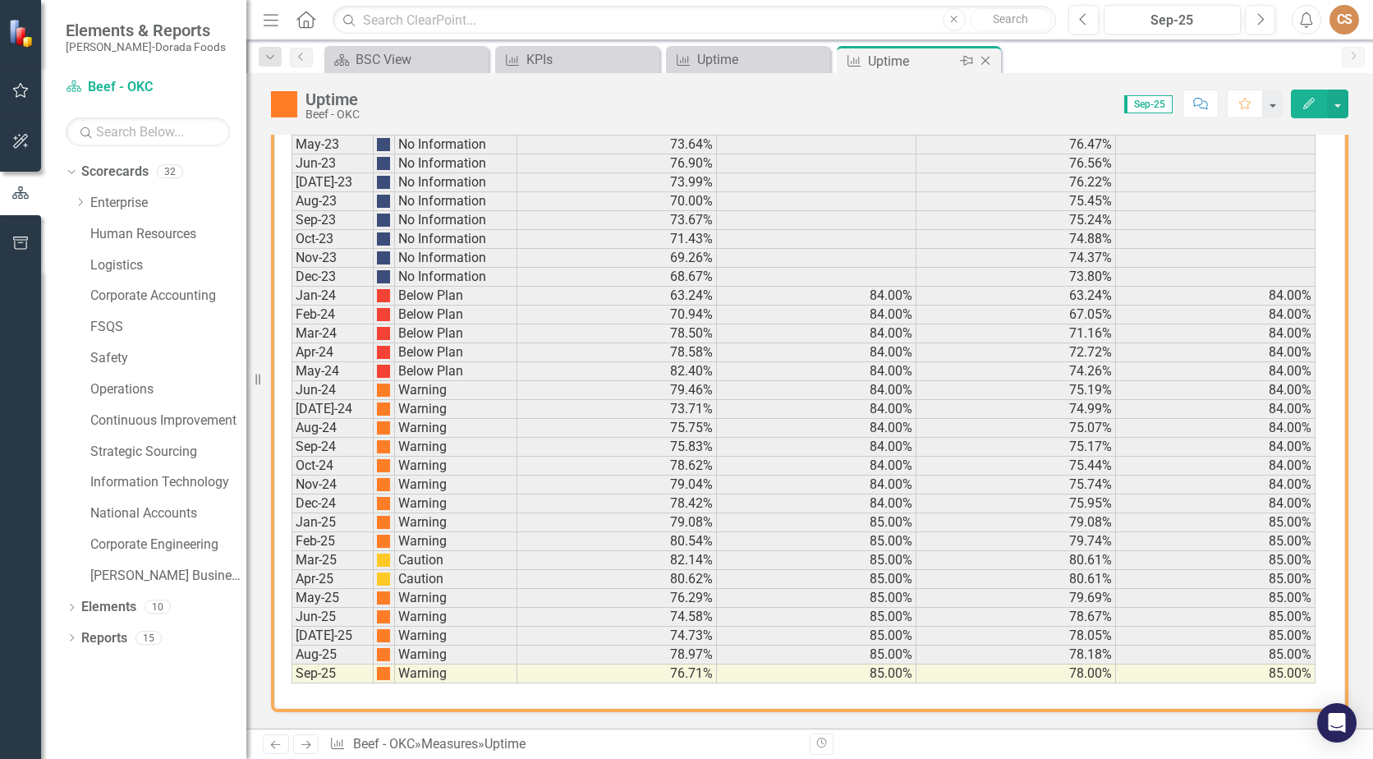
click at [986, 61] on icon at bounding box center [985, 61] width 9 height 9
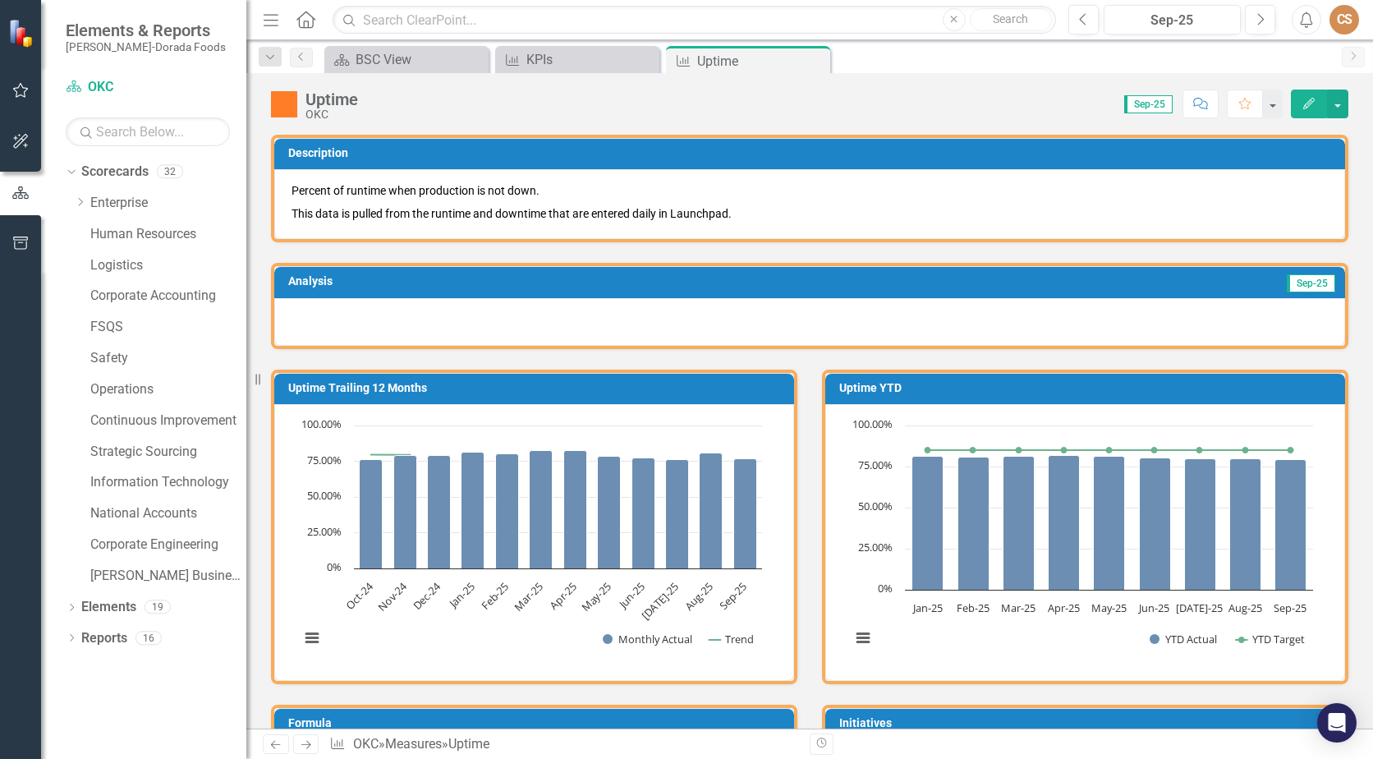
scroll to position [493, 0]
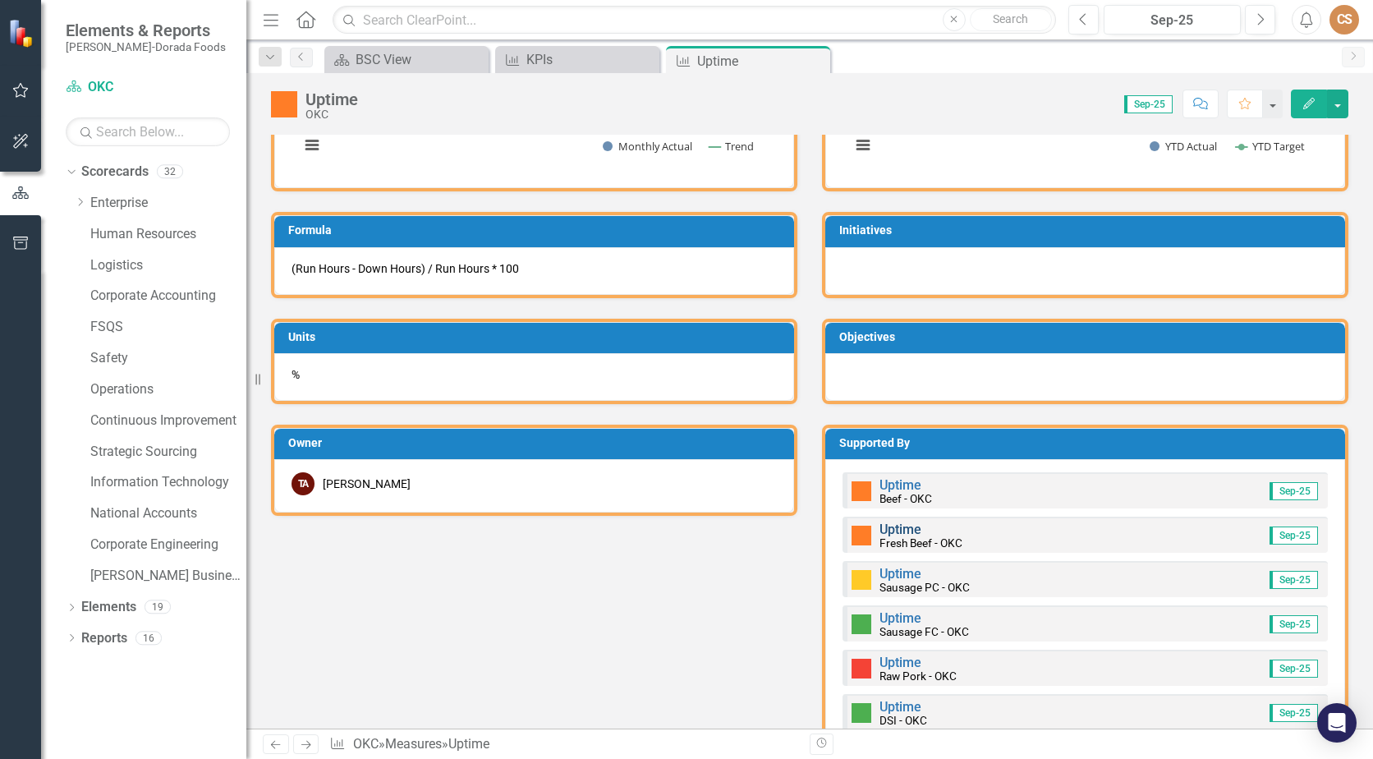
click at [910, 531] on link "Uptime" at bounding box center [901, 530] width 42 height 16
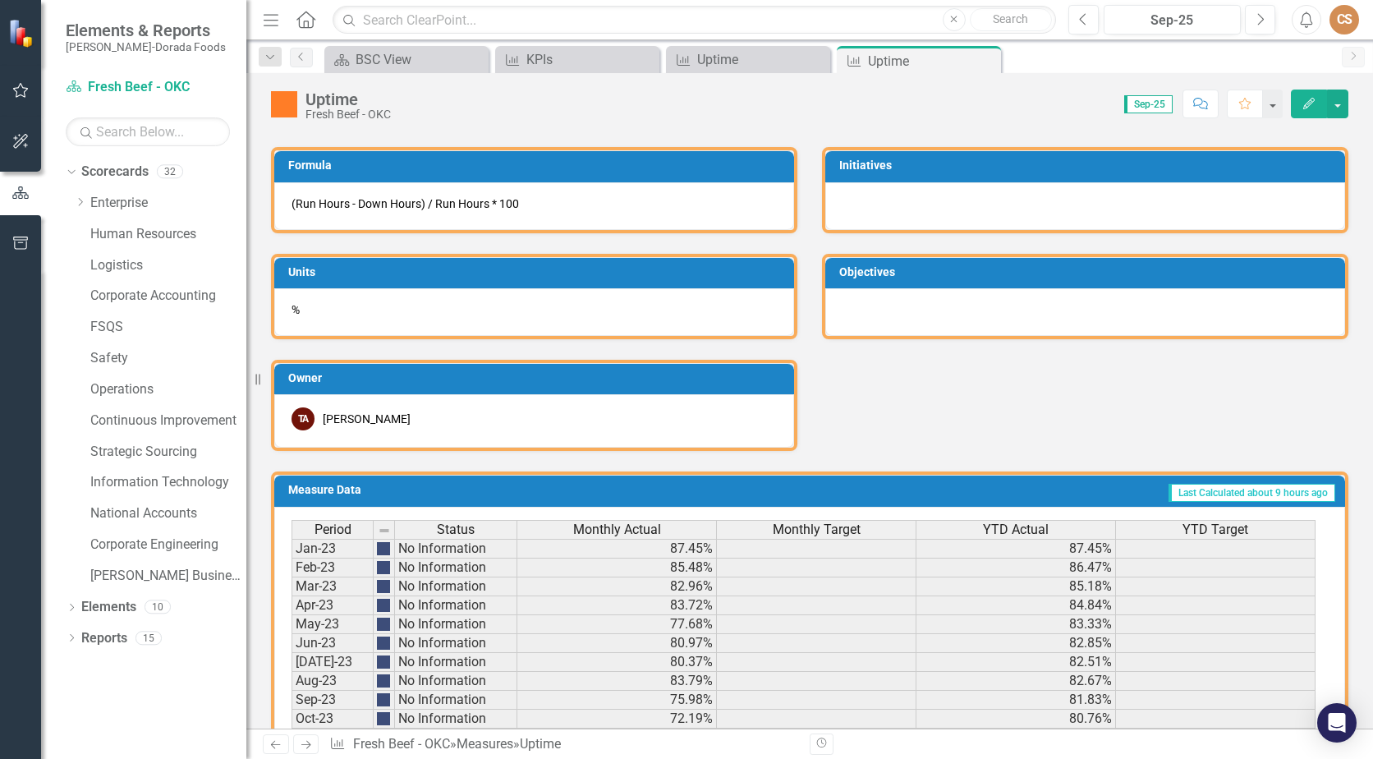
scroll to position [1037, 0]
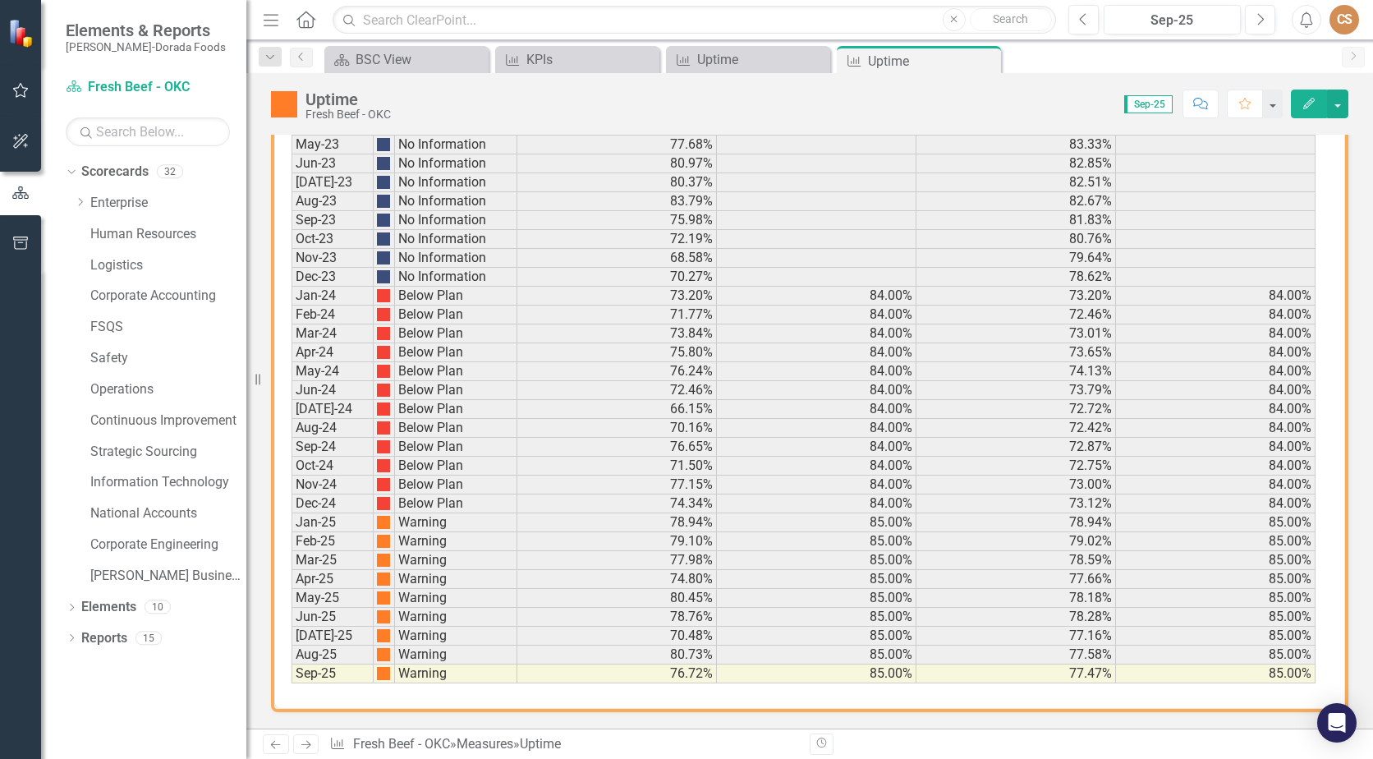
click at [0, 0] on icon "Close" at bounding box center [0, 0] width 0 height 0
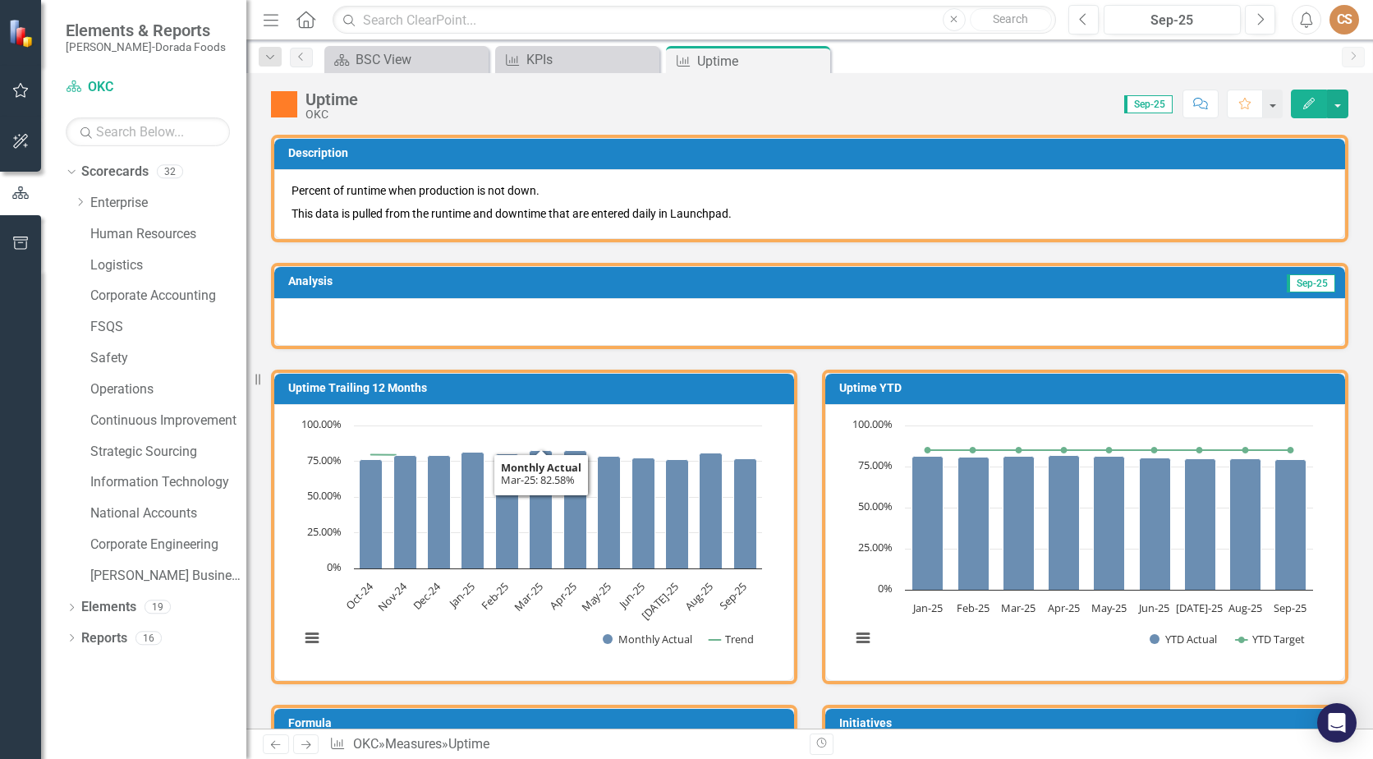
scroll to position [493, 0]
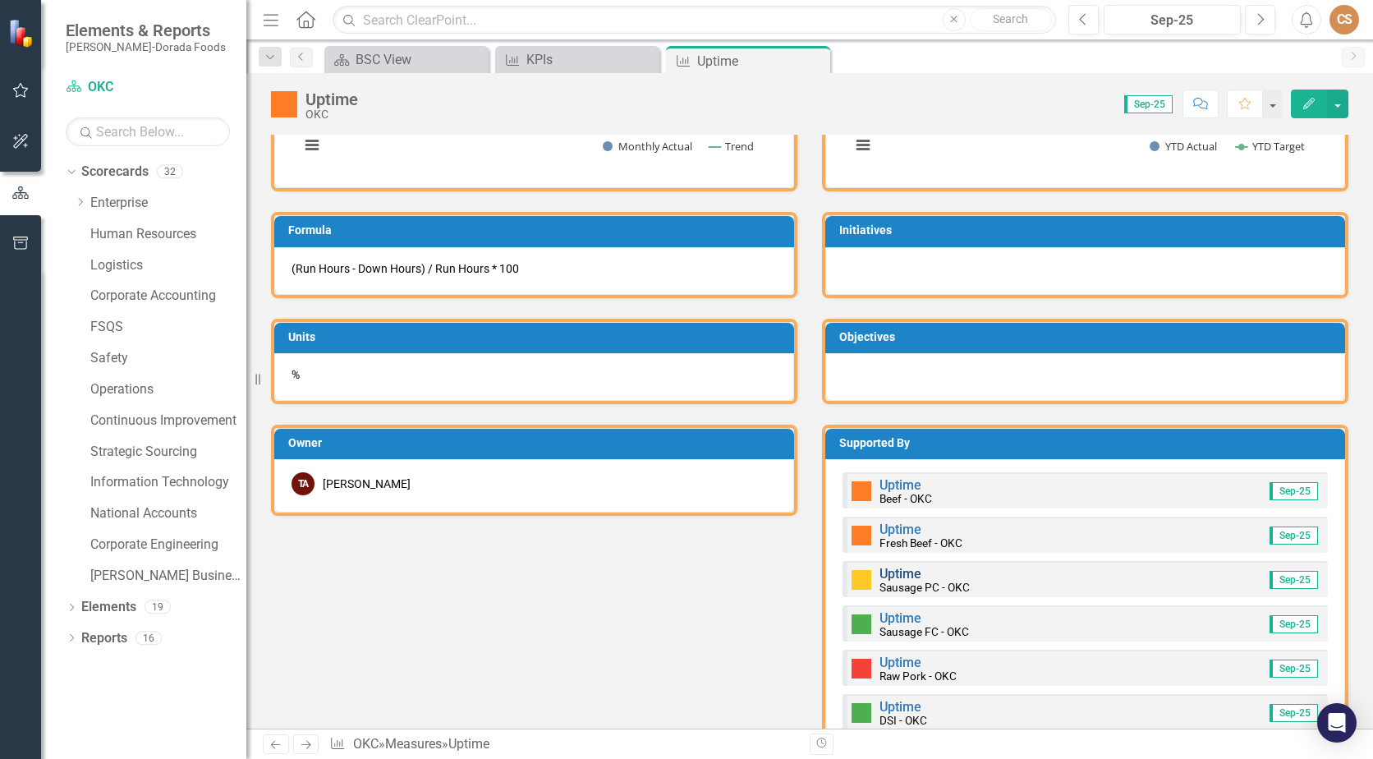
click at [903, 574] on link "Uptime" at bounding box center [901, 574] width 42 height 16
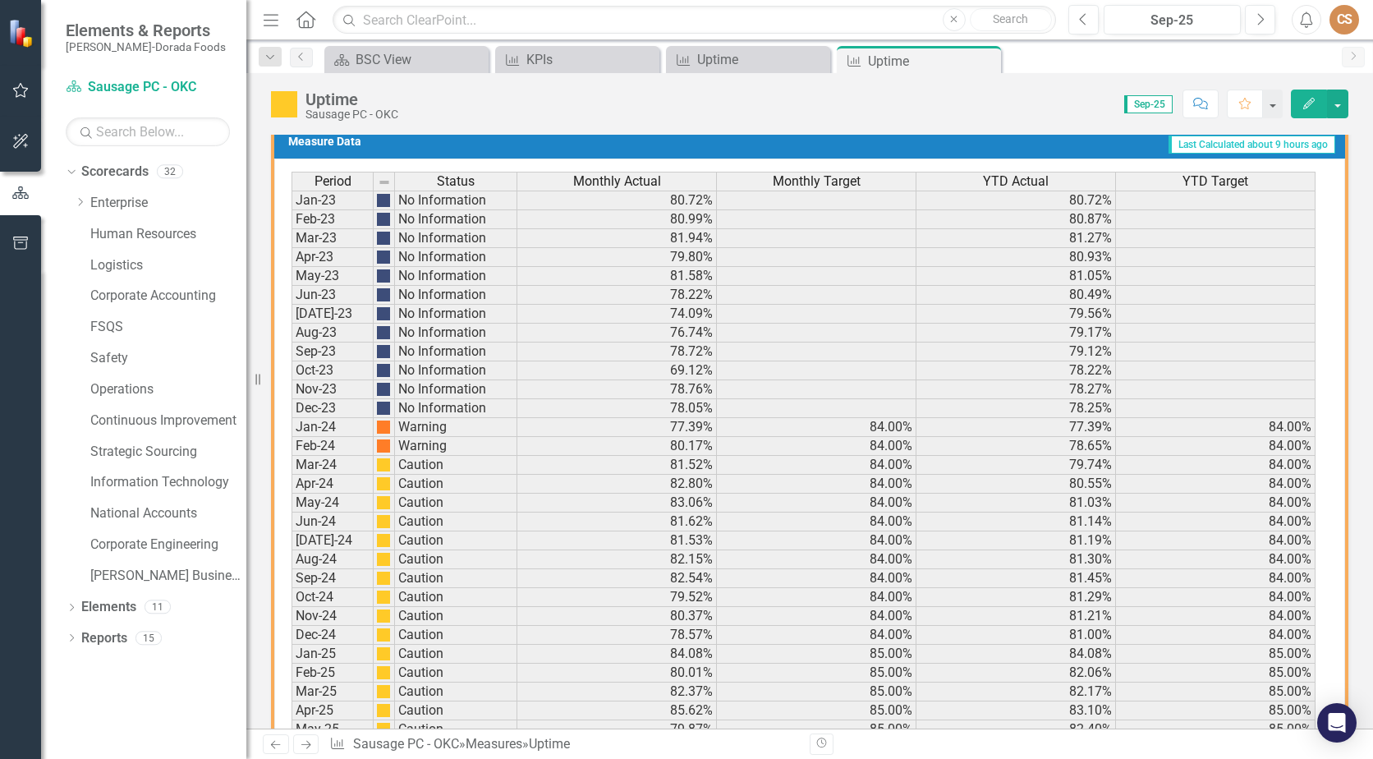
scroll to position [1037, 0]
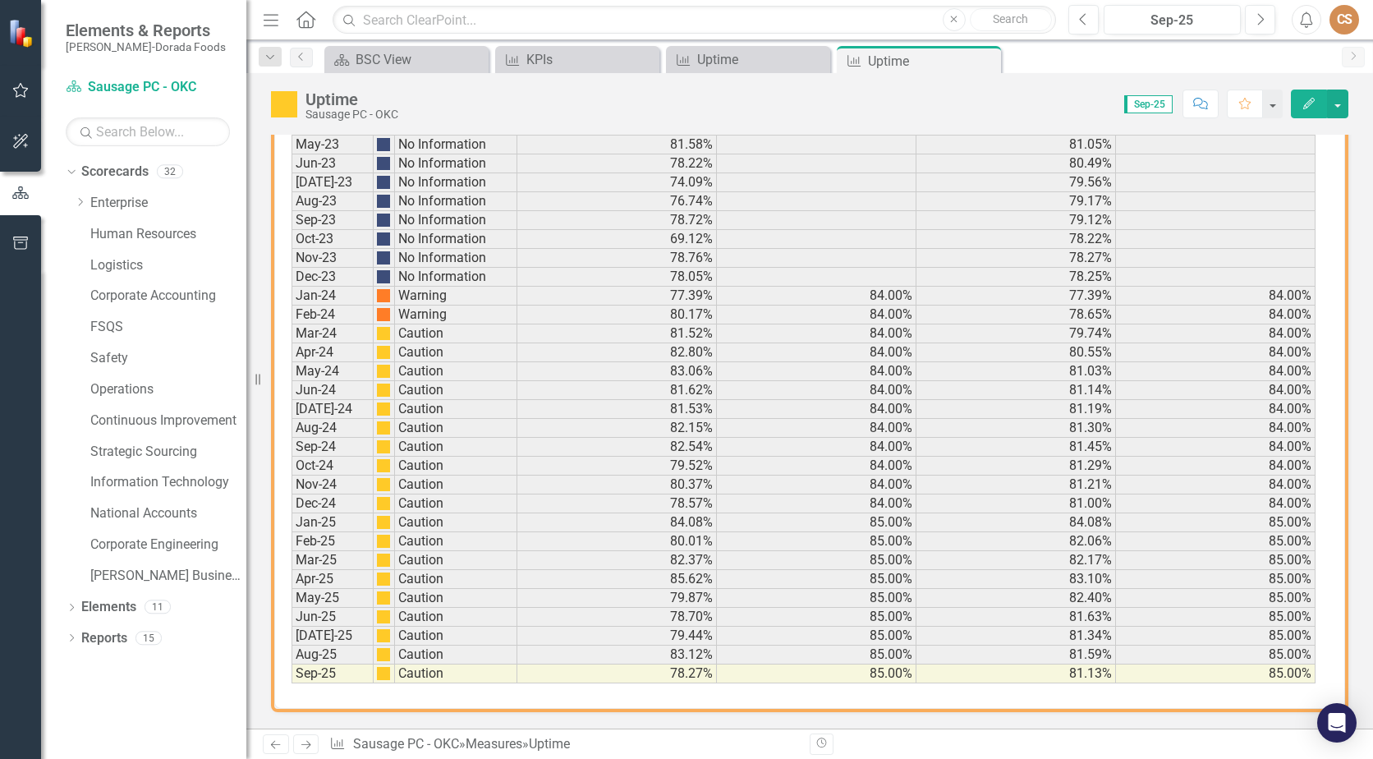
drag, startPoint x: 982, startPoint y: 60, endPoint x: 888, endPoint y: 89, distance: 98.7
click at [0, 0] on icon "Close" at bounding box center [0, 0] width 0 height 0
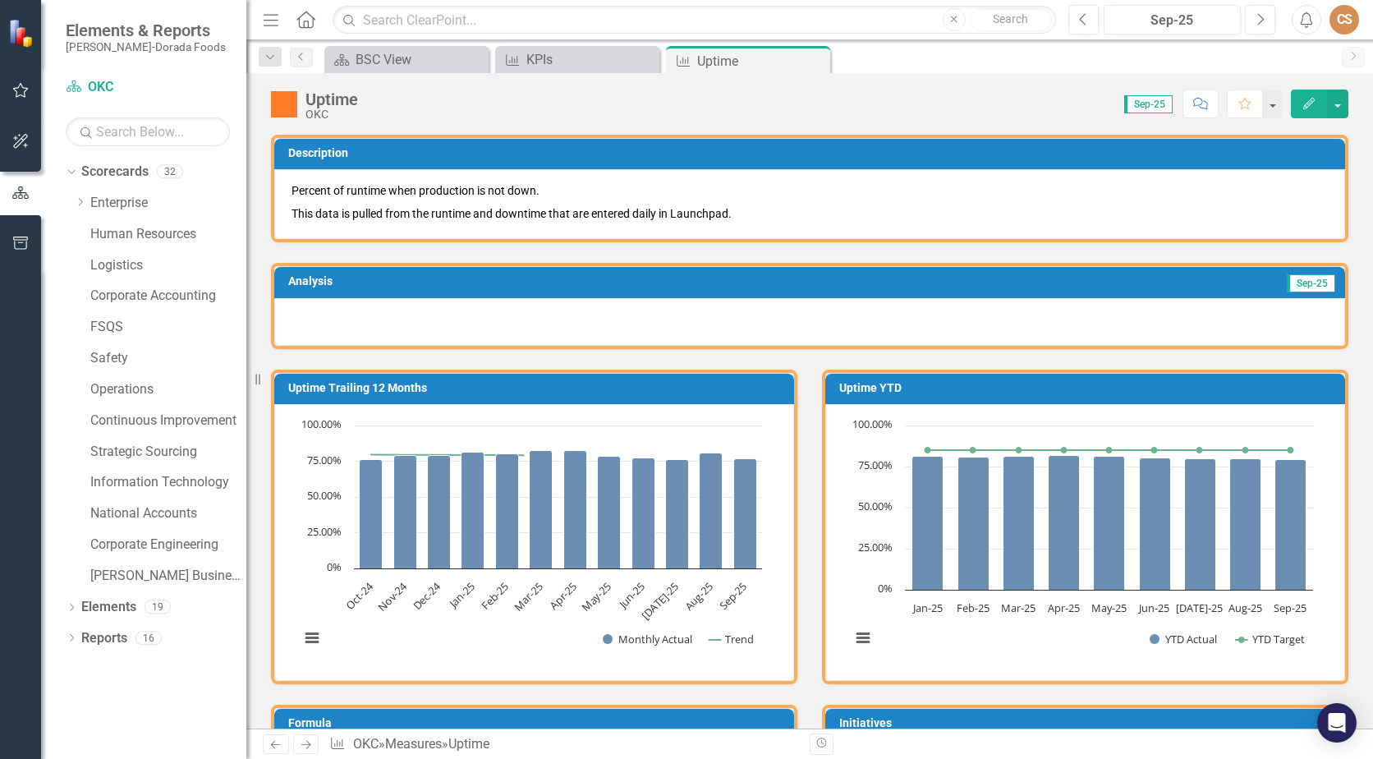
scroll to position [575, 0]
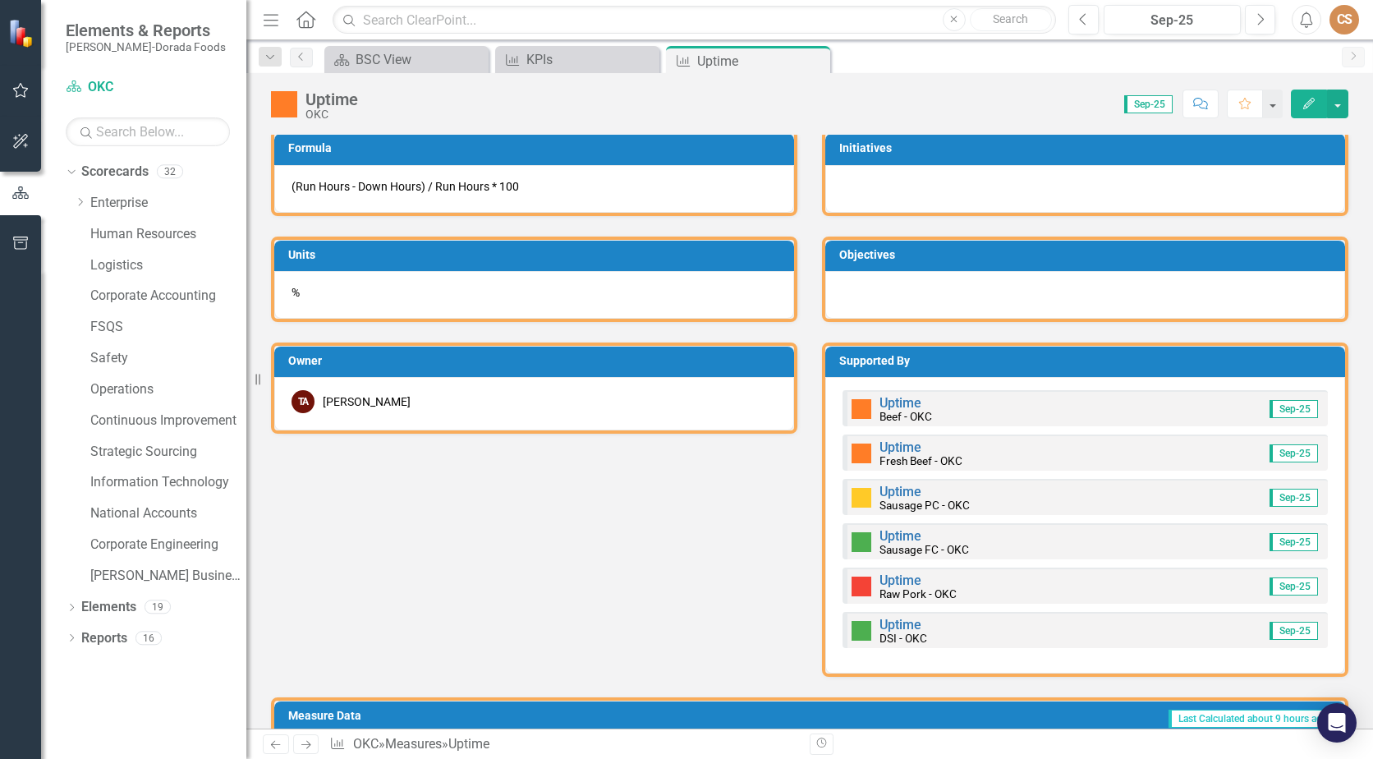
click at [901, 528] on div "Uptime Sausage FC - OKC" at bounding box center [910, 542] width 117 height 28
click at [904, 537] on link "Uptime" at bounding box center [901, 536] width 42 height 16
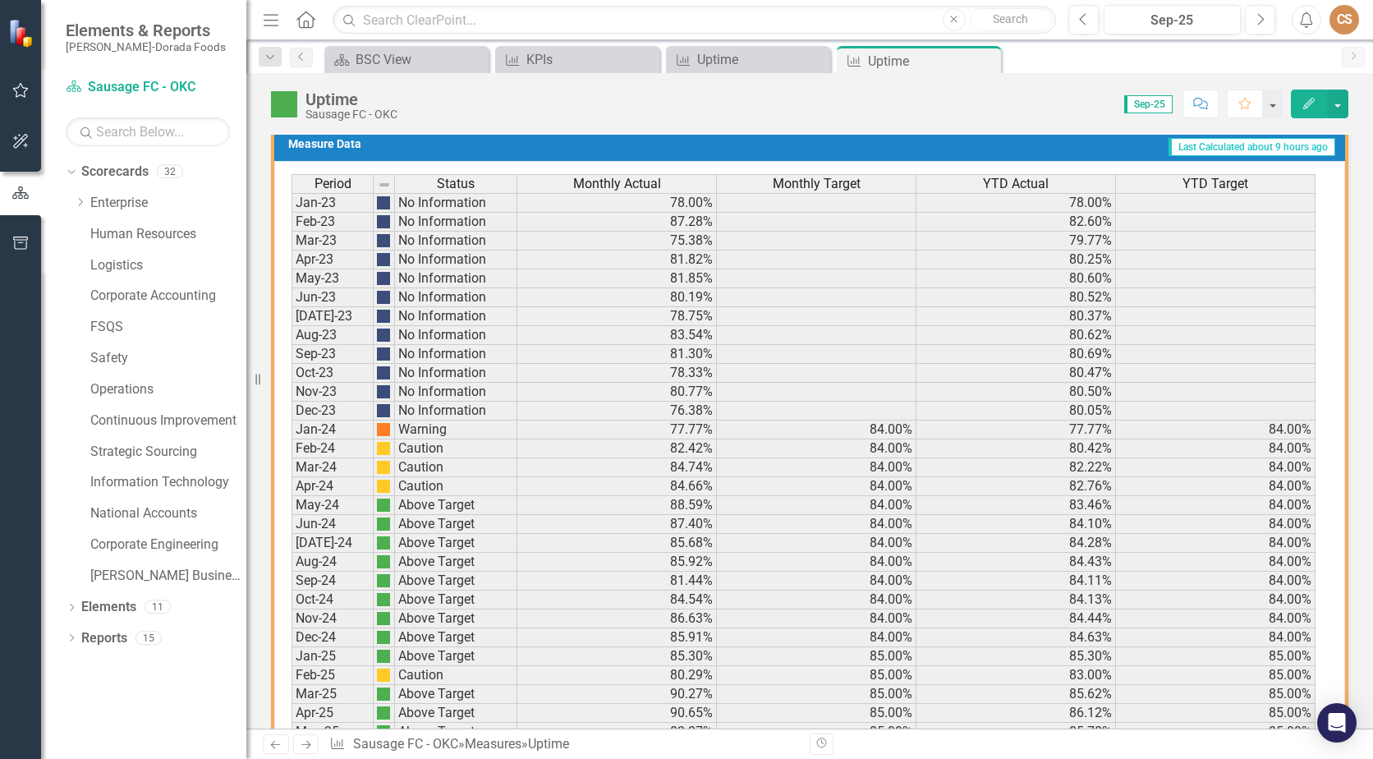
scroll to position [1037, 0]
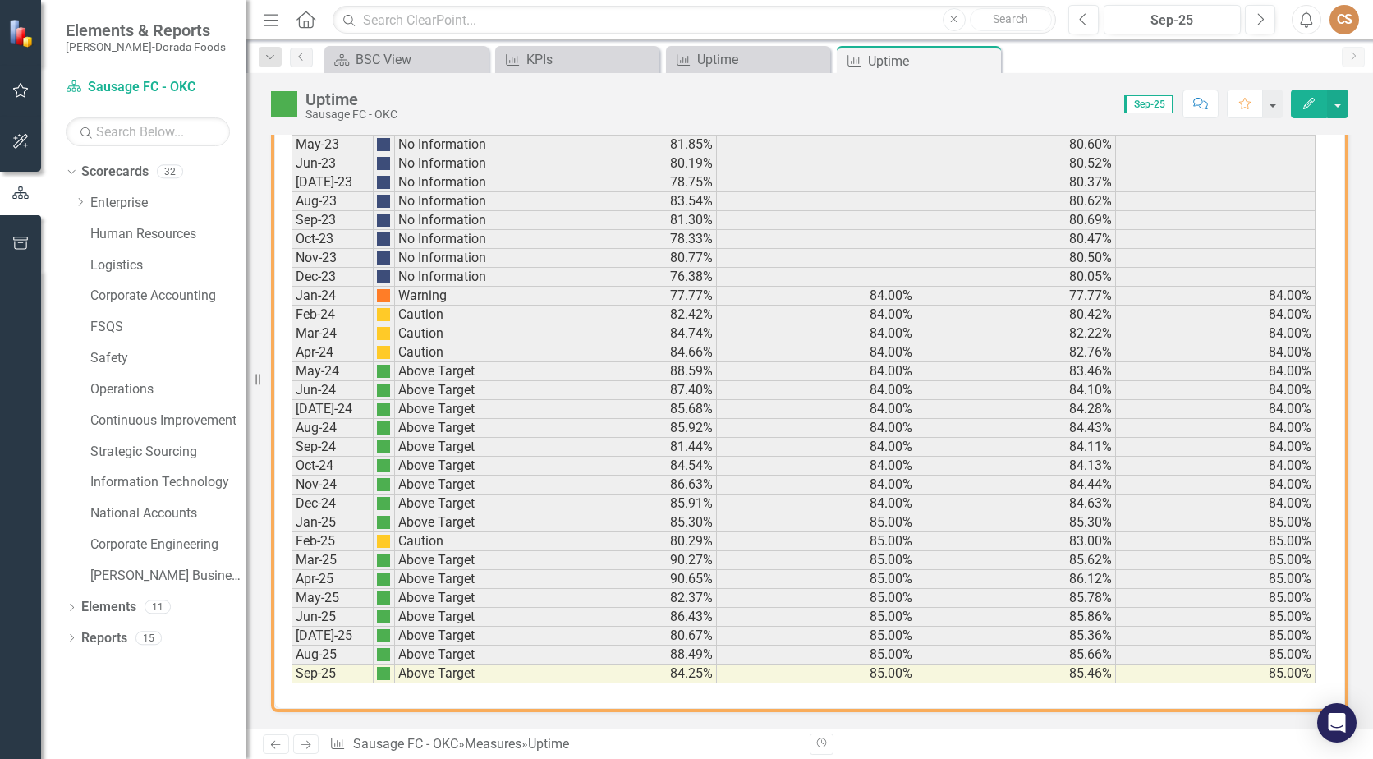
drag, startPoint x: 990, startPoint y: 60, endPoint x: 954, endPoint y: 75, distance: 38.3
click at [0, 0] on icon "Close" at bounding box center [0, 0] width 0 height 0
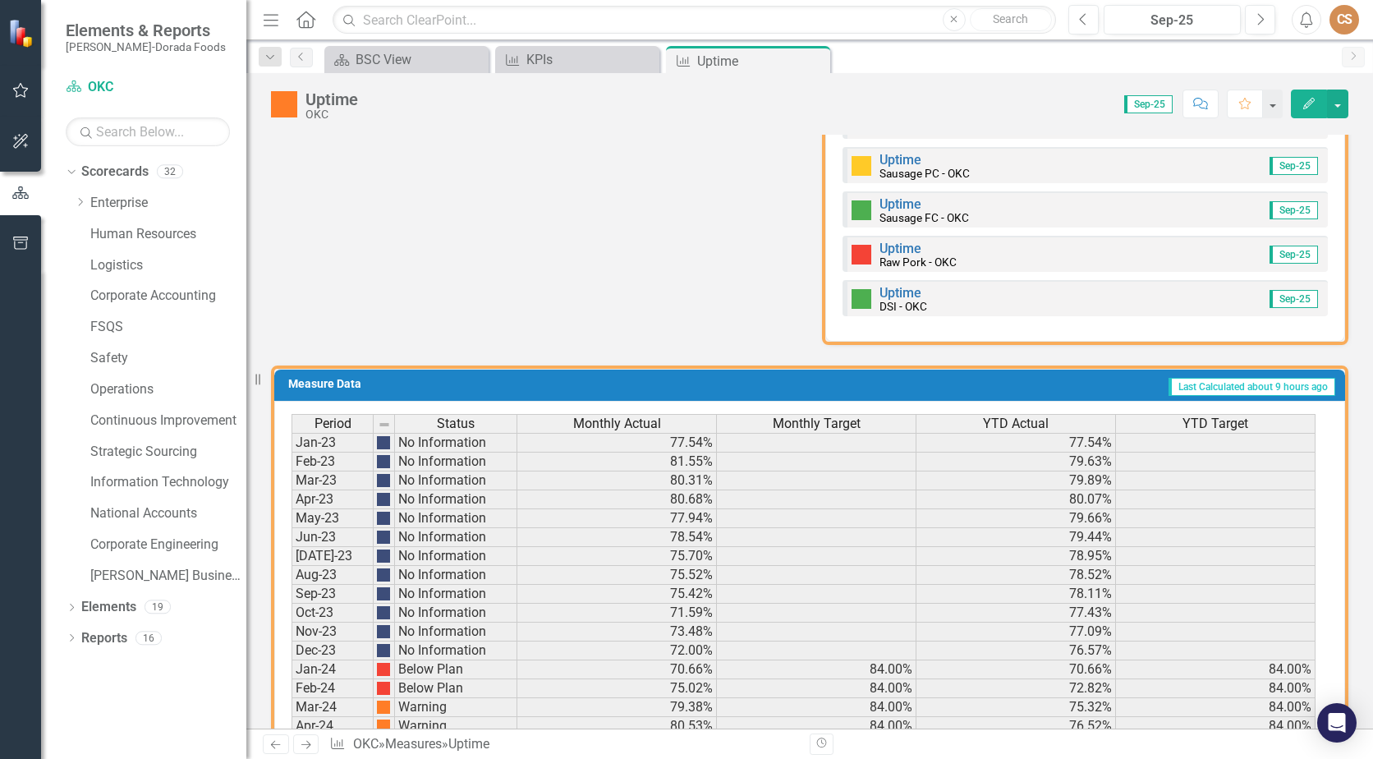
scroll to position [903, 0]
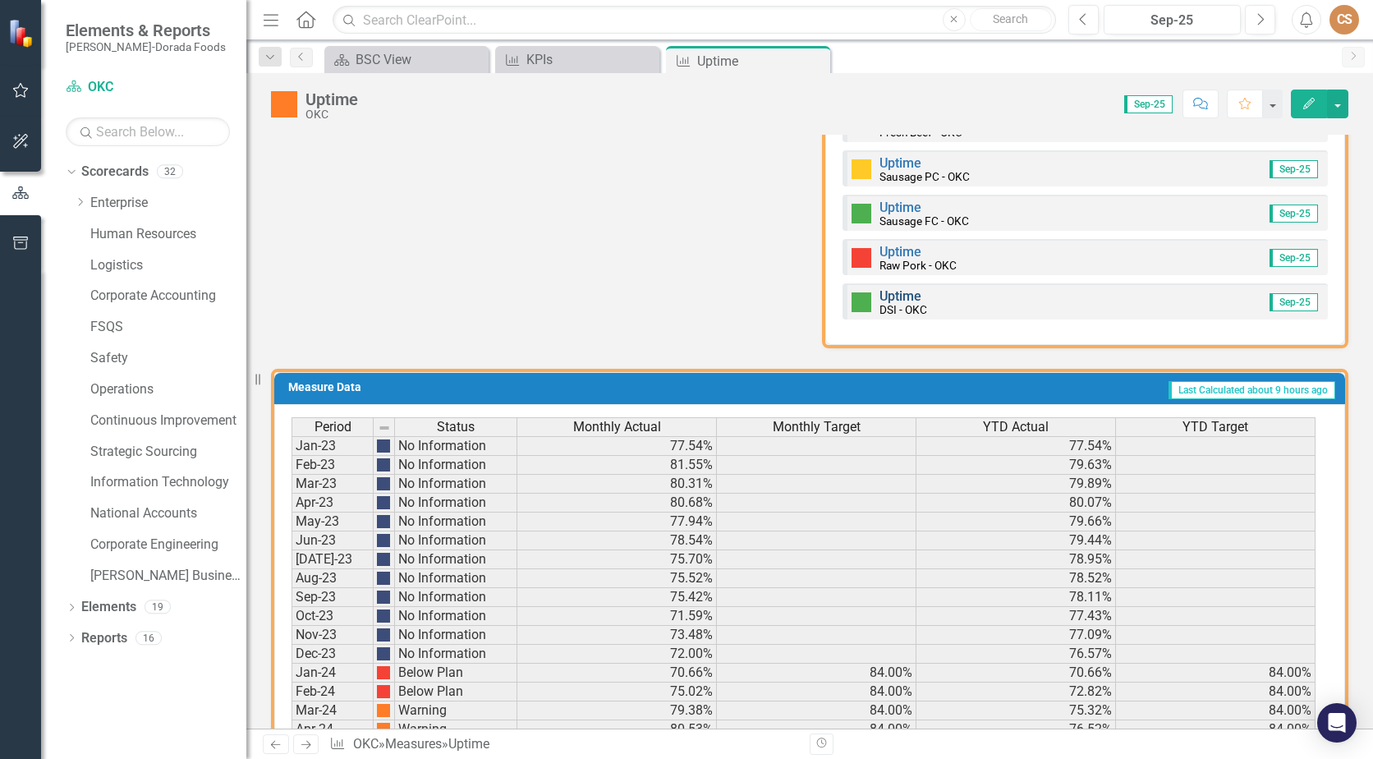
click at [903, 298] on link "Uptime" at bounding box center [901, 296] width 42 height 16
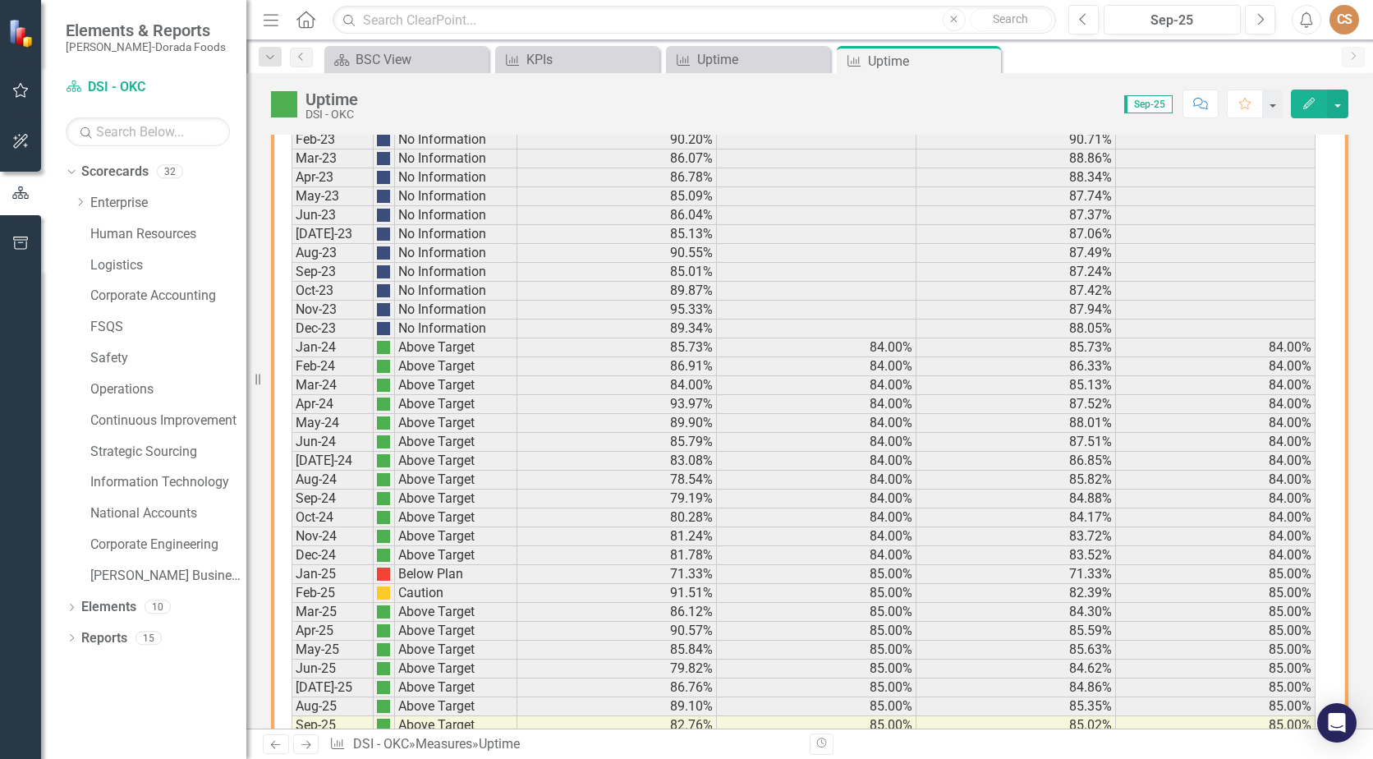
scroll to position [1037, 0]
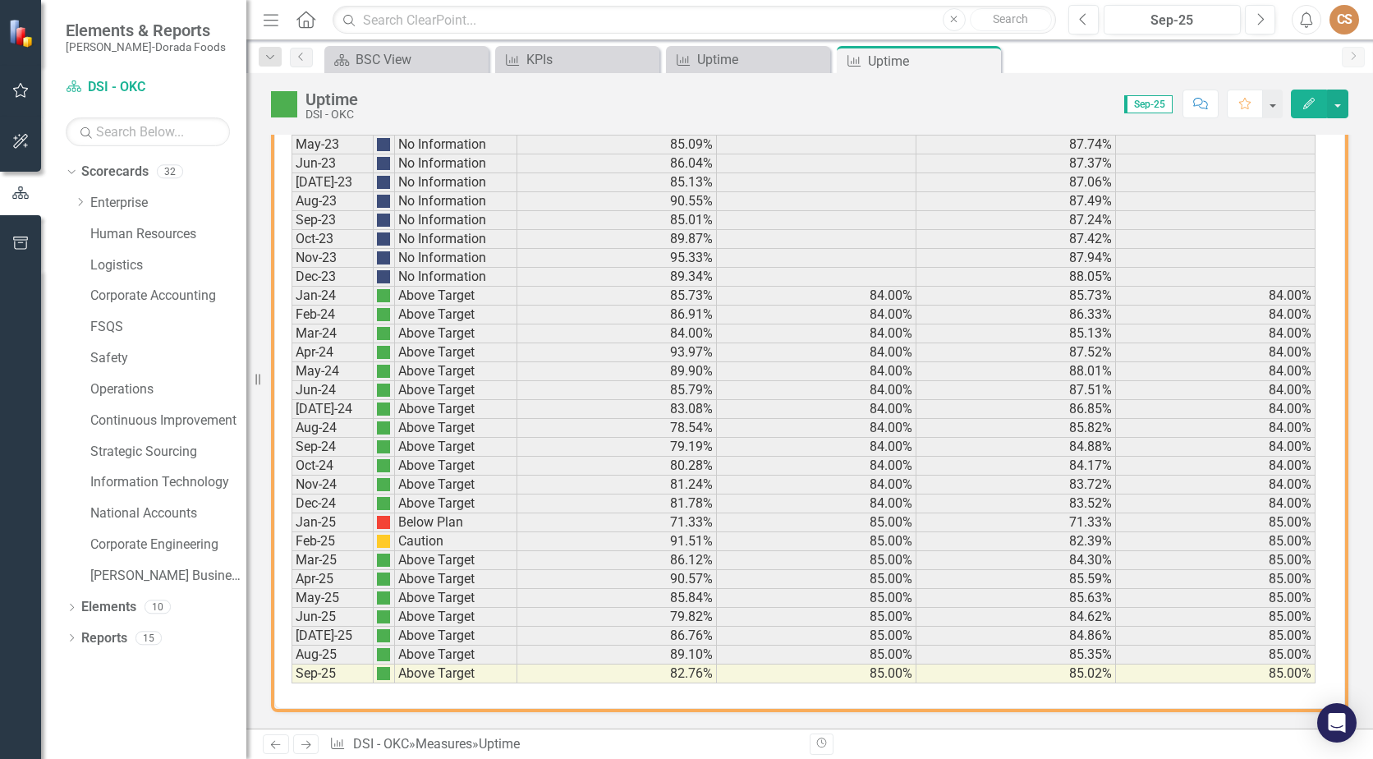
drag, startPoint x: 990, startPoint y: 61, endPoint x: 751, endPoint y: 94, distance: 240.5
click at [0, 0] on icon "Close" at bounding box center [0, 0] width 0 height 0
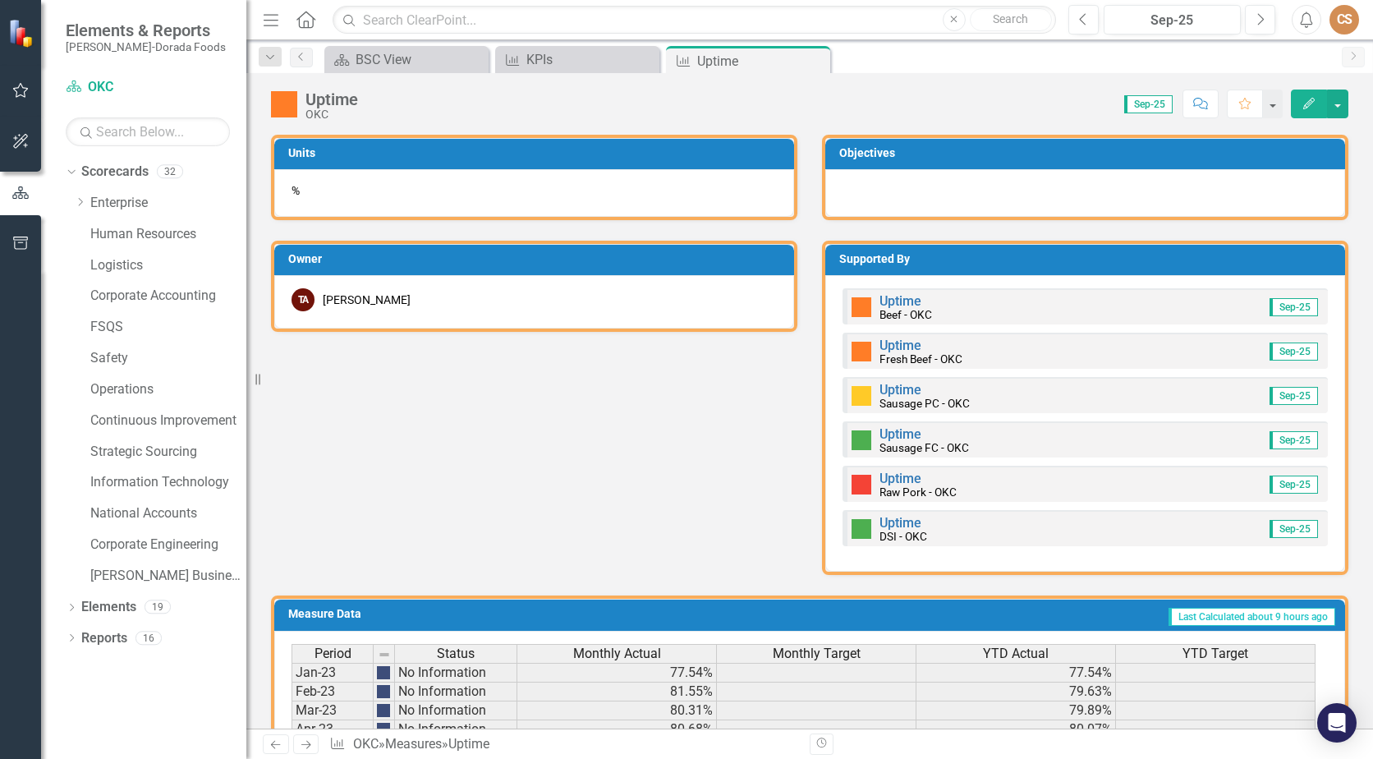
scroll to position [903, 0]
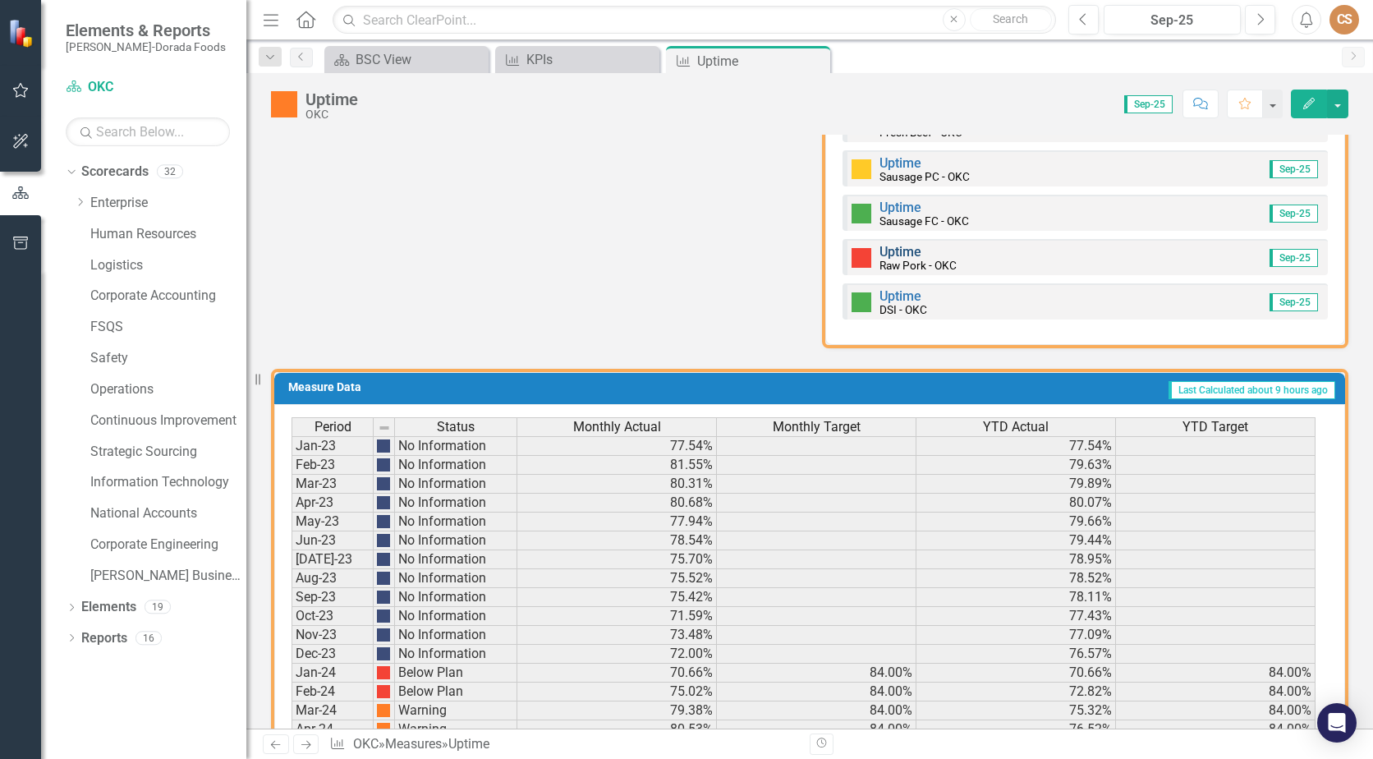
click at [893, 245] on link "Uptime" at bounding box center [901, 252] width 42 height 16
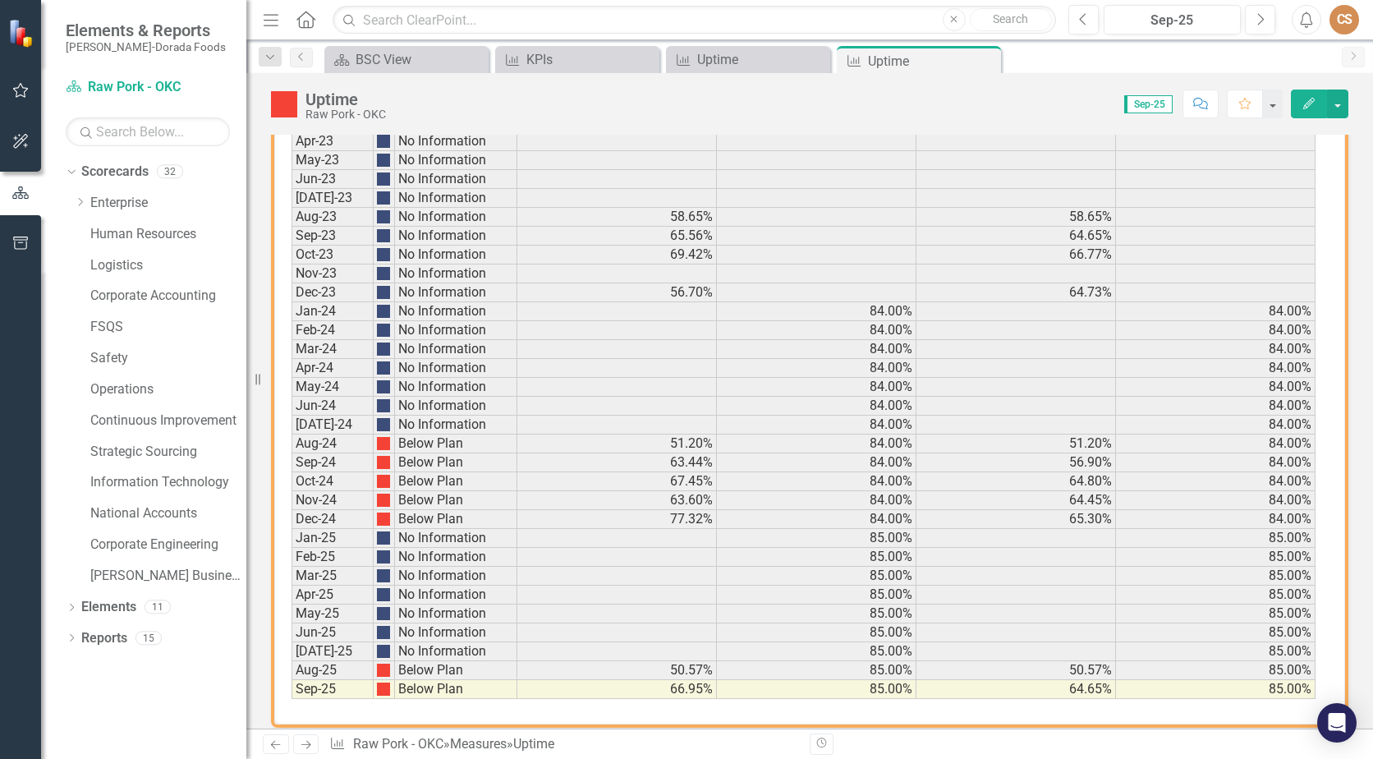
scroll to position [1037, 0]
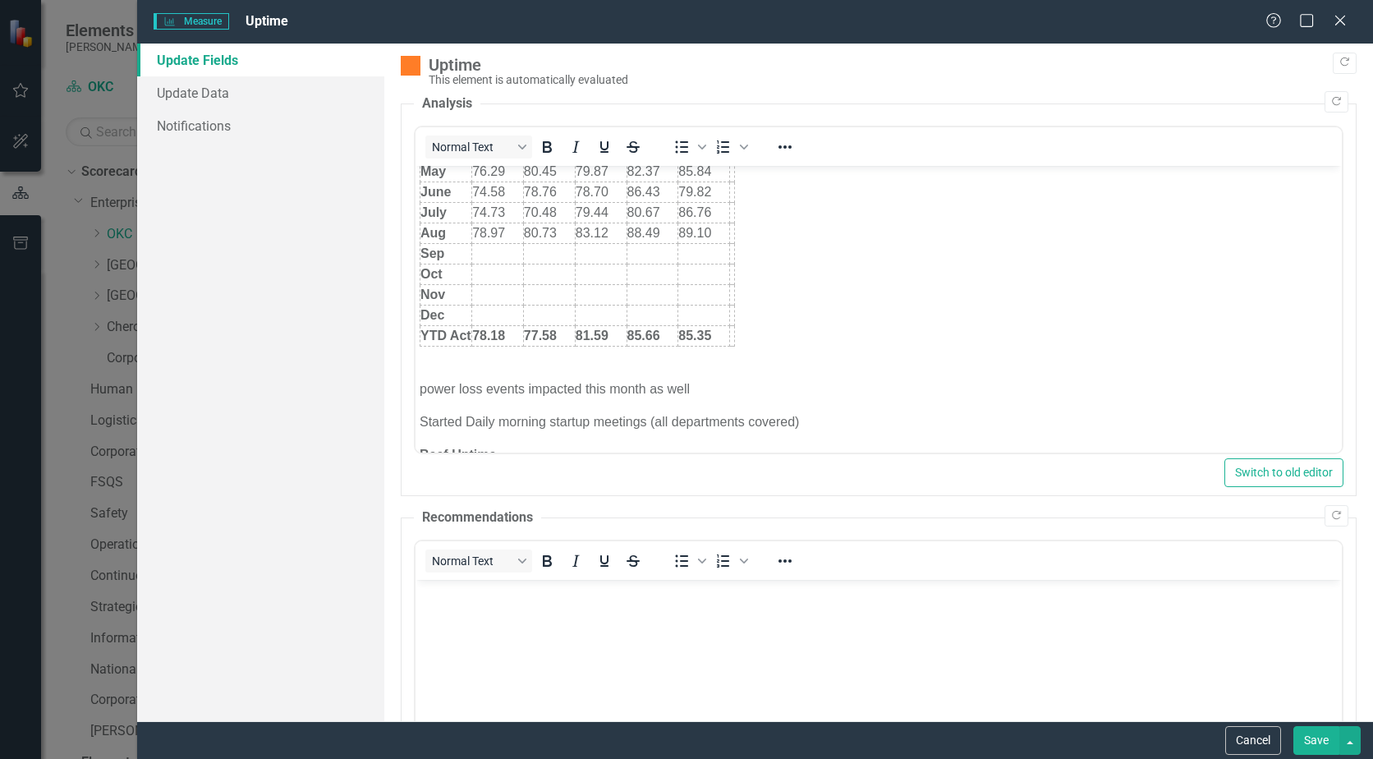
click at [495, 259] on td "Rich Text Area. Press ALT-0 for help." at bounding box center [498, 254] width 52 height 21
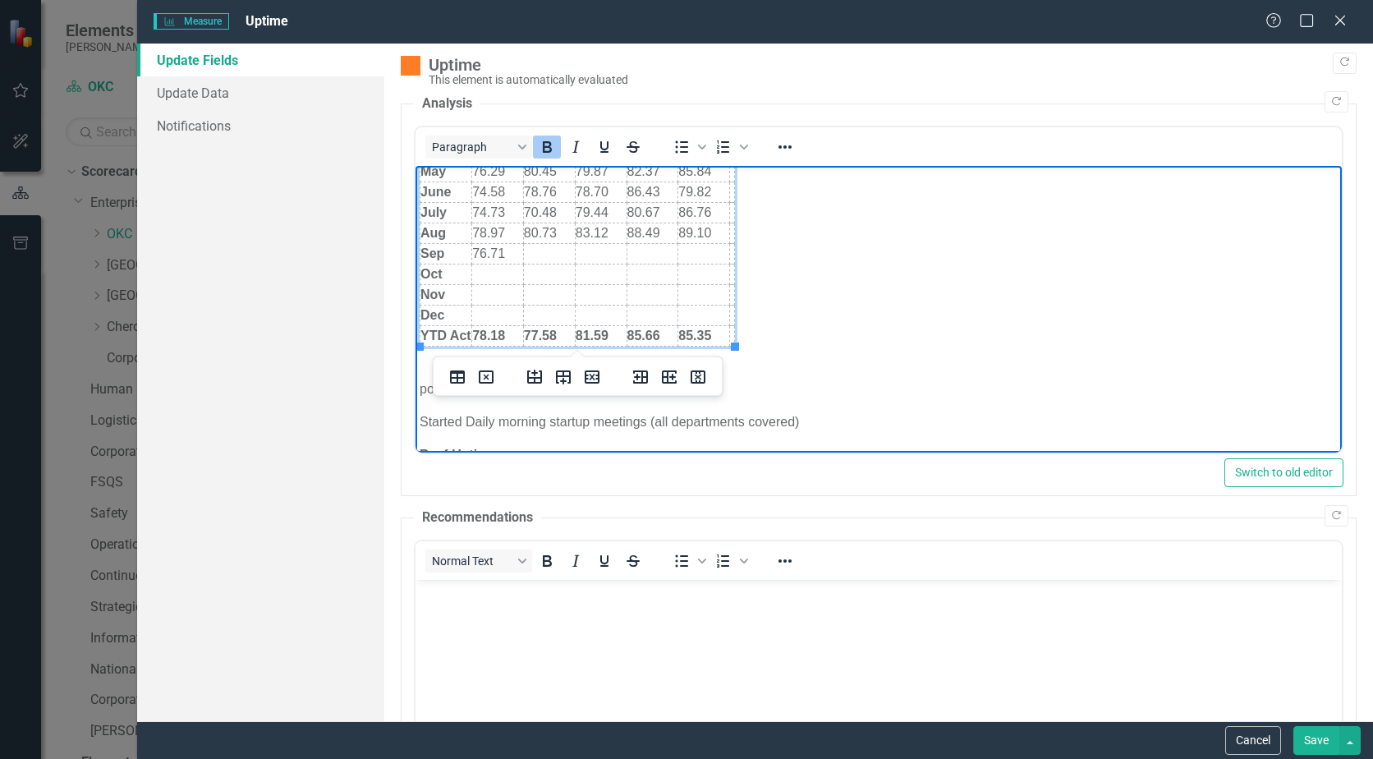
click at [511, 337] on td "78.18" at bounding box center [498, 336] width 52 height 21
click at [540, 254] on td "Rich Text Area. Press ALT-0 for help." at bounding box center [549, 254] width 52 height 21
click at [559, 337] on td "77.58" at bounding box center [549, 336] width 52 height 21
click at [590, 251] on td "Rich Text Area. Press ALT-0 for help." at bounding box center [601, 254] width 52 height 21
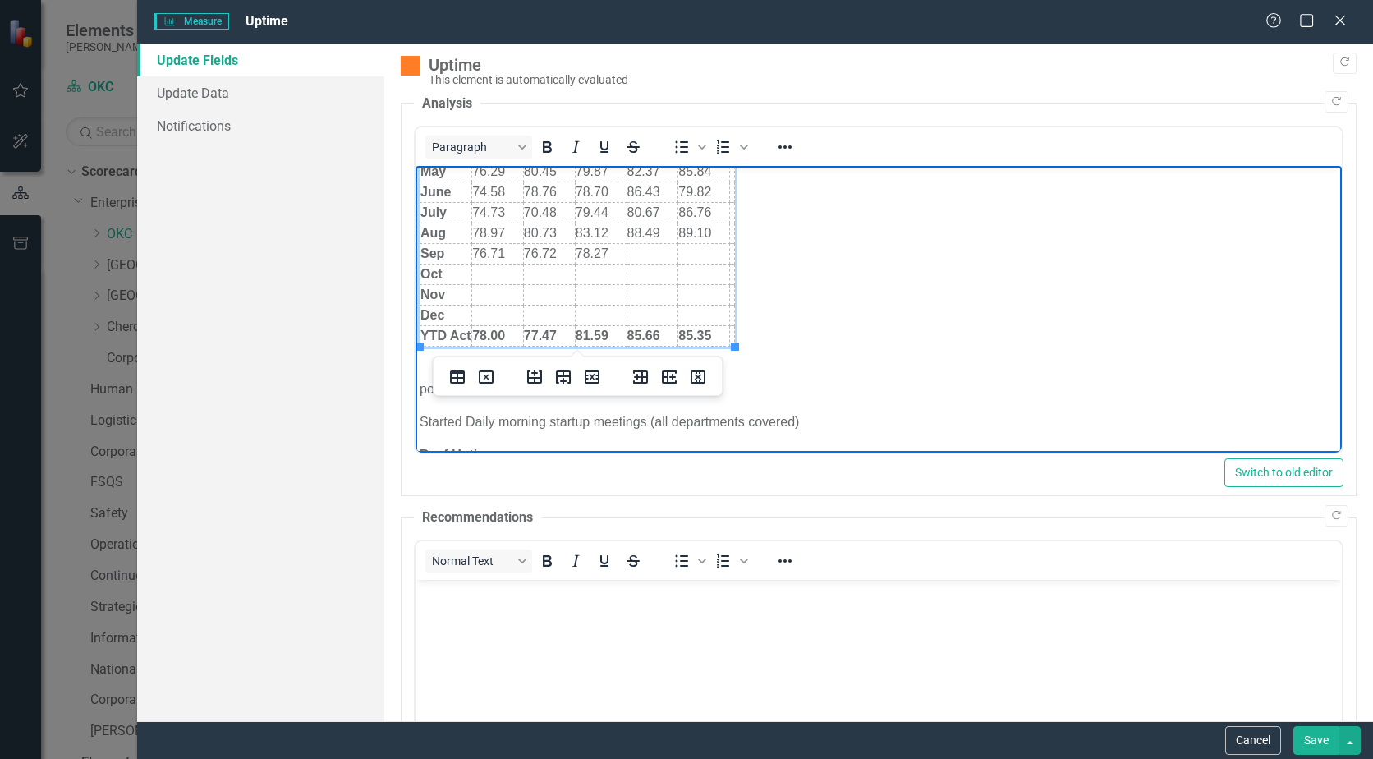
click at [608, 336] on strong "81.59" at bounding box center [592, 336] width 33 height 14
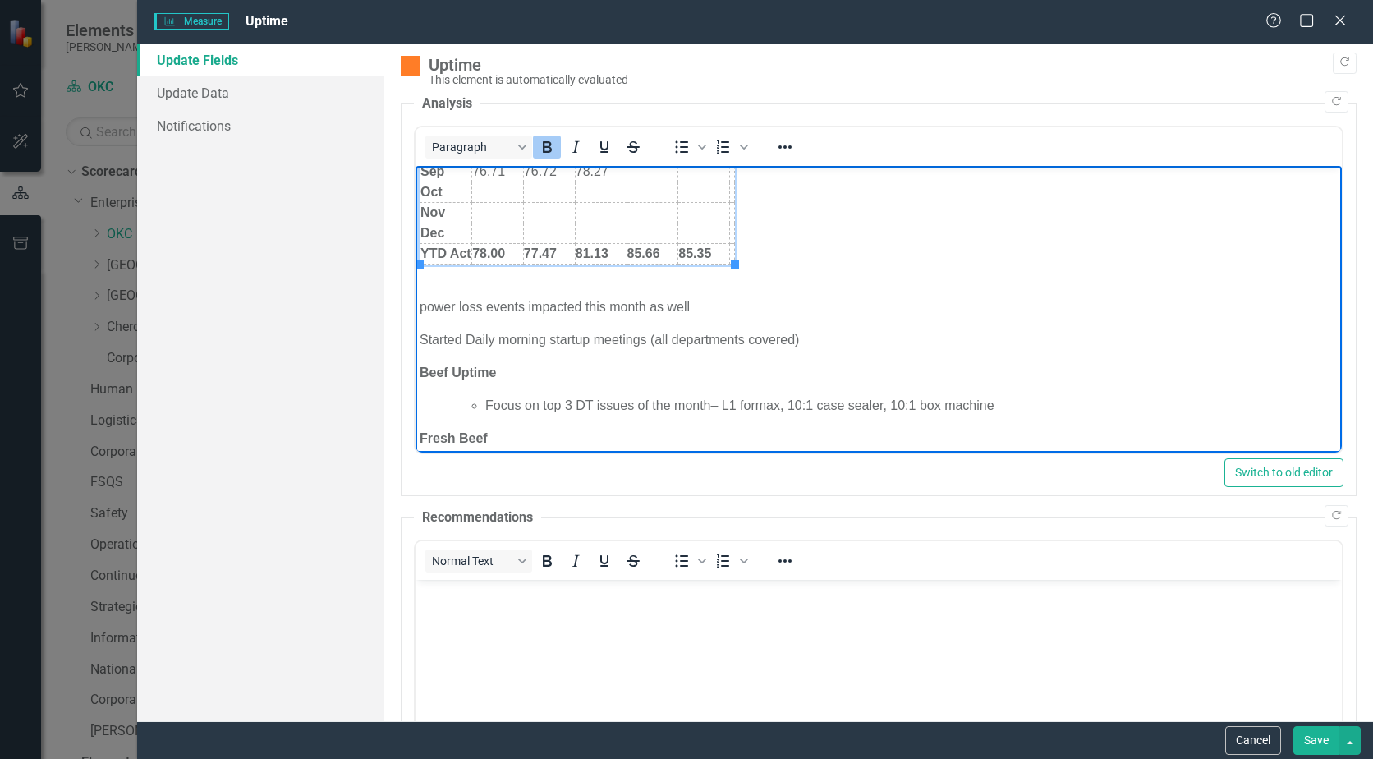
scroll to position [164, 0]
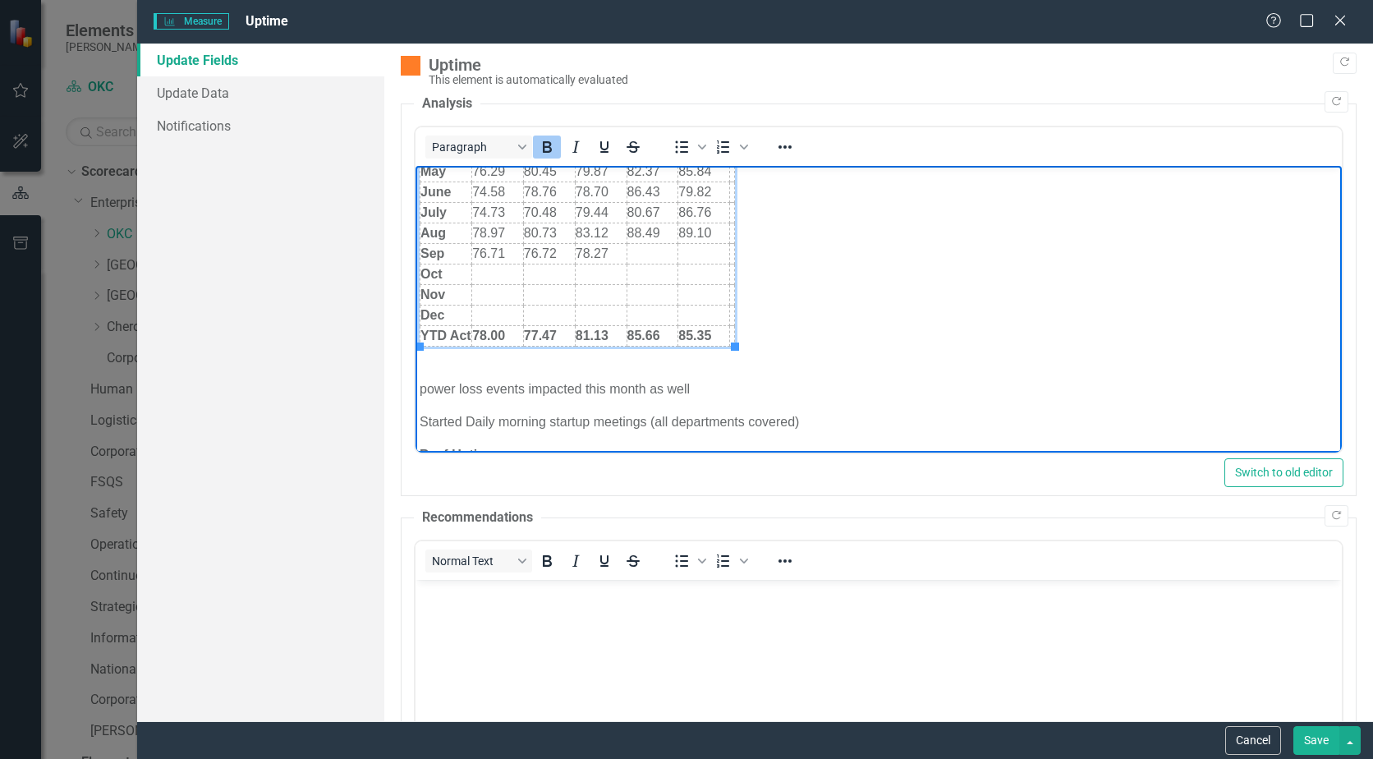
click at [638, 255] on td "Rich Text Area. Press ALT-0 for help." at bounding box center [653, 254] width 52 height 21
click at [661, 333] on td "85.66" at bounding box center [653, 336] width 52 height 21
click at [698, 255] on td "Rich Text Area. Press ALT-0 for help." at bounding box center [704, 254] width 52 height 21
click at [713, 330] on td "85.35" at bounding box center [704, 336] width 52 height 21
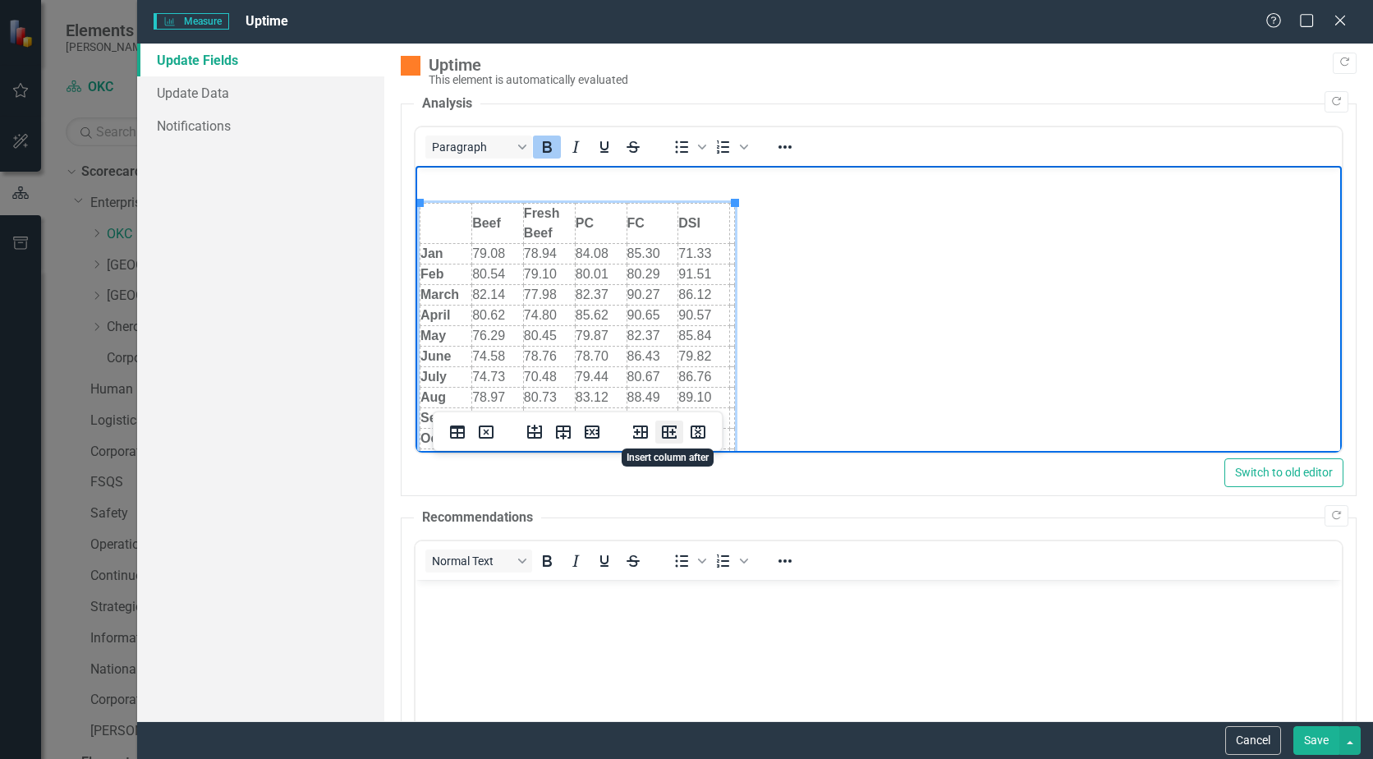
click at [664, 432] on icon "Insert column after" at bounding box center [669, 431] width 15 height 13
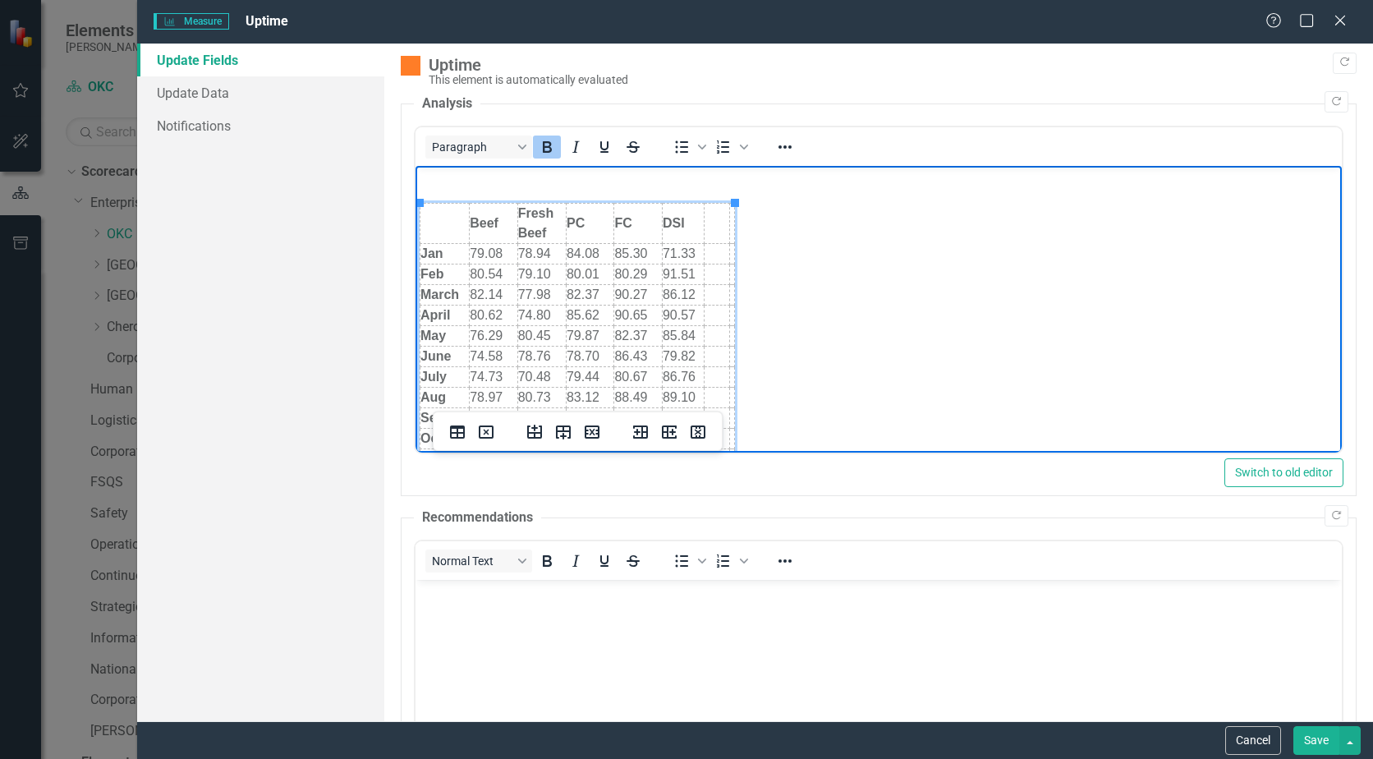
click at [714, 223] on td "Rich Text Area. Press ALT-0 for help." at bounding box center [717, 224] width 25 height 40
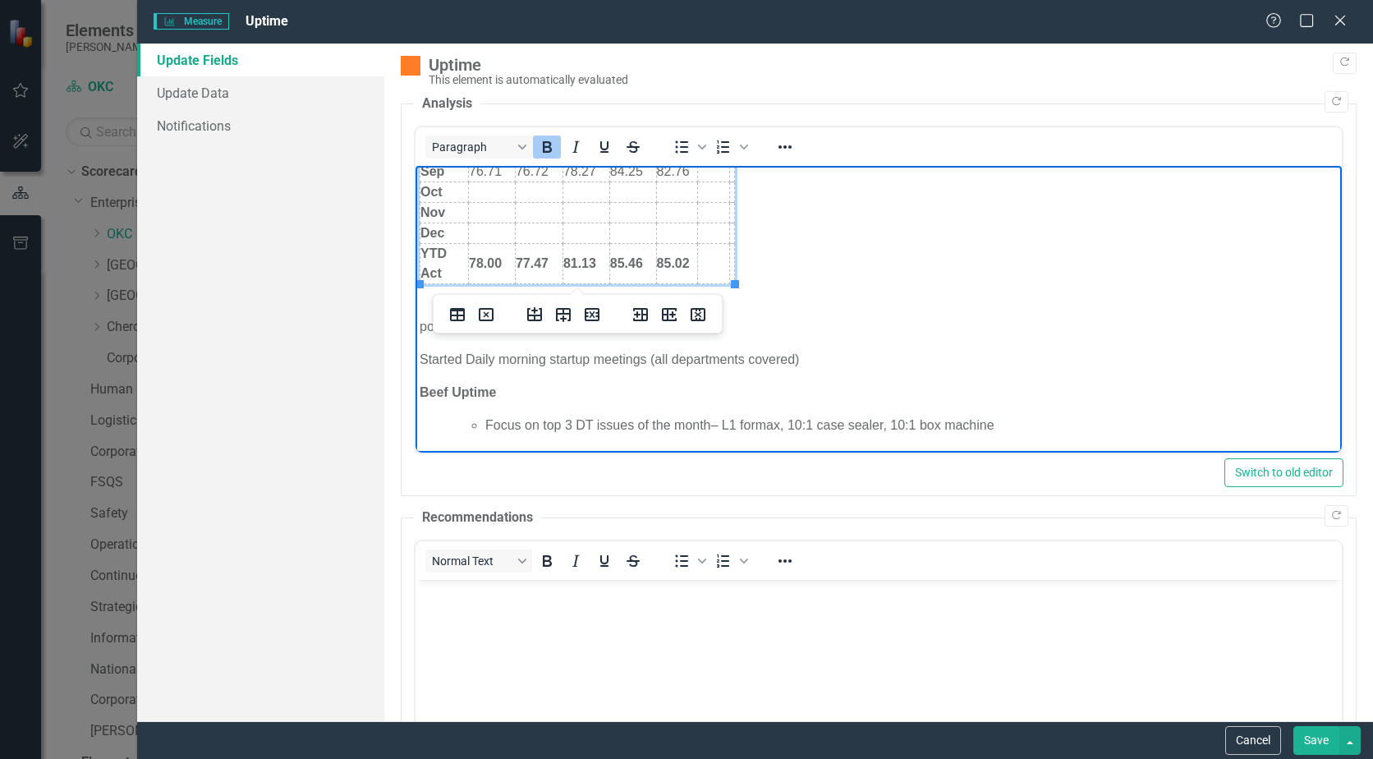
scroll to position [164, 0]
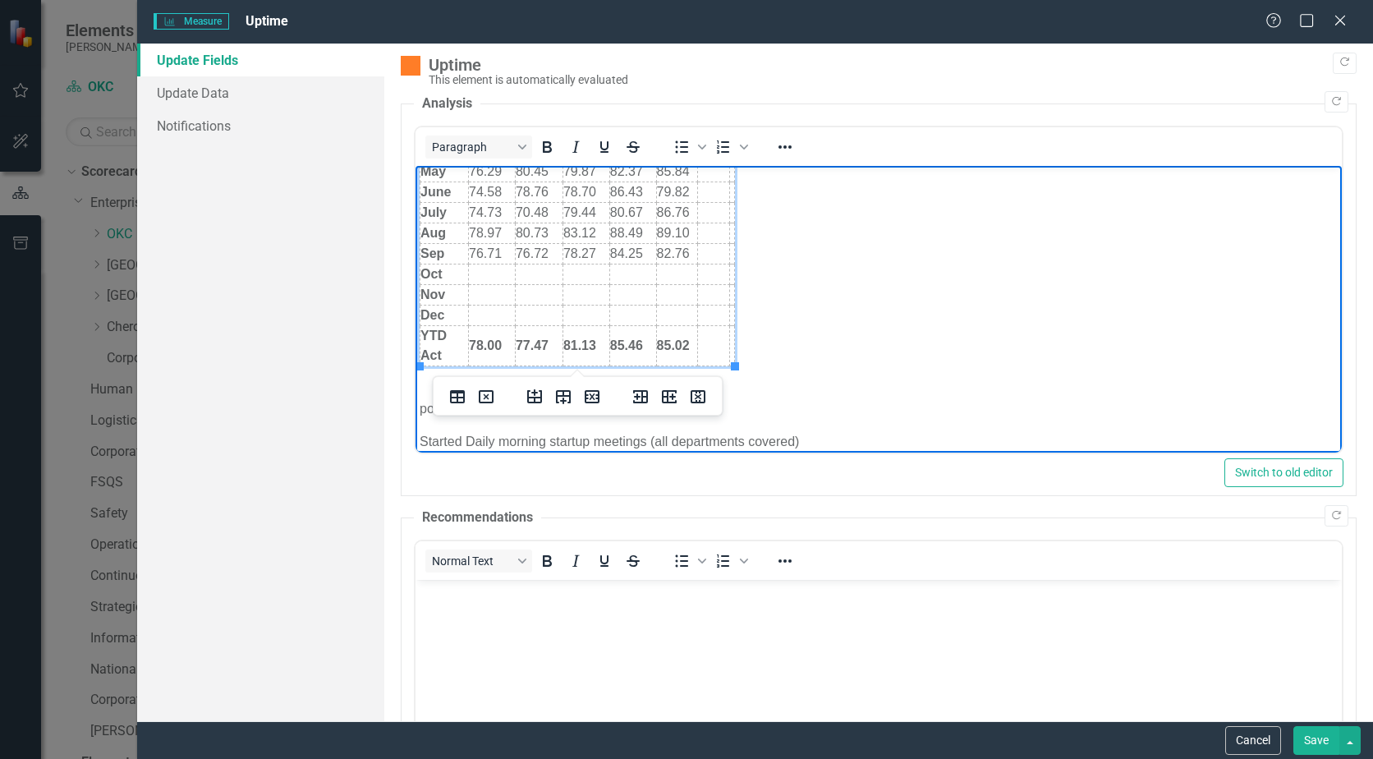
click at [715, 228] on td "Rich Text Area. Press ALT-0 for help." at bounding box center [714, 233] width 32 height 21
drag, startPoint x: 702, startPoint y: 230, endPoint x: 738, endPoint y: 234, distance: 36.4
click at [702, 230] on td "Rich Text Area. Press ALT-0 for help." at bounding box center [714, 233] width 32 height 21
click at [704, 253] on td "Rich Text Area. Press ALT-0 for help." at bounding box center [713, 254] width 34 height 21
click at [707, 344] on td "Rich Text Area. Press ALT-0 for help." at bounding box center [713, 346] width 34 height 40
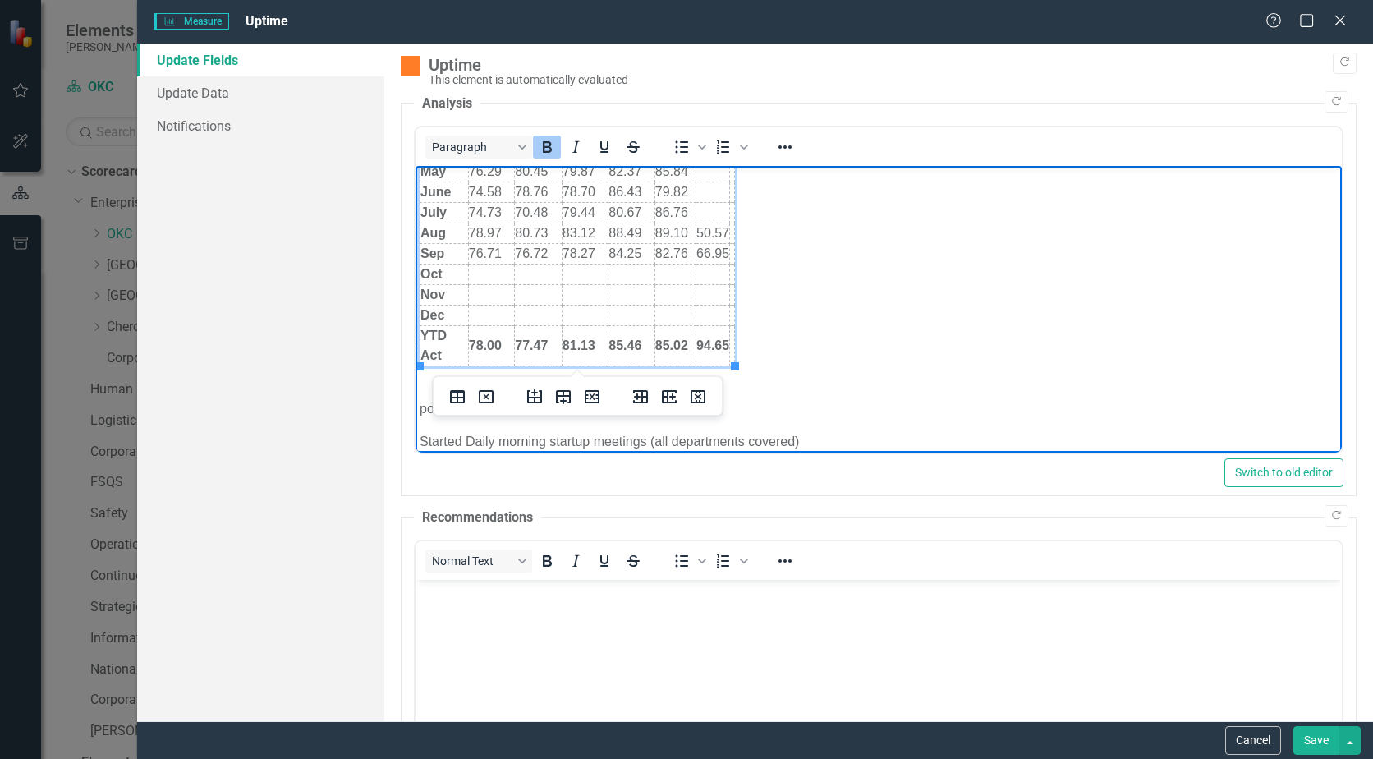
click at [705, 342] on strong "94.65" at bounding box center [712, 345] width 33 height 14
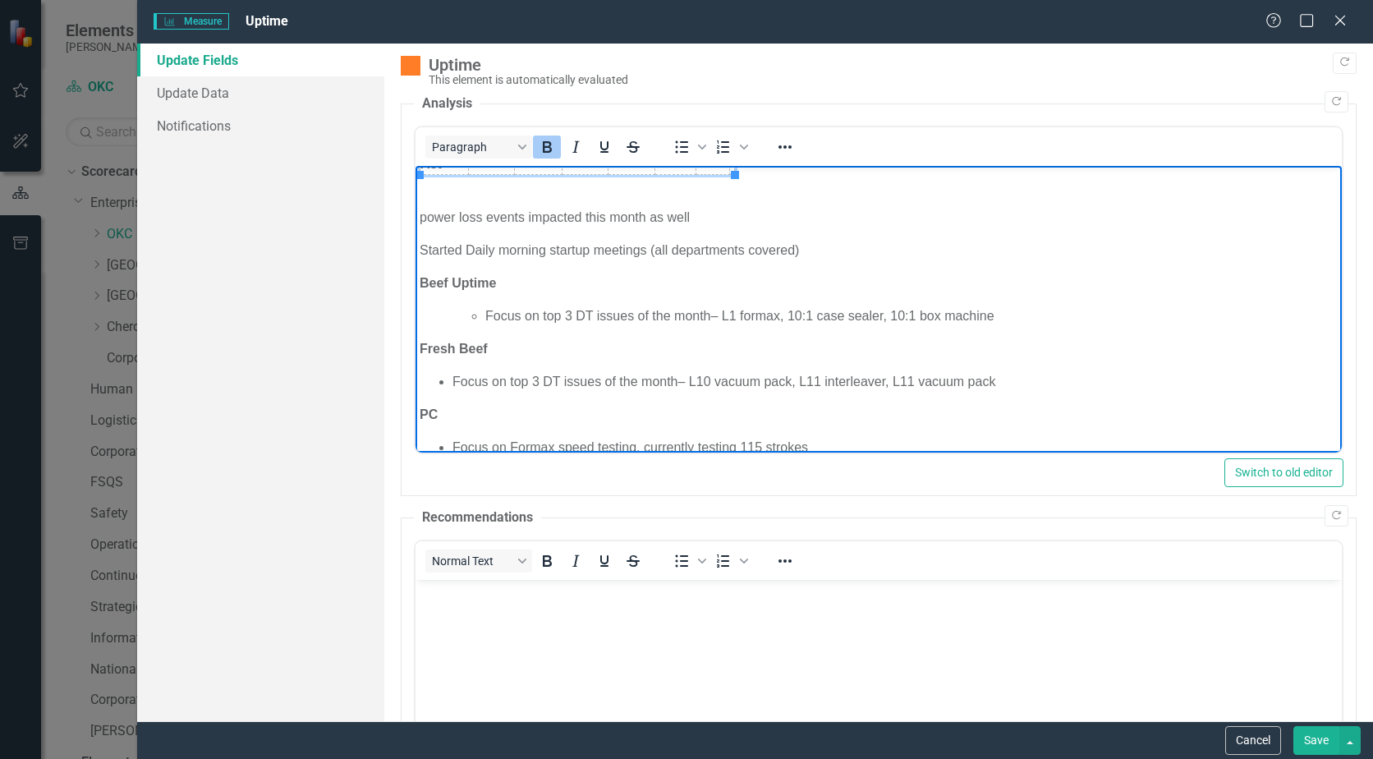
scroll to position [329, 0]
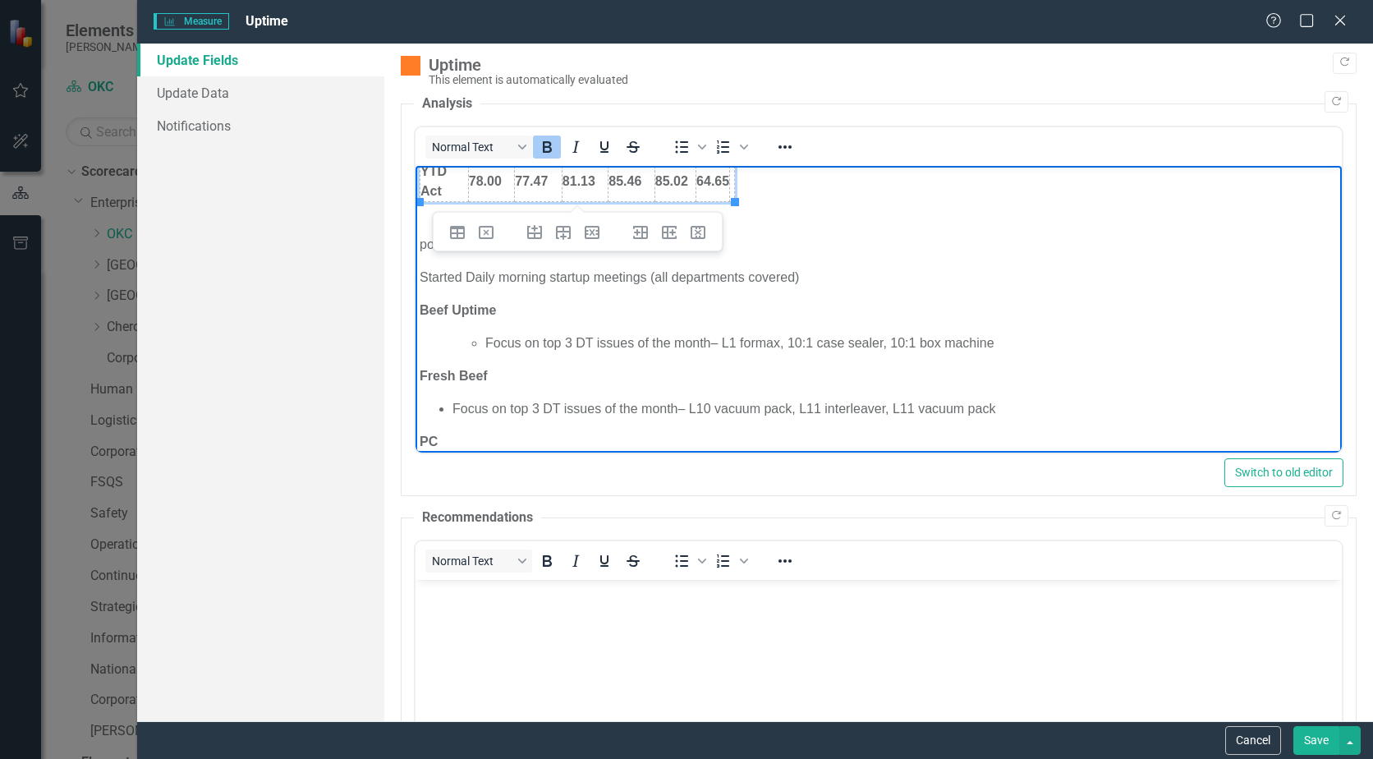
click at [604, 290] on body "Beef Fresh Beef PC FC DSI Raw Pork Jan 79.08 78.94 84.08 85.30 71.33 Feb 80.54 …" at bounding box center [879, 261] width 926 height 848
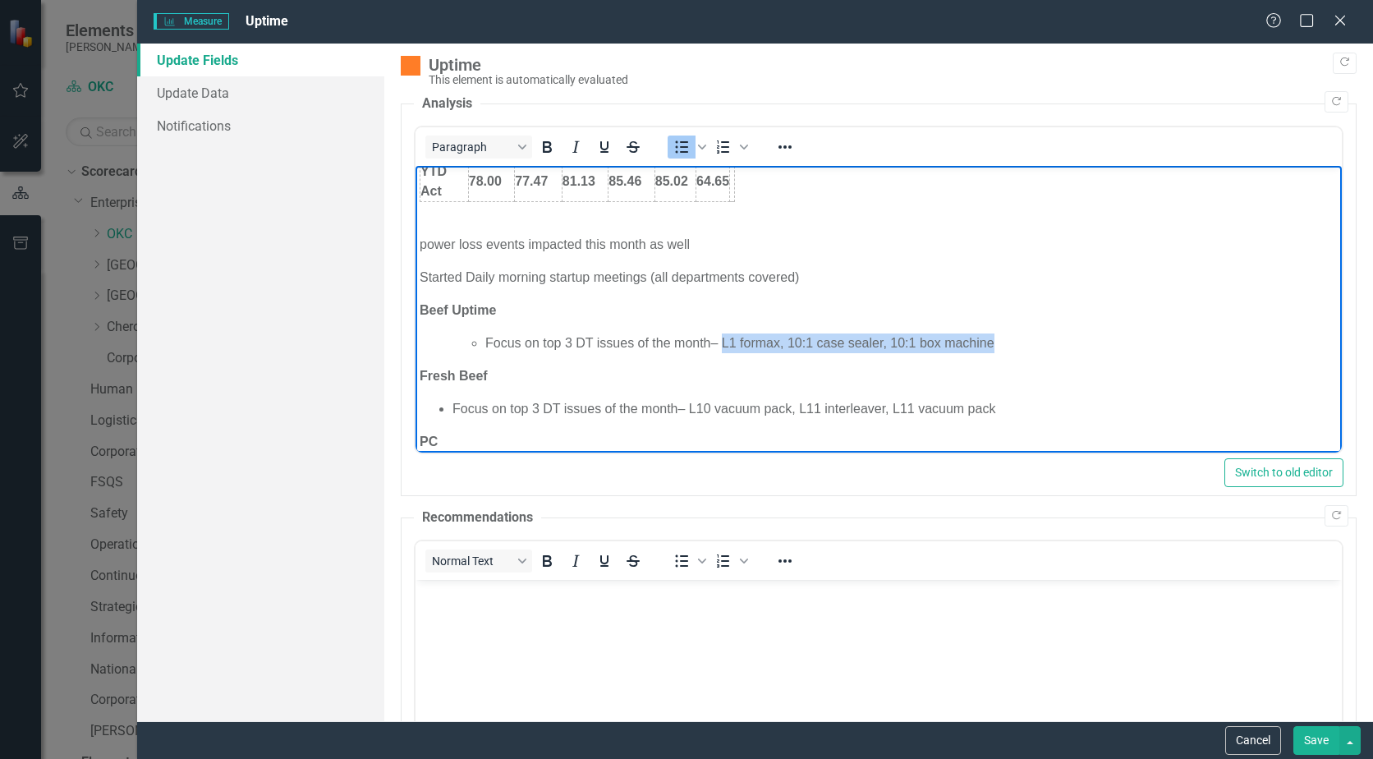
drag, startPoint x: 1026, startPoint y: 342, endPoint x: 722, endPoint y: 345, distance: 303.9
click at [722, 345] on li "Focus on top 3 DT issues of the month– L1 formax, 10:1 case sealer, 10:1 box ma…" at bounding box center [911, 343] width 852 height 20
click at [690, 246] on p "power loss events impacted this month as well" at bounding box center [879, 245] width 918 height 20
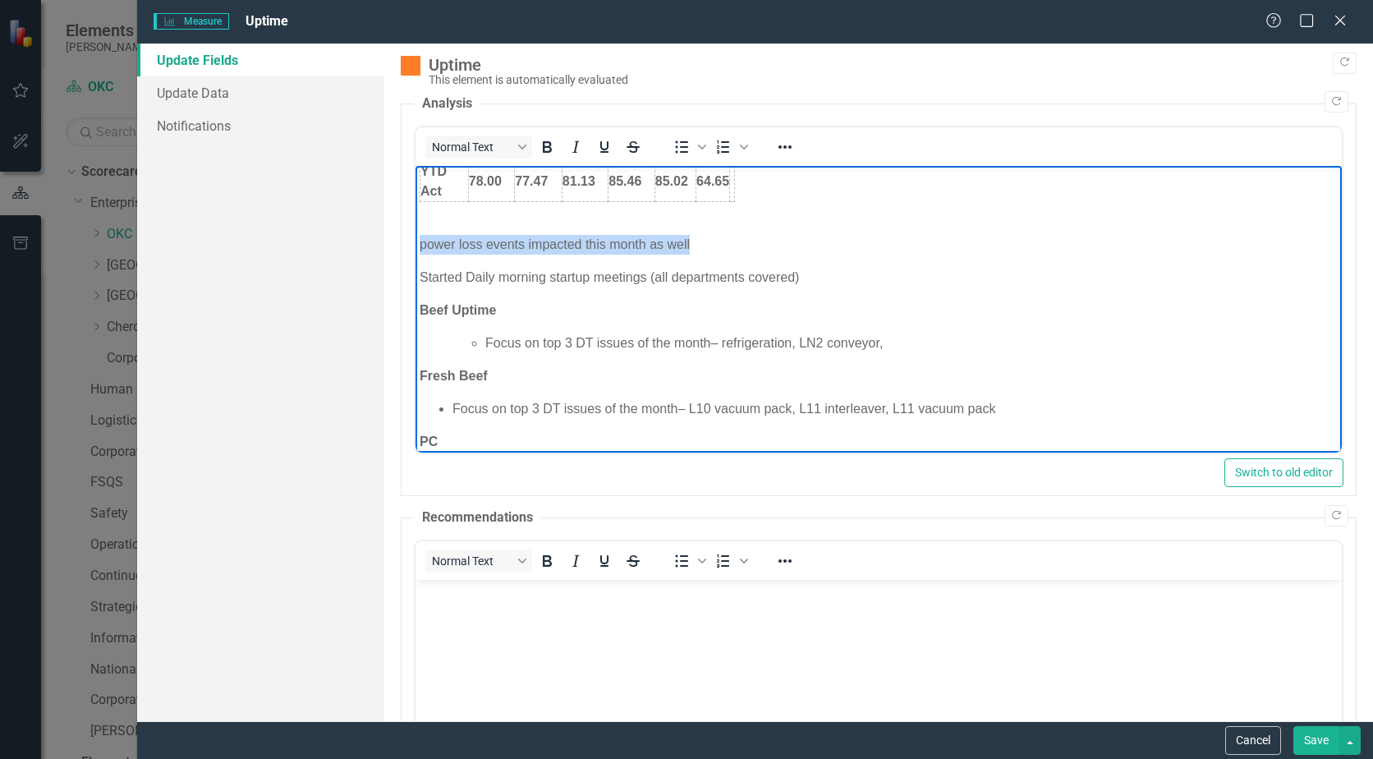
drag, startPoint x: 700, startPoint y: 246, endPoint x: 389, endPoint y: 230, distance: 310.8
click at [416, 230] on html "Beef Fresh Beef PC FC DSI Raw Pork Jan 79.08 78.94 84.08 85.30 71.33 Feb 80.54 …" at bounding box center [879, 261] width 926 height 848
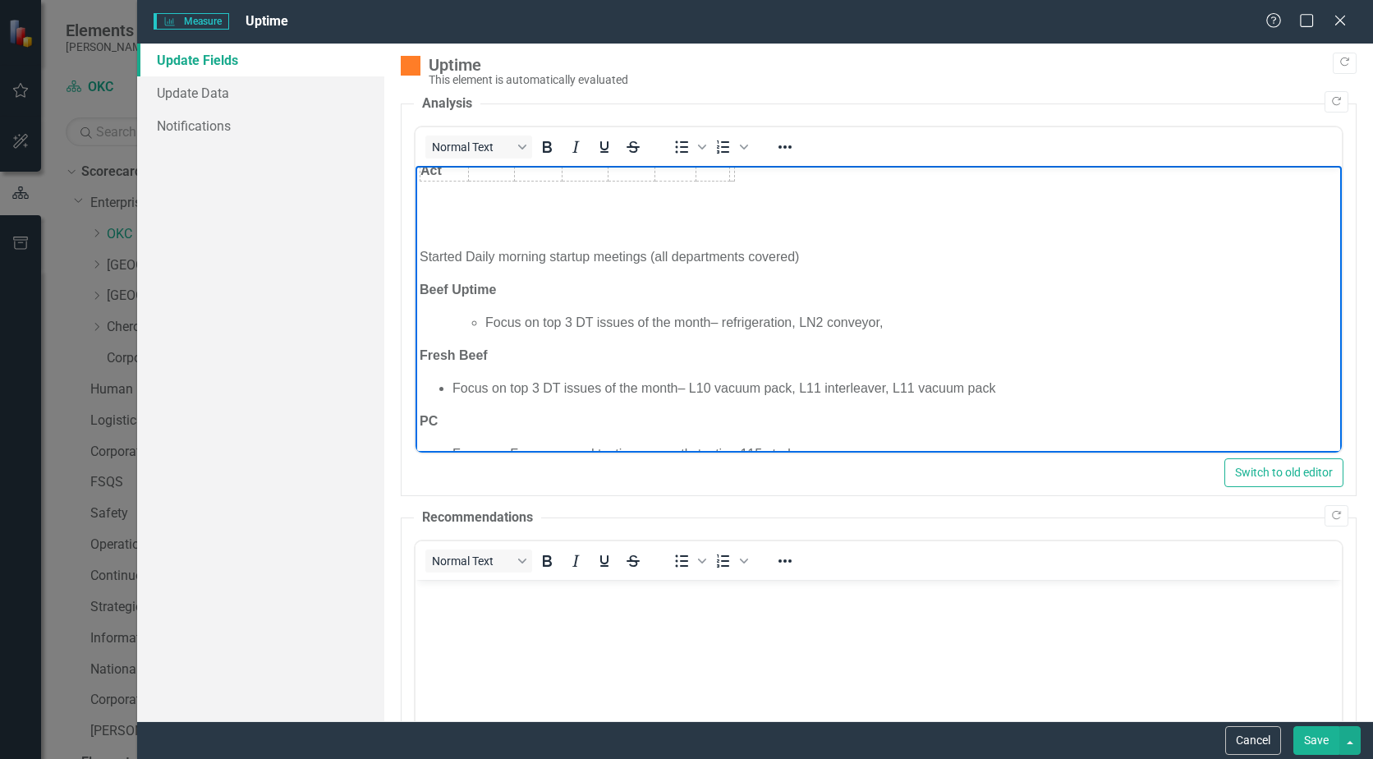
scroll to position [411, 0]
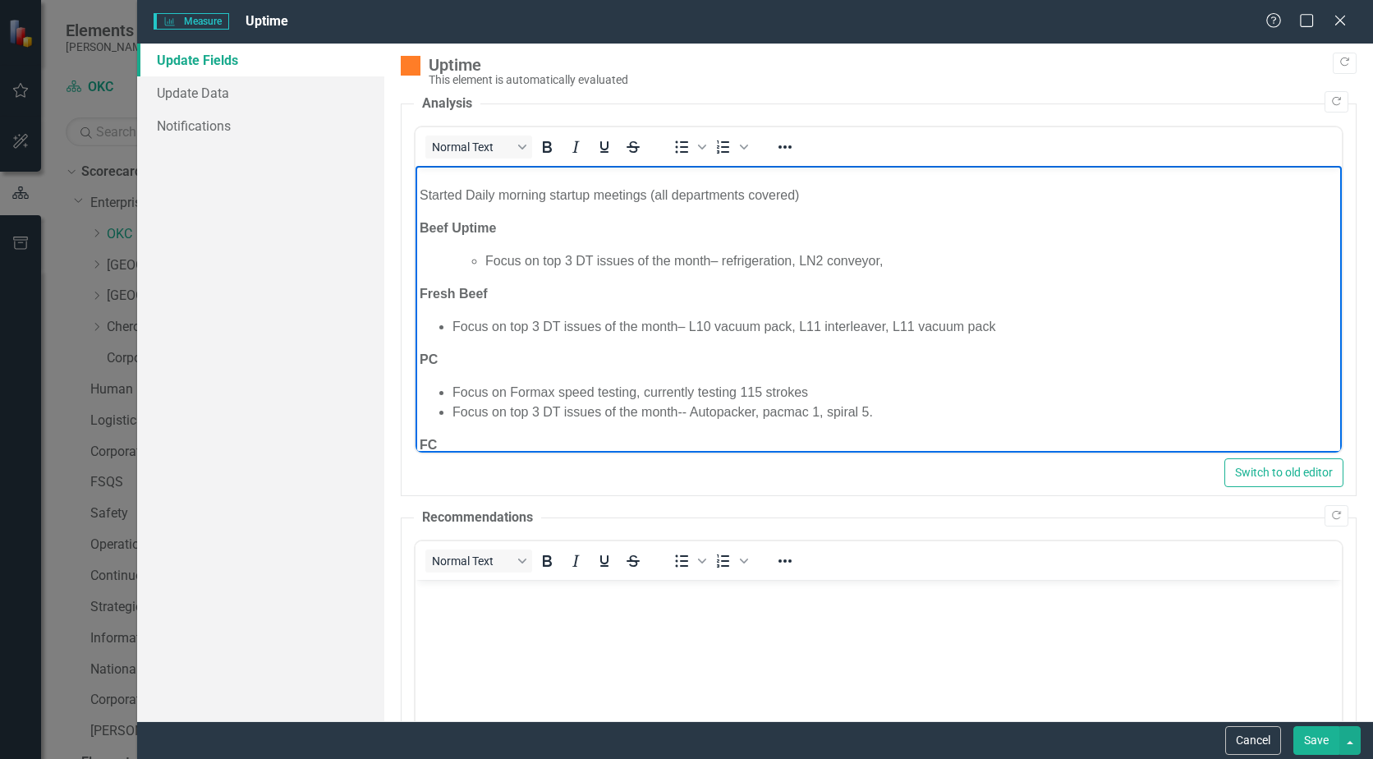
click at [893, 260] on li "Focus on top 3 DT issues of the month– refrigeration, LN2 conveyor," at bounding box center [911, 261] width 852 height 20
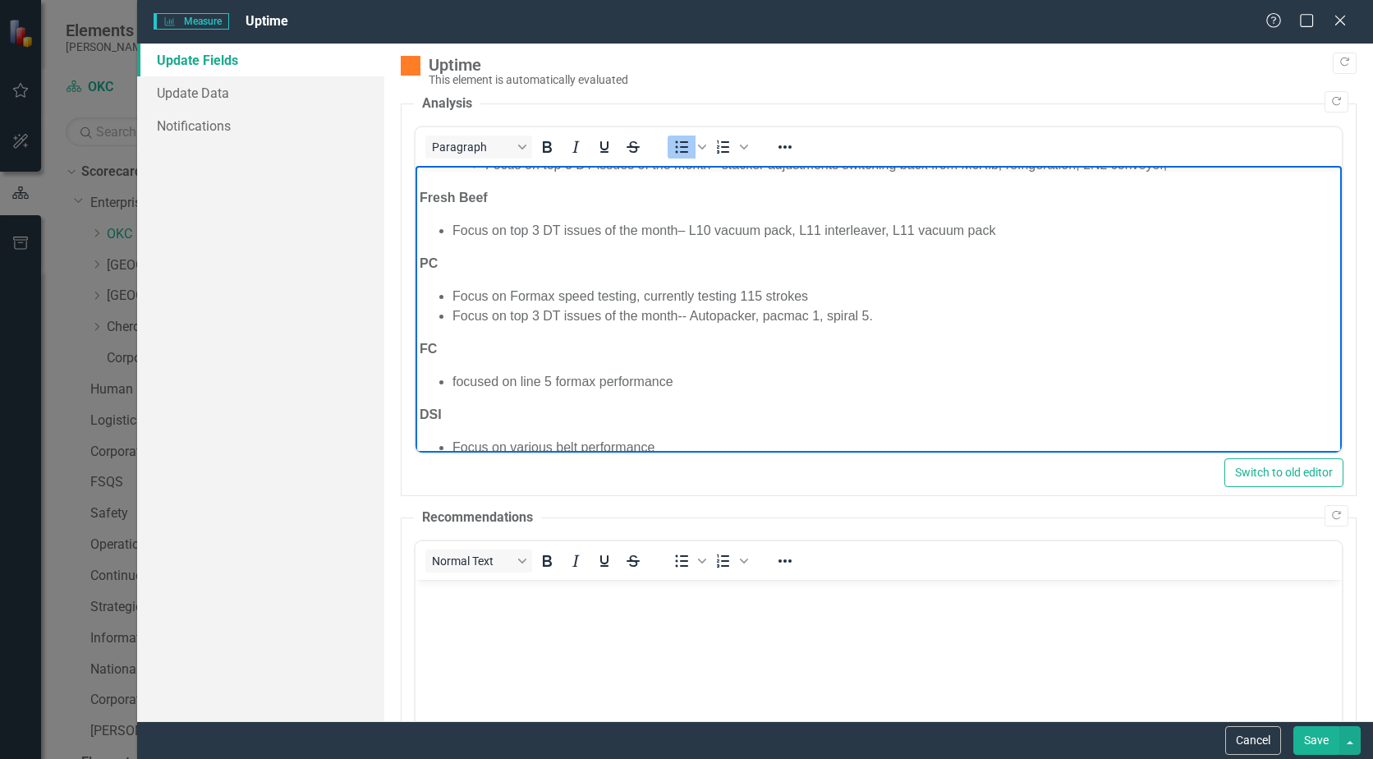
scroll to position [480, 0]
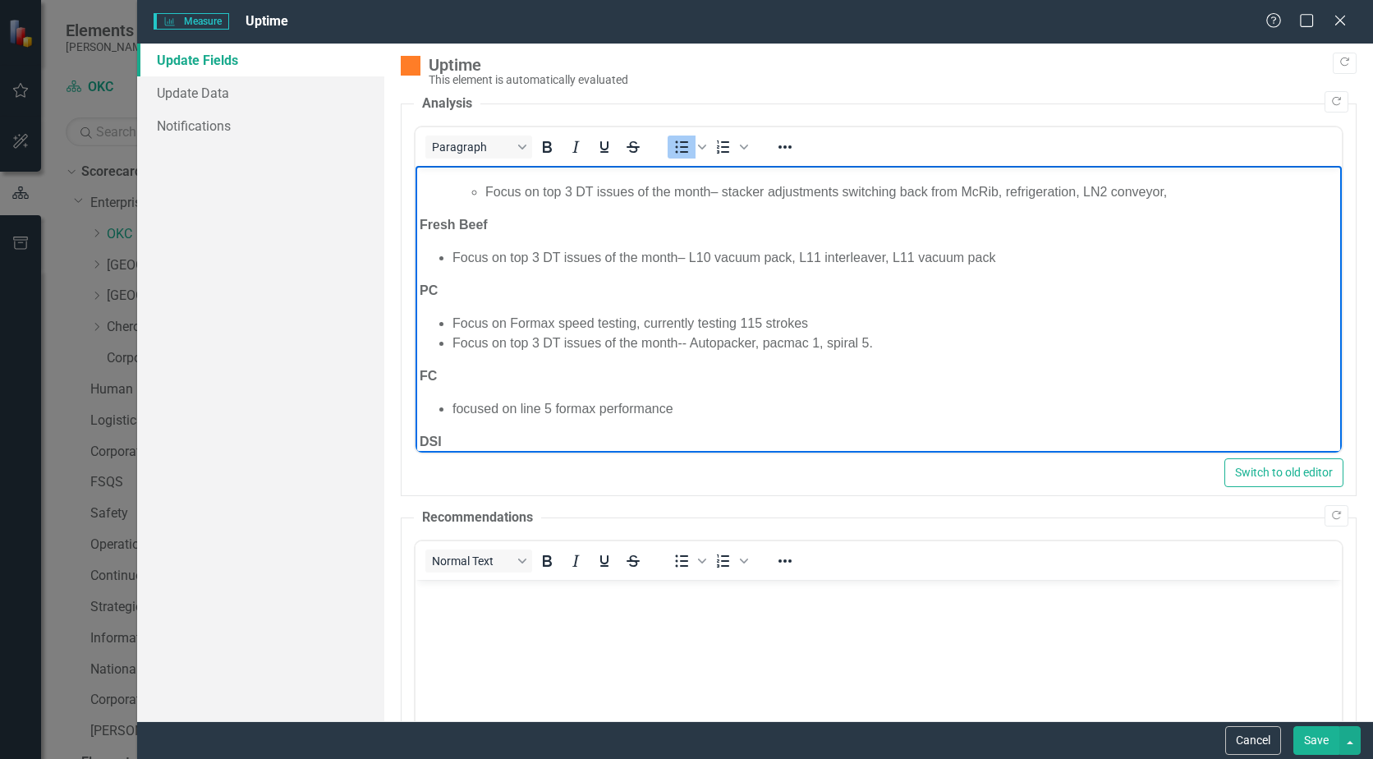
click at [707, 250] on li "Focus on top 3 DT issues of the month– L10 vacuum pack, L11 interleaver, L11 va…" at bounding box center [895, 258] width 885 height 20
drag, startPoint x: 809, startPoint y: 319, endPoint x: 763, endPoint y: 310, distance: 47.0
click at [763, 310] on body "Beef Fresh Beef PC FC DSI Raw Pork Jan 79.08 78.94 84.08 85.30 71.33 Feb 80.54 …" at bounding box center [879, 110] width 926 height 848
click at [758, 315] on li "Focus on Formax speed testing, currently testing 115 strokes" at bounding box center [895, 324] width 885 height 20
drag, startPoint x: 885, startPoint y: 345, endPoint x: 762, endPoint y: 351, distance: 123.3
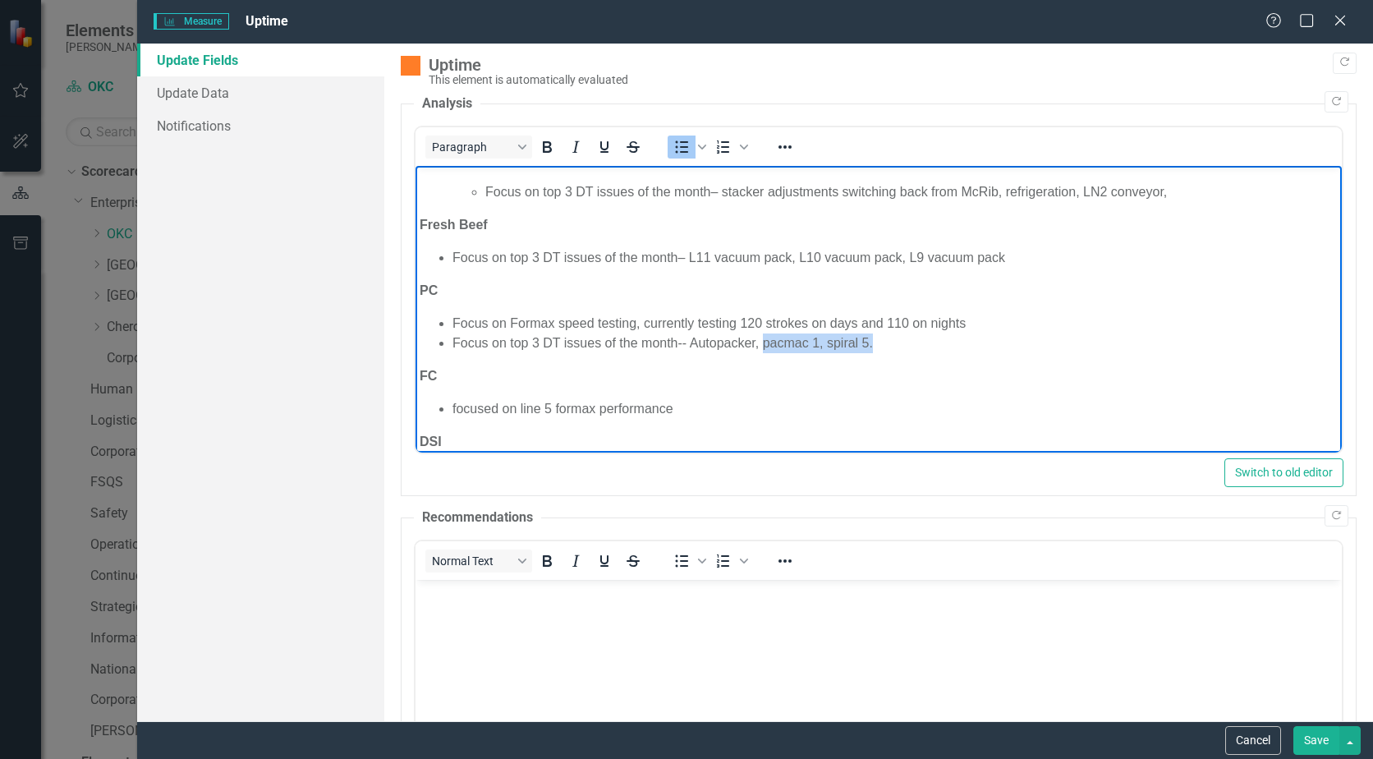
click at [762, 351] on li "Focus on top 3 DT issues of the month-- Autopacker, pacmac 1, spiral 5." at bounding box center [895, 343] width 885 height 20
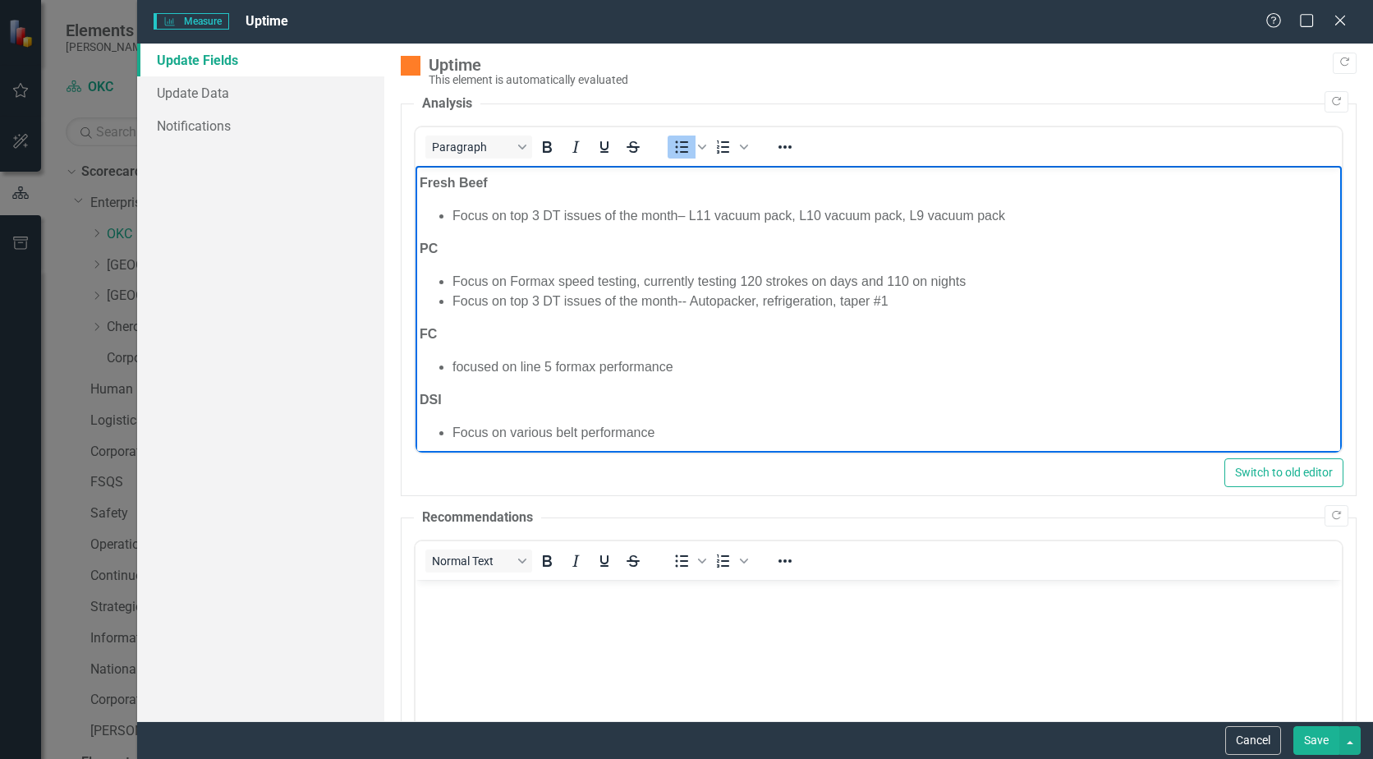
scroll to position [562, 0]
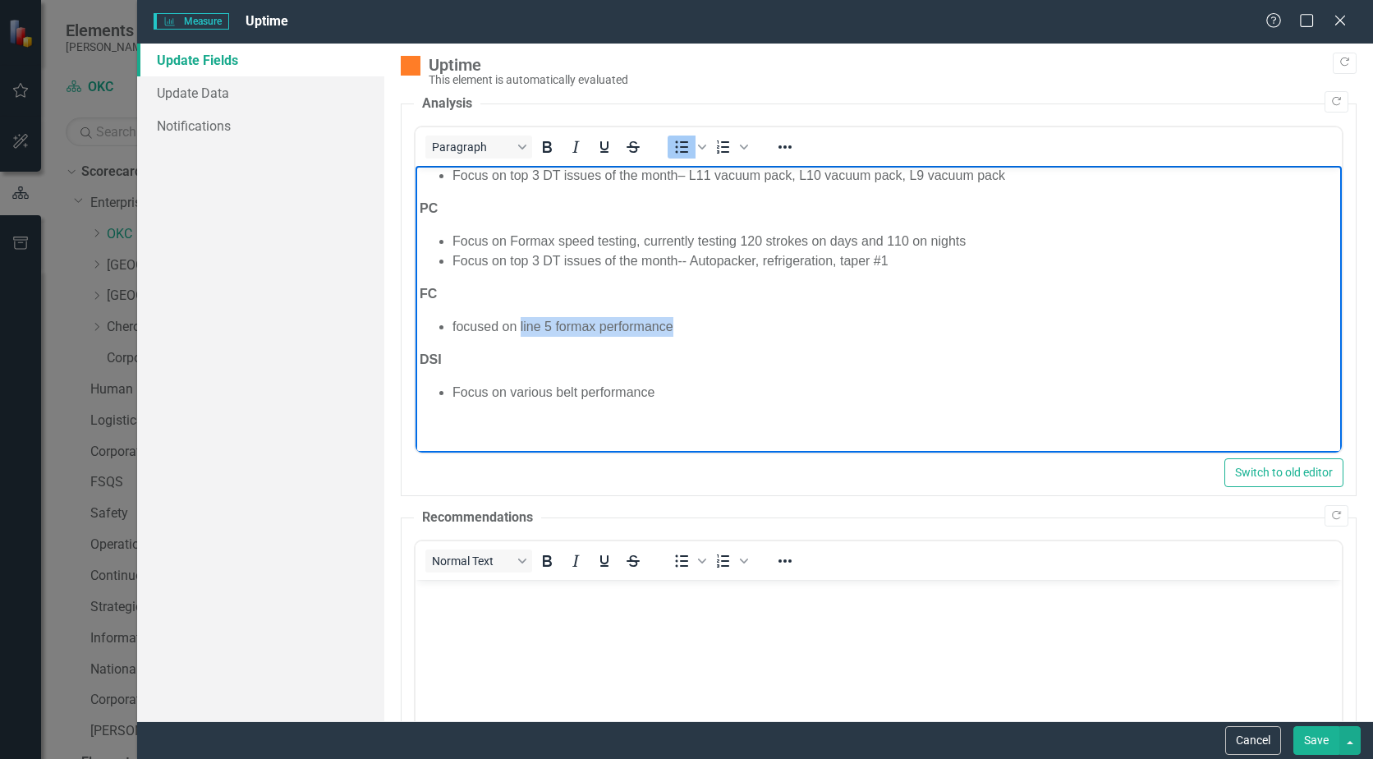
drag, startPoint x: 687, startPoint y: 326, endPoint x: 518, endPoint y: 320, distance: 169.3
click at [518, 320] on li "focused on line 5 formax performance" at bounding box center [895, 327] width 885 height 20
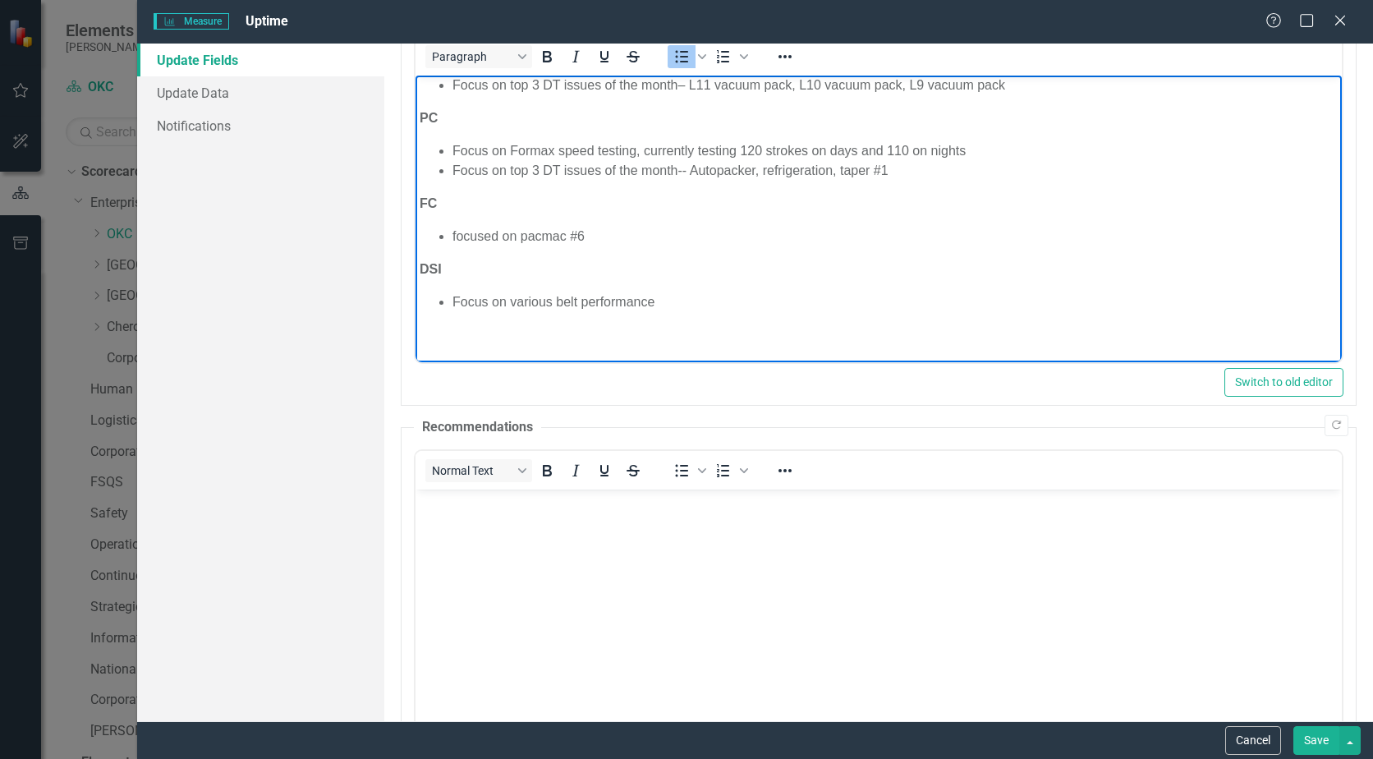
scroll to position [82, 0]
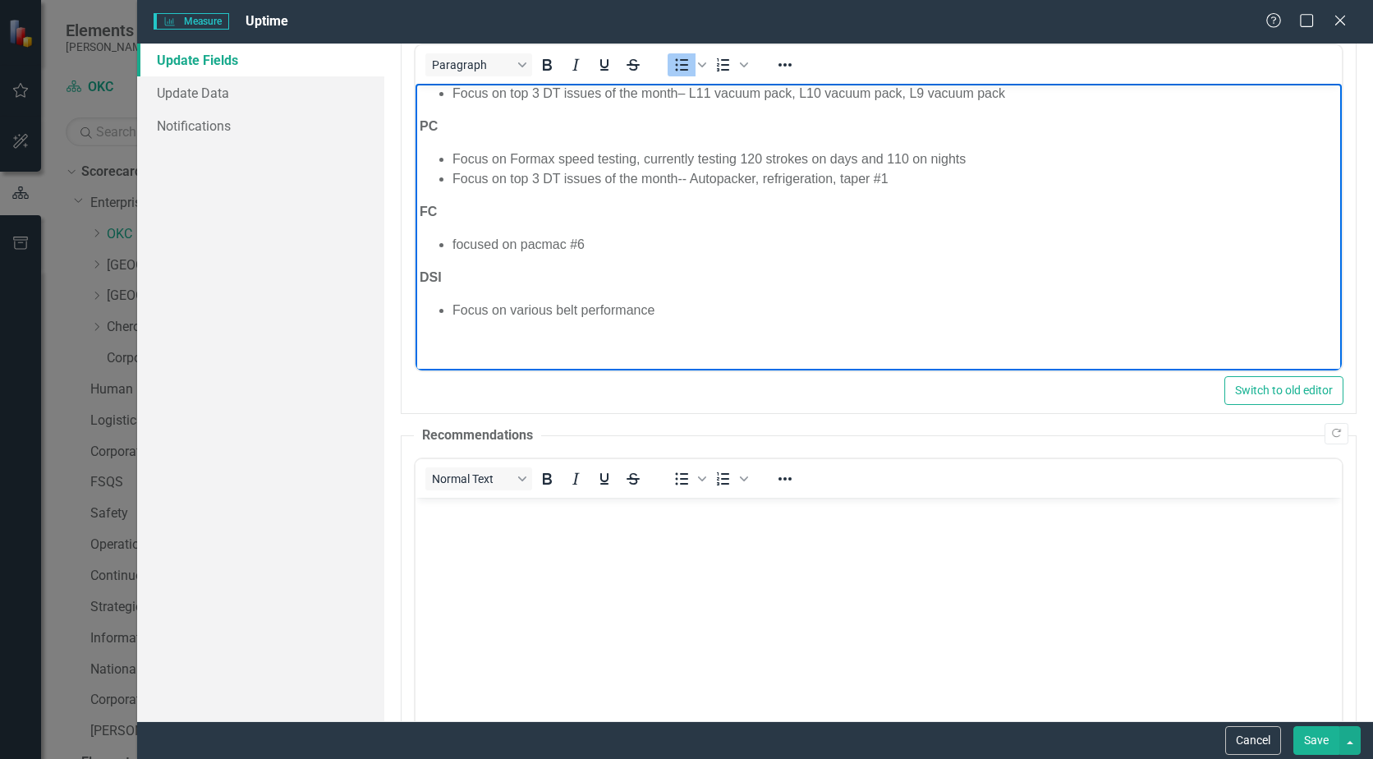
click at [672, 315] on li "Focus on various belt performance" at bounding box center [895, 311] width 885 height 20
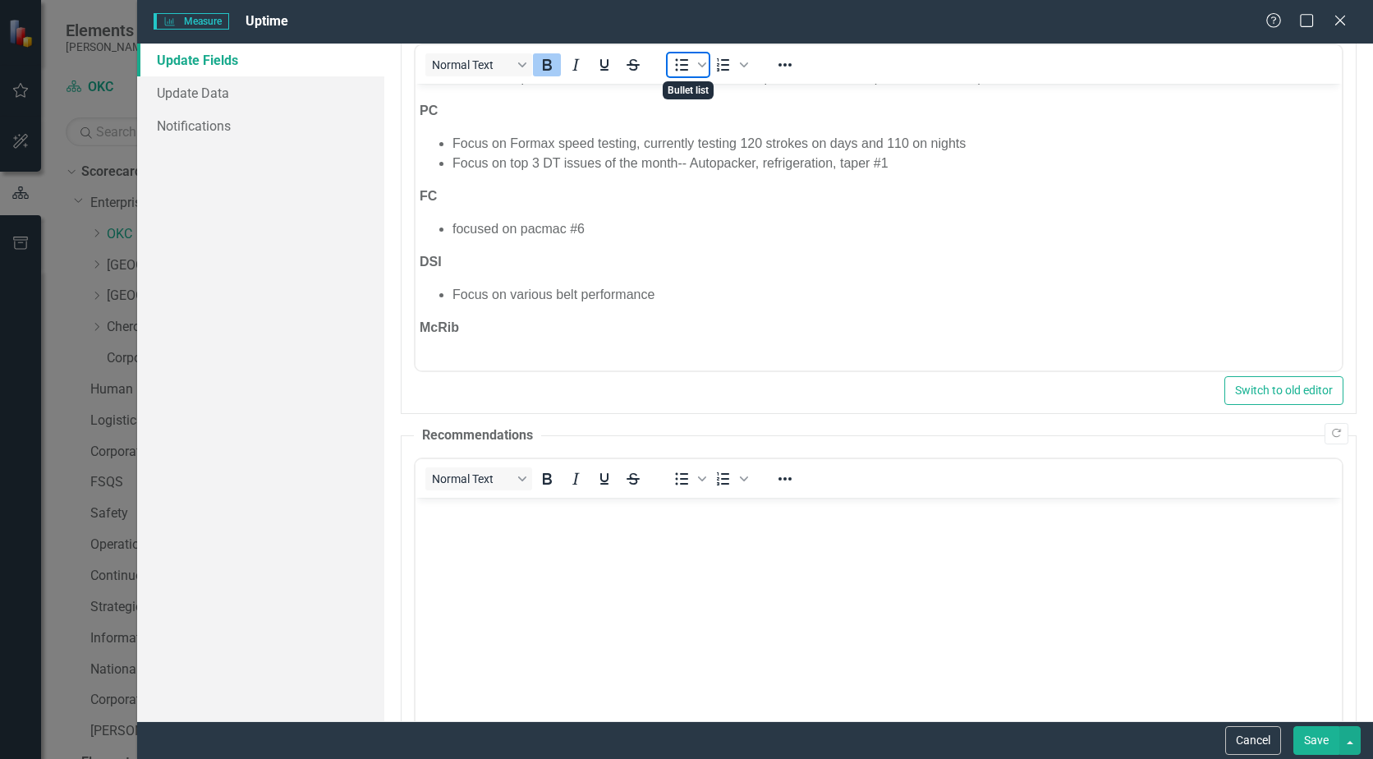
click at [680, 59] on icon "Bullet list" at bounding box center [682, 65] width 20 height 20
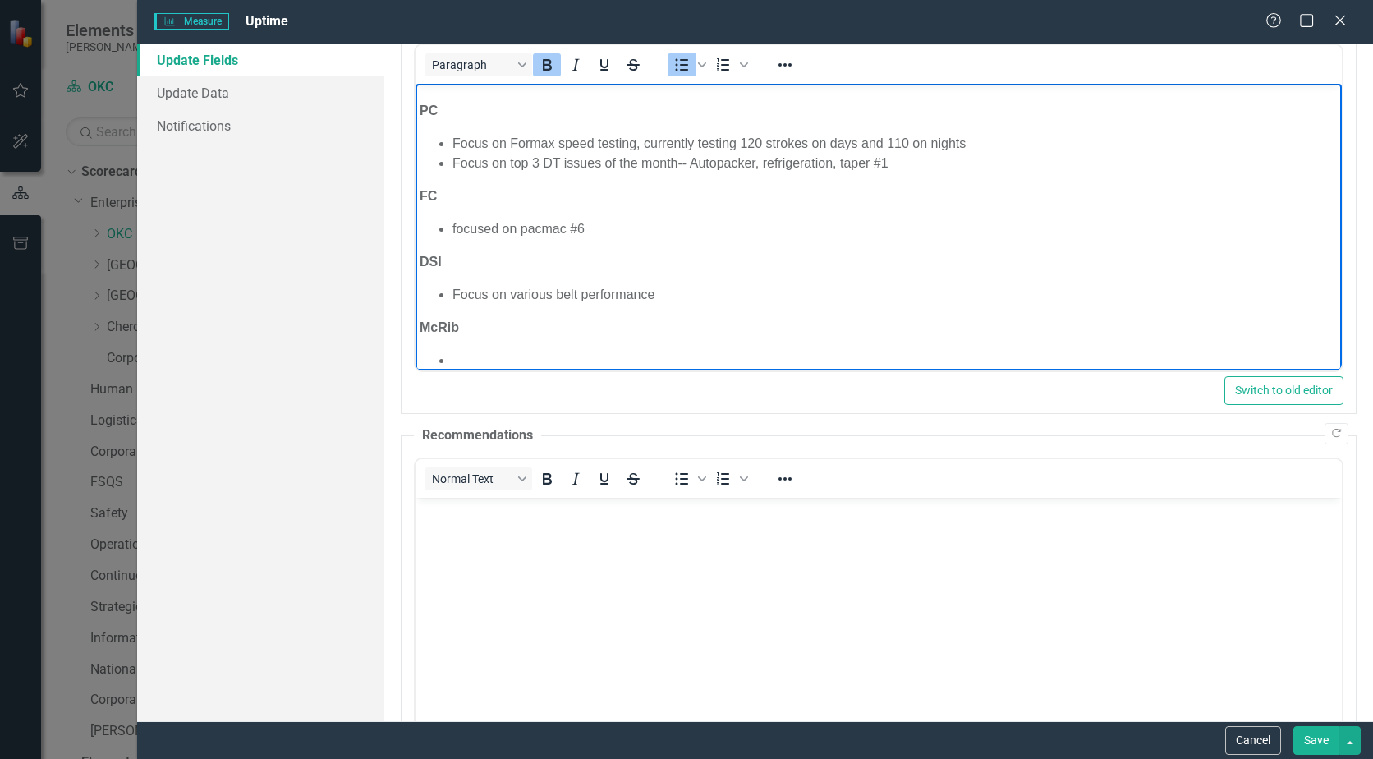
click at [469, 361] on li "Rich Text Area. Press ALT-0 for help." at bounding box center [895, 361] width 885 height 20
click at [927, 358] on li "Focus on top 3 DT issues of the month- stacker adjustments, frigo 2, stacker L3…" at bounding box center [895, 361] width 885 height 20
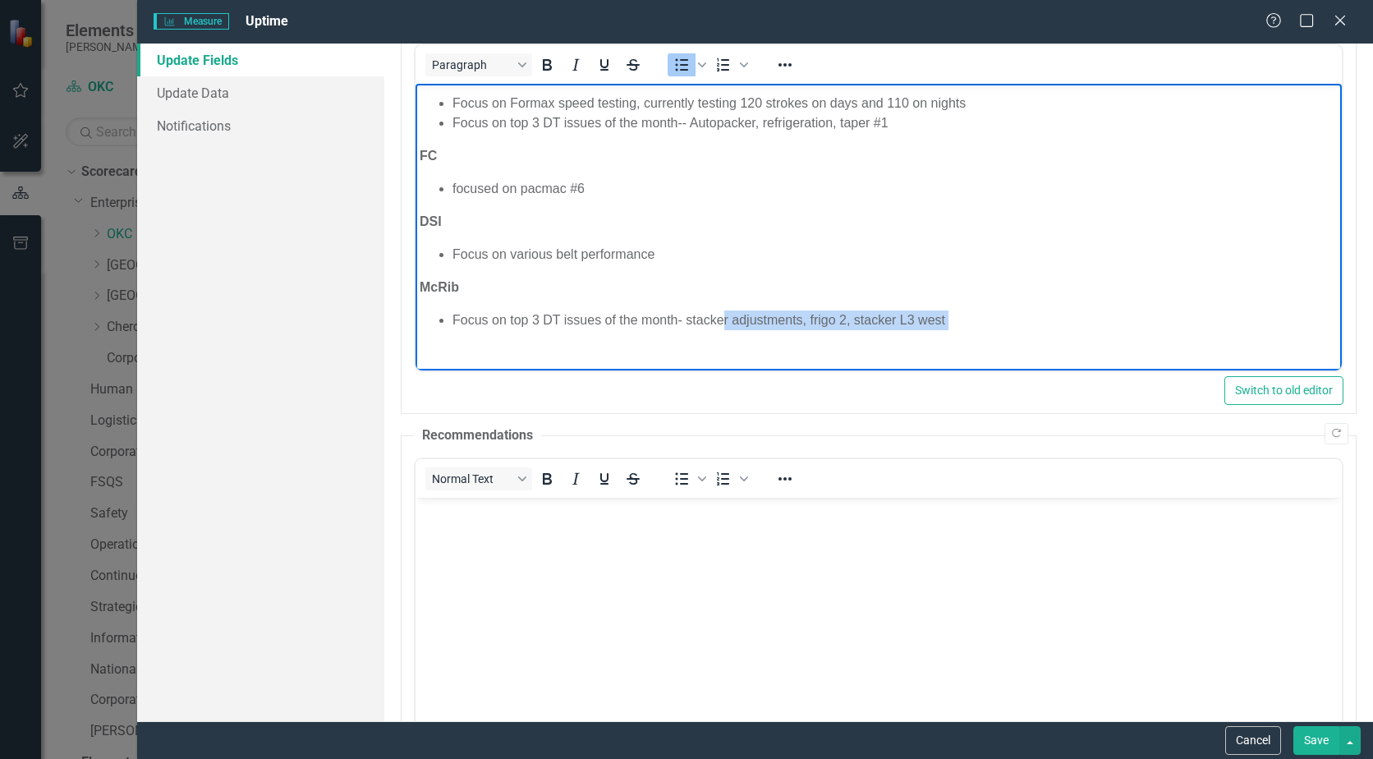
scroll to position [627, 0]
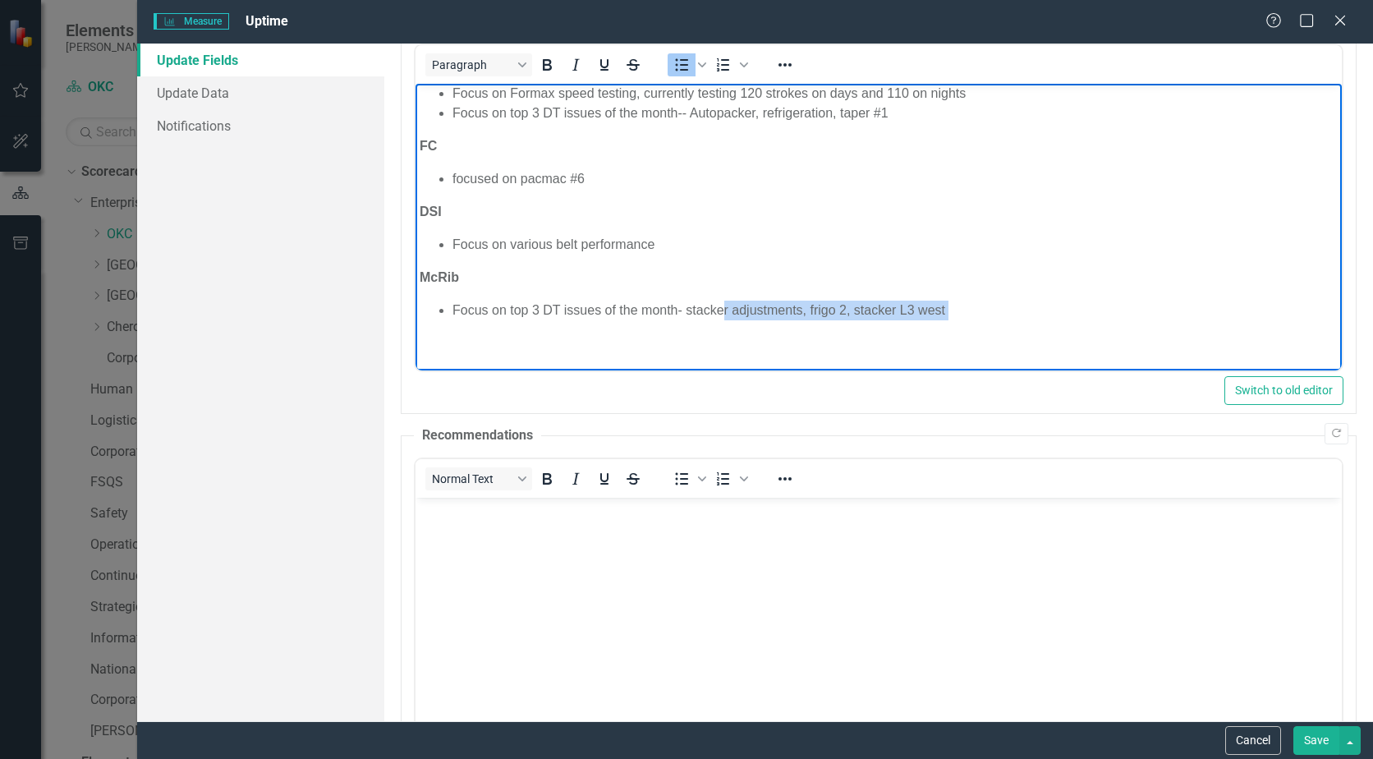
drag, startPoint x: 724, startPoint y: 358, endPoint x: 693, endPoint y: 358, distance: 31.2
drag, startPoint x: 685, startPoint y: 308, endPoint x: 729, endPoint y: 311, distance: 44.5
click at [729, 311] on li "Focus on top 3 DT issues of the month- stacker adjustments, frigo 2, stacker L3…" at bounding box center [895, 311] width 885 height 20
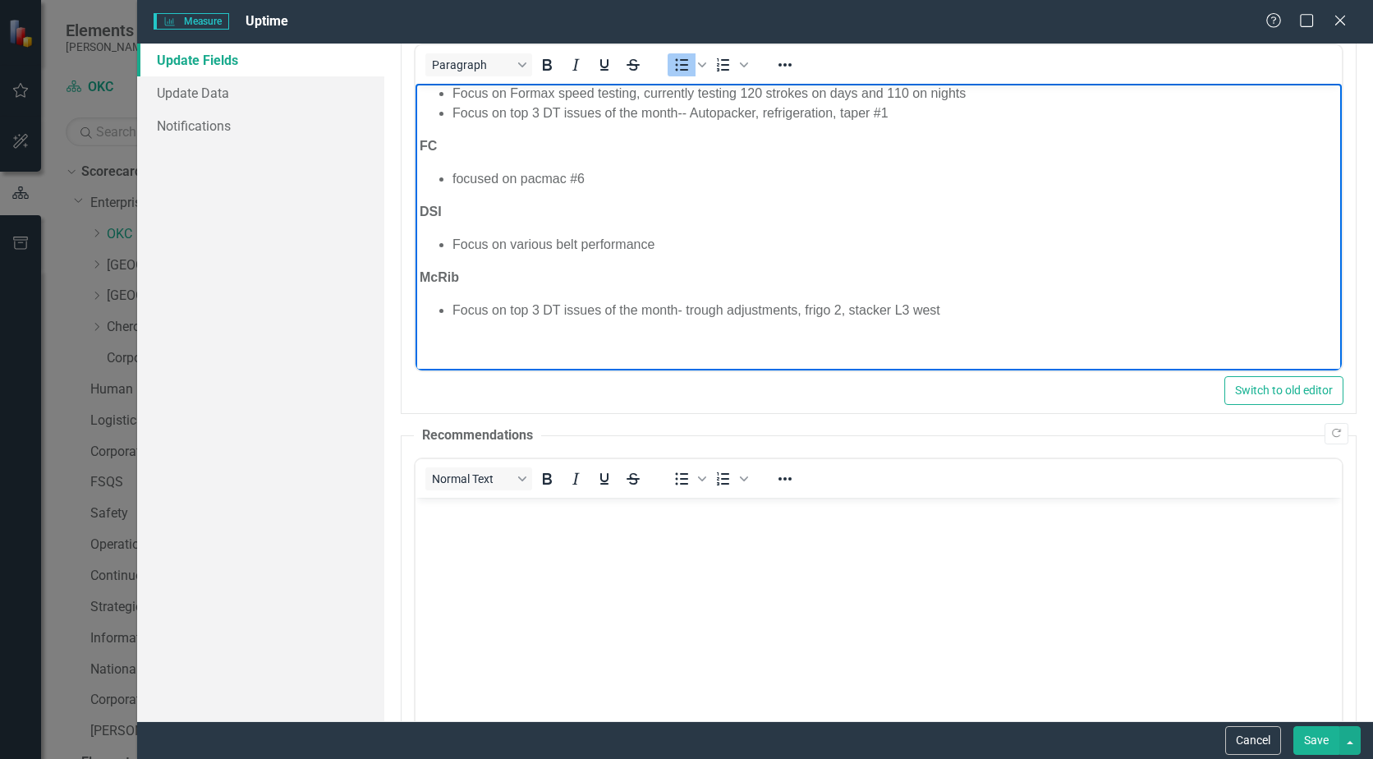
click at [1317, 744] on button "Save" at bounding box center [1317, 740] width 46 height 29
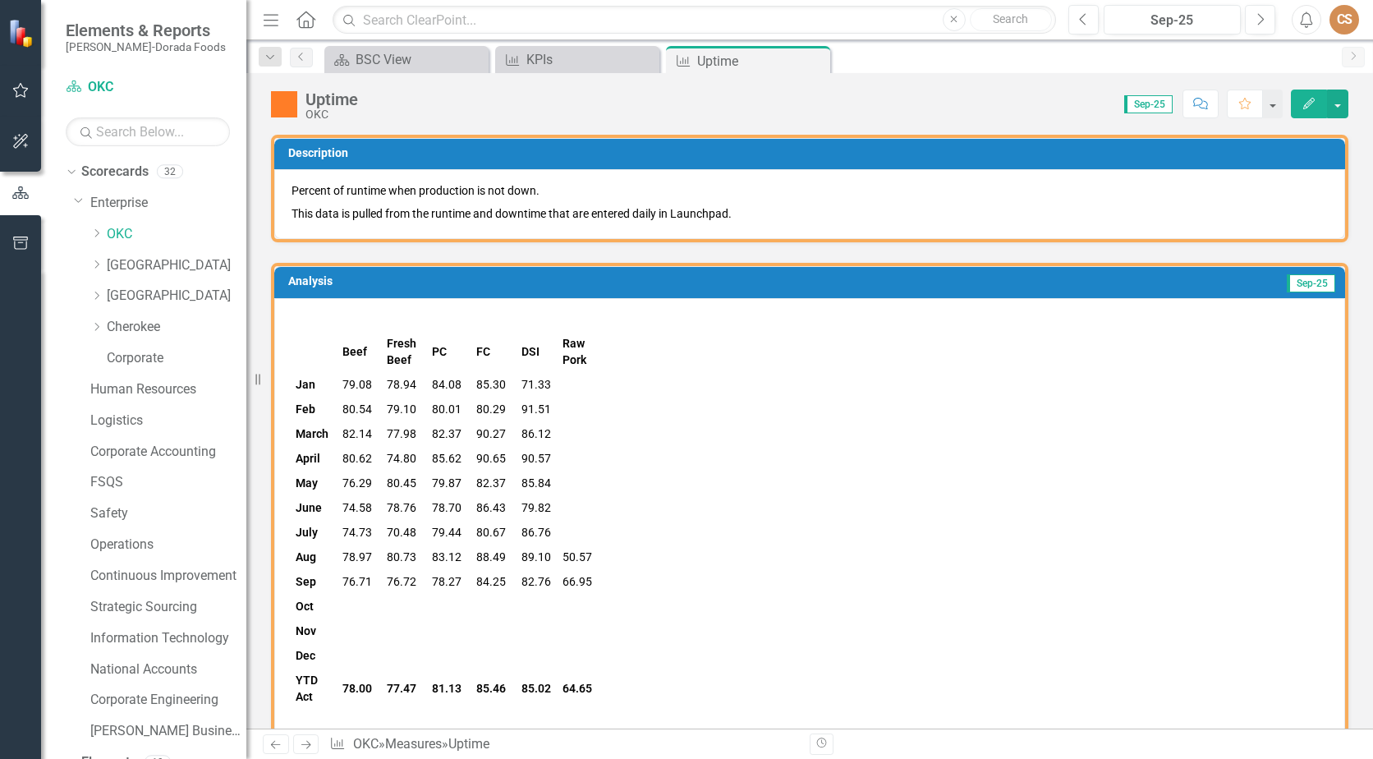
click at [0, 0] on icon "Close" at bounding box center [0, 0] width 0 height 0
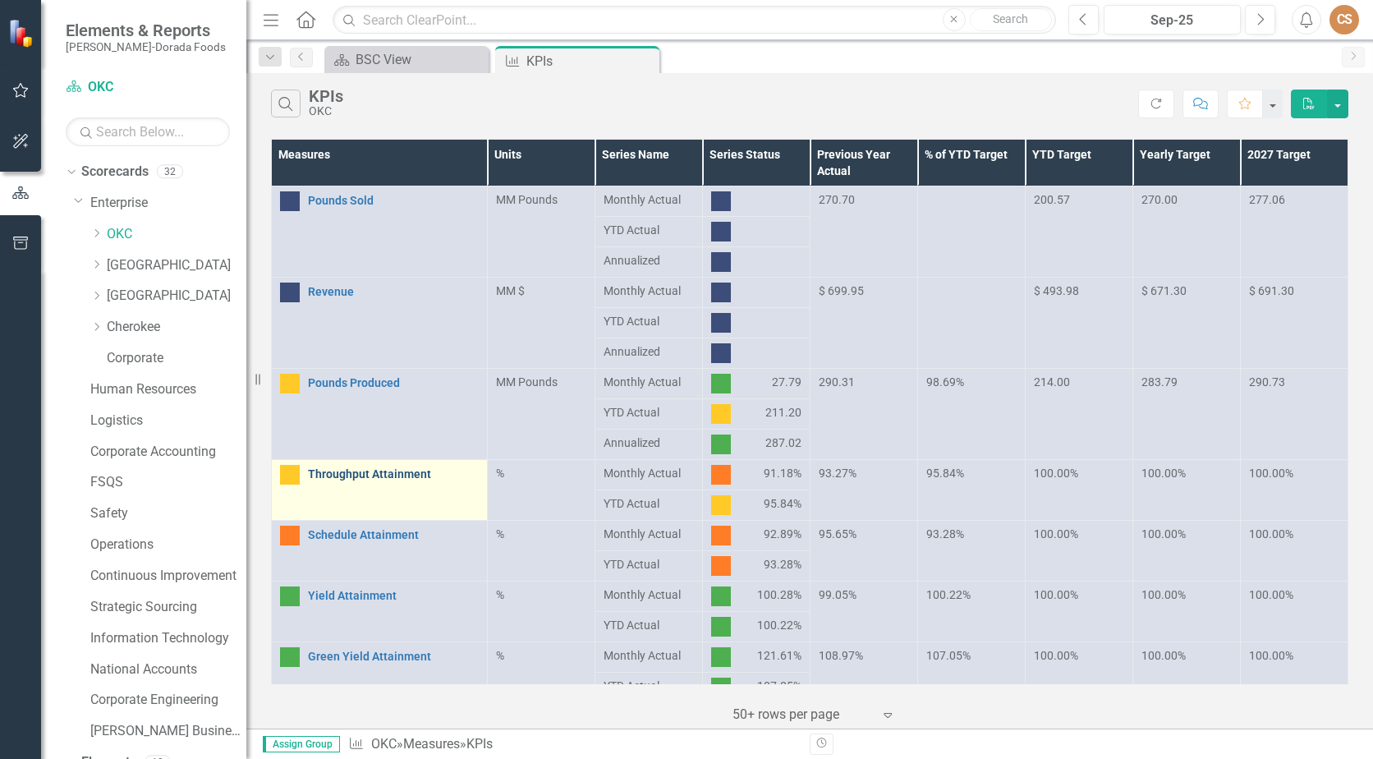
click at [362, 468] on link "Throughput Attainment" at bounding box center [393, 474] width 171 height 12
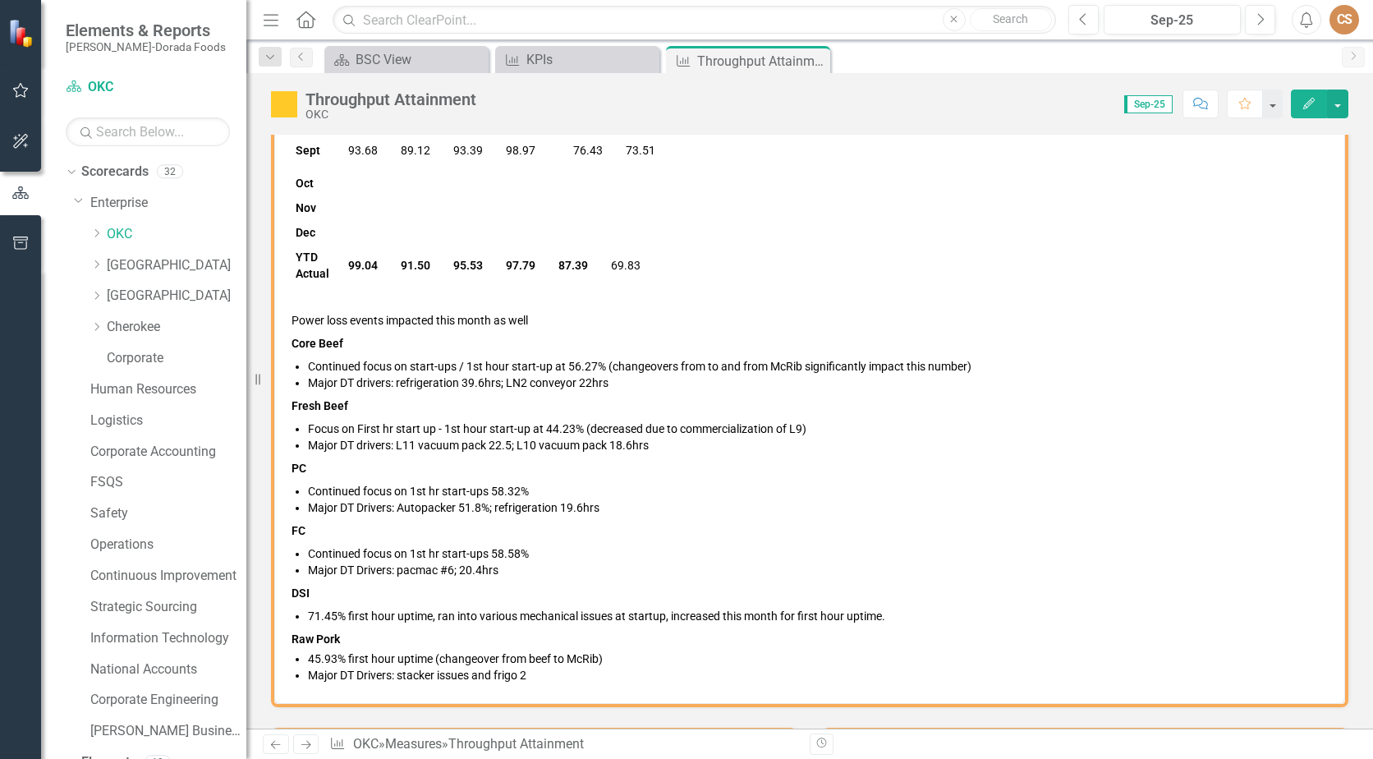
scroll to position [575, 0]
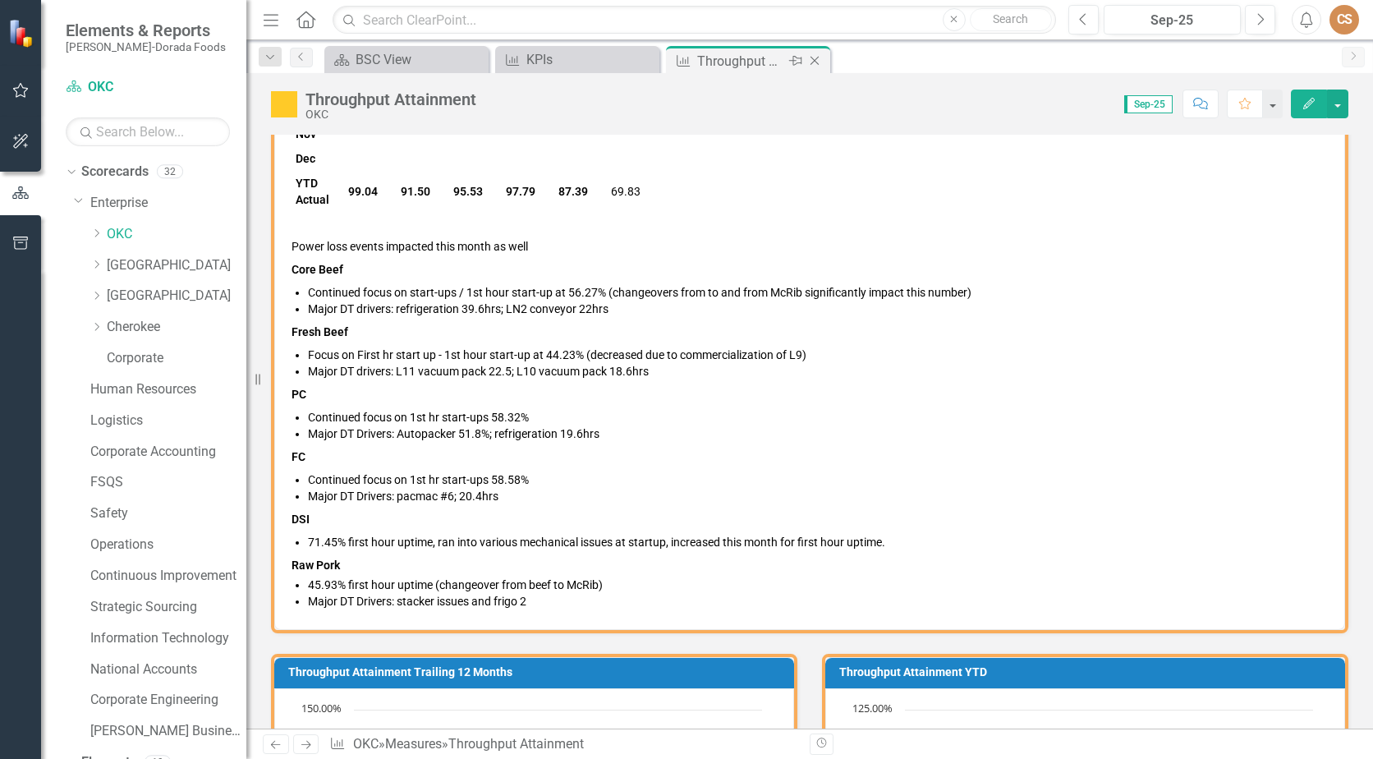
click at [820, 57] on icon "Close" at bounding box center [815, 60] width 16 height 13
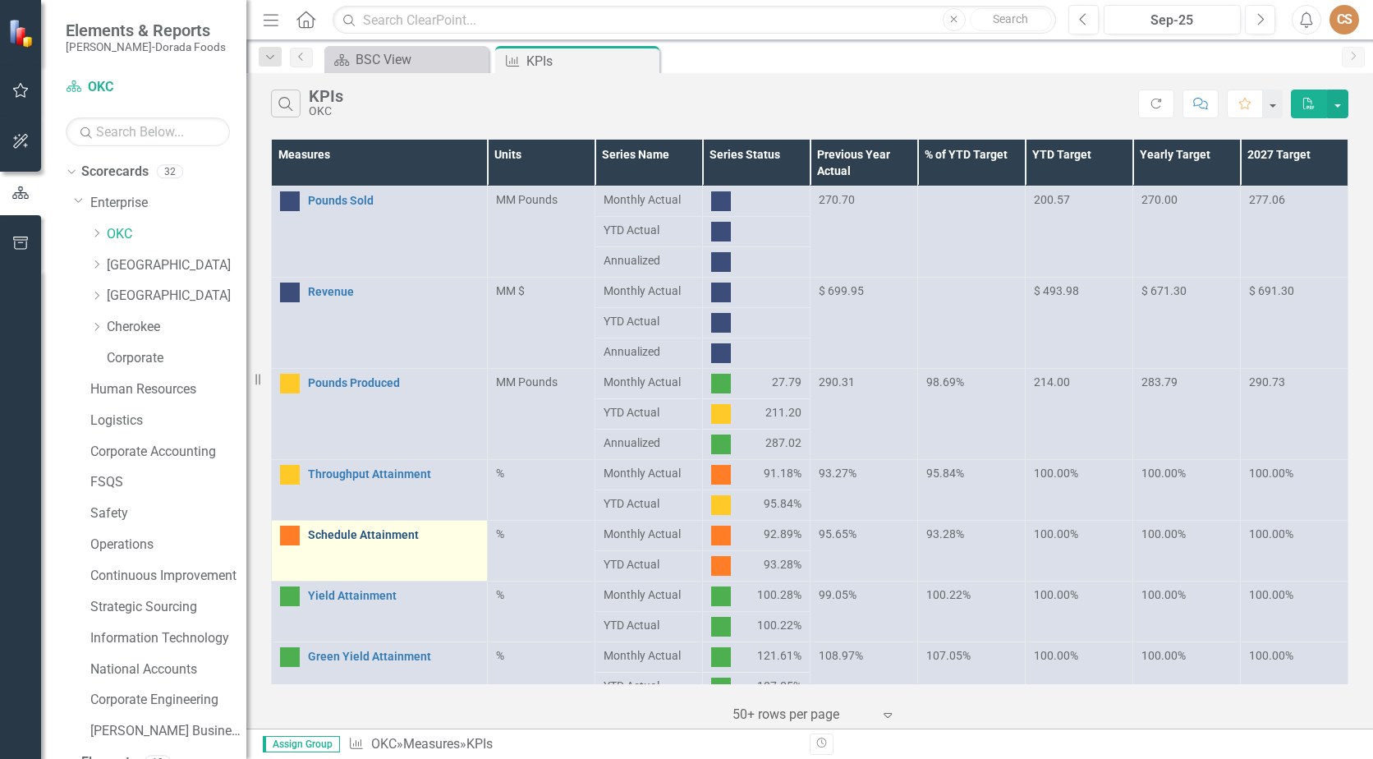
click at [351, 539] on link "Schedule Attainment" at bounding box center [393, 535] width 171 height 12
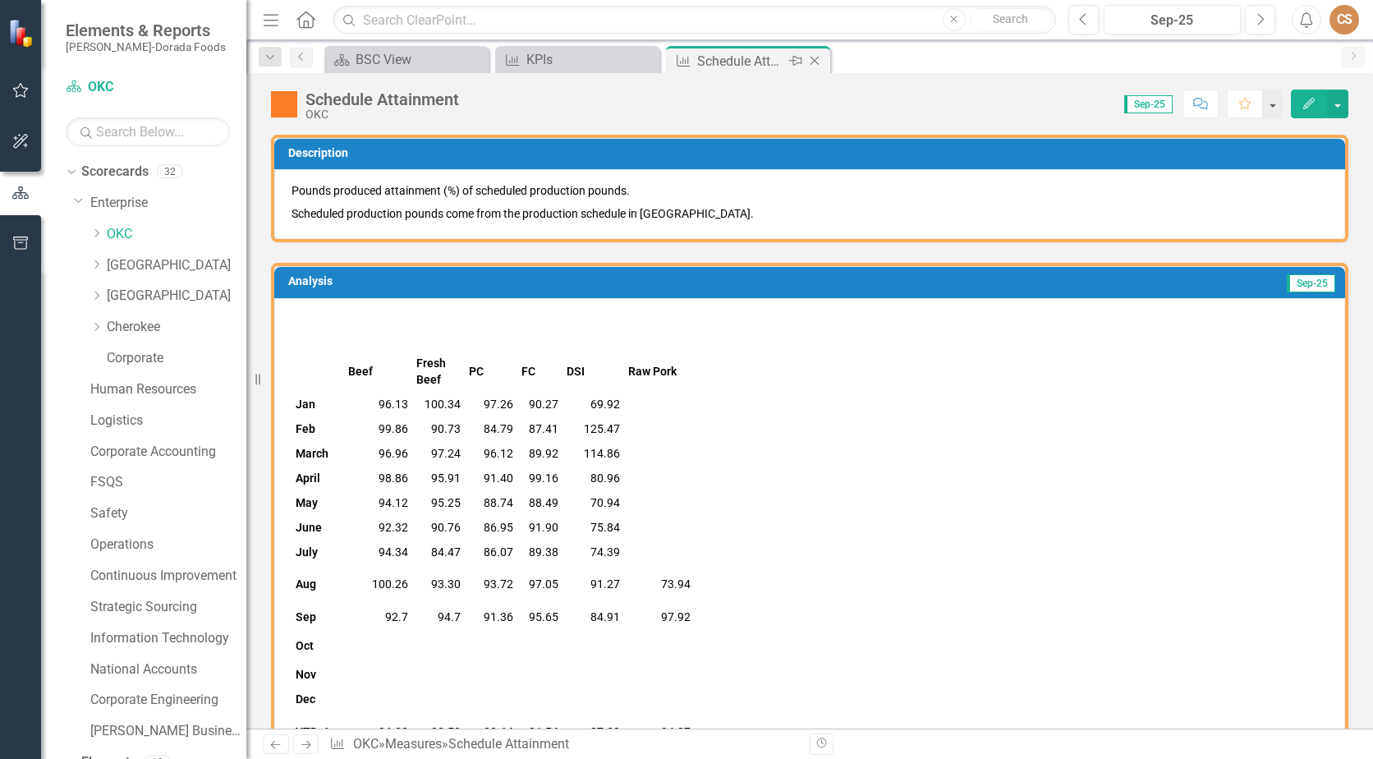
click at [817, 54] on icon "Close" at bounding box center [815, 60] width 16 height 13
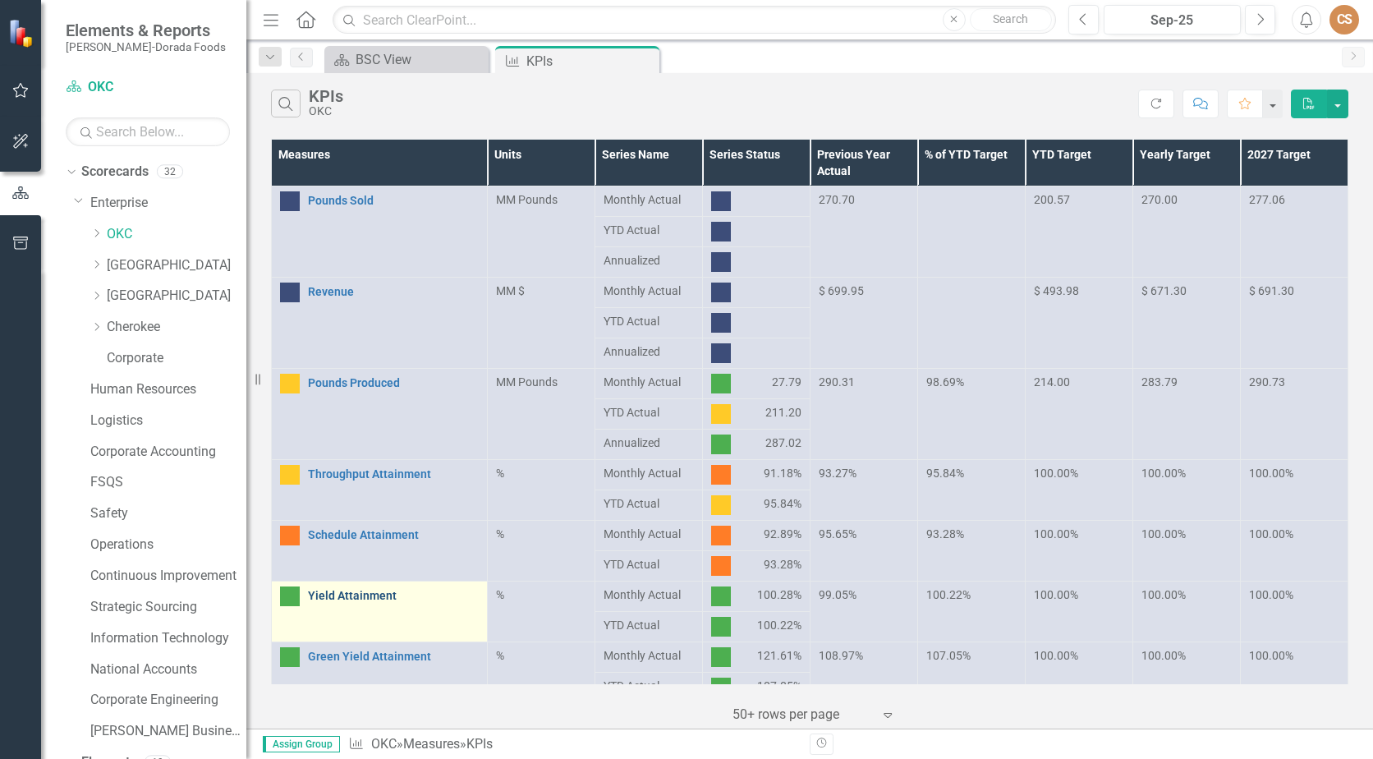
click at [340, 597] on link "Yield Attainment" at bounding box center [393, 596] width 171 height 12
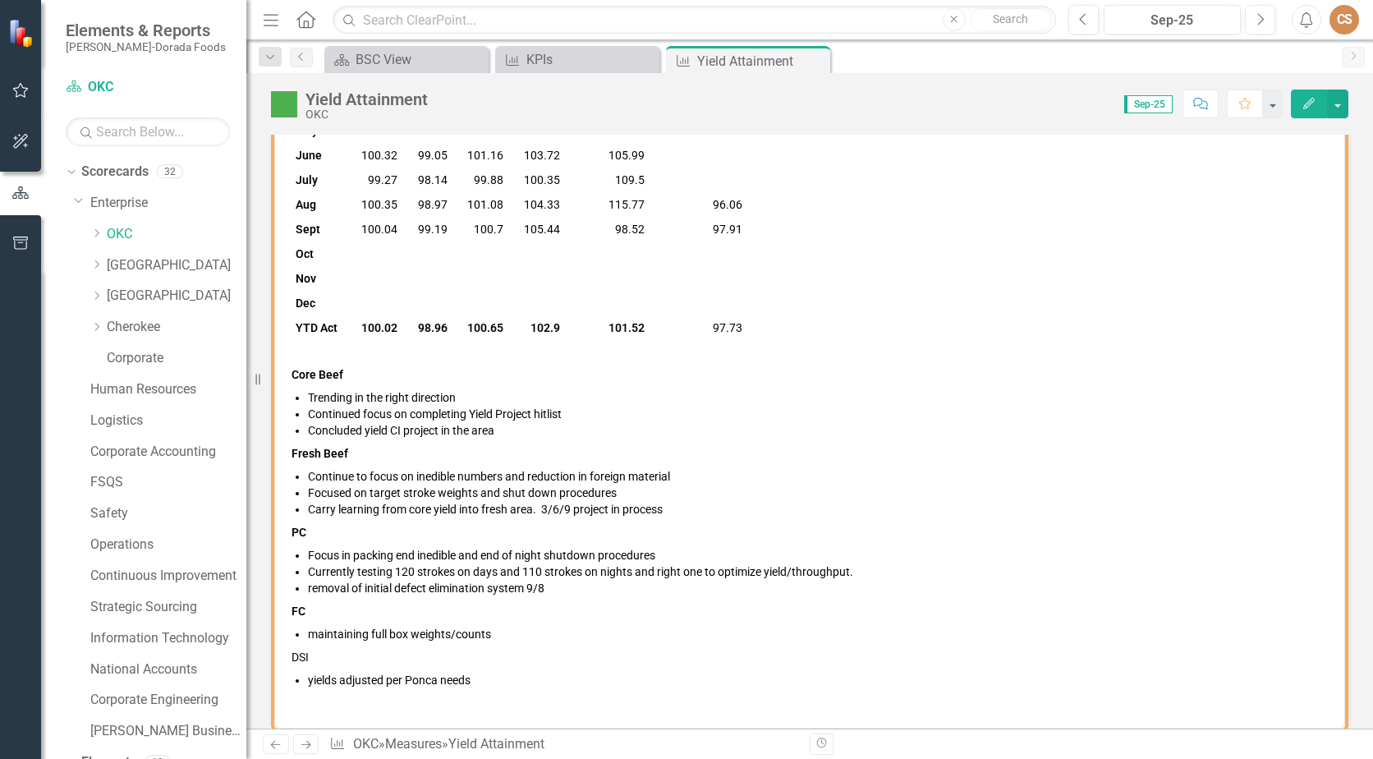
scroll to position [493, 0]
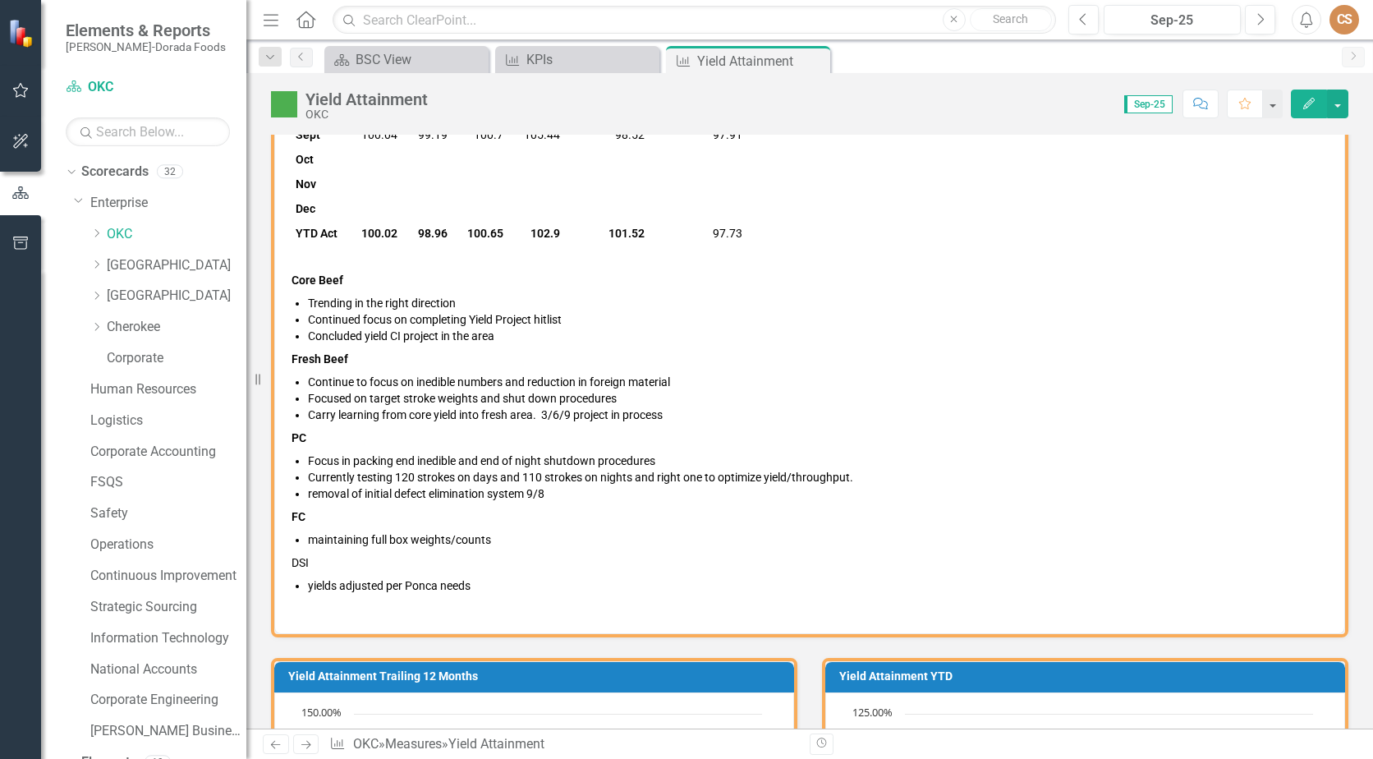
click at [1303, 108] on icon "Edit" at bounding box center [1309, 103] width 15 height 11
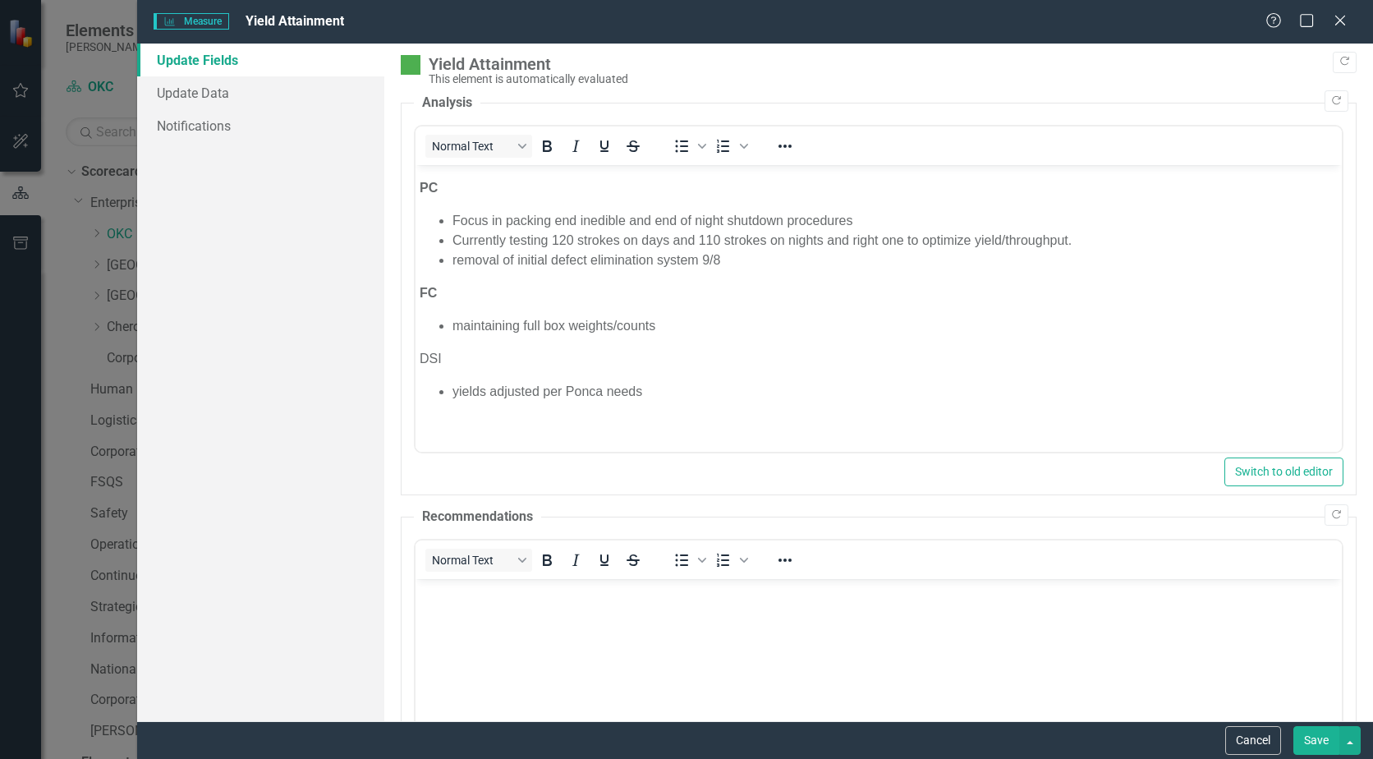
scroll to position [0, 0]
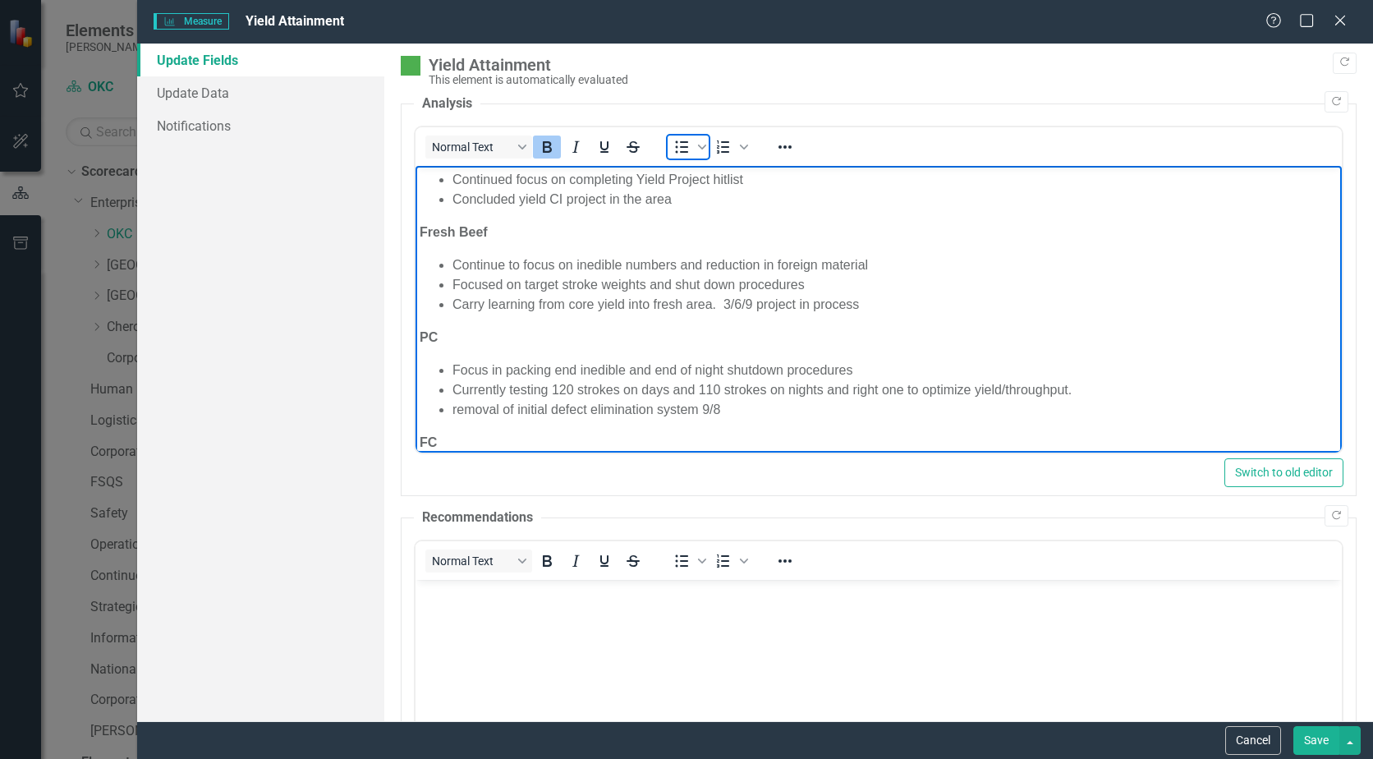
click at [674, 142] on icon "Bullet list" at bounding box center [682, 147] width 20 height 20
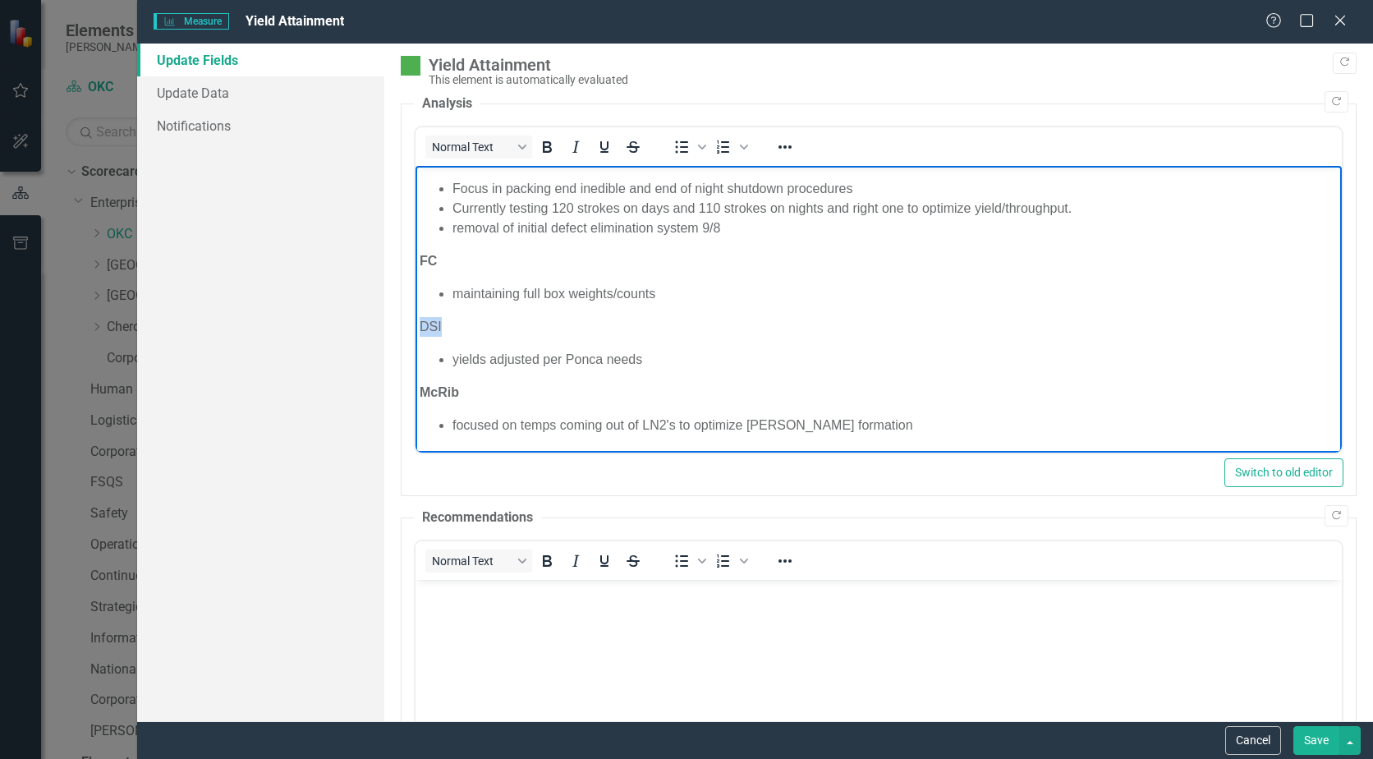
drag, startPoint x: 440, startPoint y: 328, endPoint x: 391, endPoint y: 317, distance: 50.4
click at [1313, 740] on button "Save" at bounding box center [1317, 740] width 46 height 29
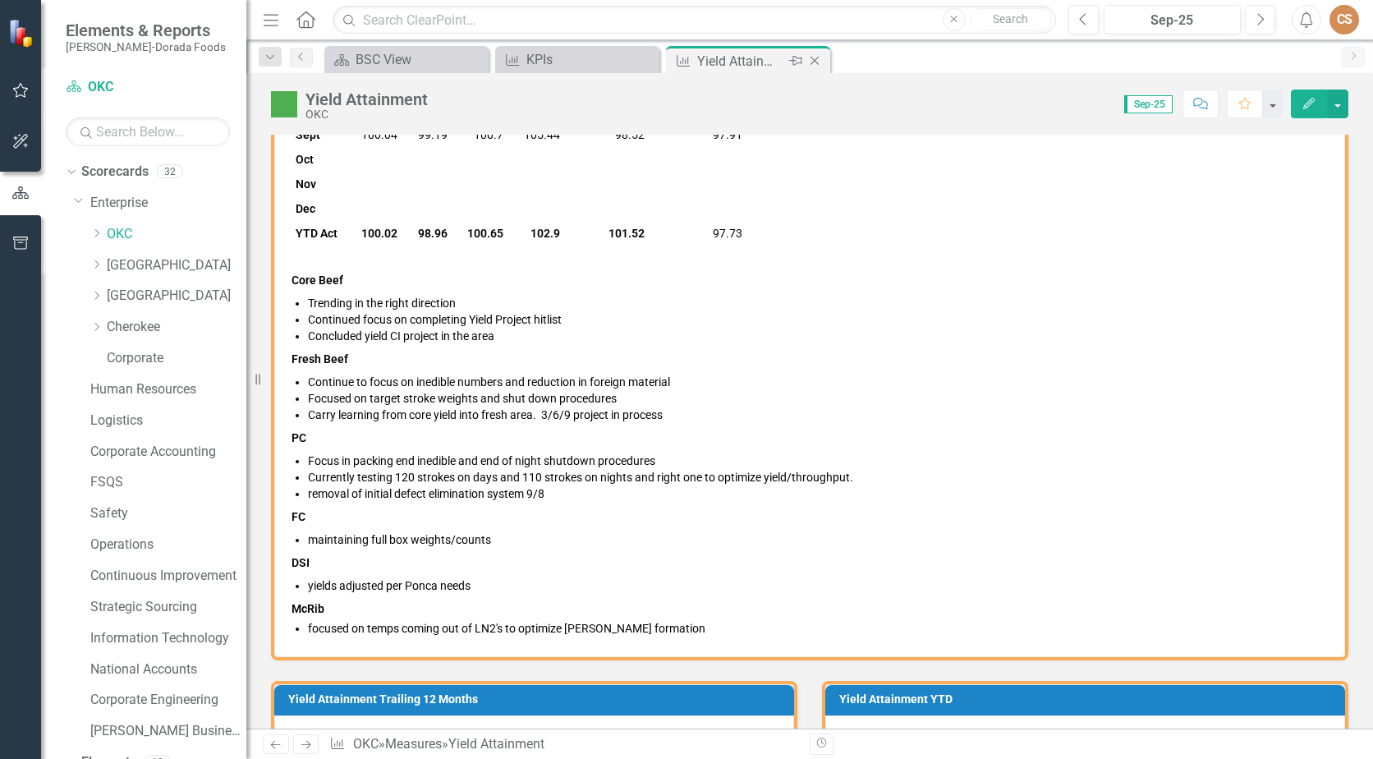
click at [816, 57] on icon "Close" at bounding box center [815, 60] width 16 height 13
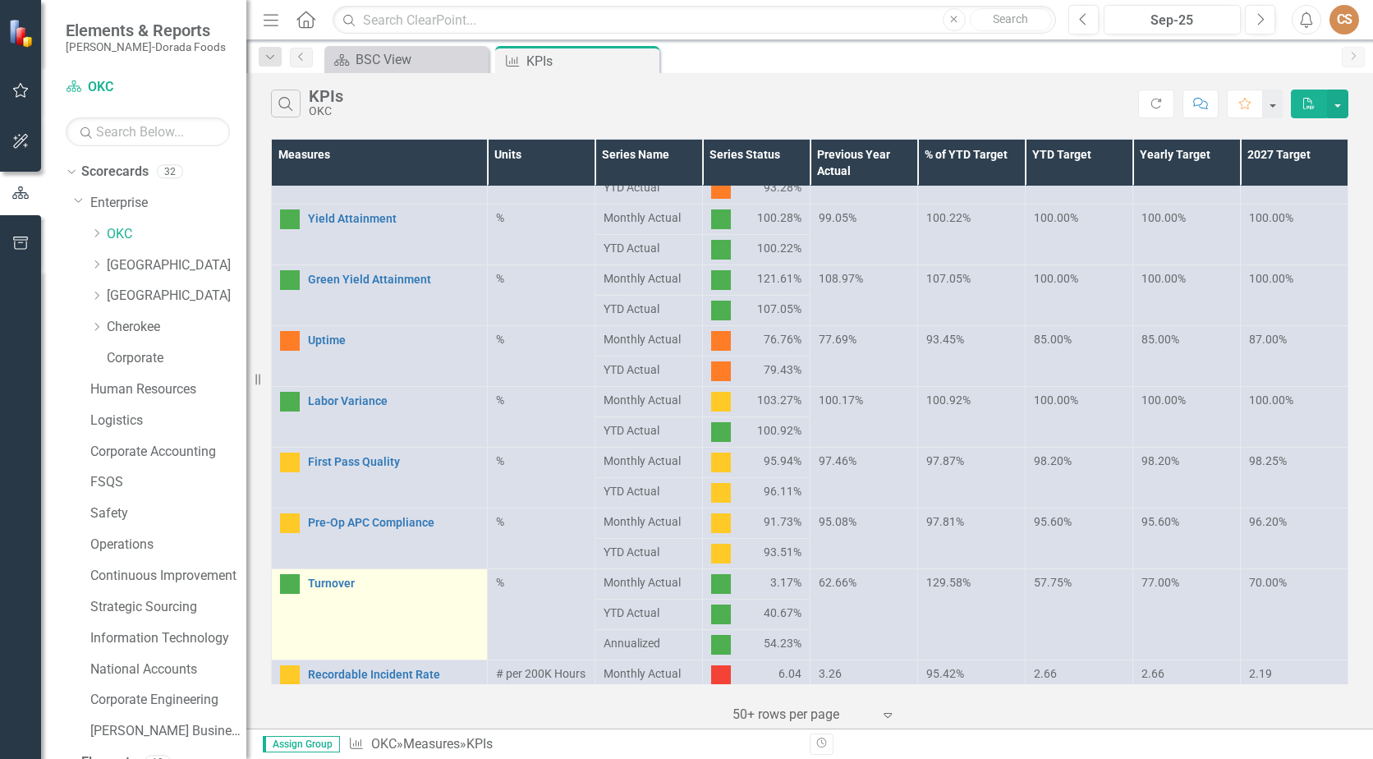
scroll to position [411, 0]
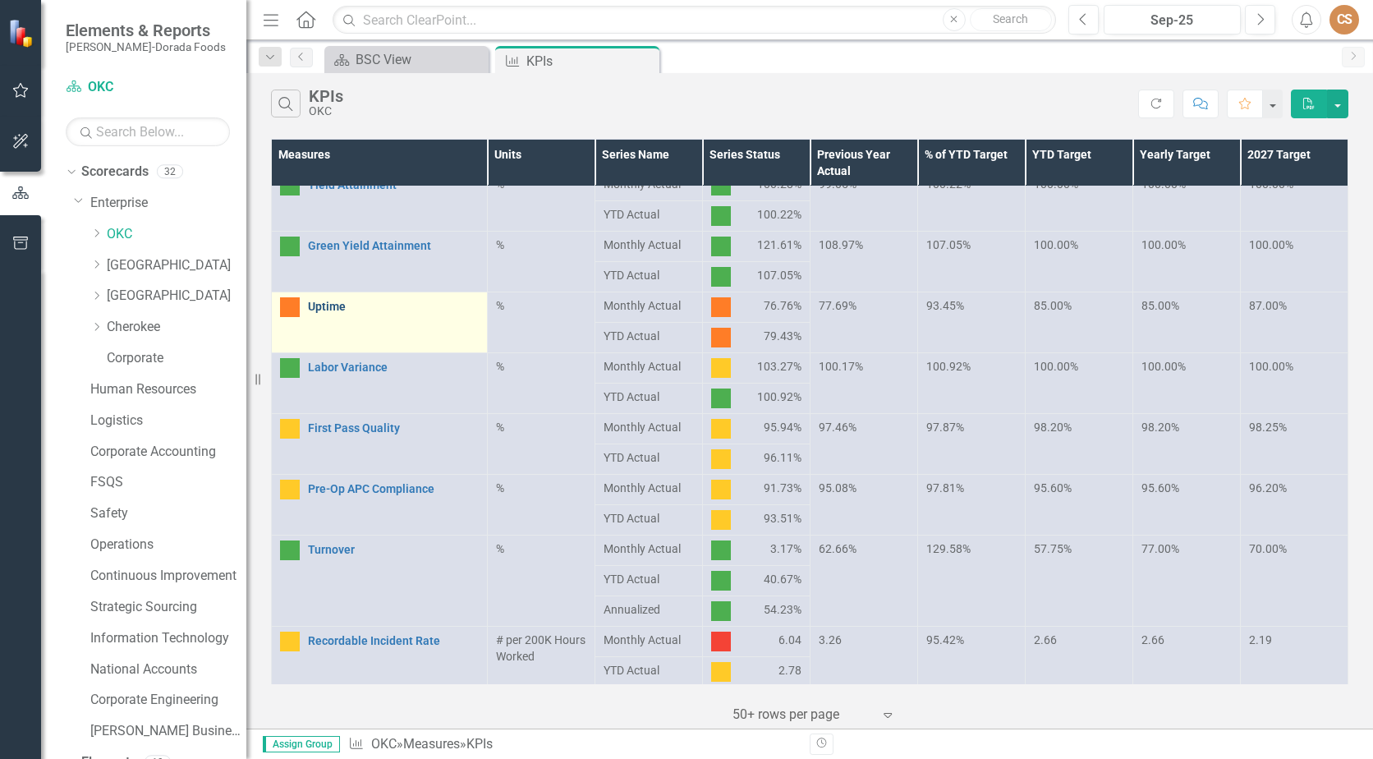
click at [321, 306] on link "Uptime" at bounding box center [393, 307] width 171 height 12
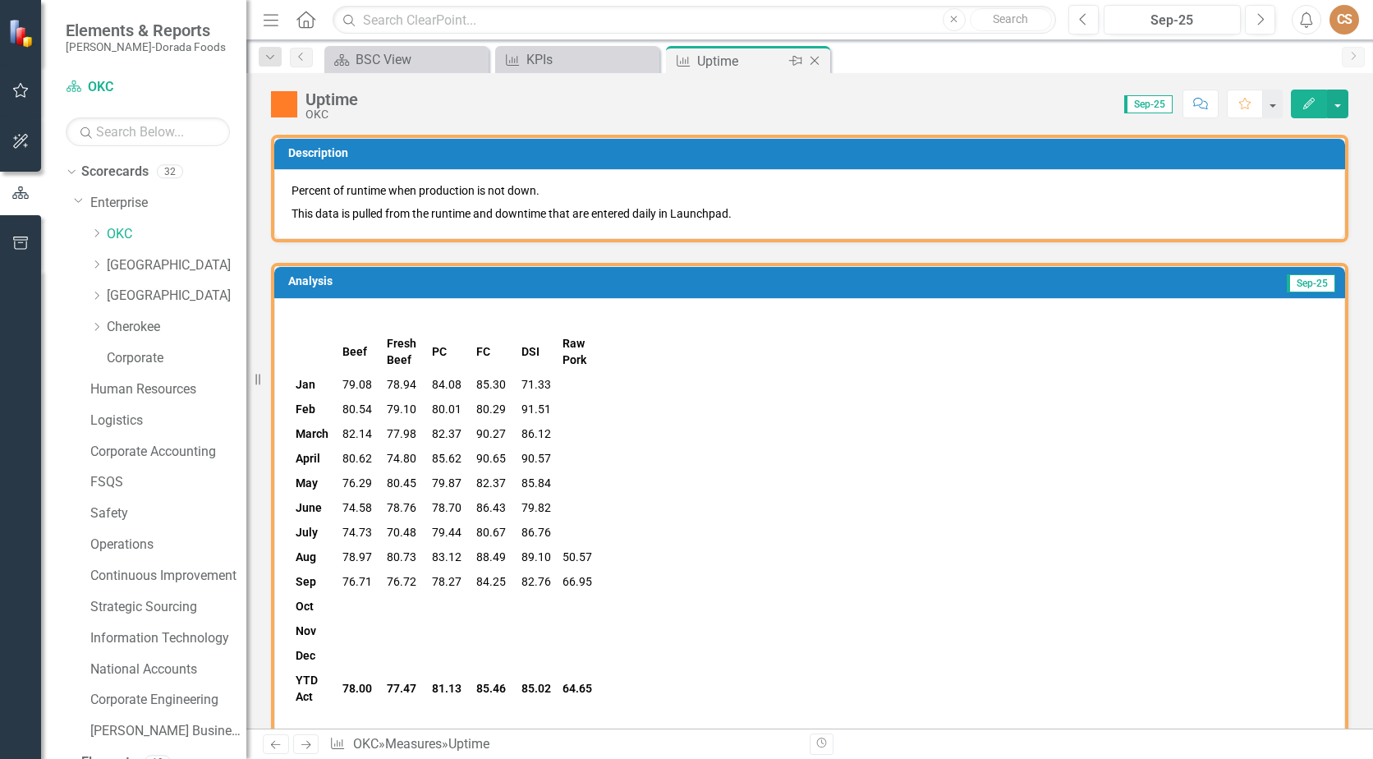
click at [814, 62] on icon at bounding box center [815, 61] width 9 height 9
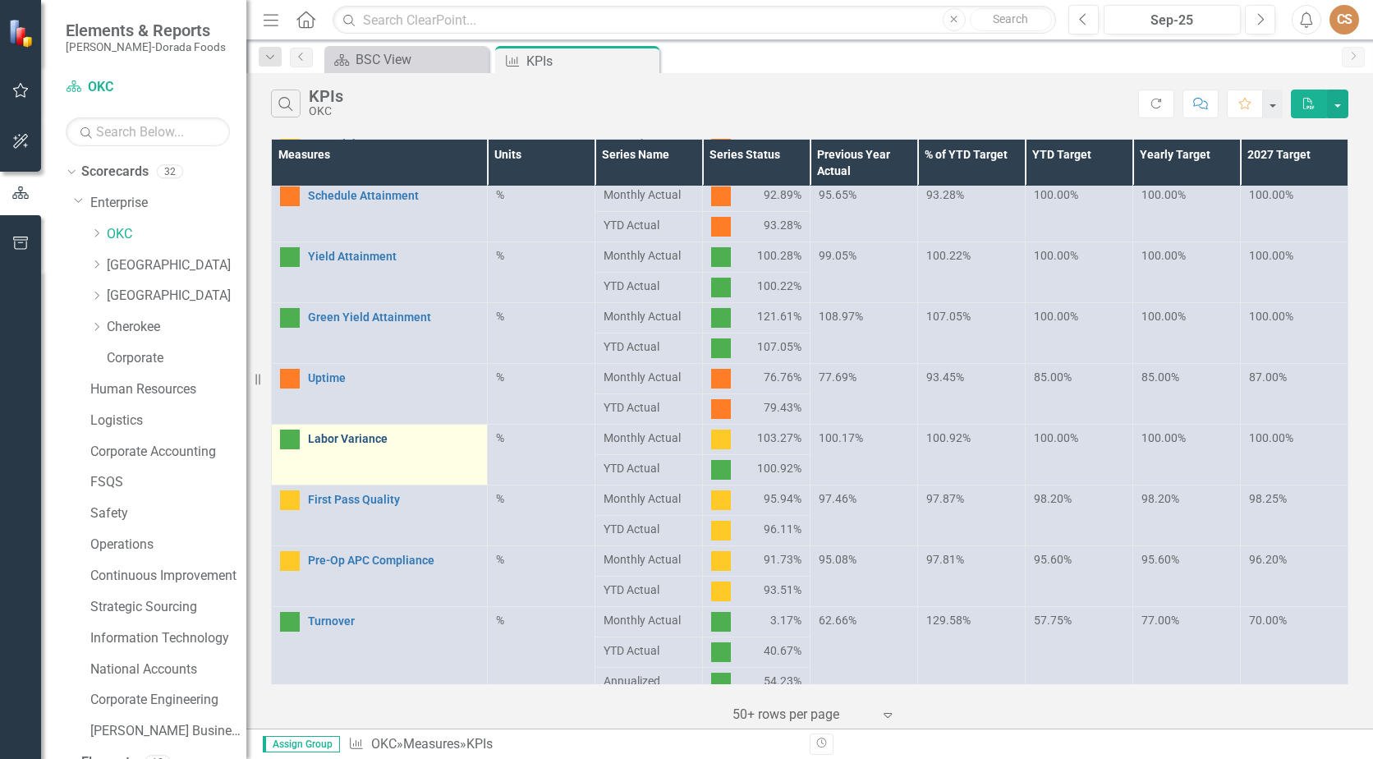
scroll to position [329, 0]
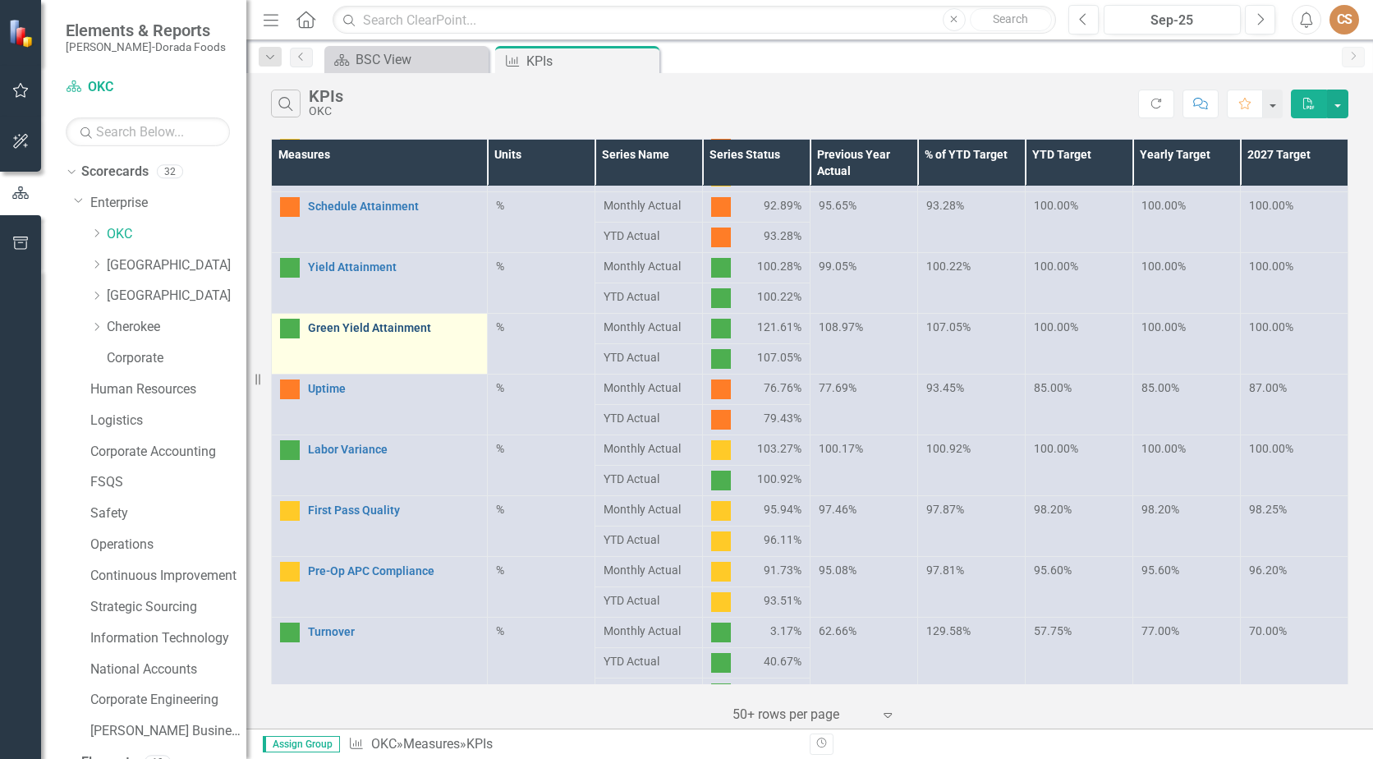
click at [342, 328] on link "Green Yield Attainment" at bounding box center [393, 328] width 171 height 12
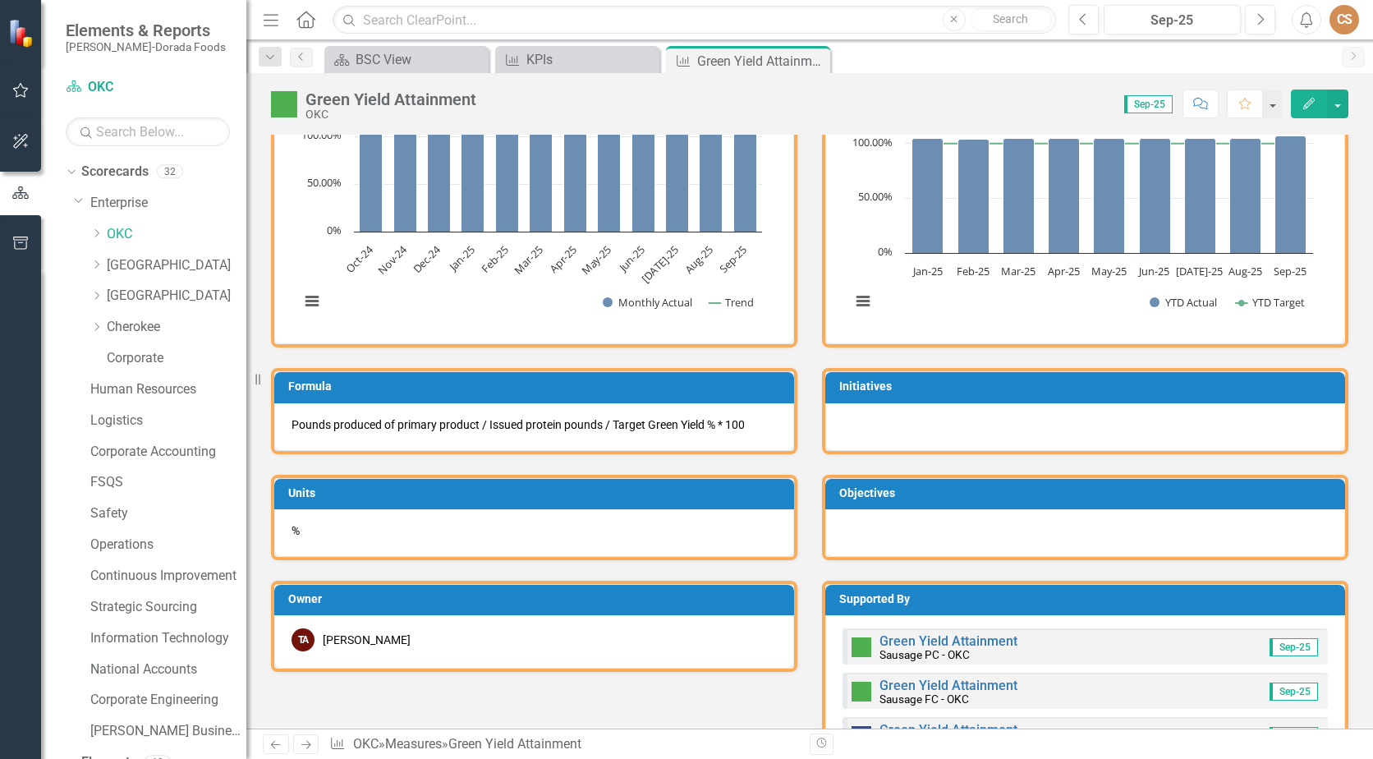
scroll to position [493, 0]
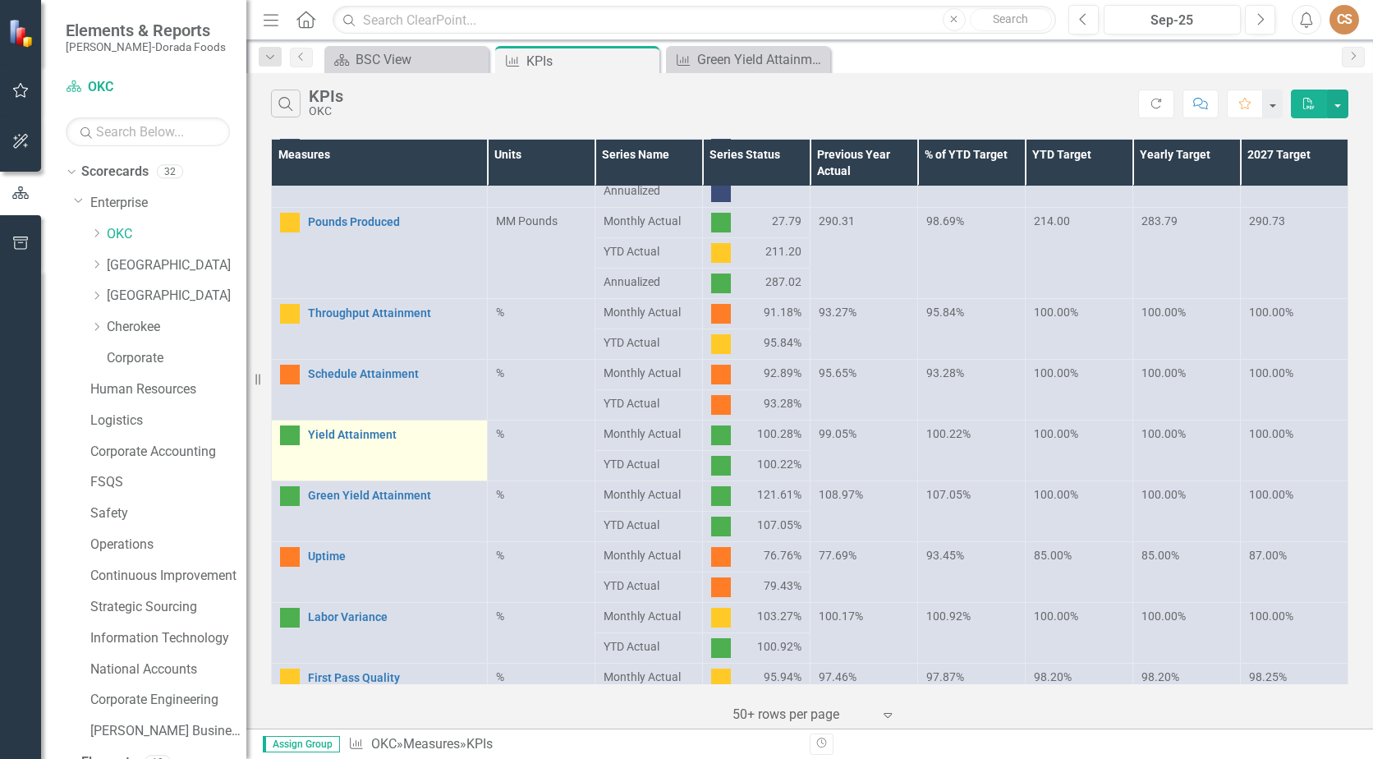
scroll to position [164, 0]
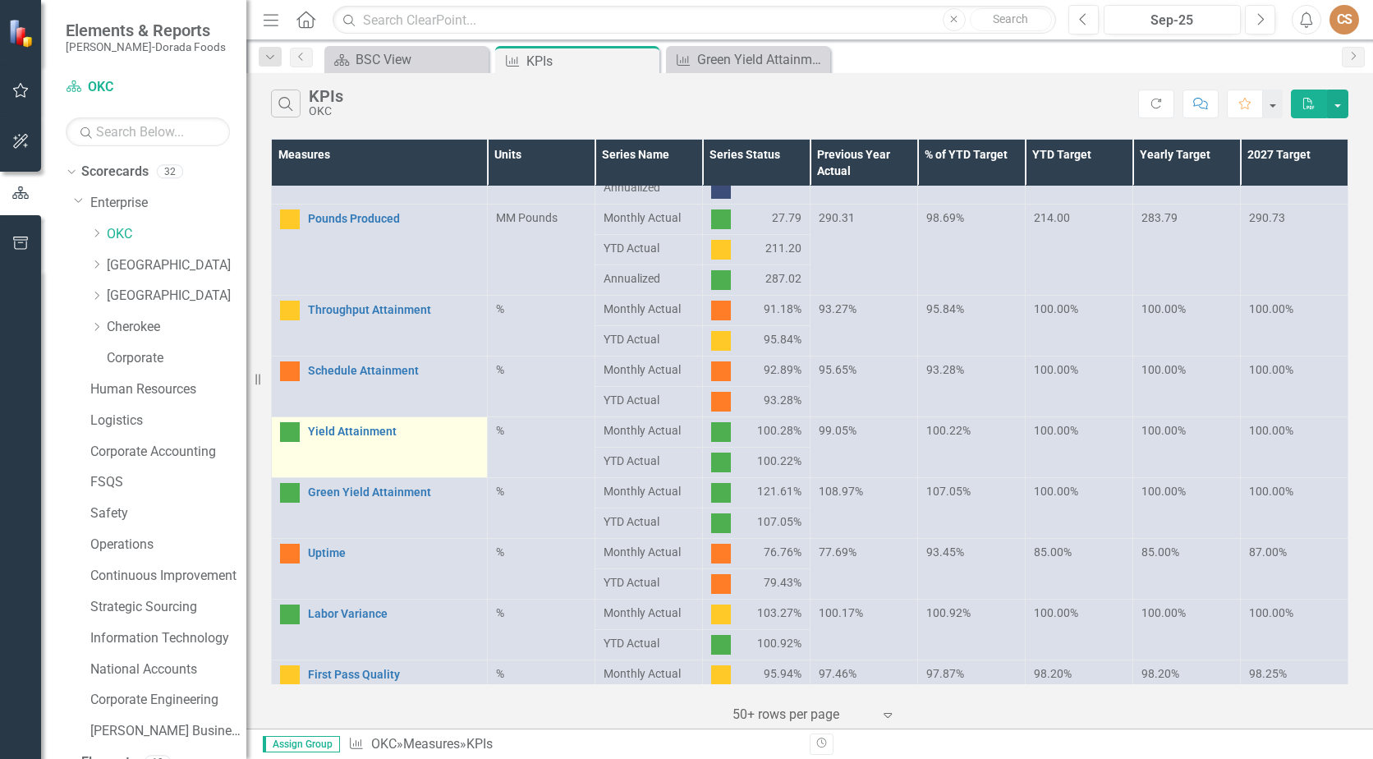
click at [355, 439] on div "Yield Attainment" at bounding box center [379, 432] width 199 height 20
click at [362, 430] on link "Yield Attainment" at bounding box center [393, 431] width 171 height 12
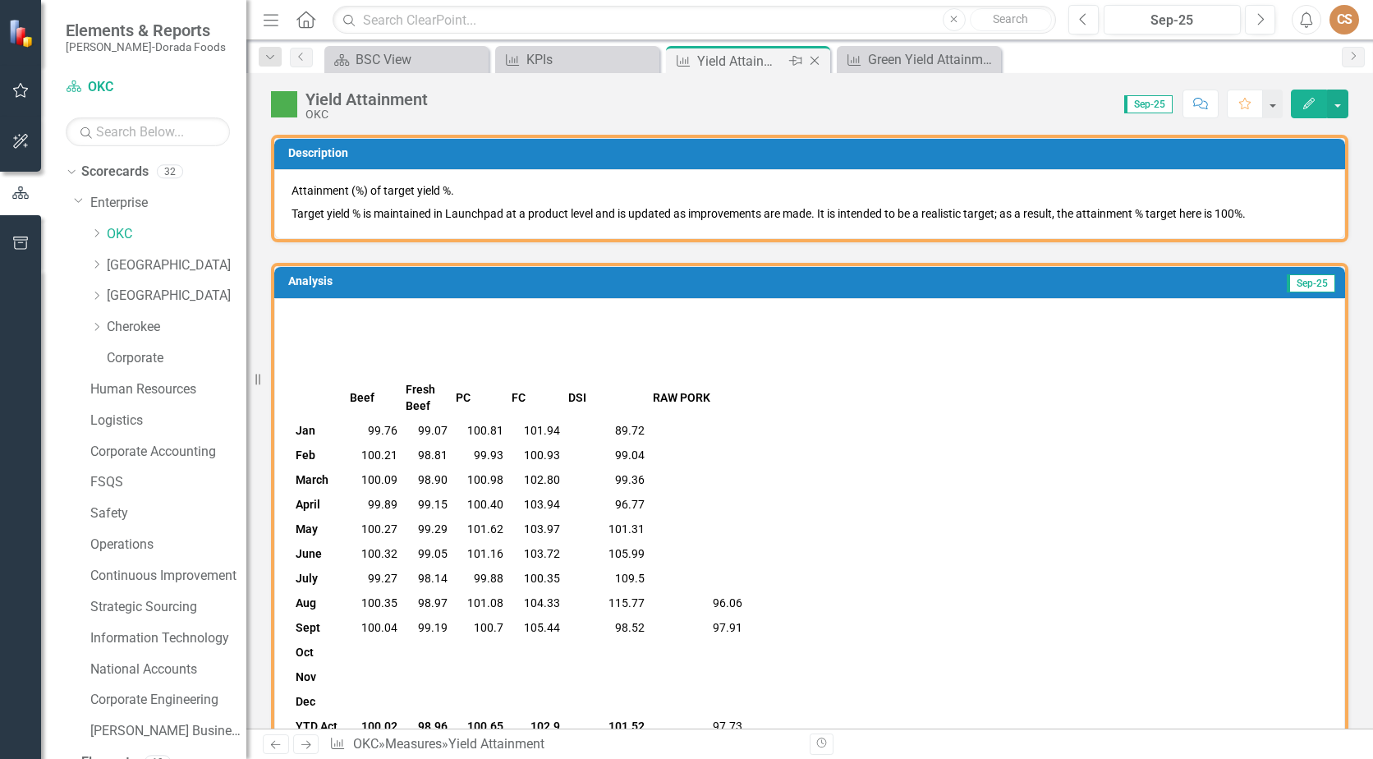
click at [815, 59] on icon "Close" at bounding box center [815, 60] width 16 height 13
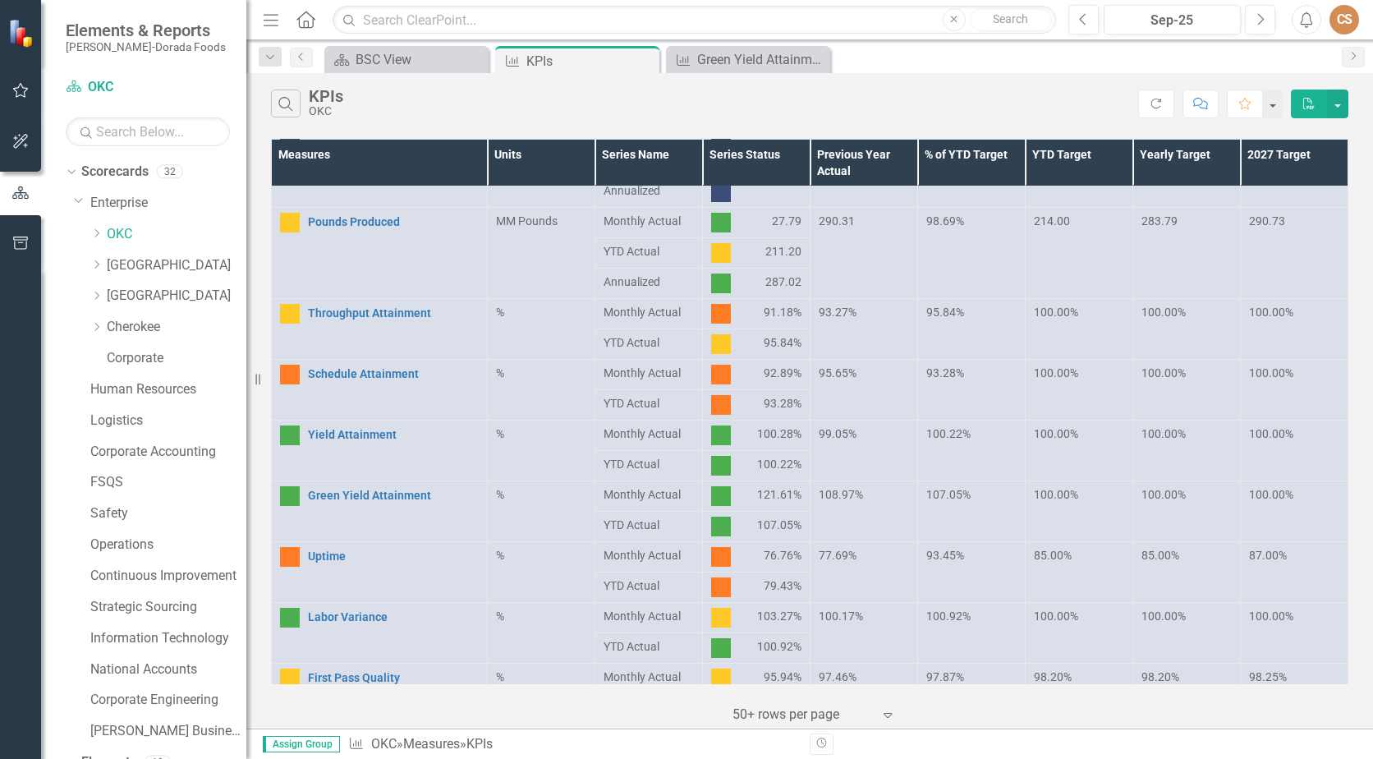
scroll to position [493, 0]
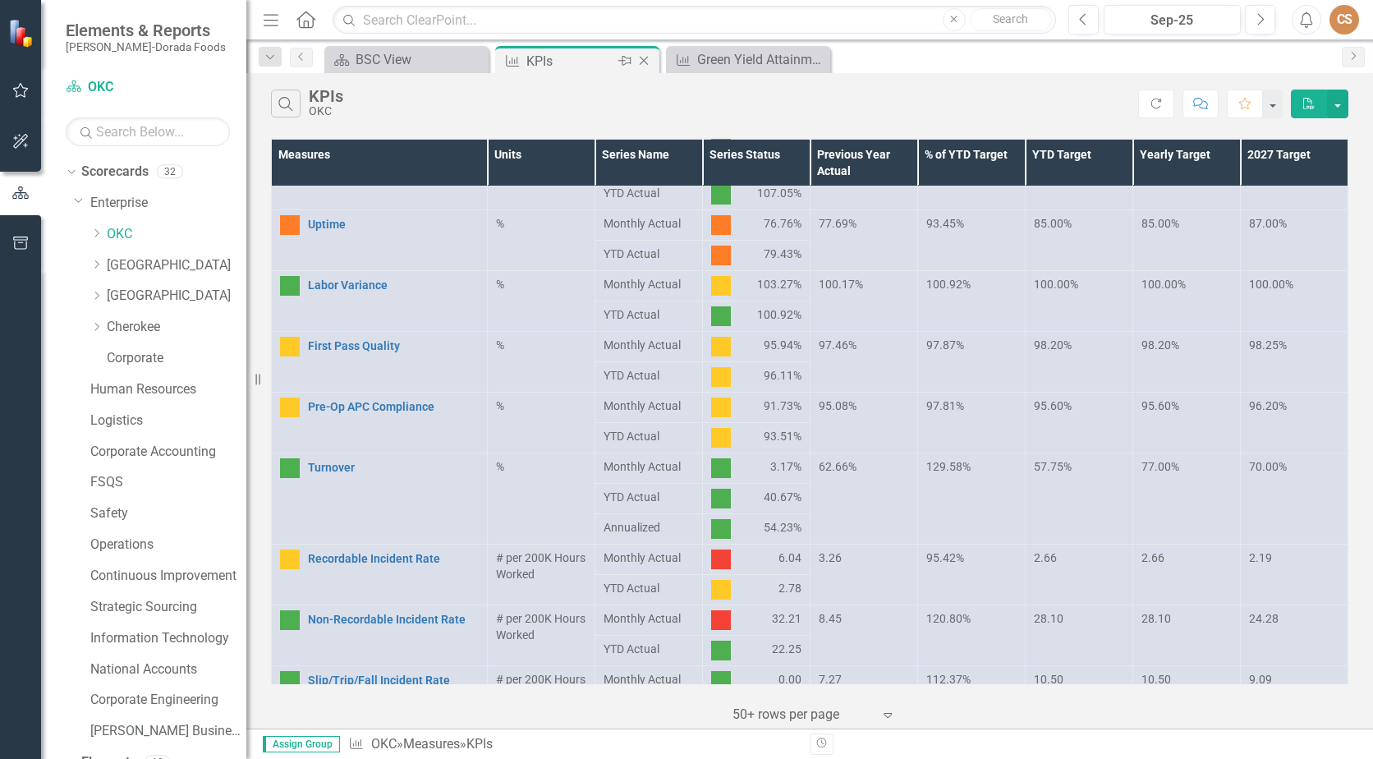
click at [648, 61] on icon "Close" at bounding box center [644, 60] width 16 height 13
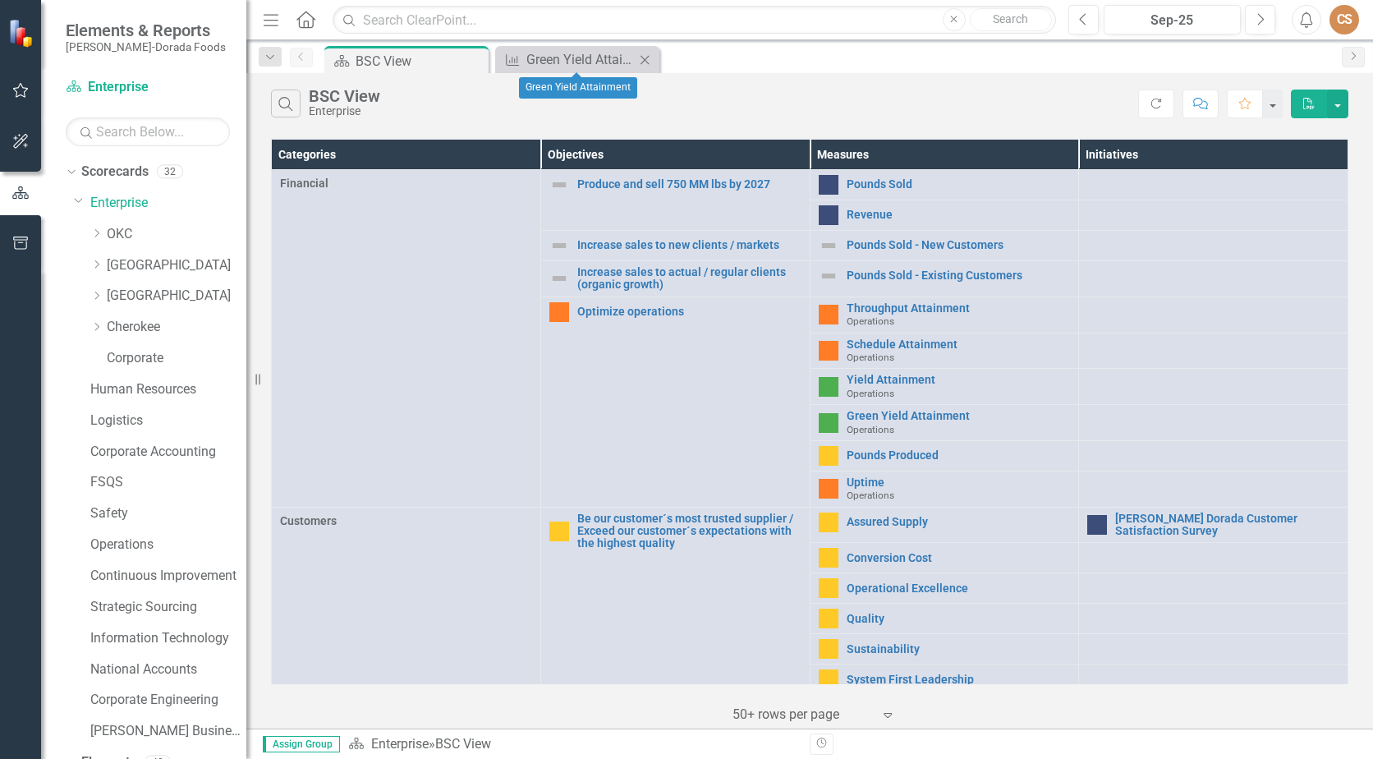
click at [642, 59] on icon "Close" at bounding box center [644, 59] width 16 height 13
